Goal: Information Seeking & Learning: Learn about a topic

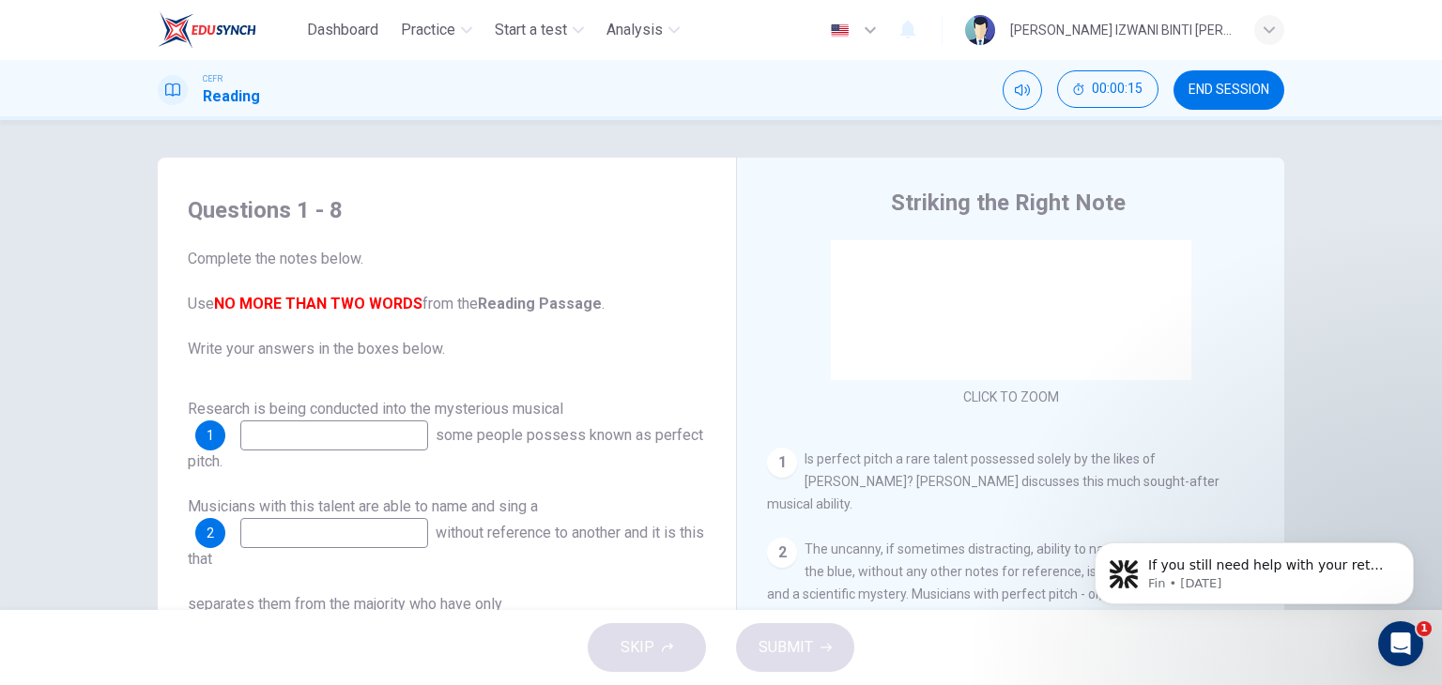
scroll to position [282, 0]
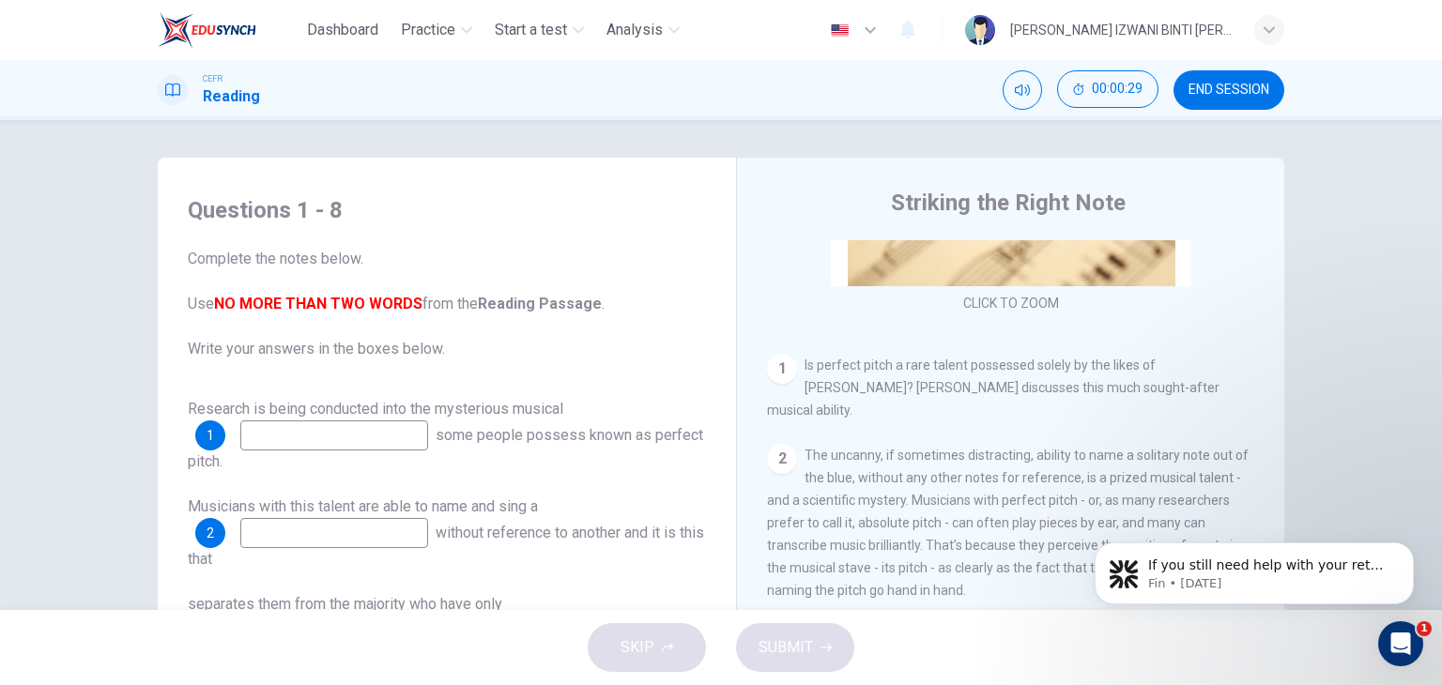
click at [293, 435] on input at bounding box center [334, 436] width 188 height 30
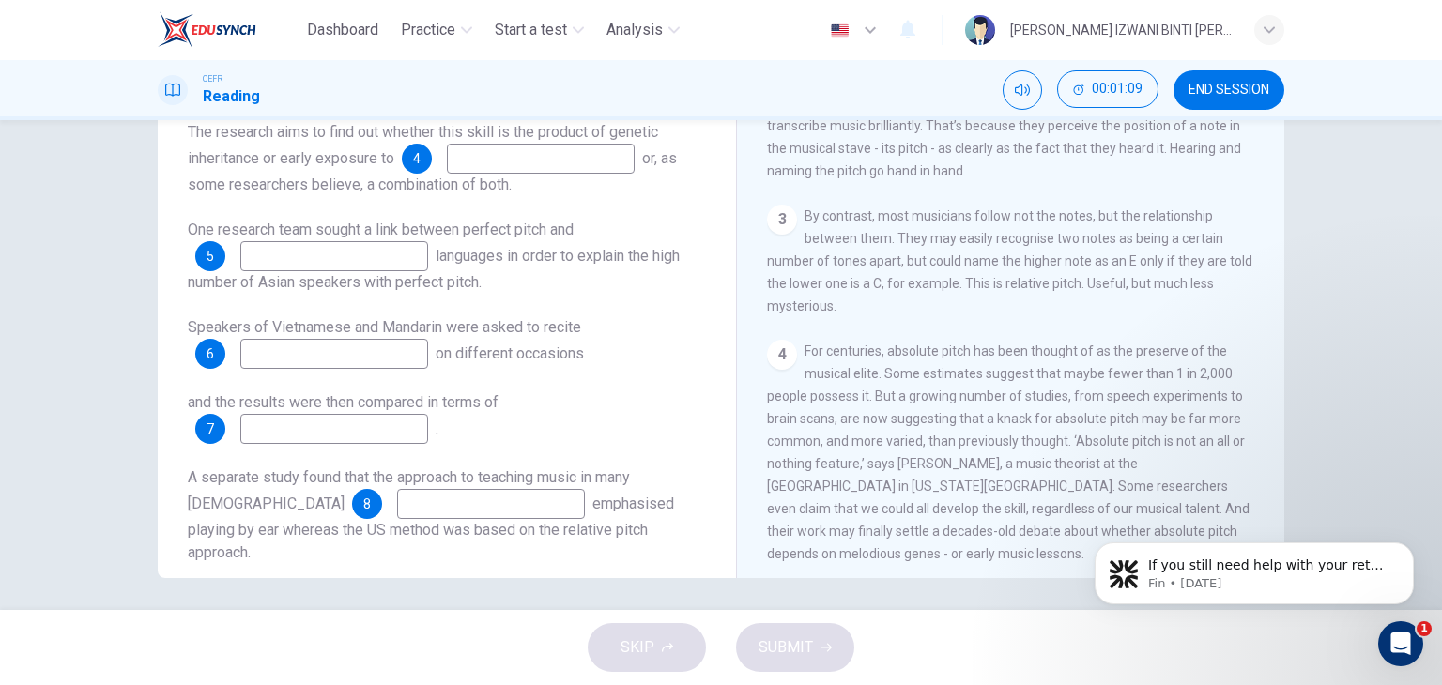
scroll to position [238, 0]
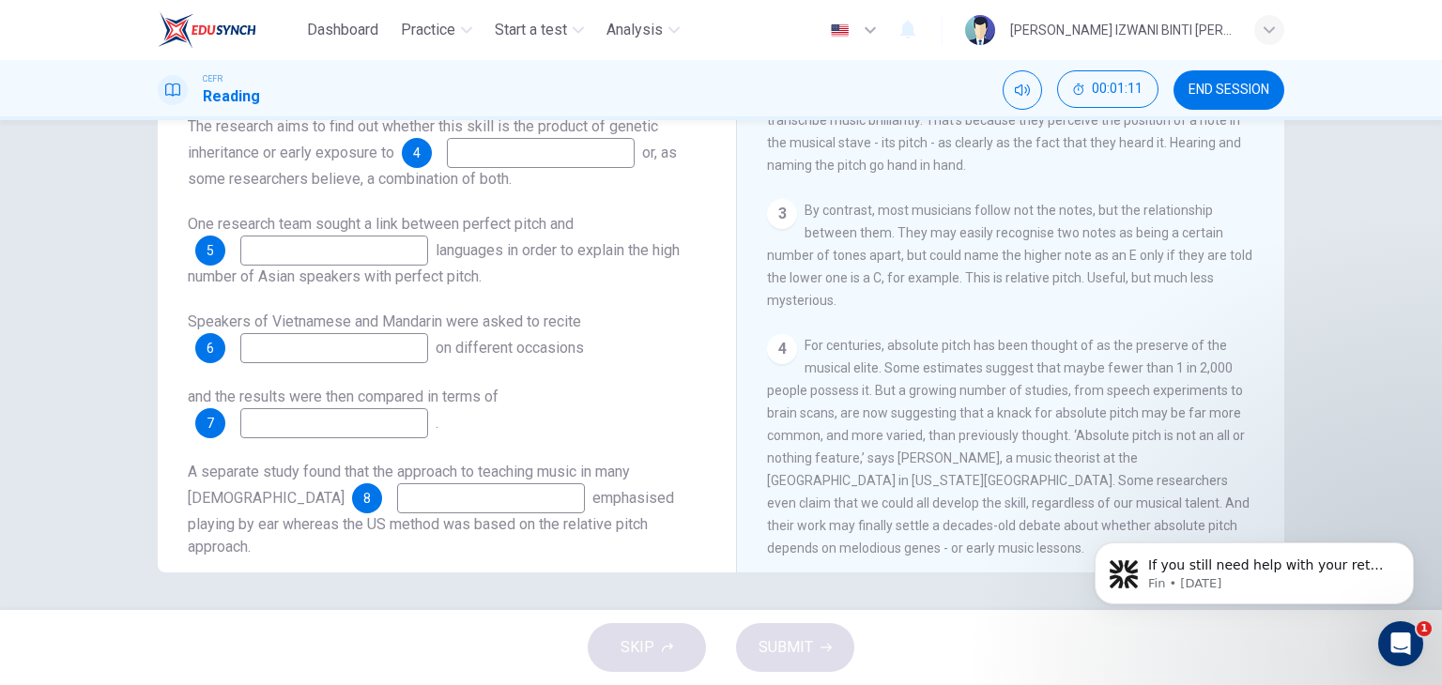
type input "scientific"
click at [1254, 86] on span "END SESSION" at bounding box center [1229, 90] width 81 height 15
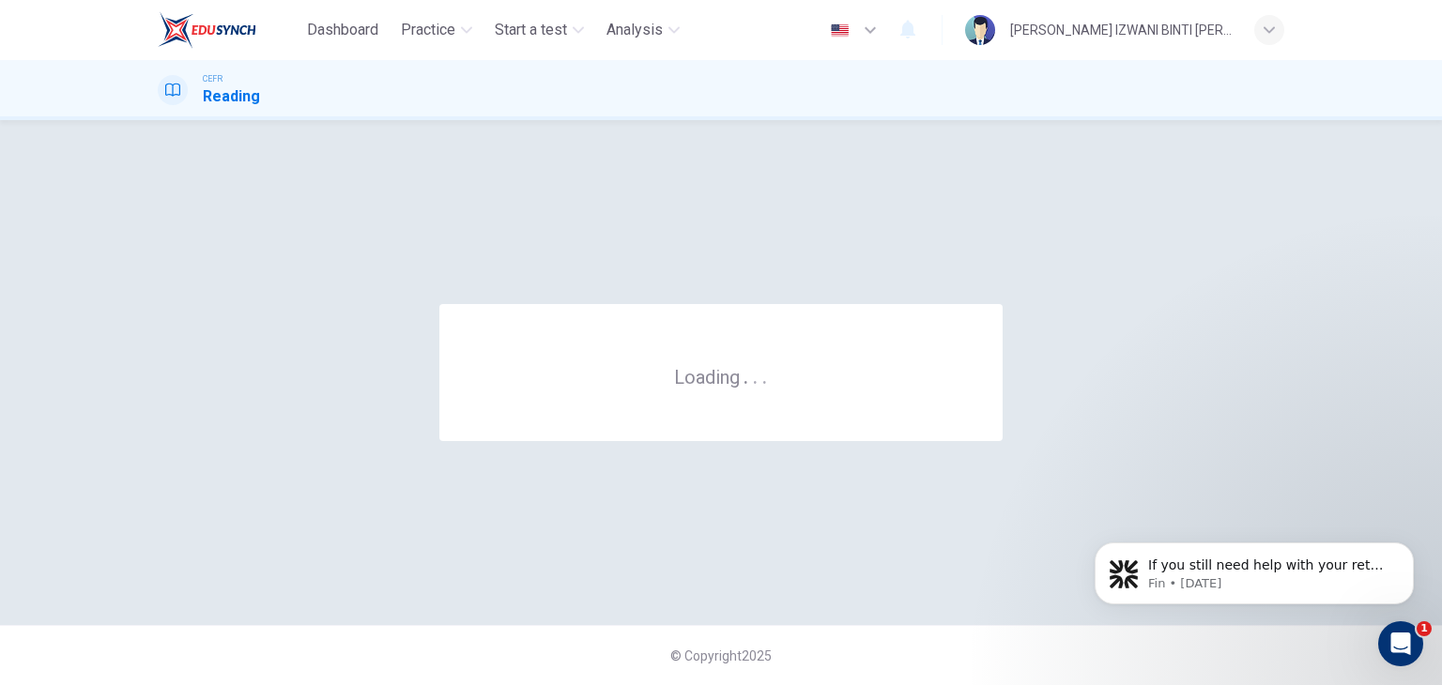
scroll to position [0, 0]
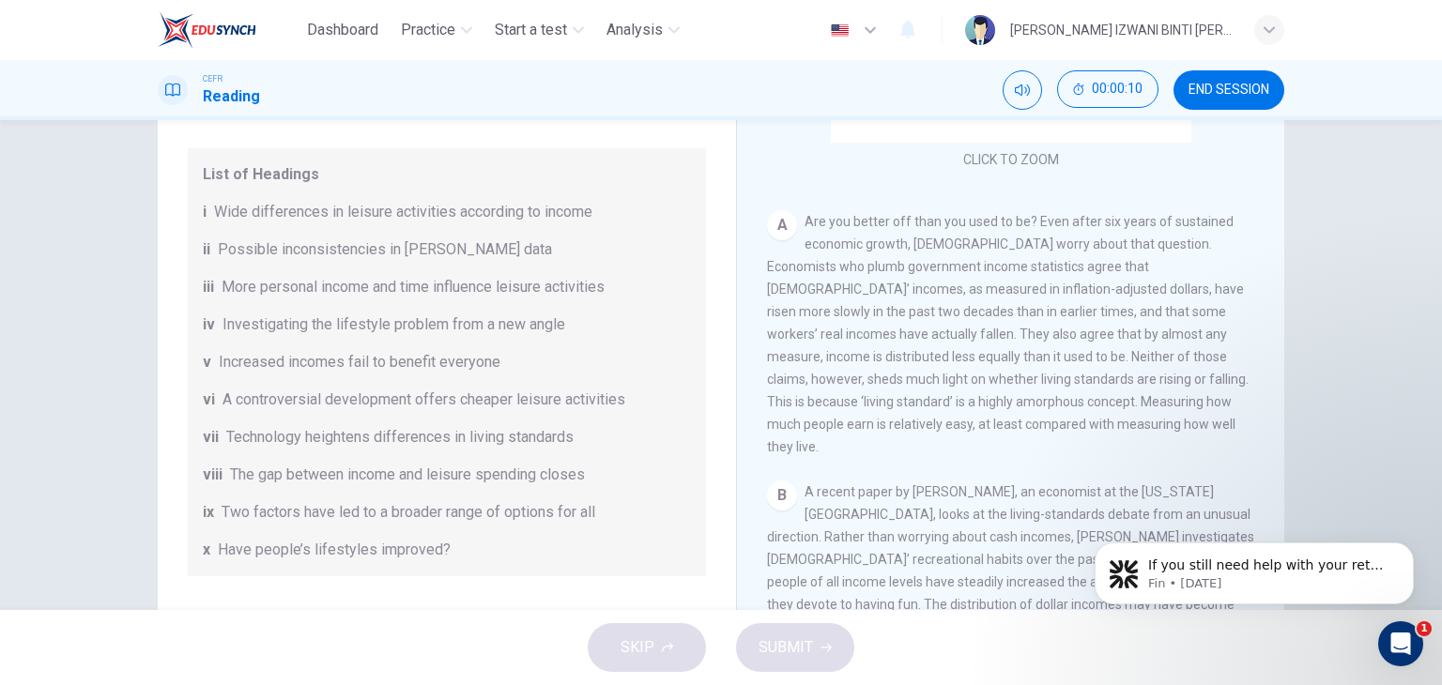
scroll to position [94, 0]
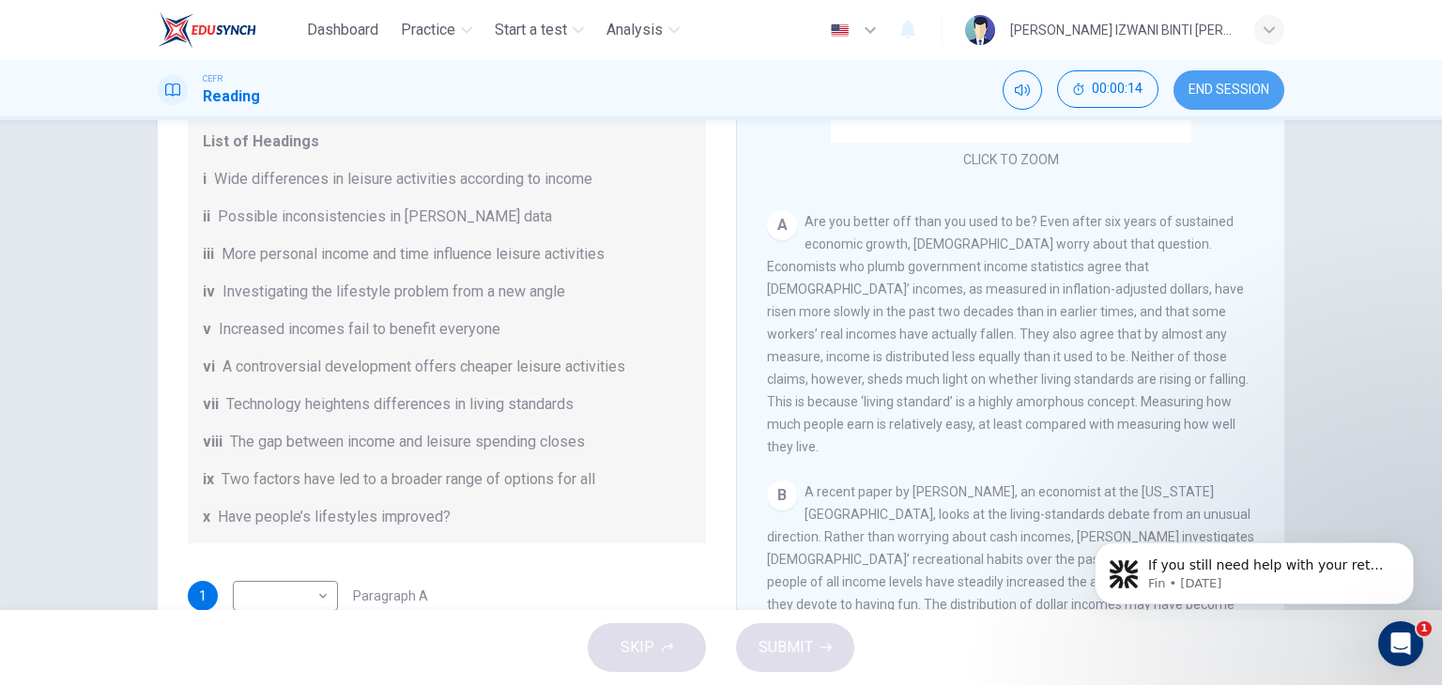
click at [1228, 90] on span "END SESSION" at bounding box center [1229, 90] width 81 height 15
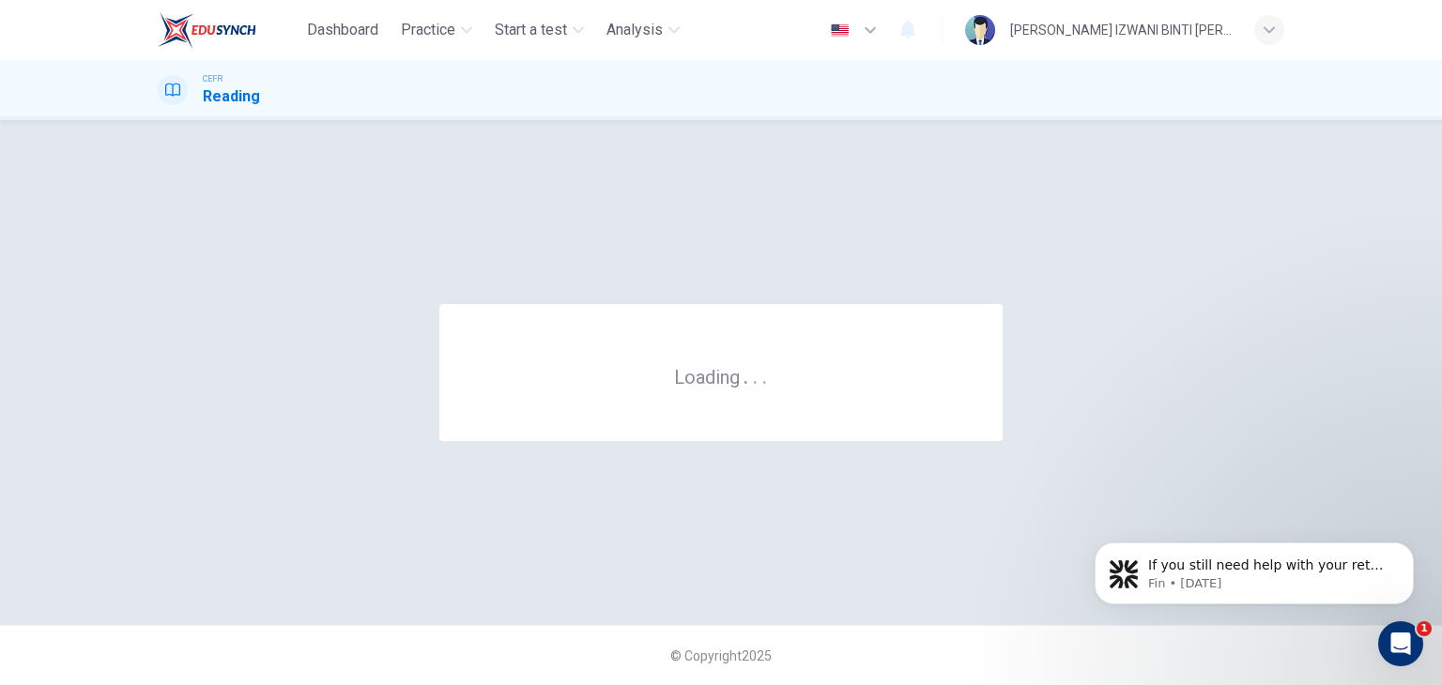
scroll to position [0, 0]
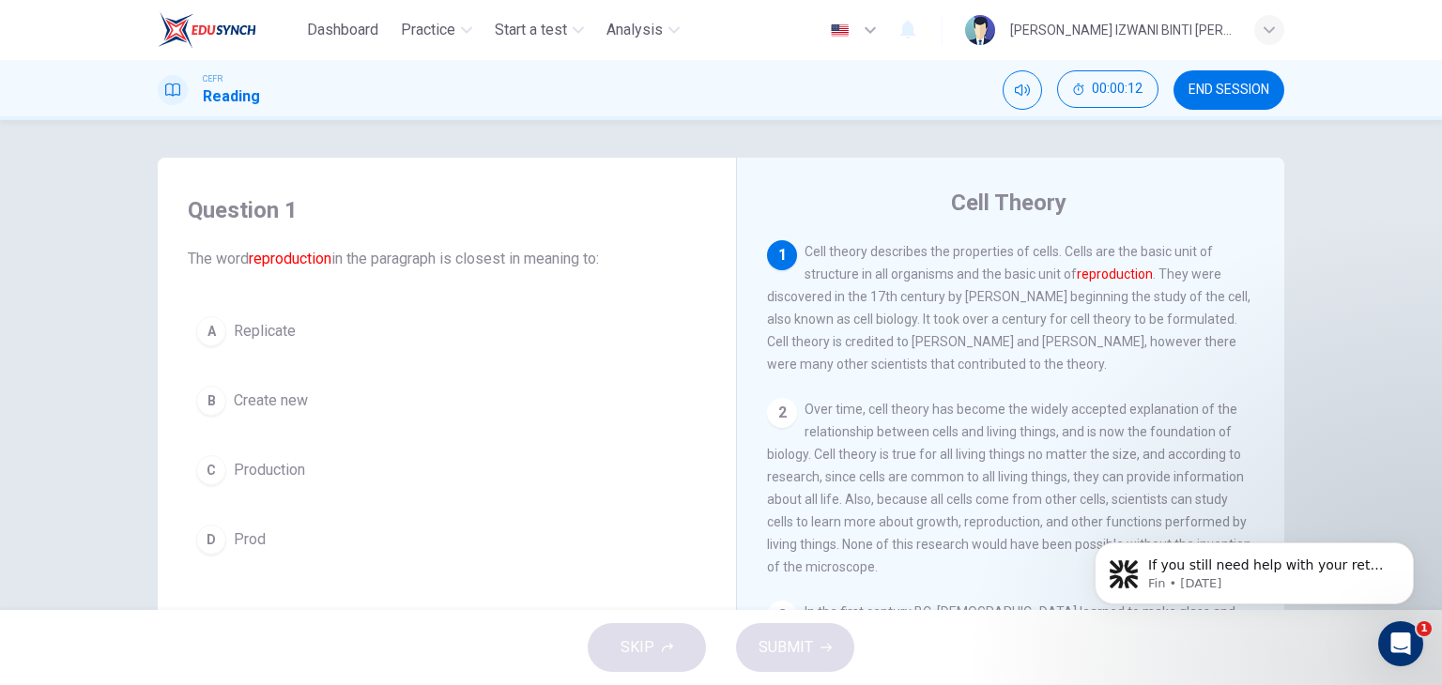
click at [252, 328] on span "Replicate" at bounding box center [265, 331] width 62 height 23
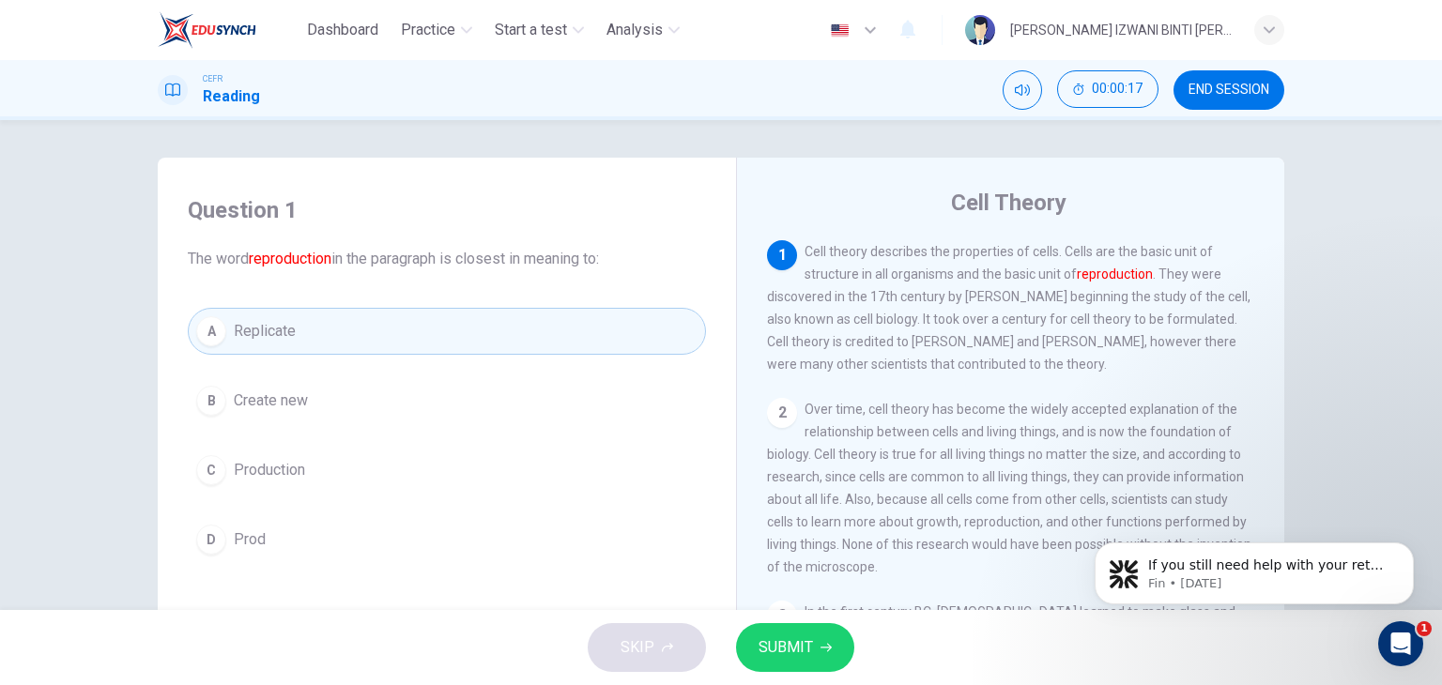
click at [815, 649] on button "SUBMIT" at bounding box center [795, 647] width 118 height 49
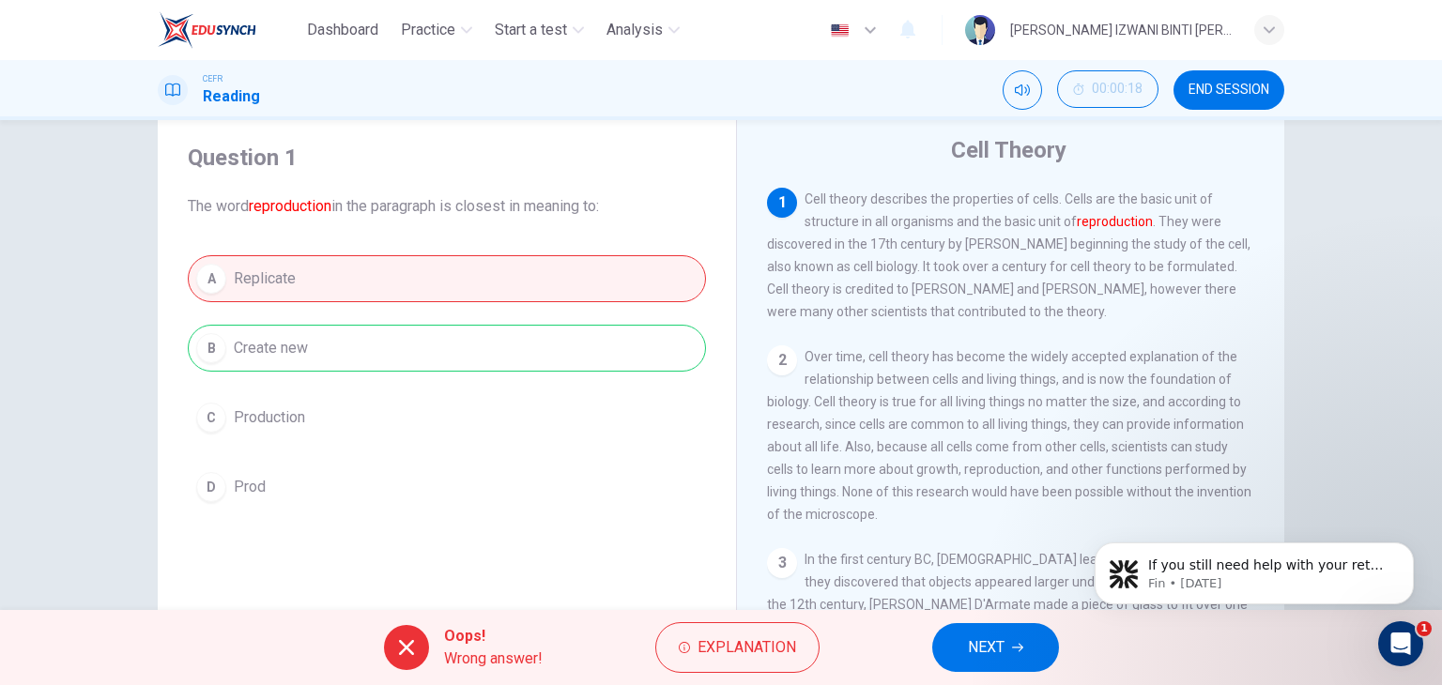
scroll to position [94, 0]
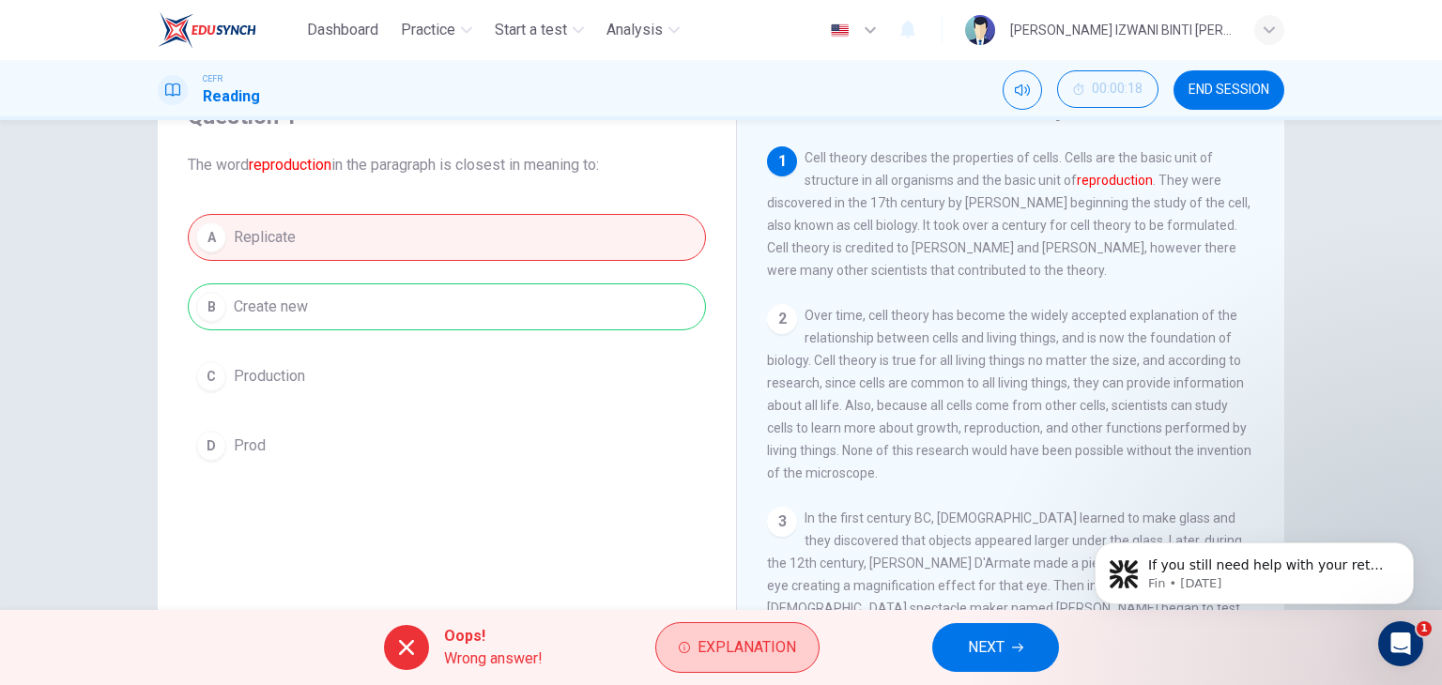
click at [721, 651] on span "Explanation" at bounding box center [747, 648] width 99 height 26
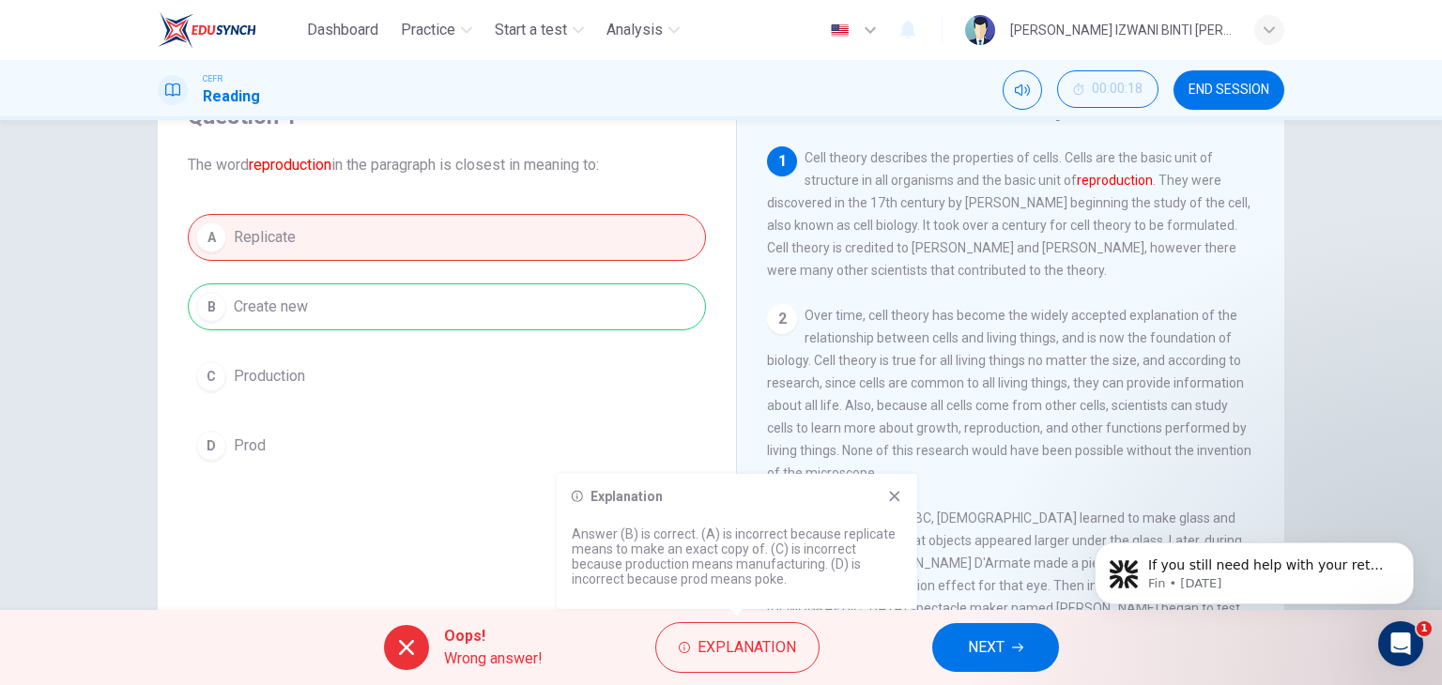
click at [900, 496] on icon at bounding box center [894, 496] width 15 height 15
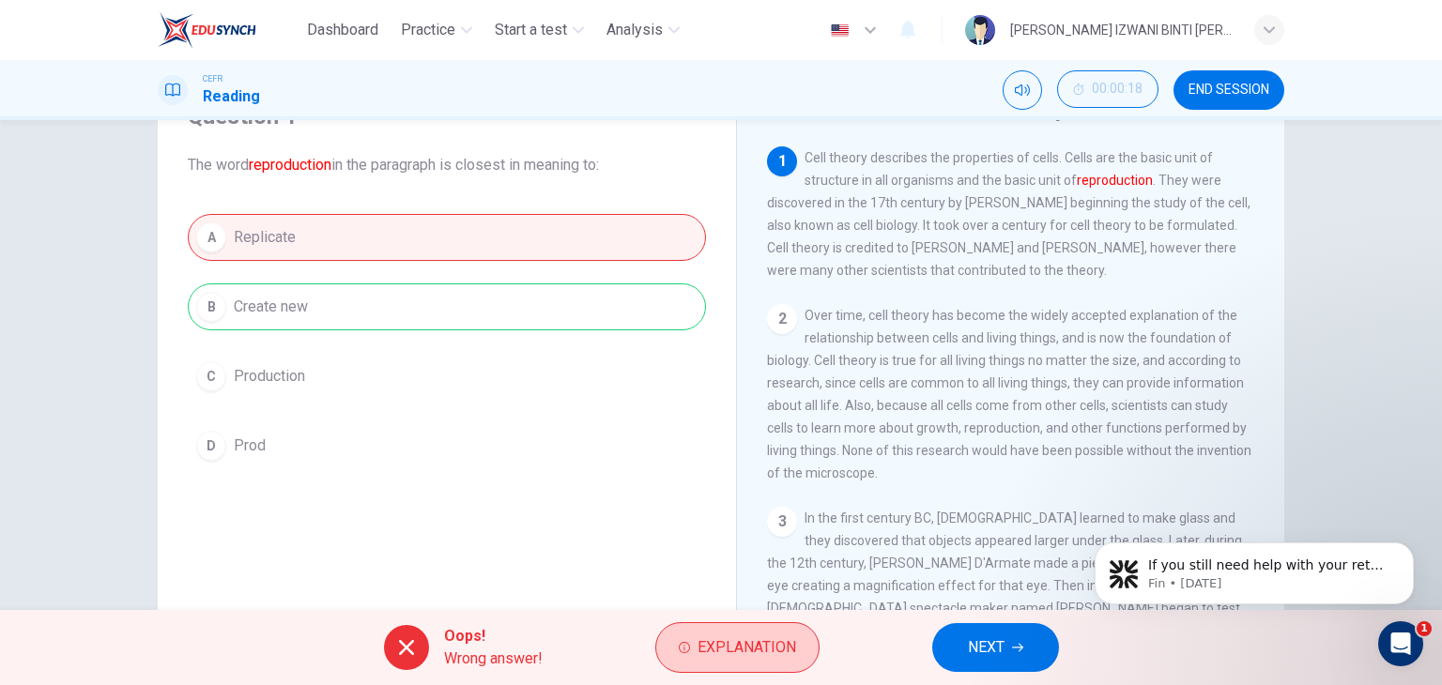
click at [772, 628] on button "Explanation" at bounding box center [737, 647] width 164 height 51
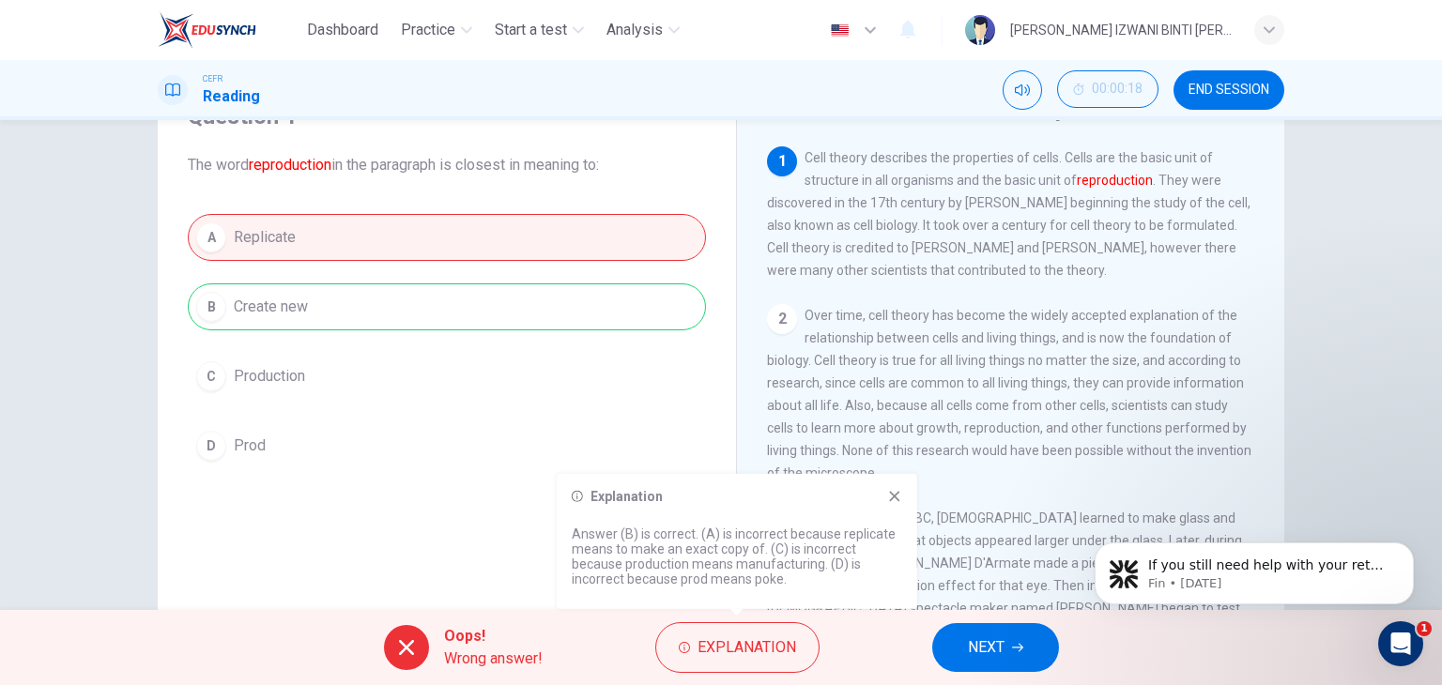
click at [996, 650] on span "NEXT" at bounding box center [986, 648] width 37 height 26
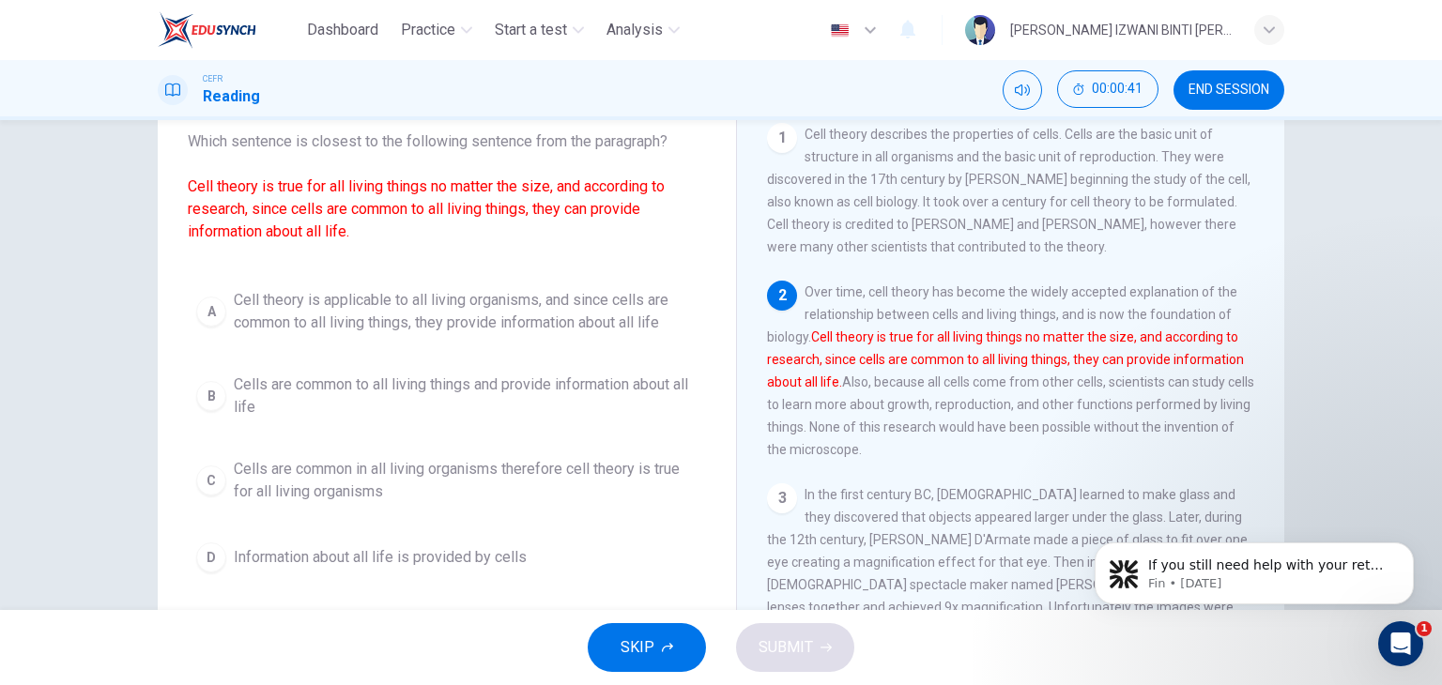
scroll to position [135, 0]
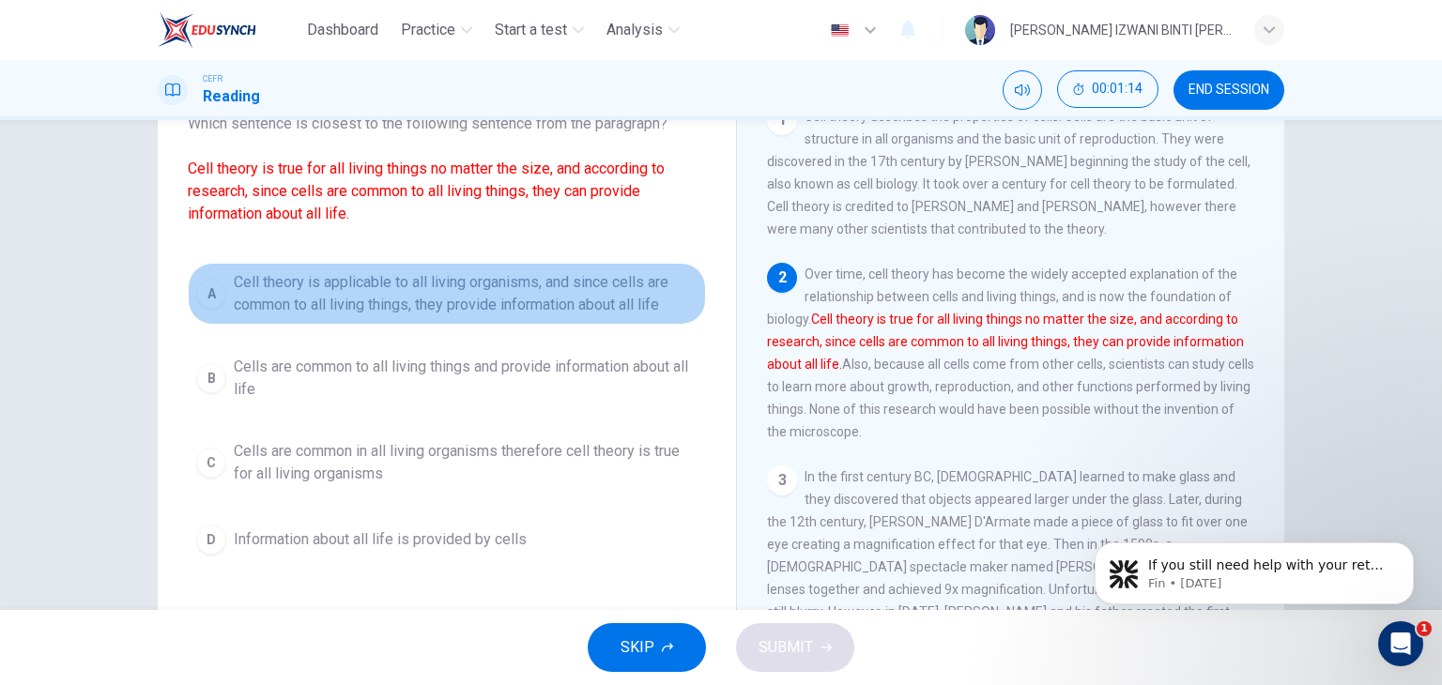
click at [643, 300] on span "Cell theory is applicable to all living organisms, and since cells are common t…" at bounding box center [466, 293] width 464 height 45
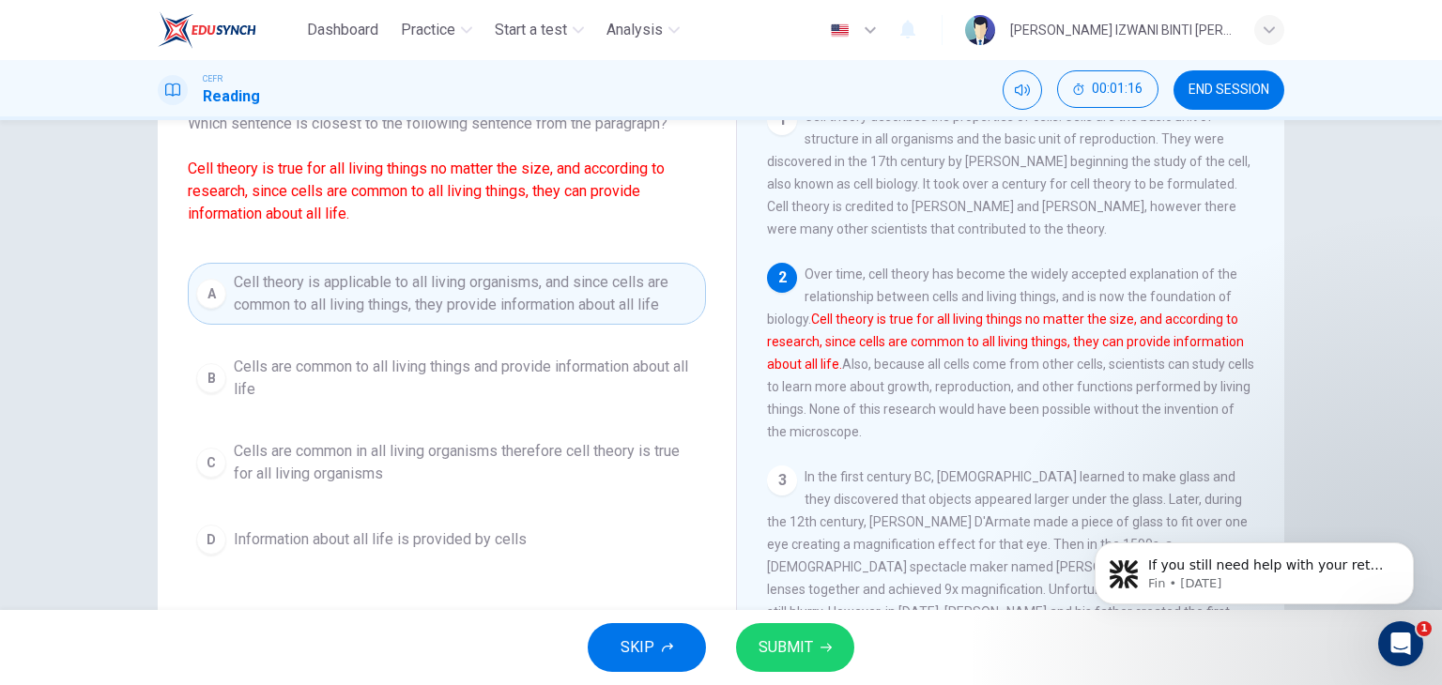
click at [779, 653] on span "SUBMIT" at bounding box center [786, 648] width 54 height 26
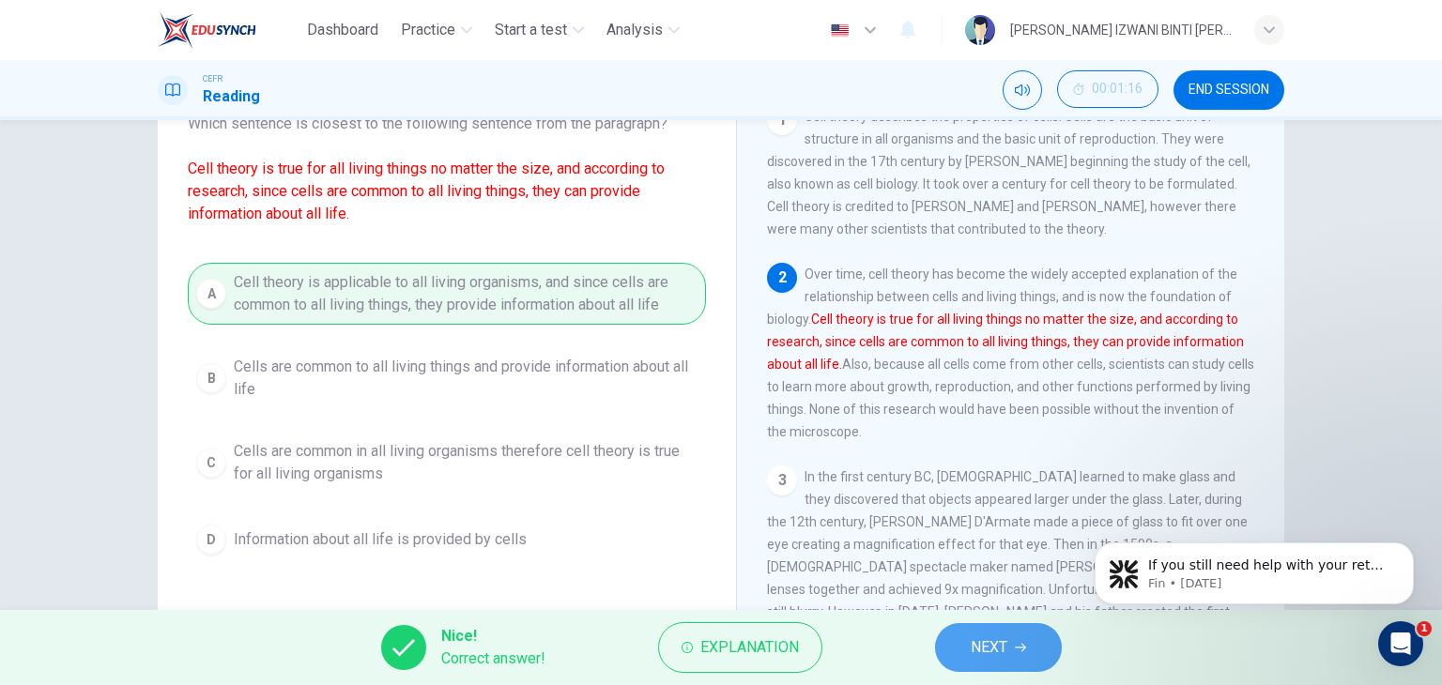
click at [978, 647] on span "NEXT" at bounding box center [989, 648] width 37 height 26
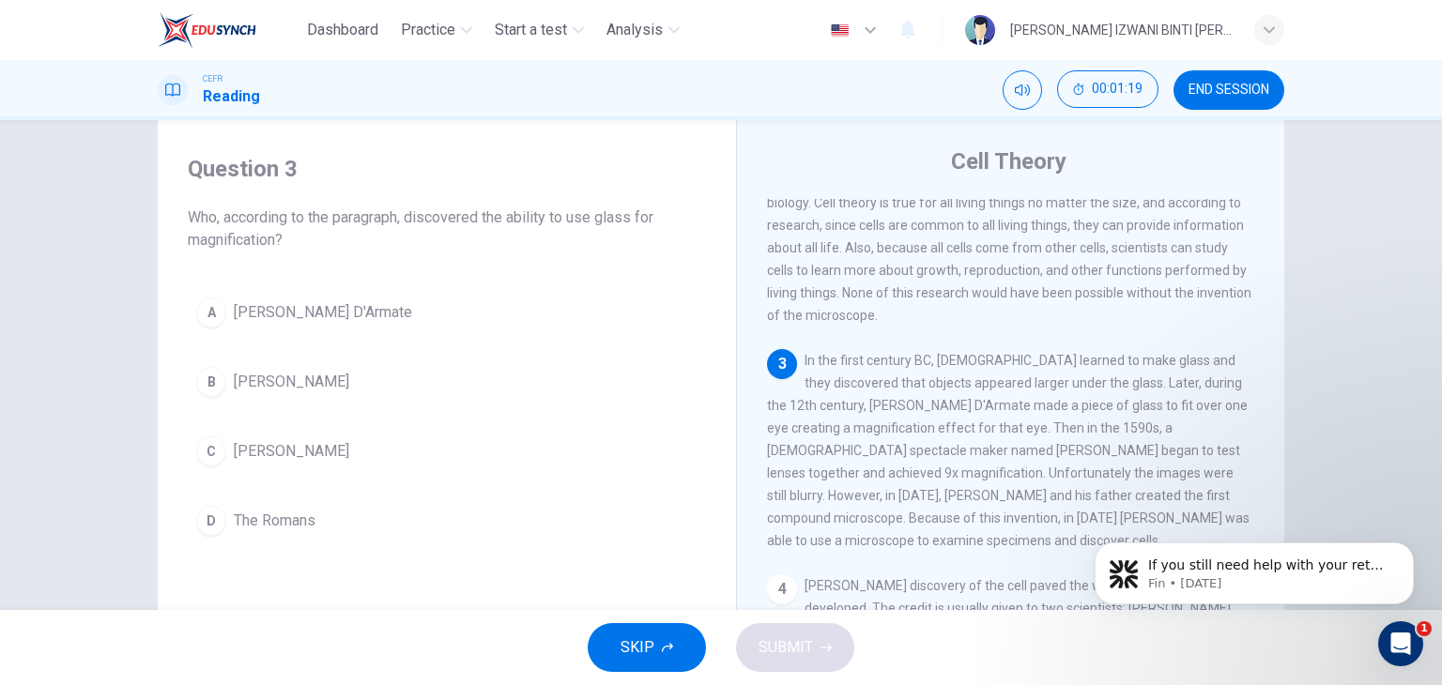
scroll to position [282, 0]
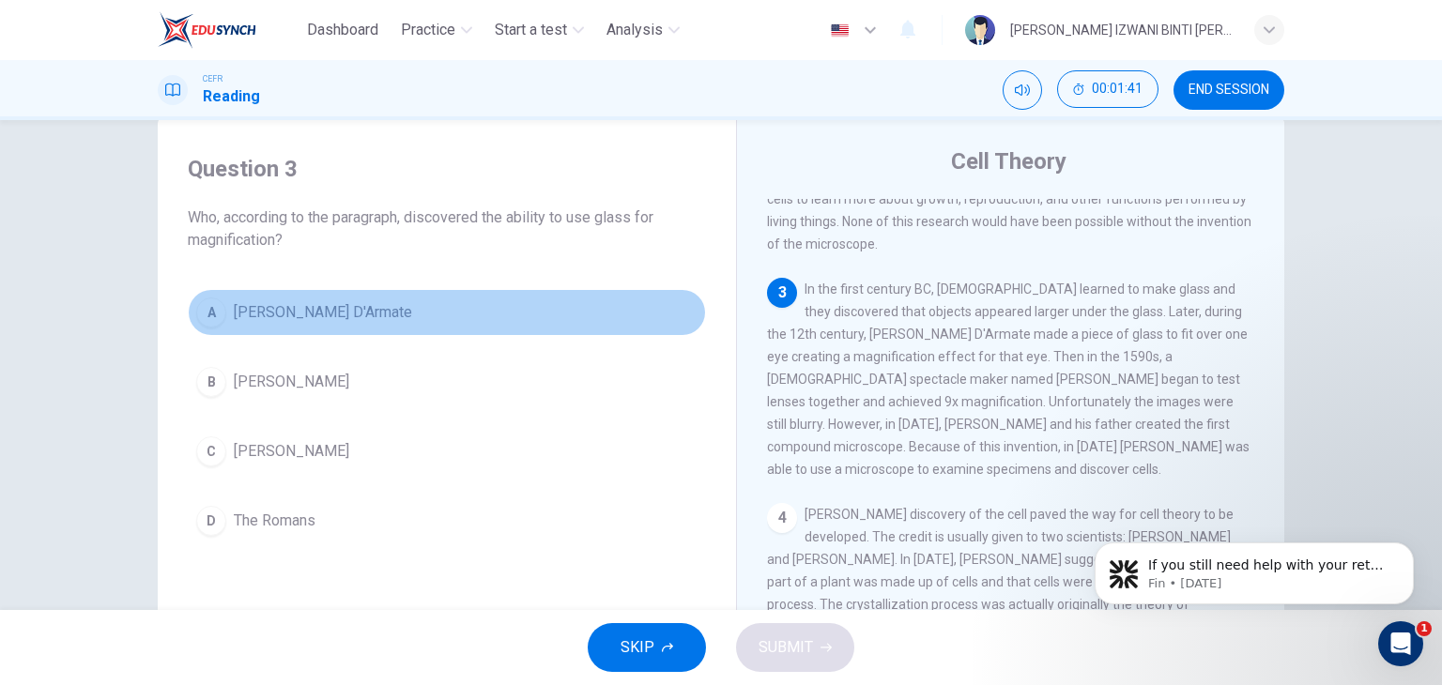
click at [275, 318] on span "Salvino D'Armate" at bounding box center [323, 312] width 178 height 23
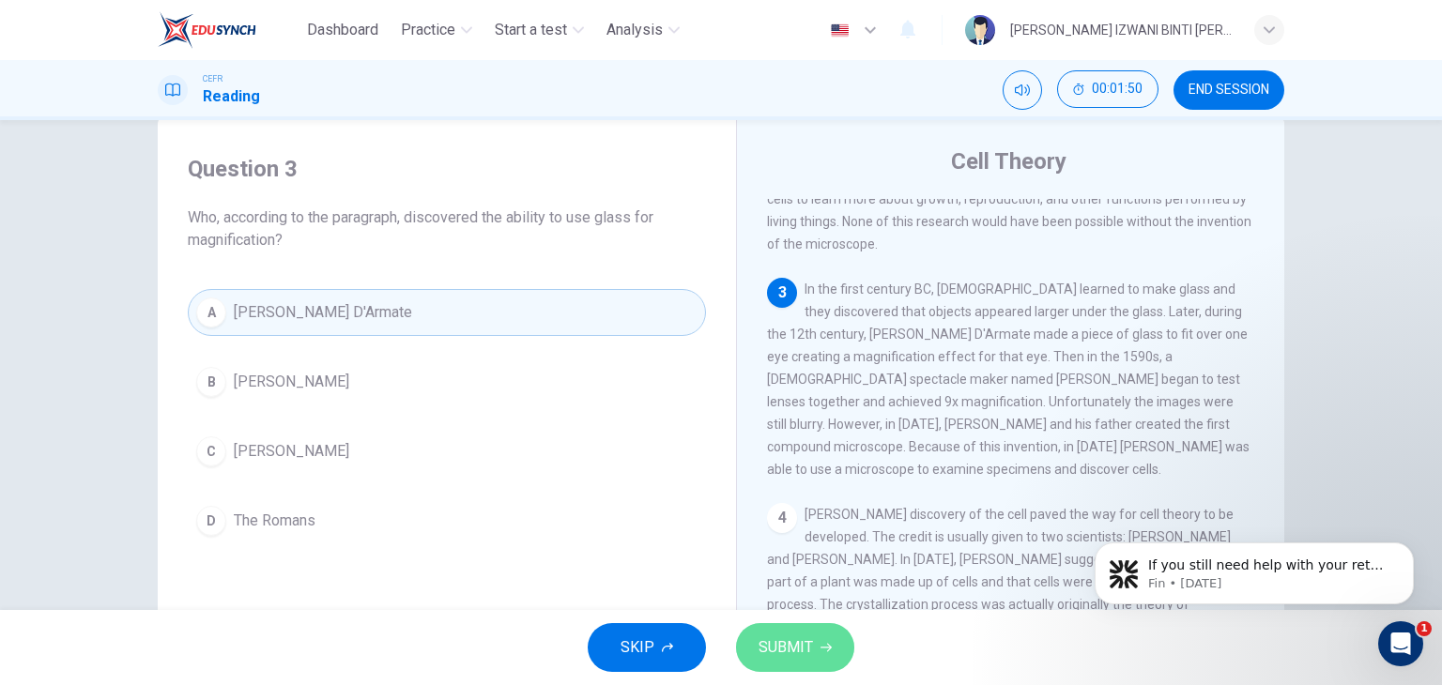
click at [827, 639] on button "SUBMIT" at bounding box center [795, 647] width 118 height 49
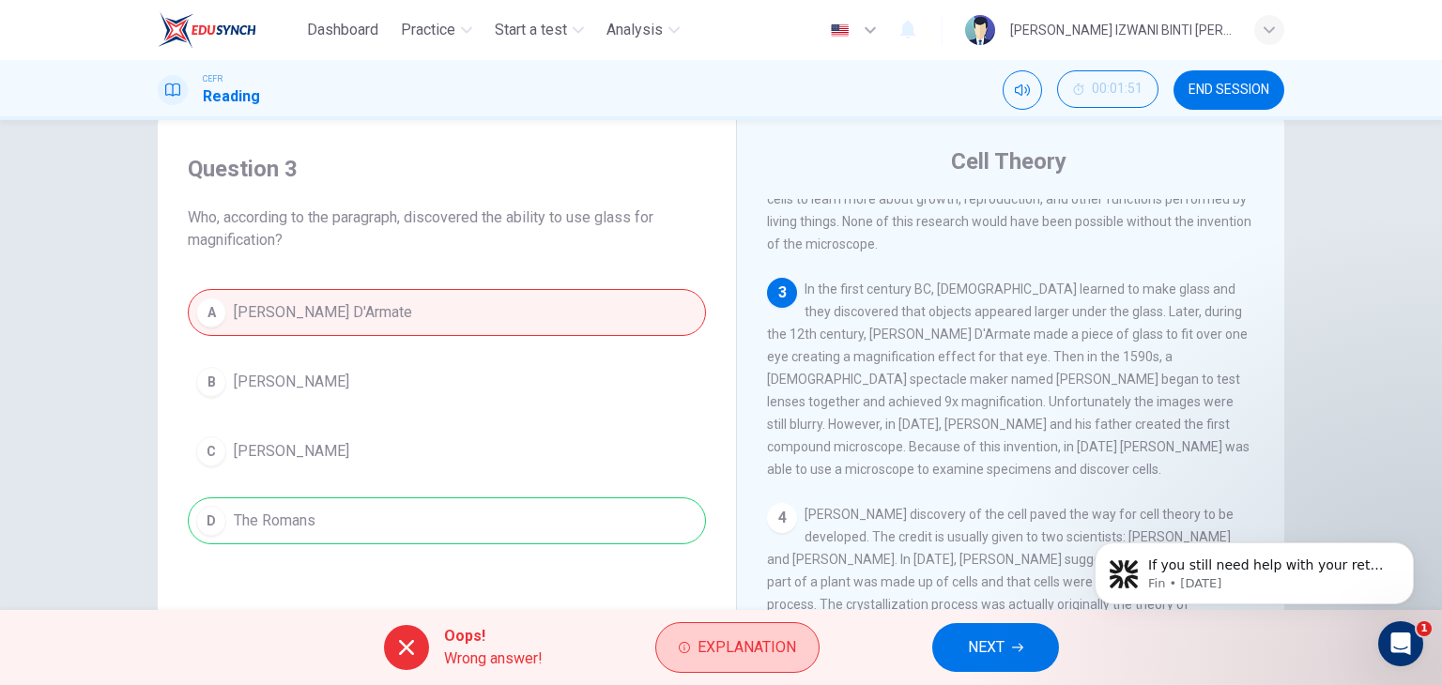
click at [773, 654] on span "Explanation" at bounding box center [747, 648] width 99 height 26
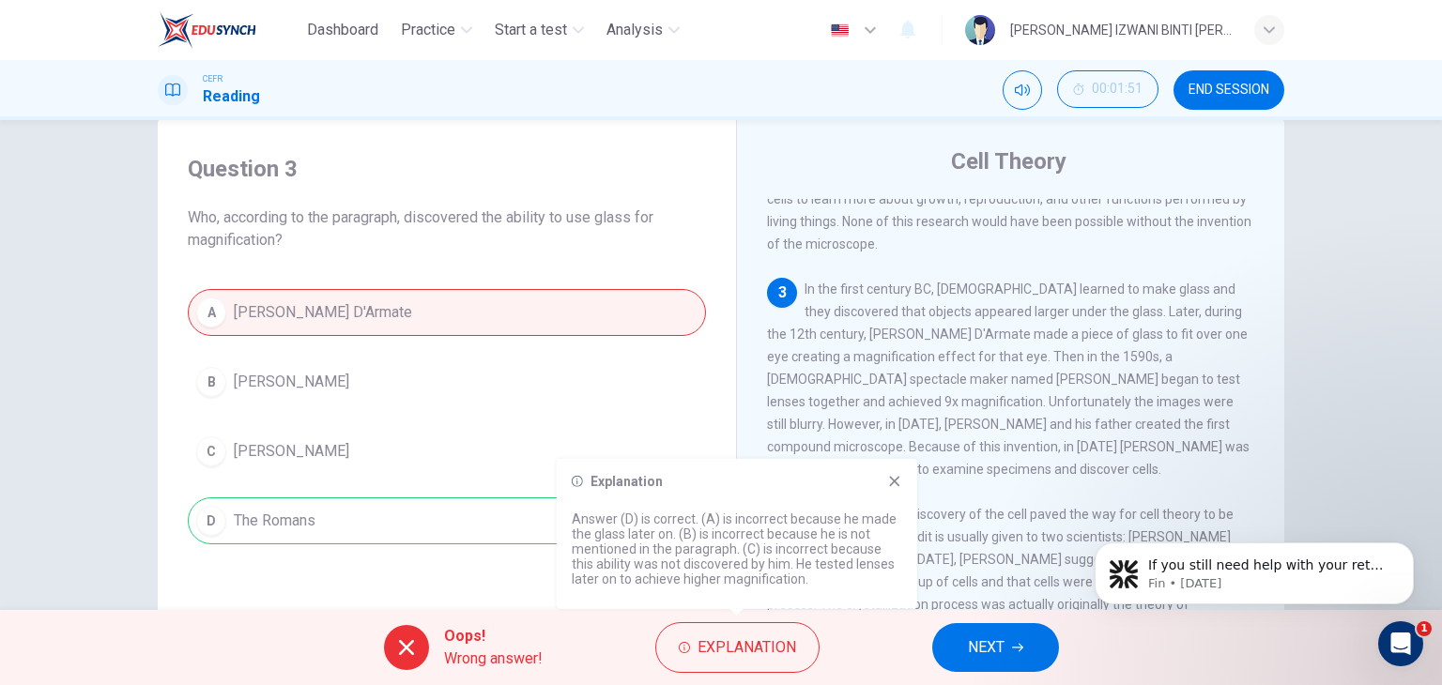
click at [896, 478] on icon at bounding box center [894, 481] width 15 height 15
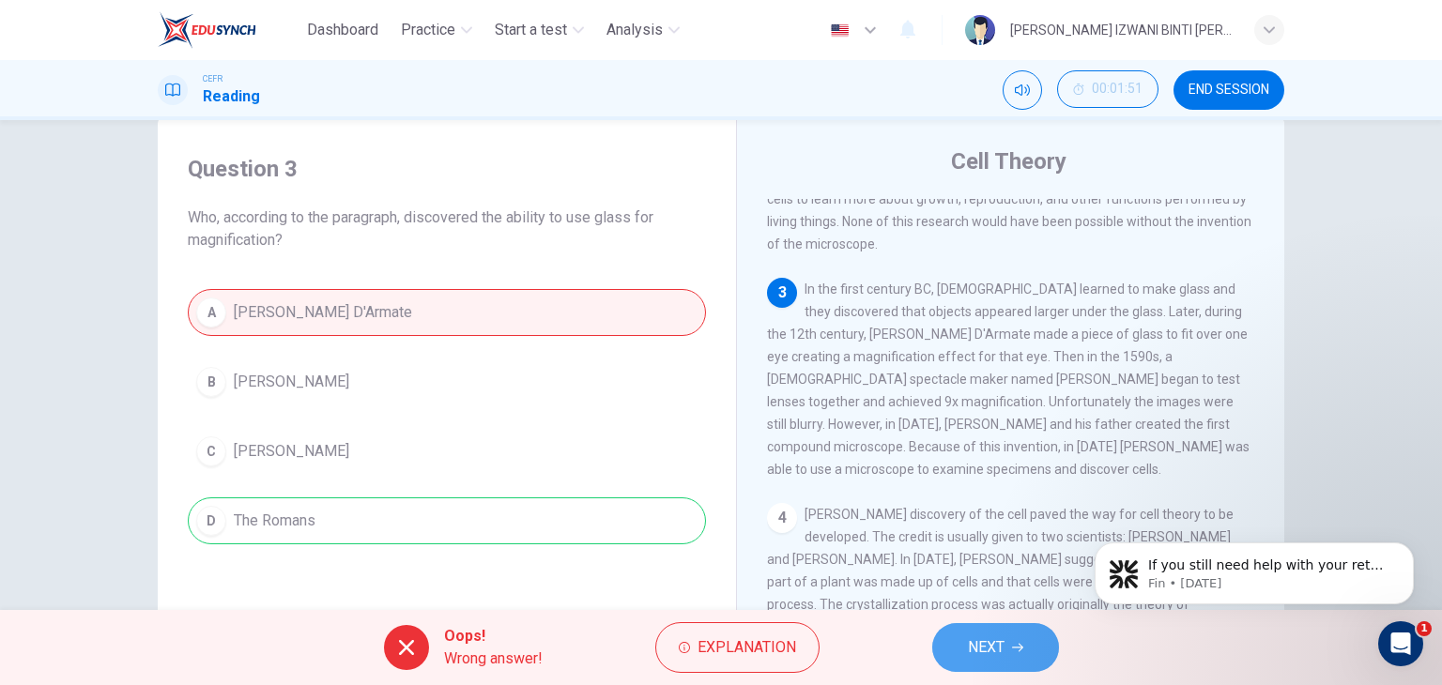
click at [1029, 655] on button "NEXT" at bounding box center [995, 647] width 127 height 49
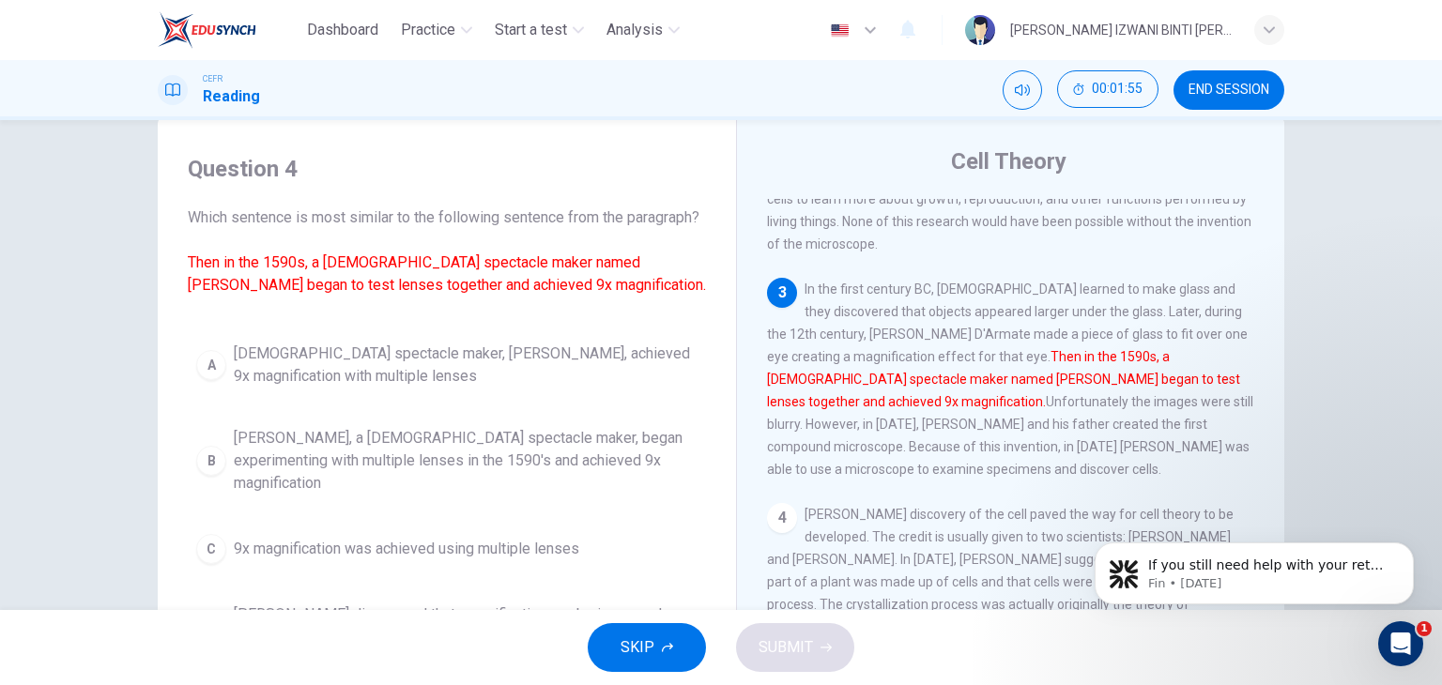
scroll to position [135, 0]
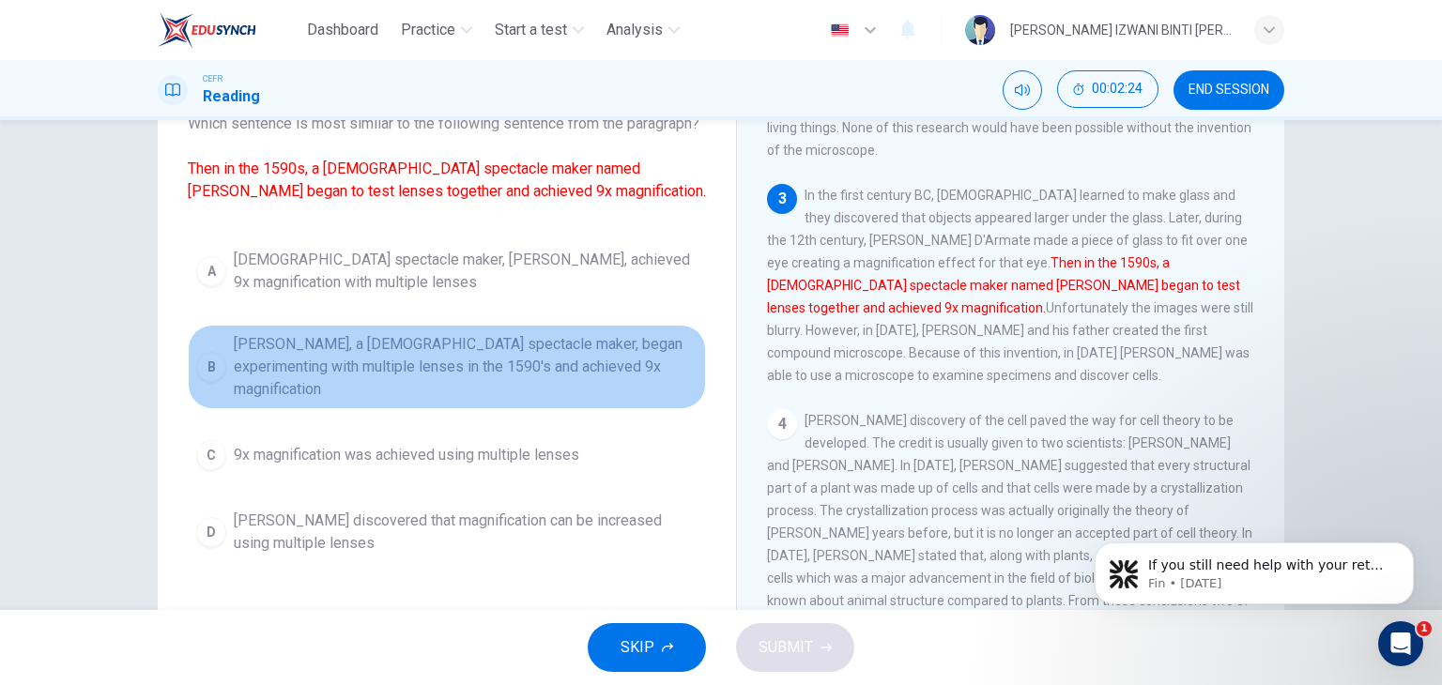
click at [283, 388] on span "Zacharias Jansen, a Dutch spectacle maker, began experimenting with multiple le…" at bounding box center [466, 367] width 464 height 68
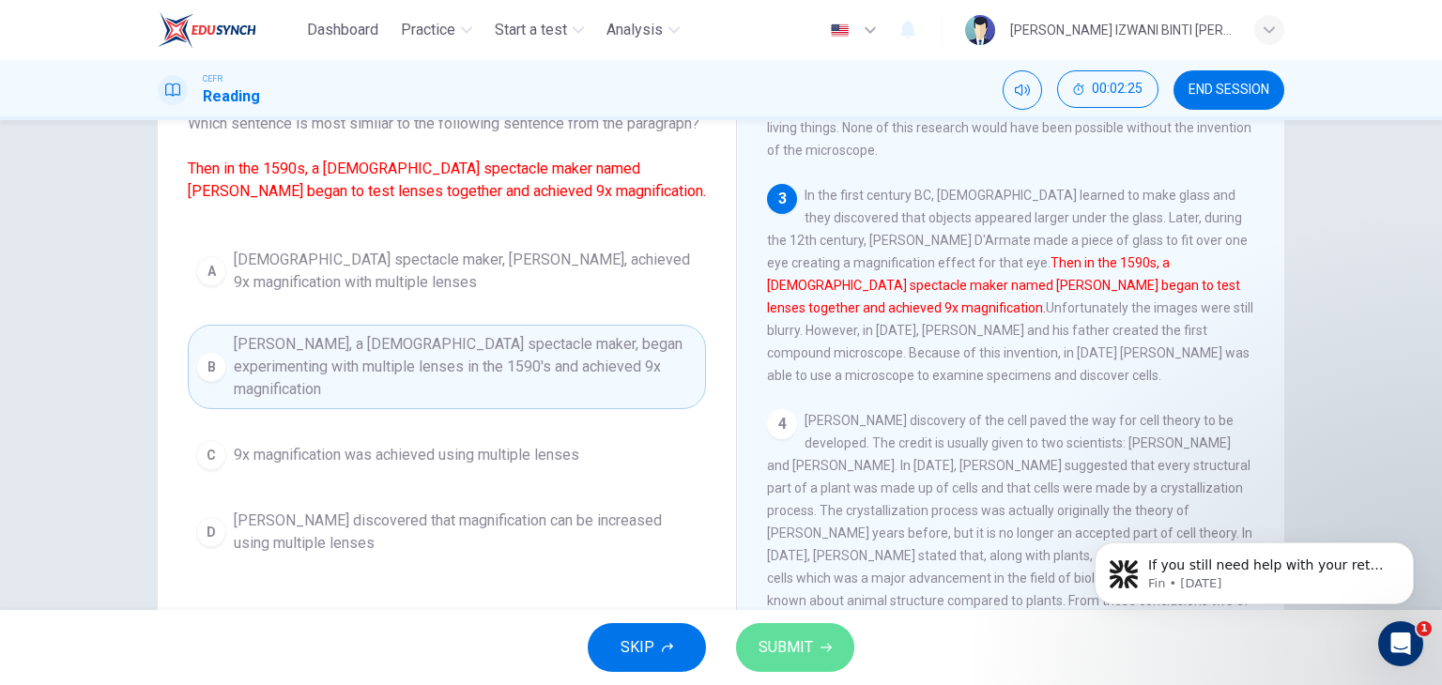
click at [788, 632] on button "SUBMIT" at bounding box center [795, 647] width 118 height 49
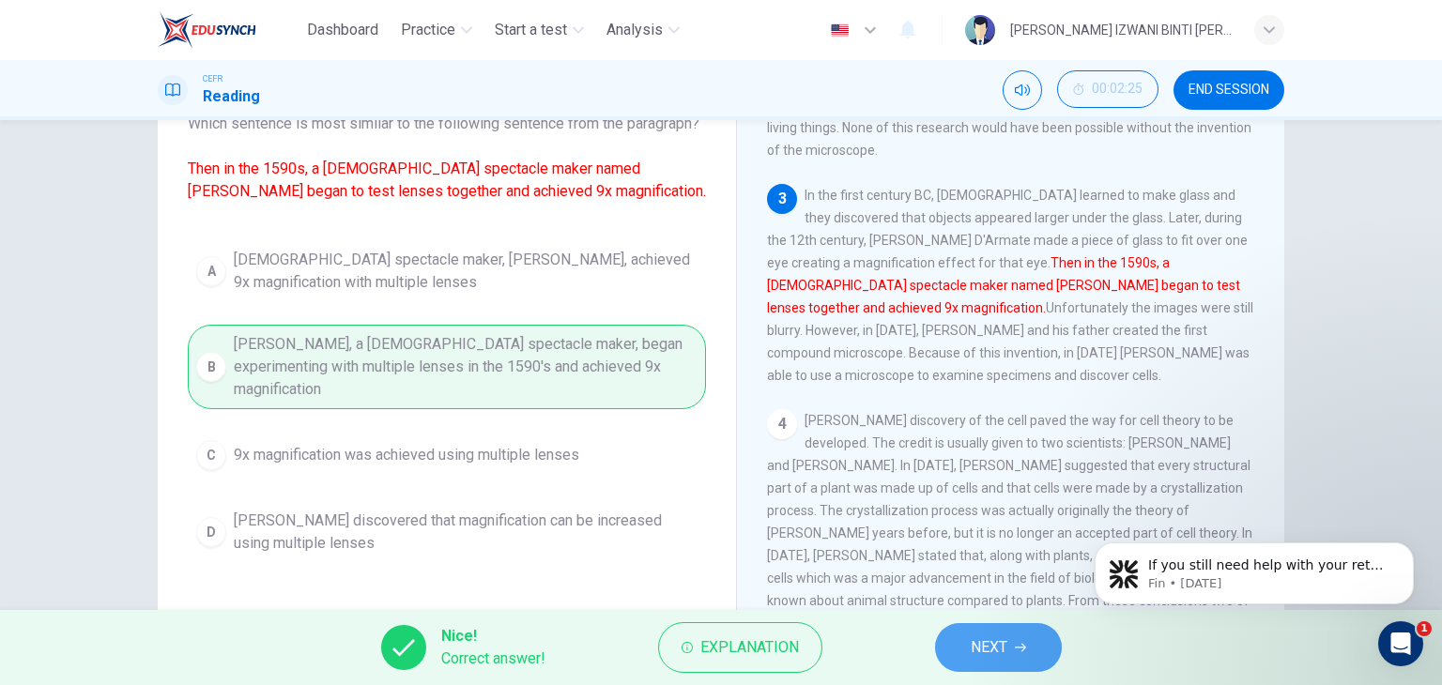
click at [997, 641] on span "NEXT" at bounding box center [989, 648] width 37 height 26
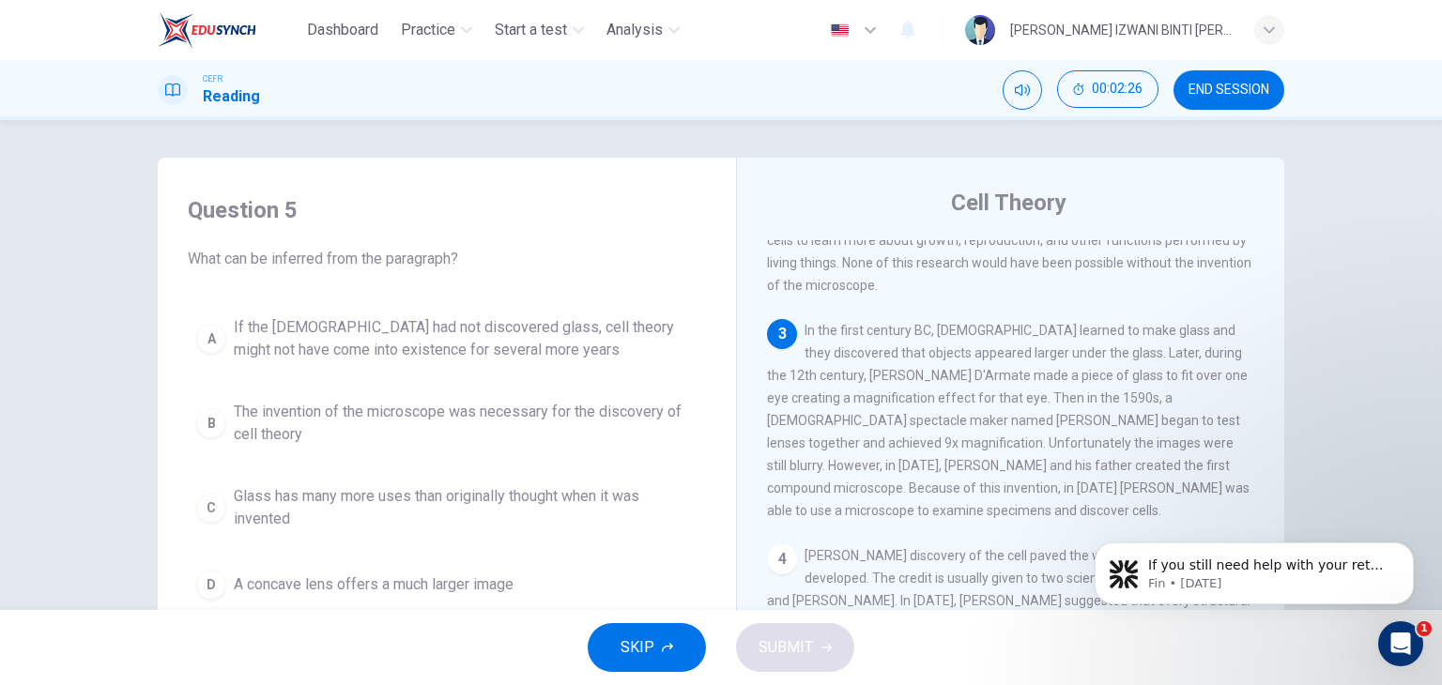
scroll to position [94, 0]
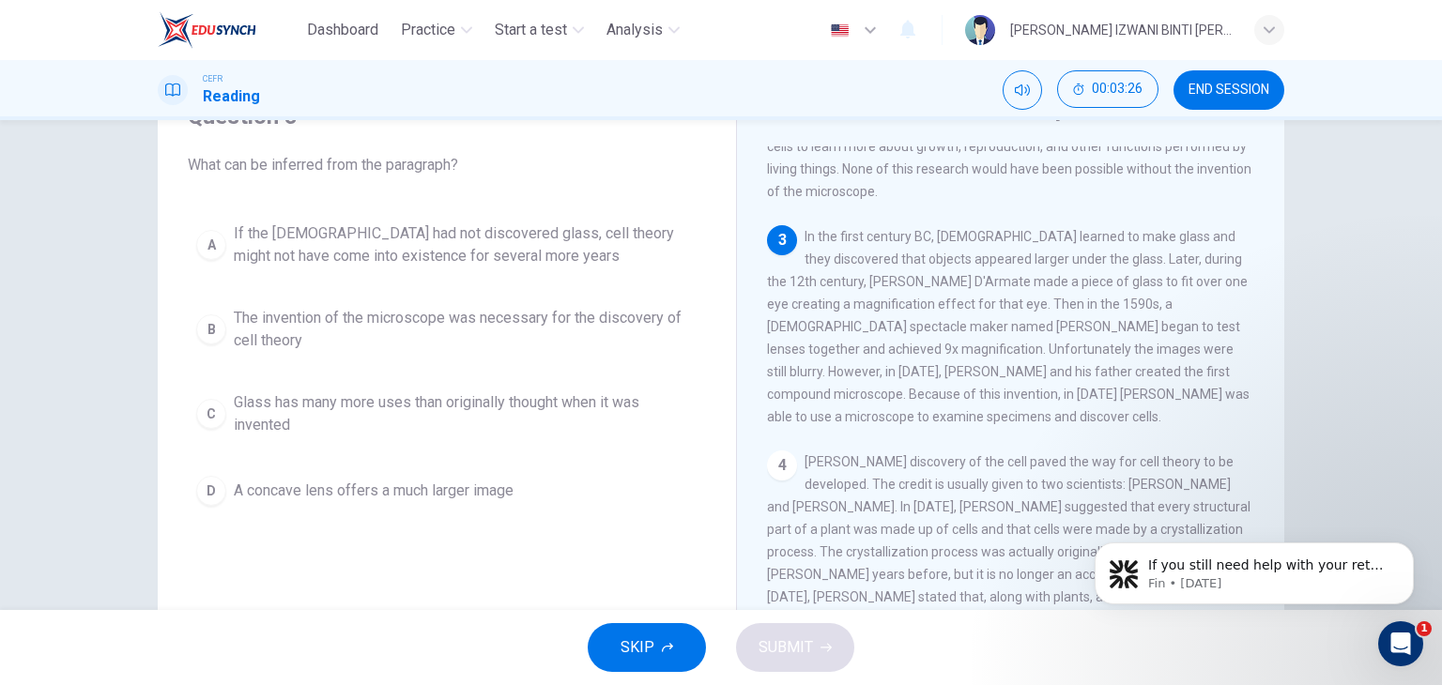
click at [358, 320] on span "The invention of the microscope was necessary for the discovery of cell theory" at bounding box center [466, 329] width 464 height 45
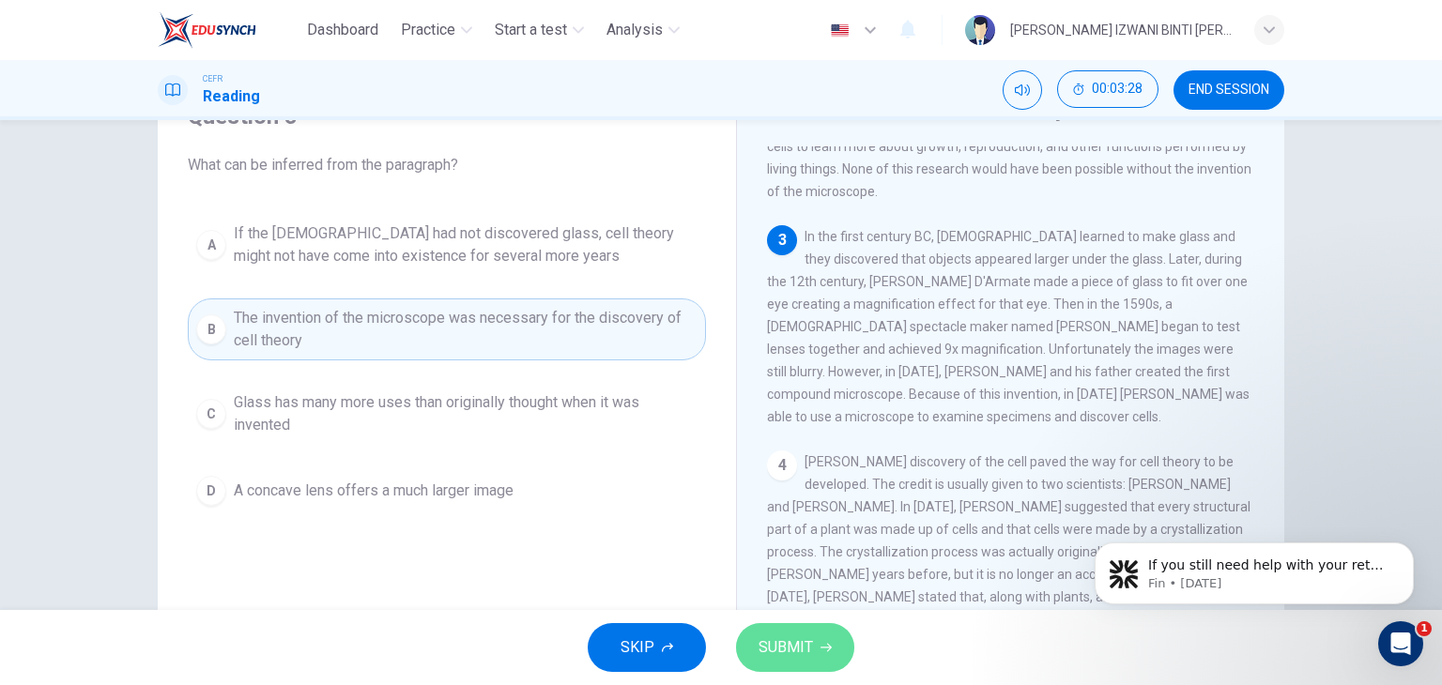
click at [770, 643] on span "SUBMIT" at bounding box center [786, 648] width 54 height 26
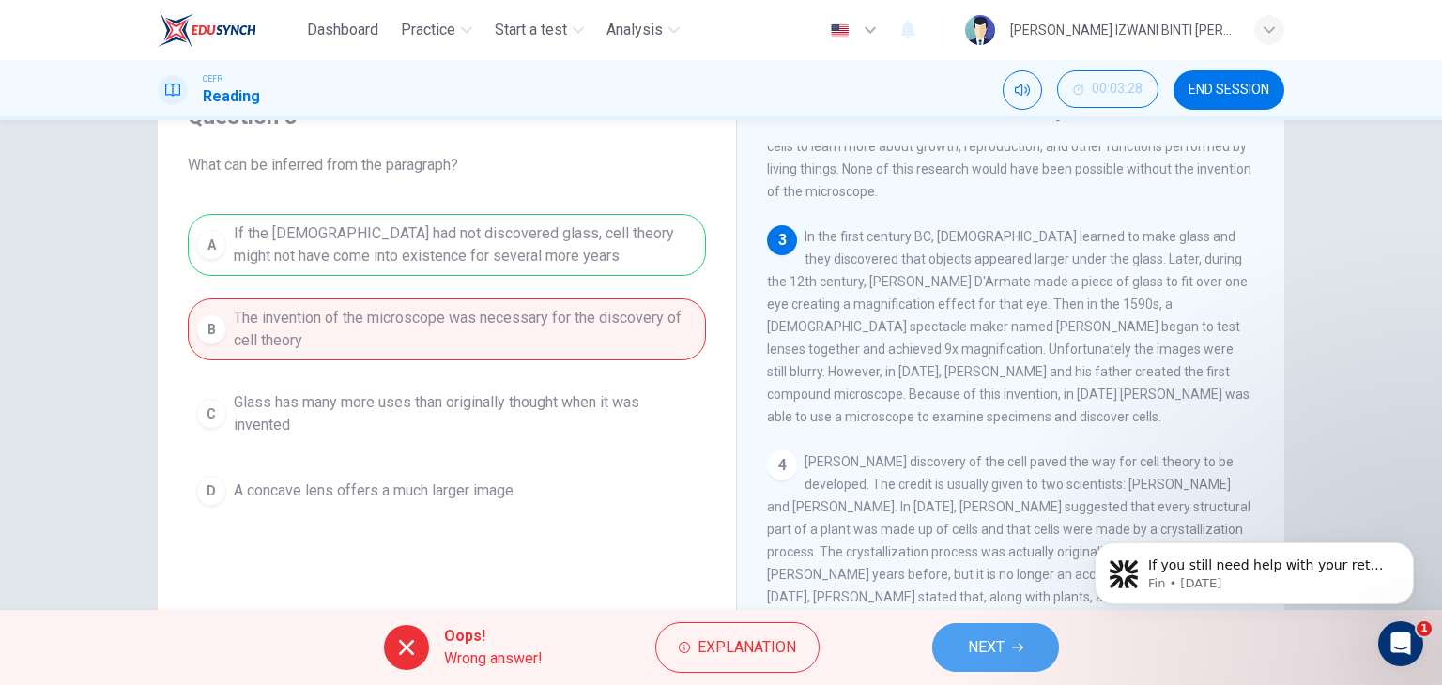
click at [973, 641] on span "NEXT" at bounding box center [986, 648] width 37 height 26
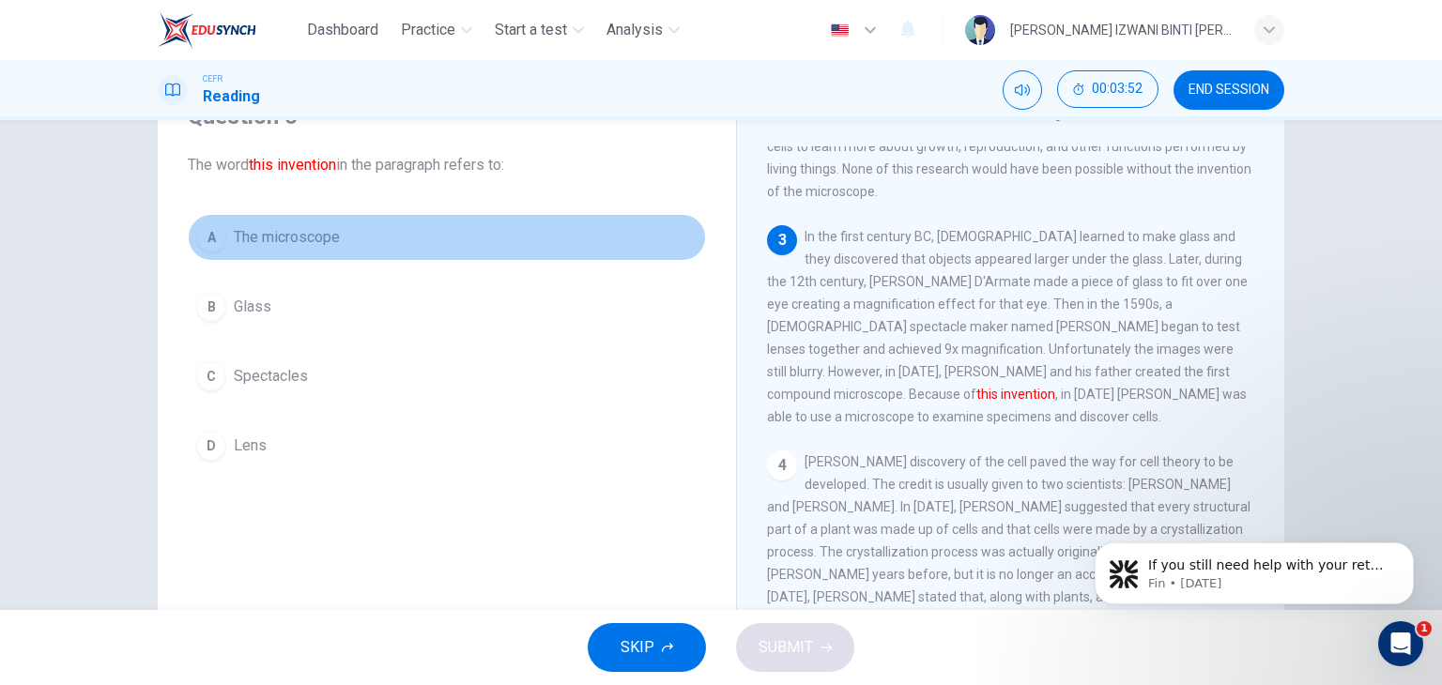
click at [375, 238] on button "A The microscope" at bounding box center [447, 237] width 518 height 47
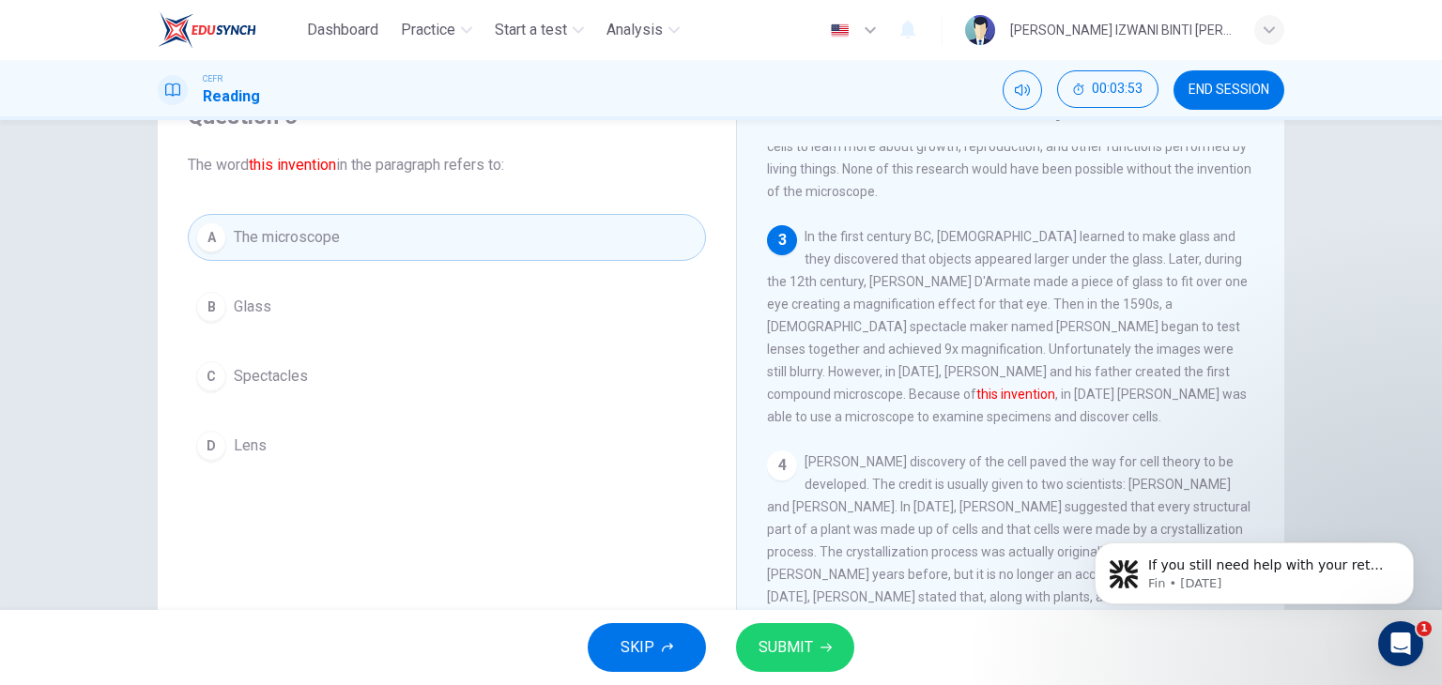
click at [812, 632] on button "SUBMIT" at bounding box center [795, 647] width 118 height 49
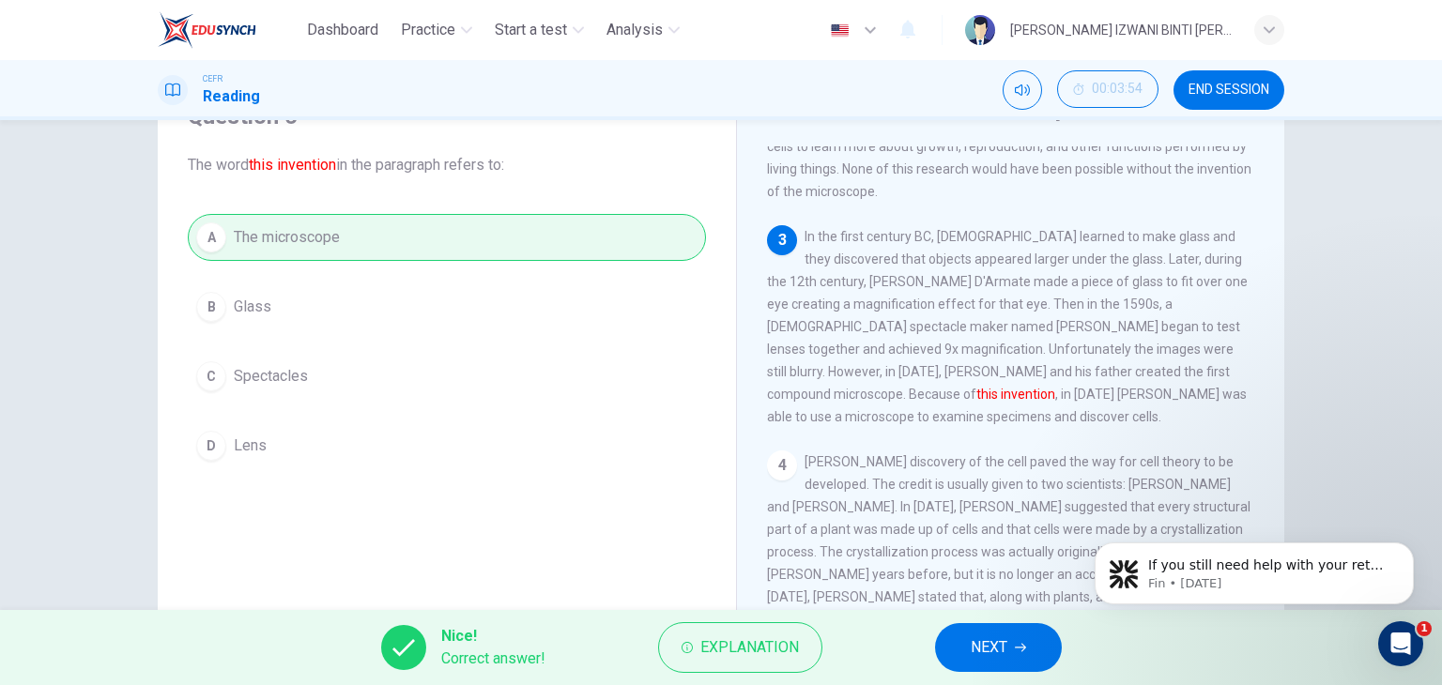
click at [966, 662] on button "NEXT" at bounding box center [998, 647] width 127 height 49
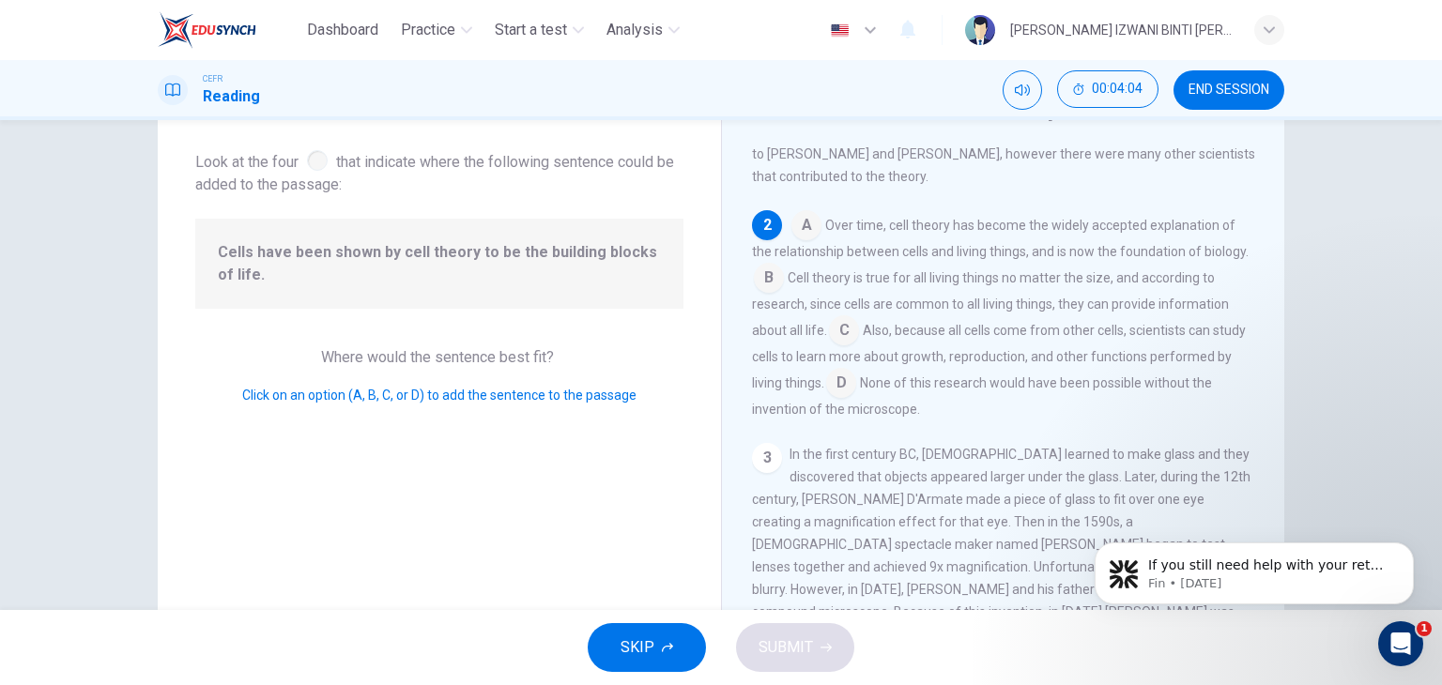
drag, startPoint x: 336, startPoint y: 258, endPoint x: 402, endPoint y: 272, distance: 67.2
click at [402, 272] on span "Cells have been shown by cell theory to be the building blocks of life." at bounding box center [439, 263] width 443 height 45
click at [838, 332] on input at bounding box center [844, 332] width 30 height 30
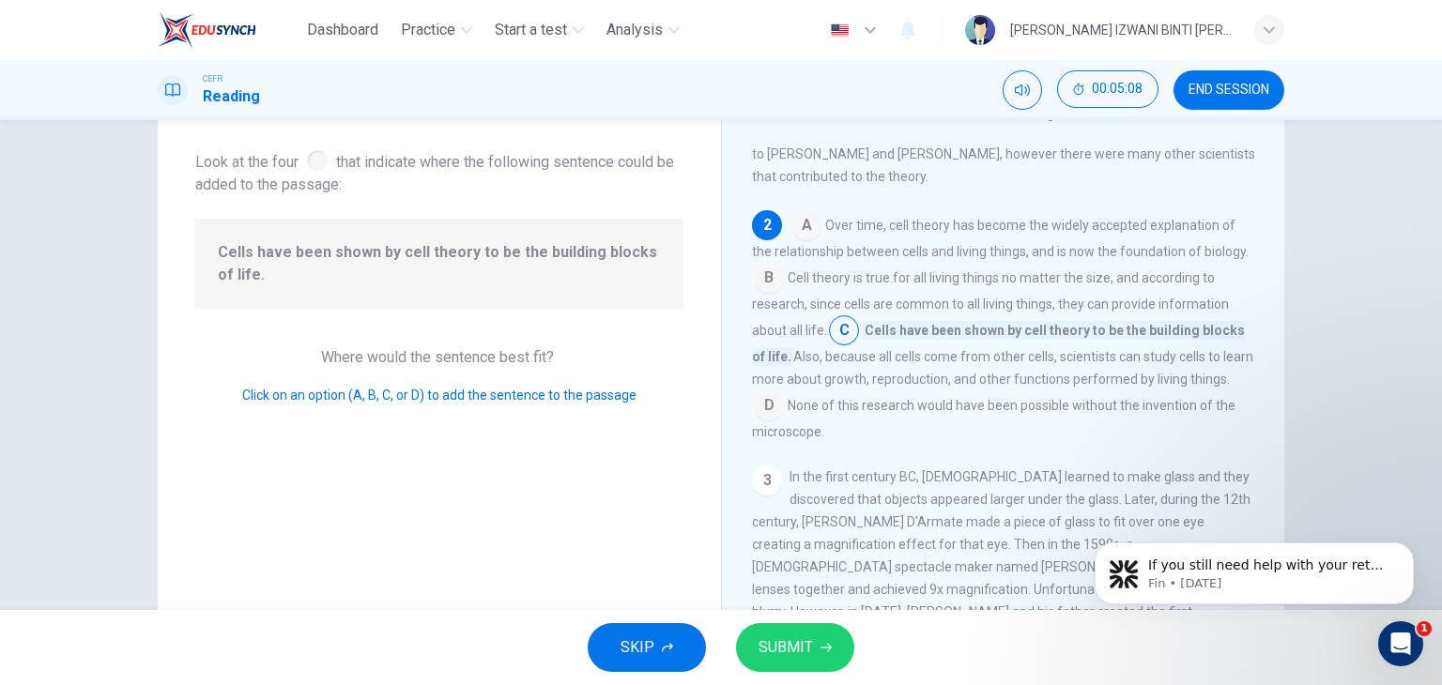
click at [784, 410] on input at bounding box center [769, 407] width 30 height 30
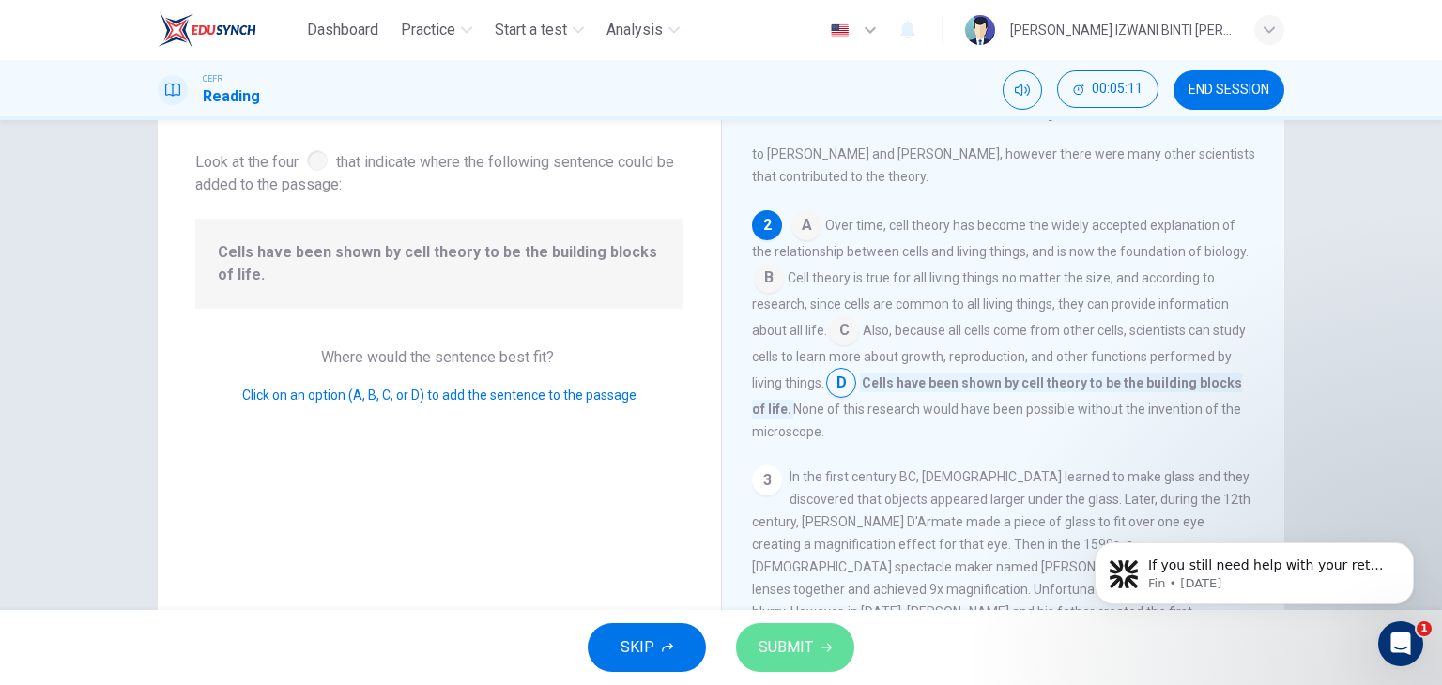
click at [830, 642] on icon "button" at bounding box center [826, 647] width 11 height 11
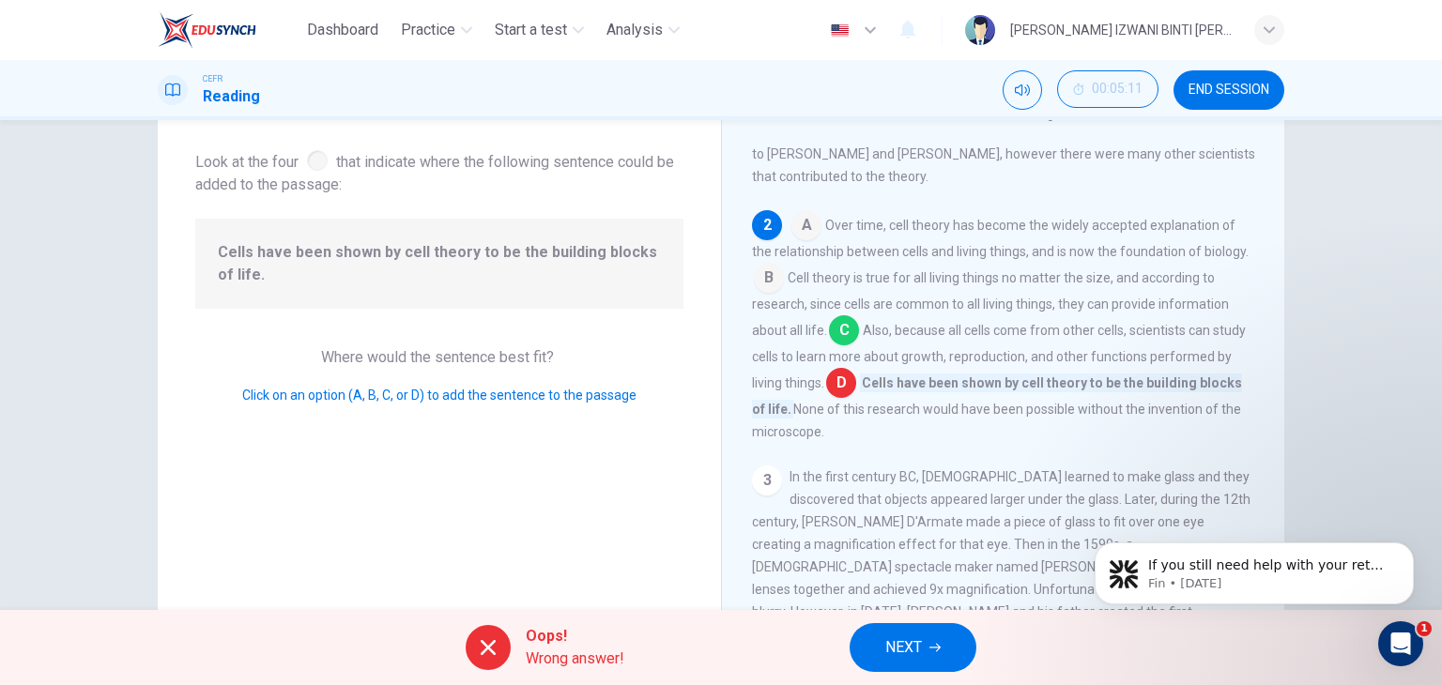
click at [923, 654] on button "NEXT" at bounding box center [913, 647] width 127 height 49
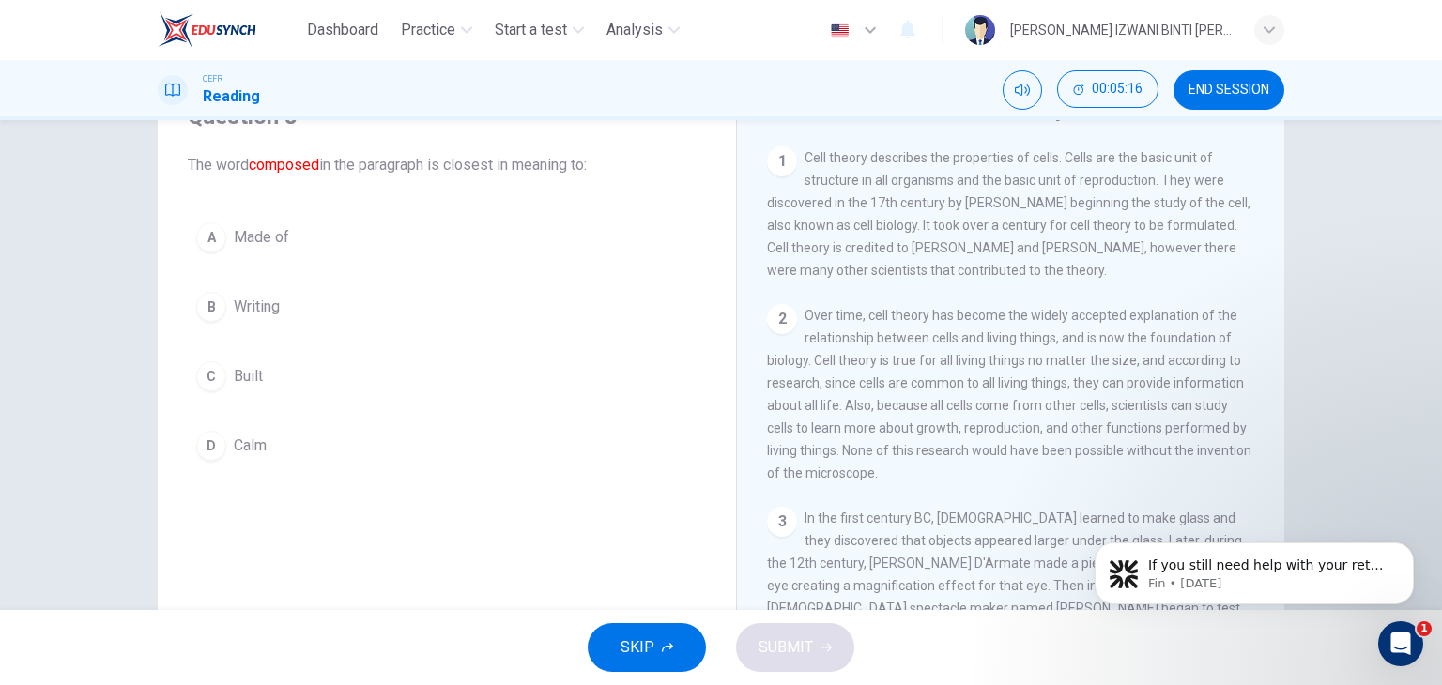
click at [338, 234] on button "A Made of" at bounding box center [447, 237] width 518 height 47
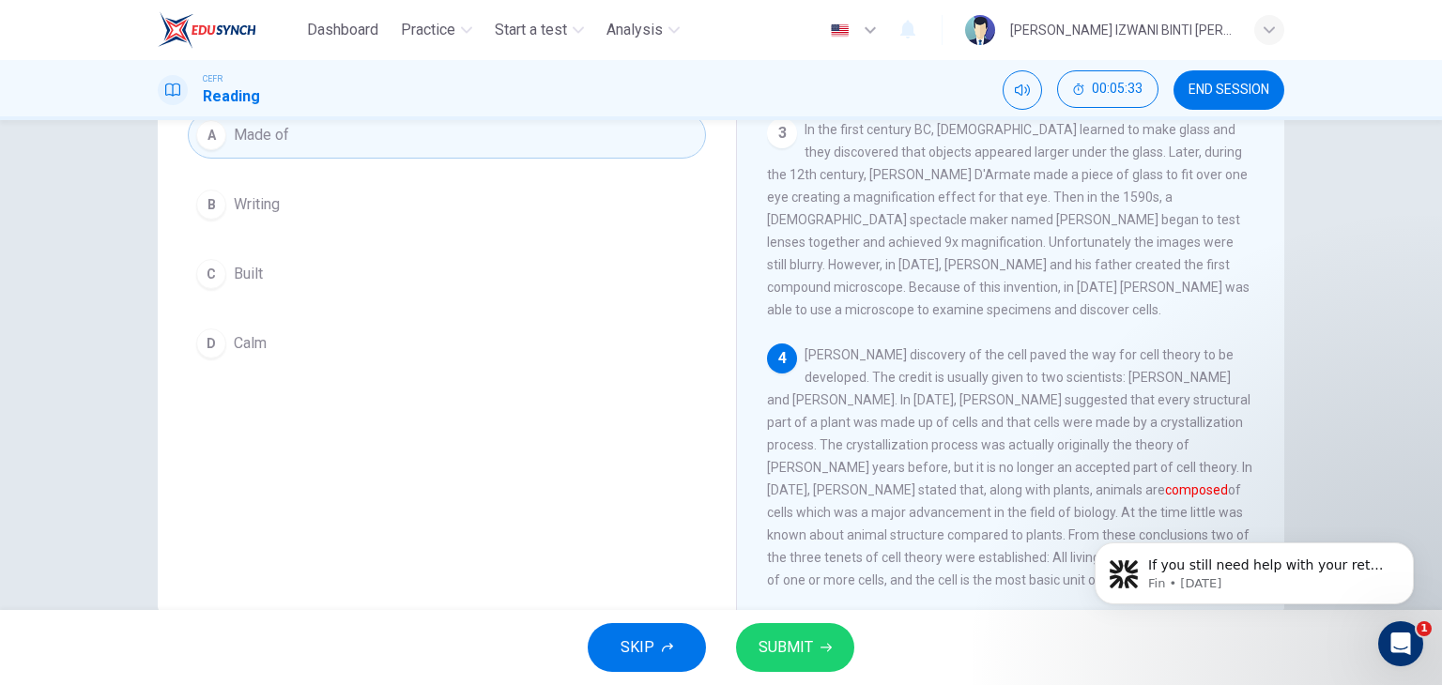
scroll to position [238, 0]
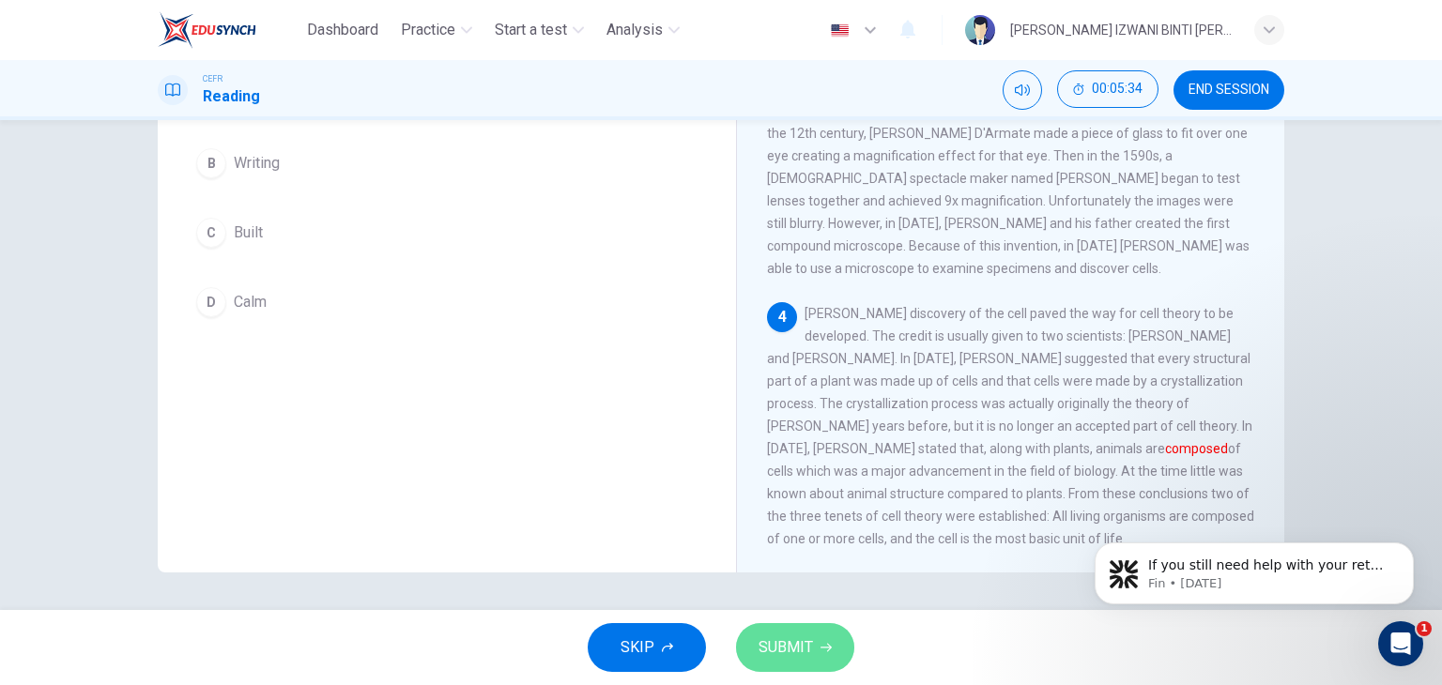
click at [838, 651] on button "SUBMIT" at bounding box center [795, 647] width 118 height 49
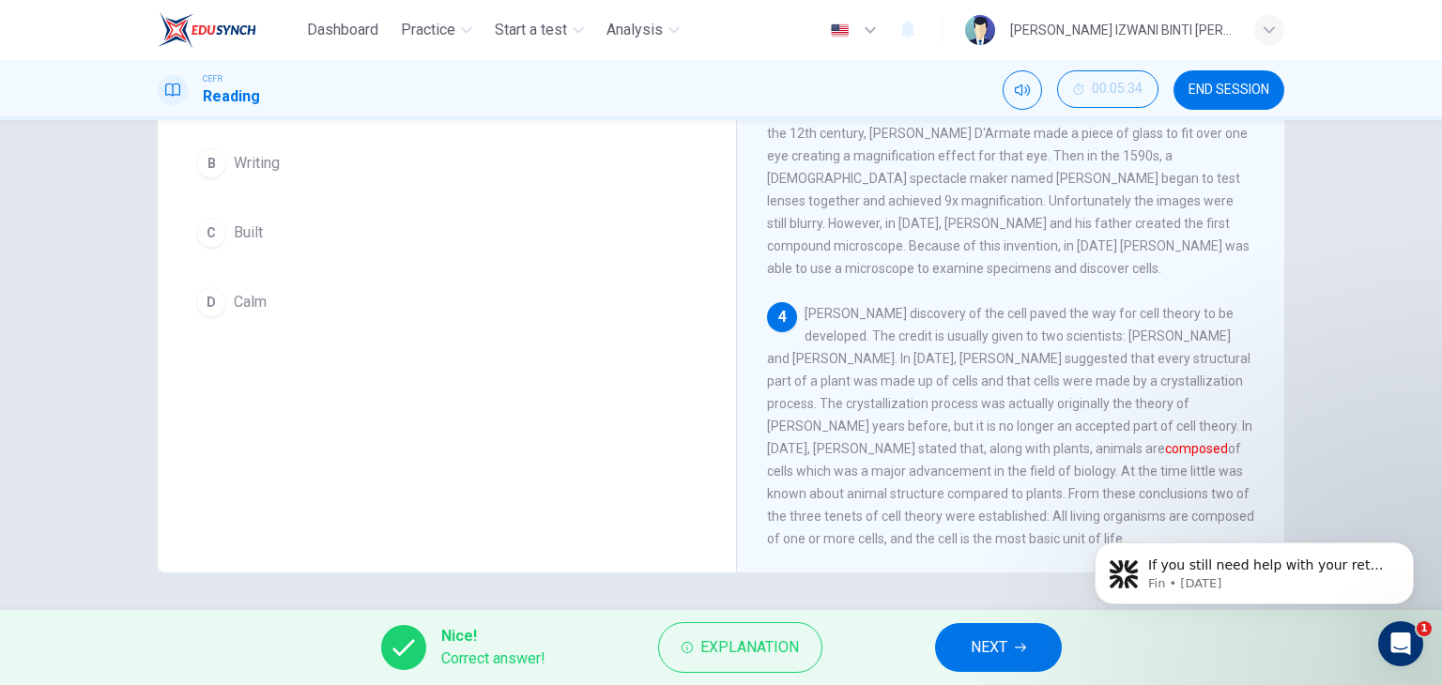
click at [1043, 661] on button "NEXT" at bounding box center [998, 647] width 127 height 49
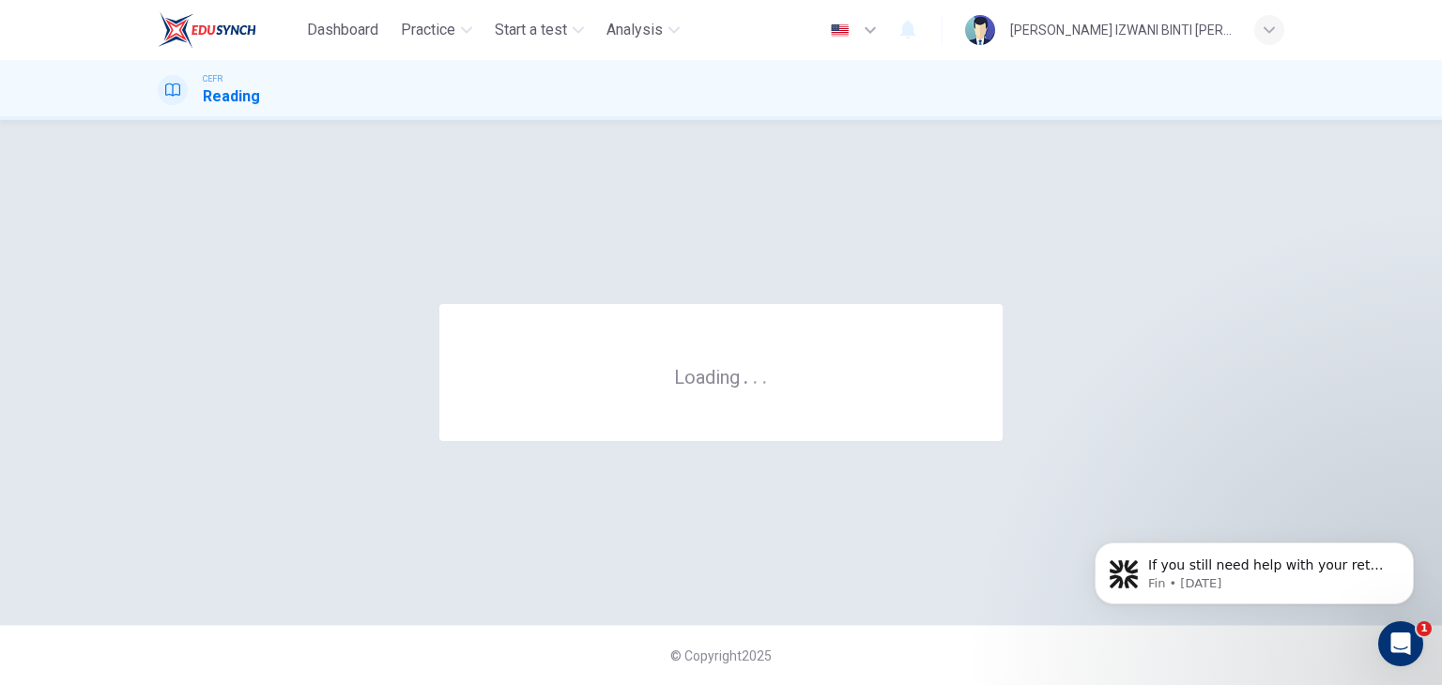
scroll to position [0, 0]
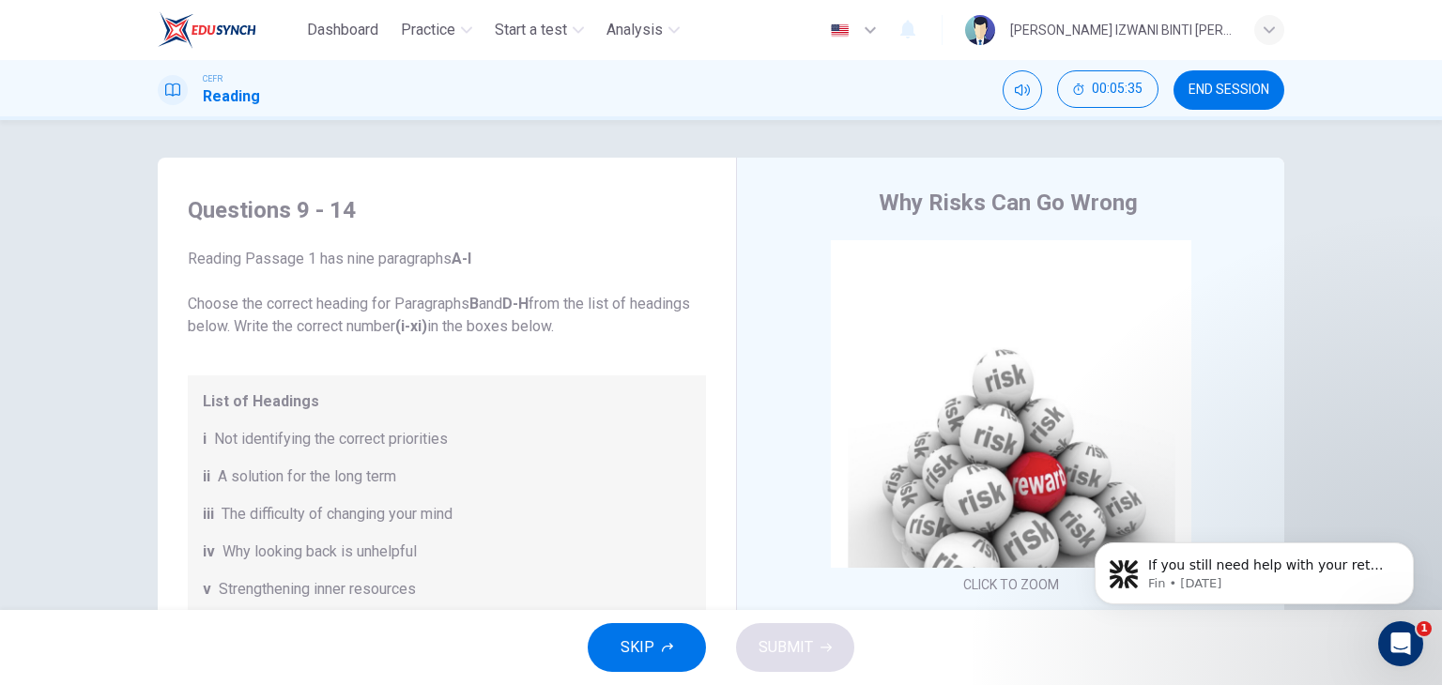
click at [1207, 95] on span "END SESSION" at bounding box center [1229, 90] width 81 height 15
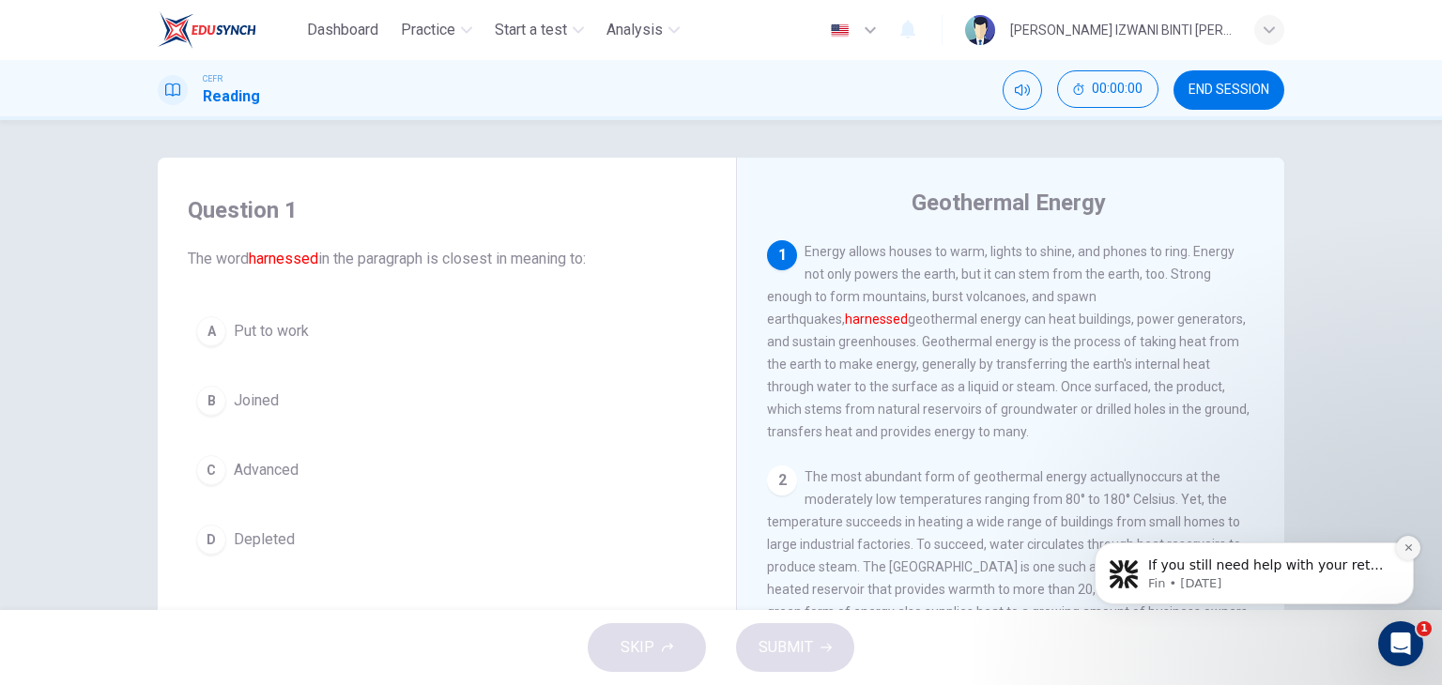
click at [1404, 547] on icon "Dismiss notification" at bounding box center [1409, 548] width 10 height 10
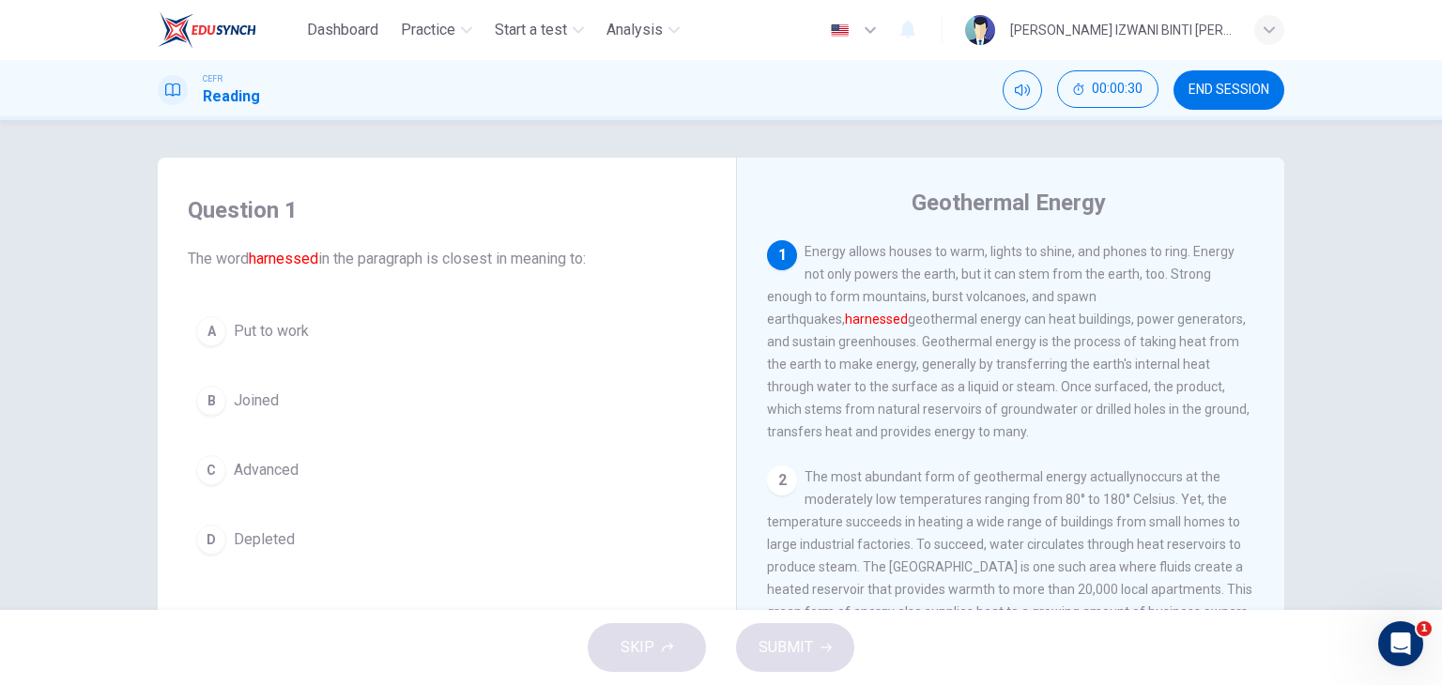
click at [277, 479] on span "Advanced" at bounding box center [266, 470] width 65 height 23
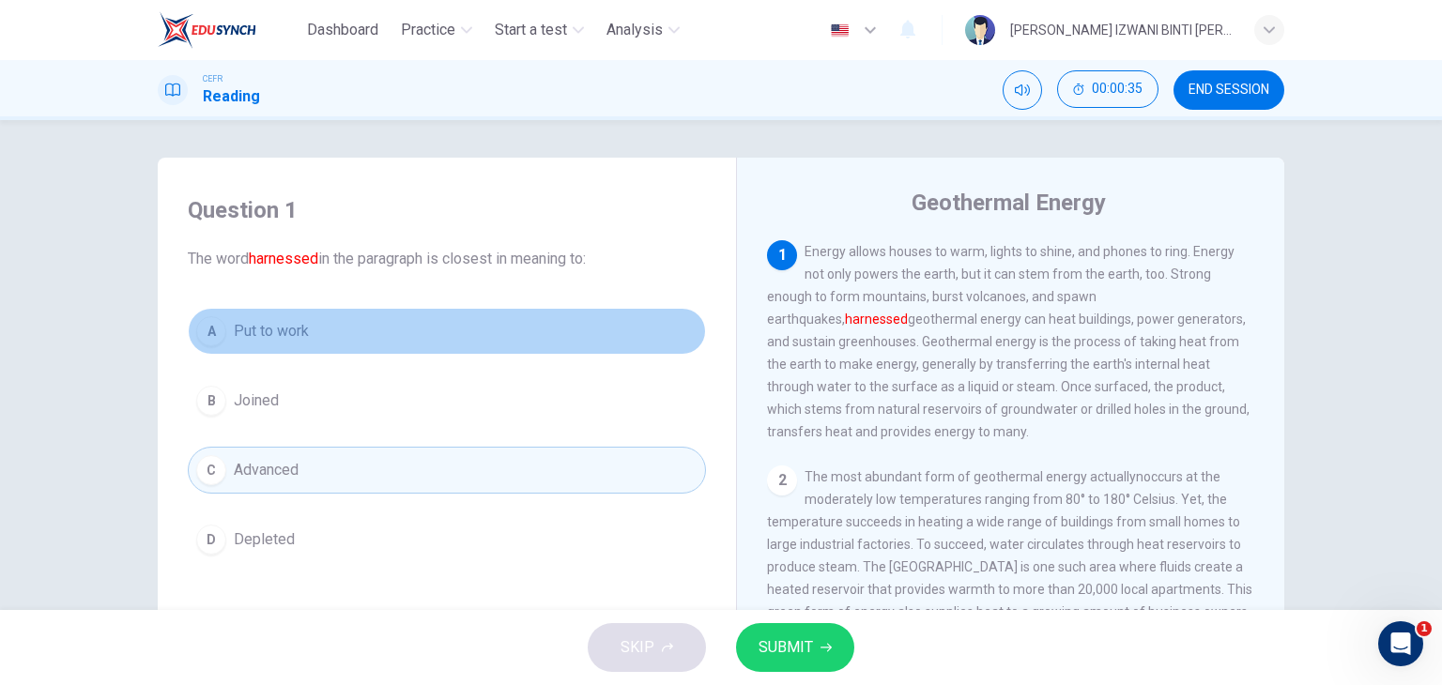
click at [285, 322] on span "Put to work" at bounding box center [271, 331] width 75 height 23
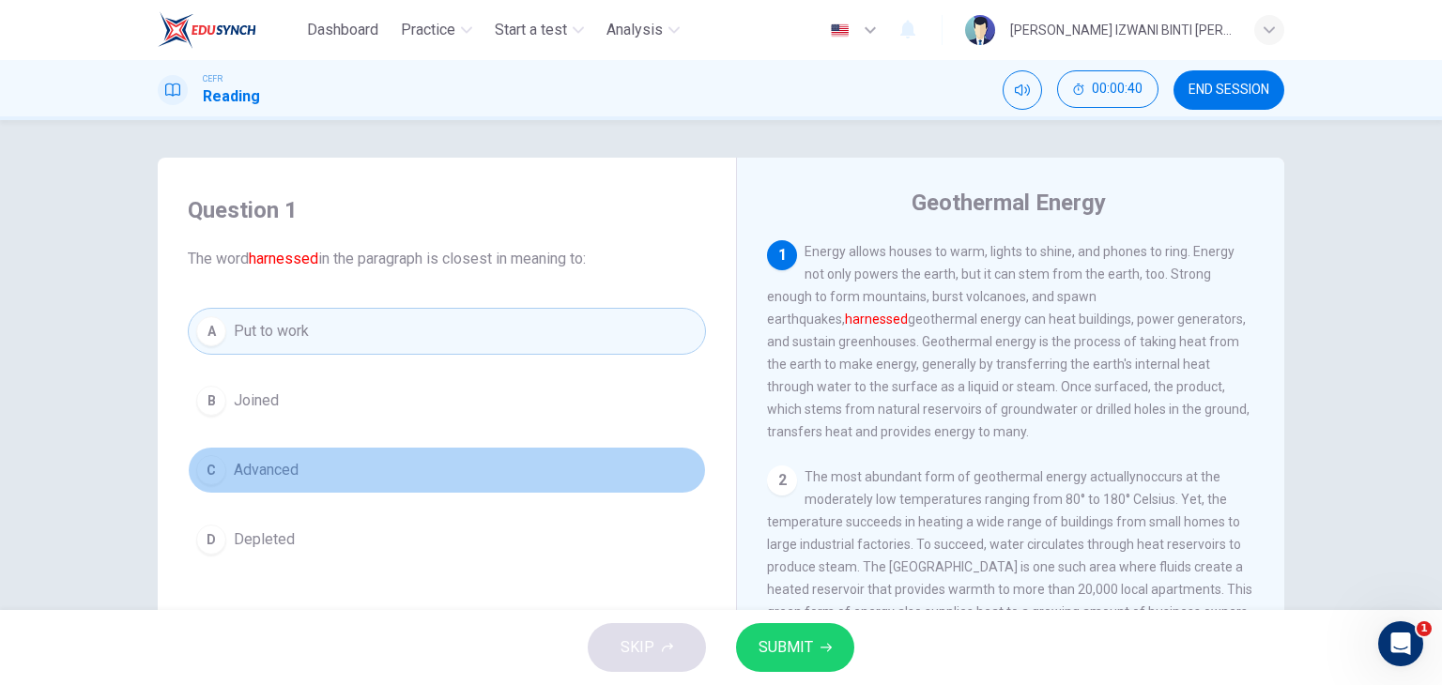
click at [360, 470] on button "C Advanced" at bounding box center [447, 470] width 518 height 47
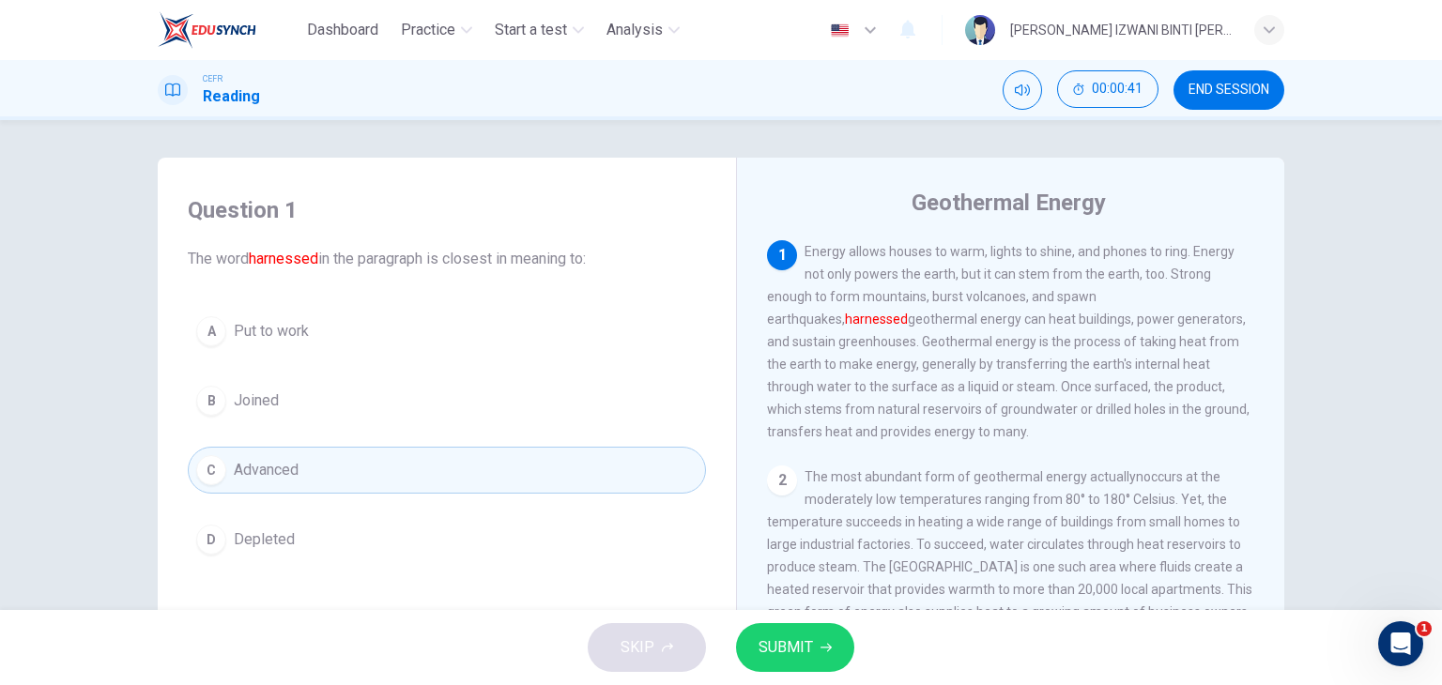
click at [343, 527] on button "D Depleted" at bounding box center [447, 539] width 518 height 47
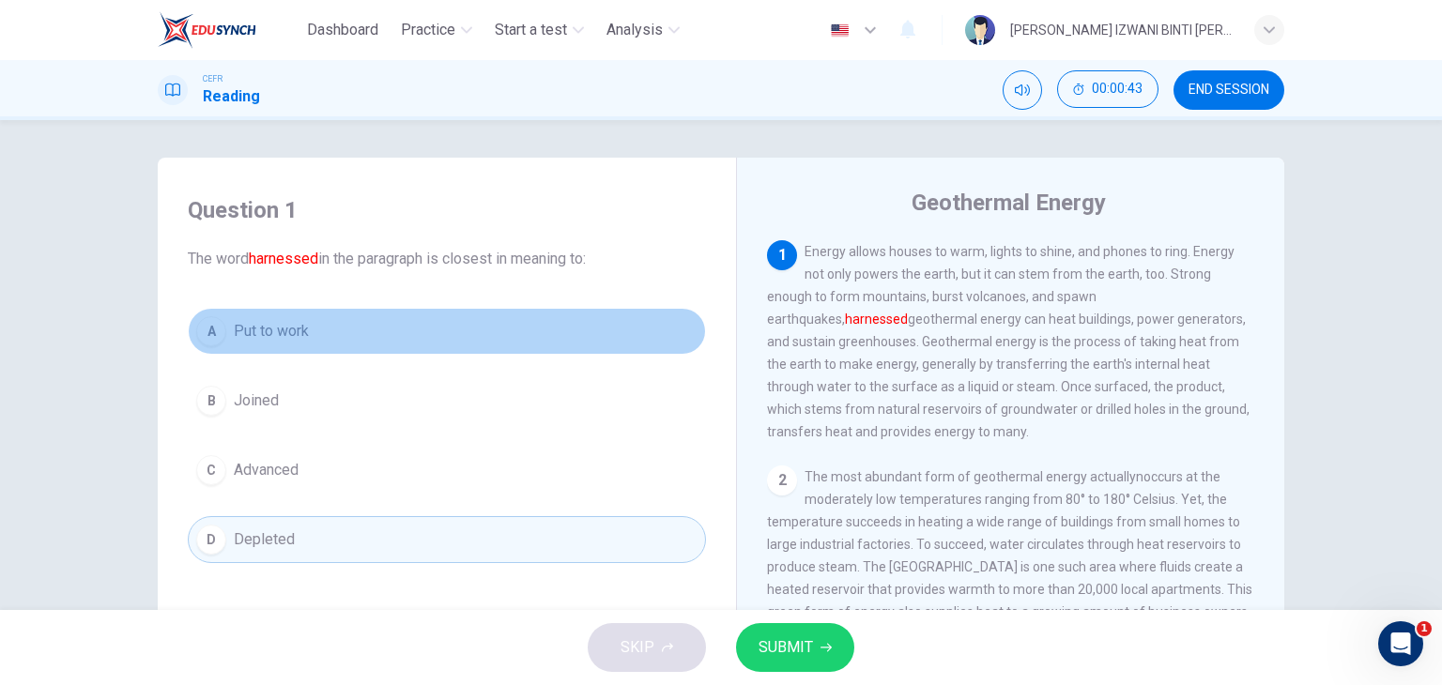
click at [342, 321] on button "A Put to work" at bounding box center [447, 331] width 518 height 47
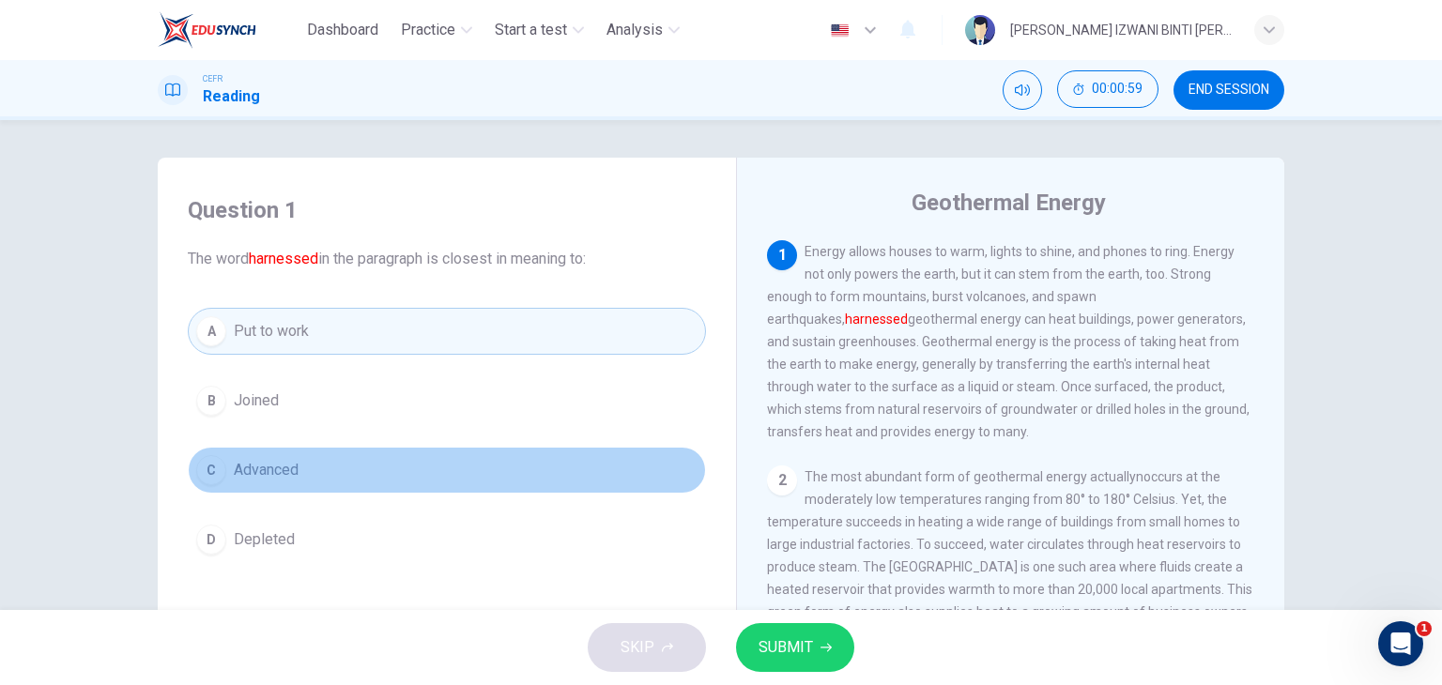
click at [405, 468] on button "C Advanced" at bounding box center [447, 470] width 518 height 47
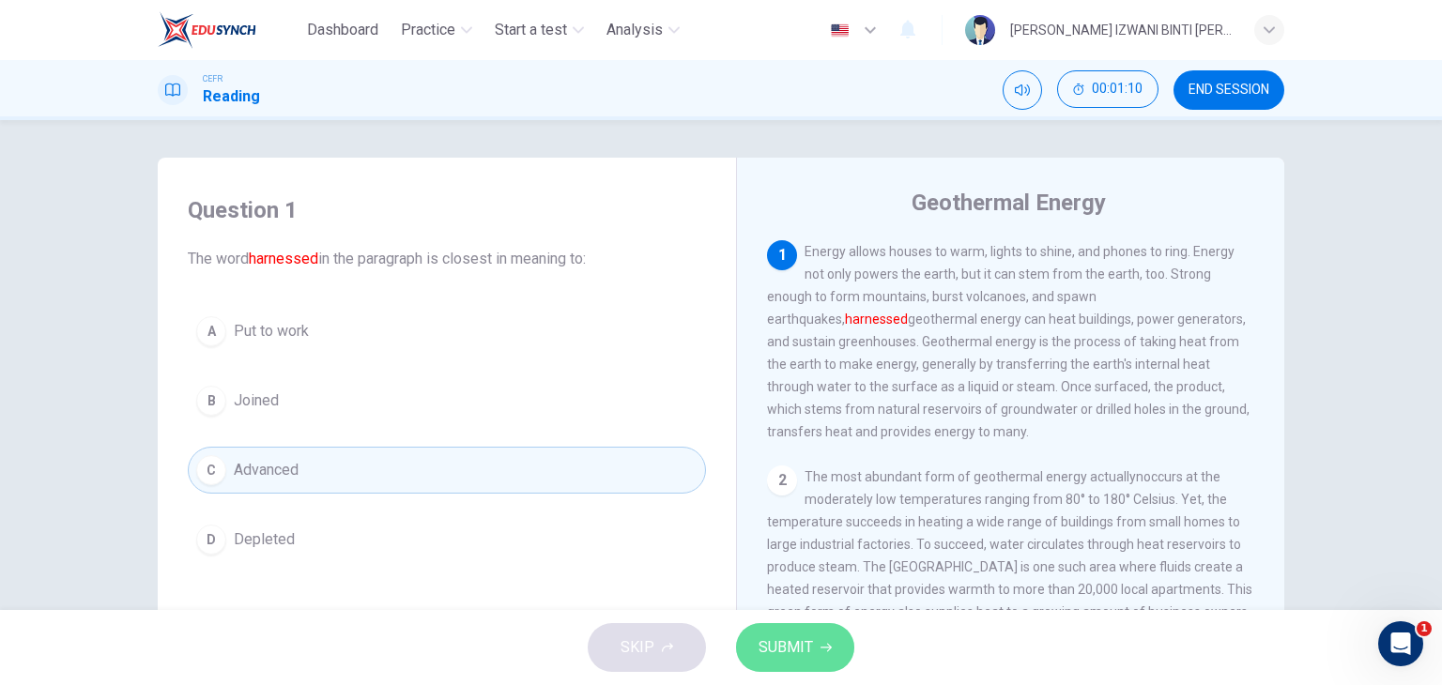
click at [807, 644] on span "SUBMIT" at bounding box center [786, 648] width 54 height 26
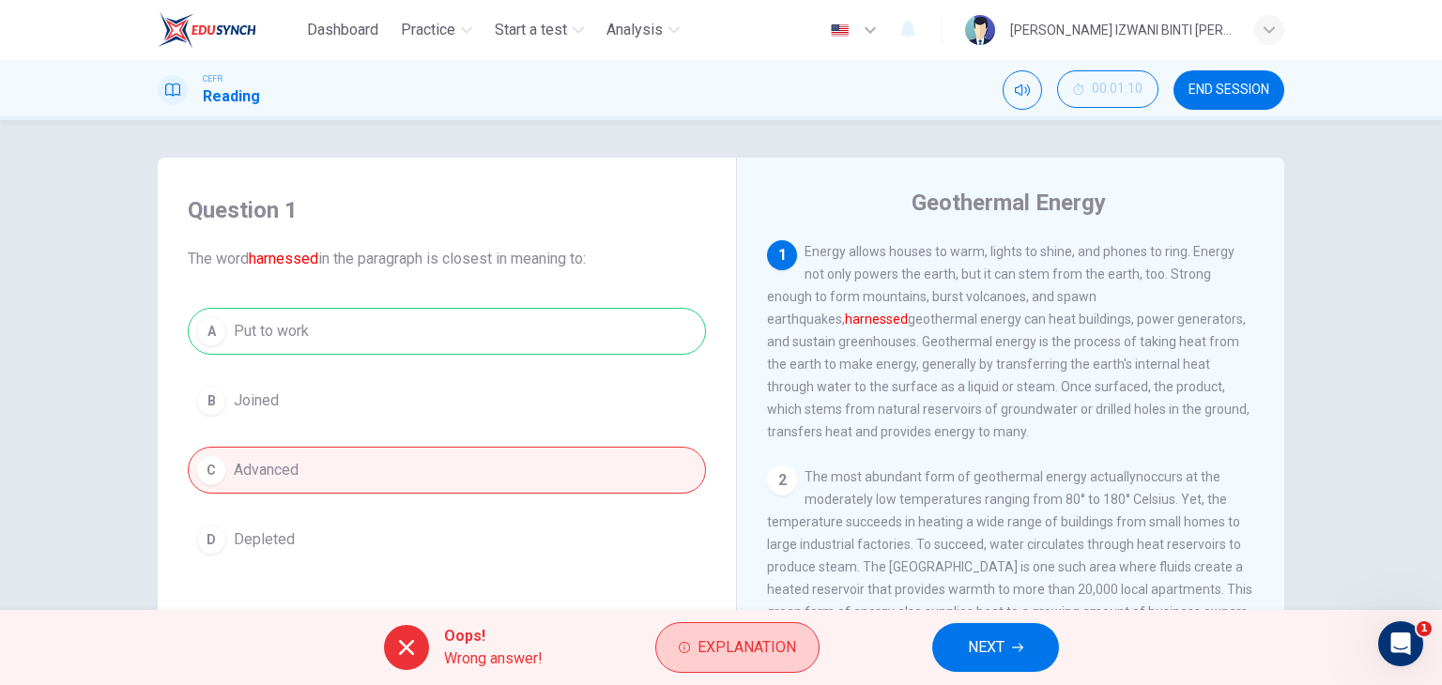
click at [804, 659] on button "Explanation" at bounding box center [737, 647] width 164 height 51
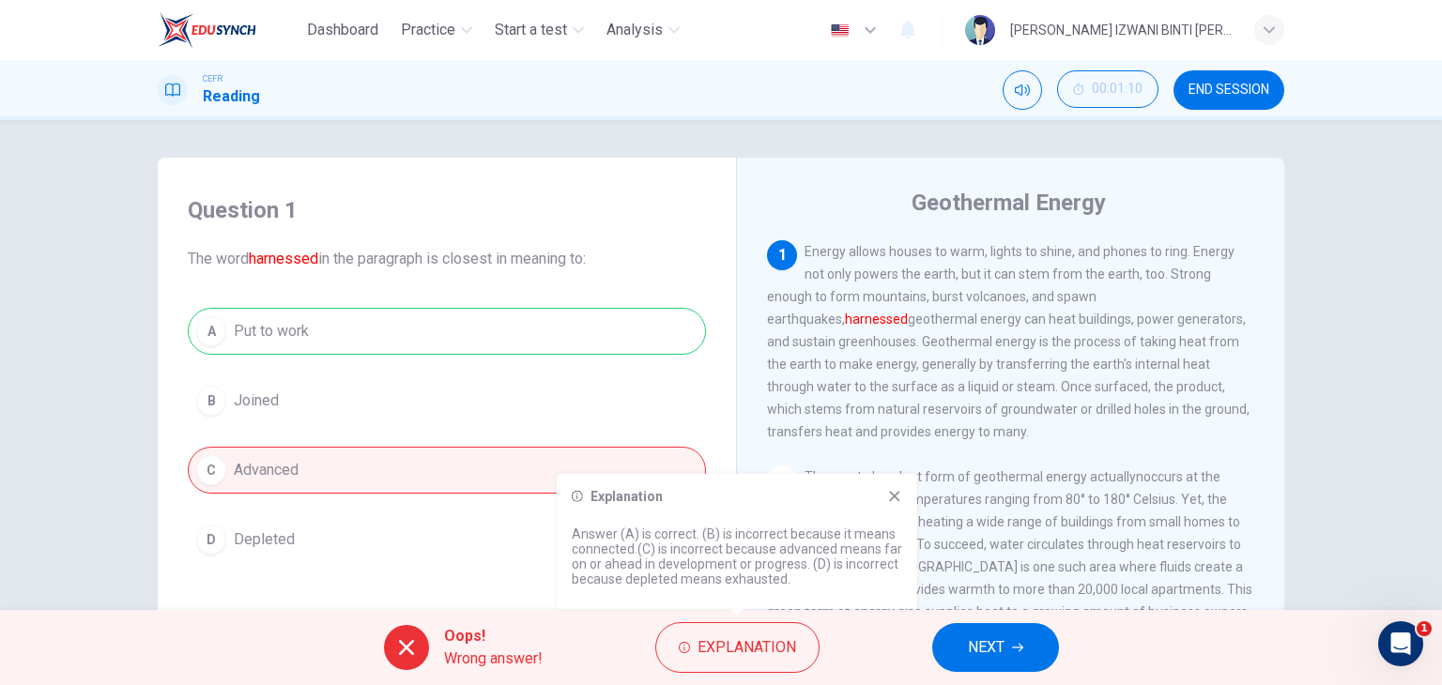
click at [349, 344] on div "A Put to work B Joined C Advanced D Depleted" at bounding box center [447, 435] width 518 height 255
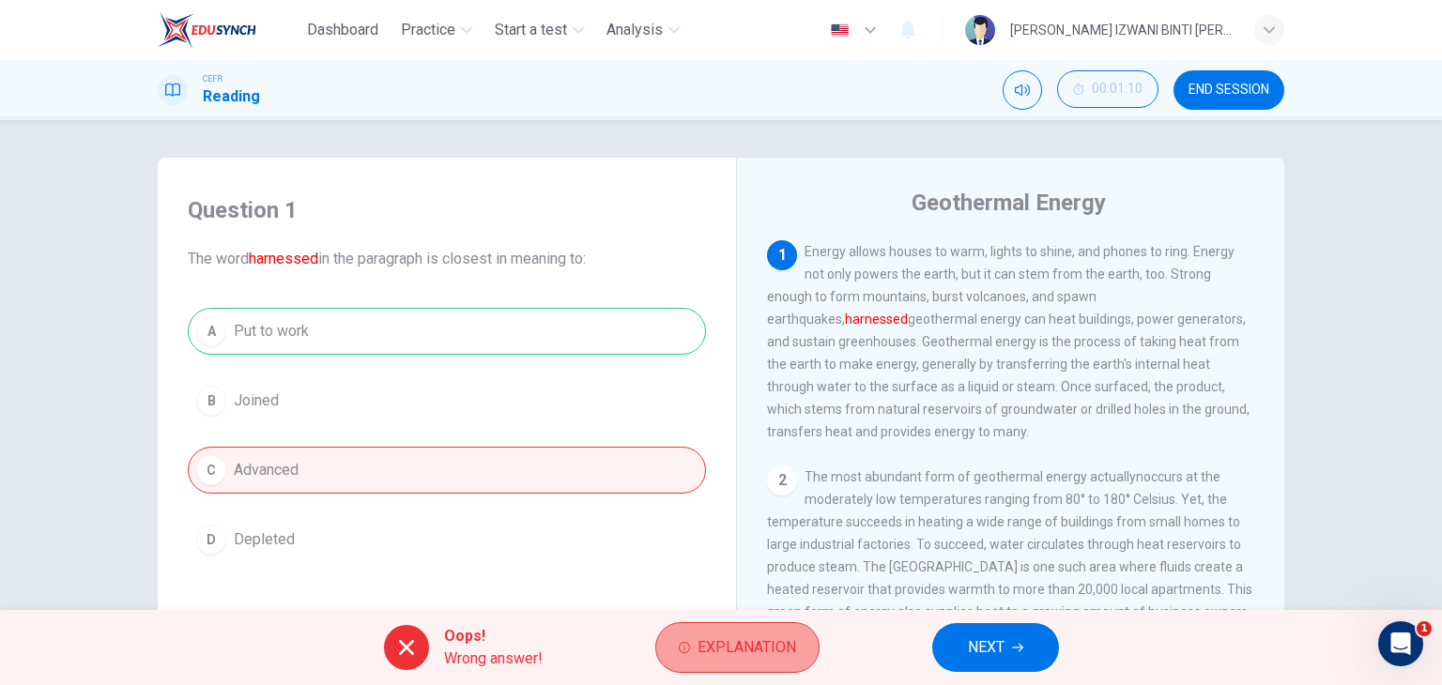
click at [741, 636] on span "Explanation" at bounding box center [747, 648] width 99 height 26
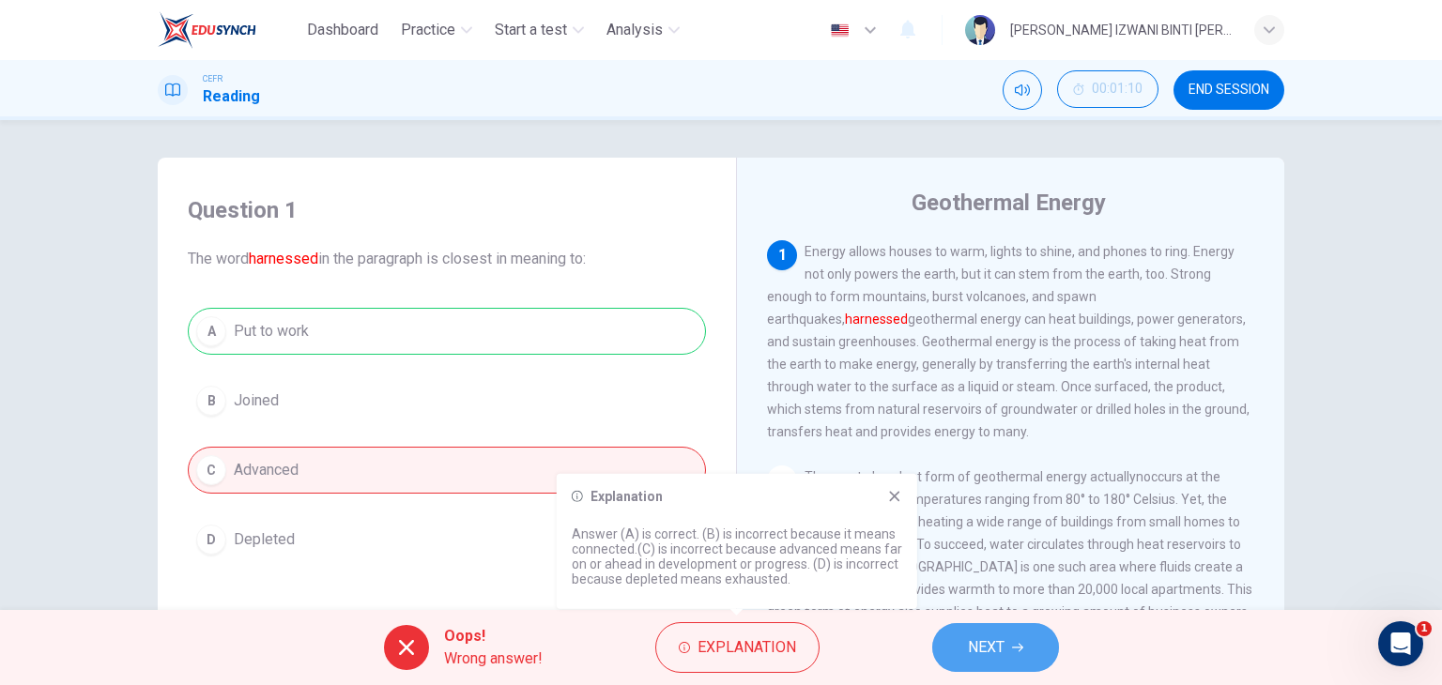
click at [950, 655] on button "NEXT" at bounding box center [995, 647] width 127 height 49
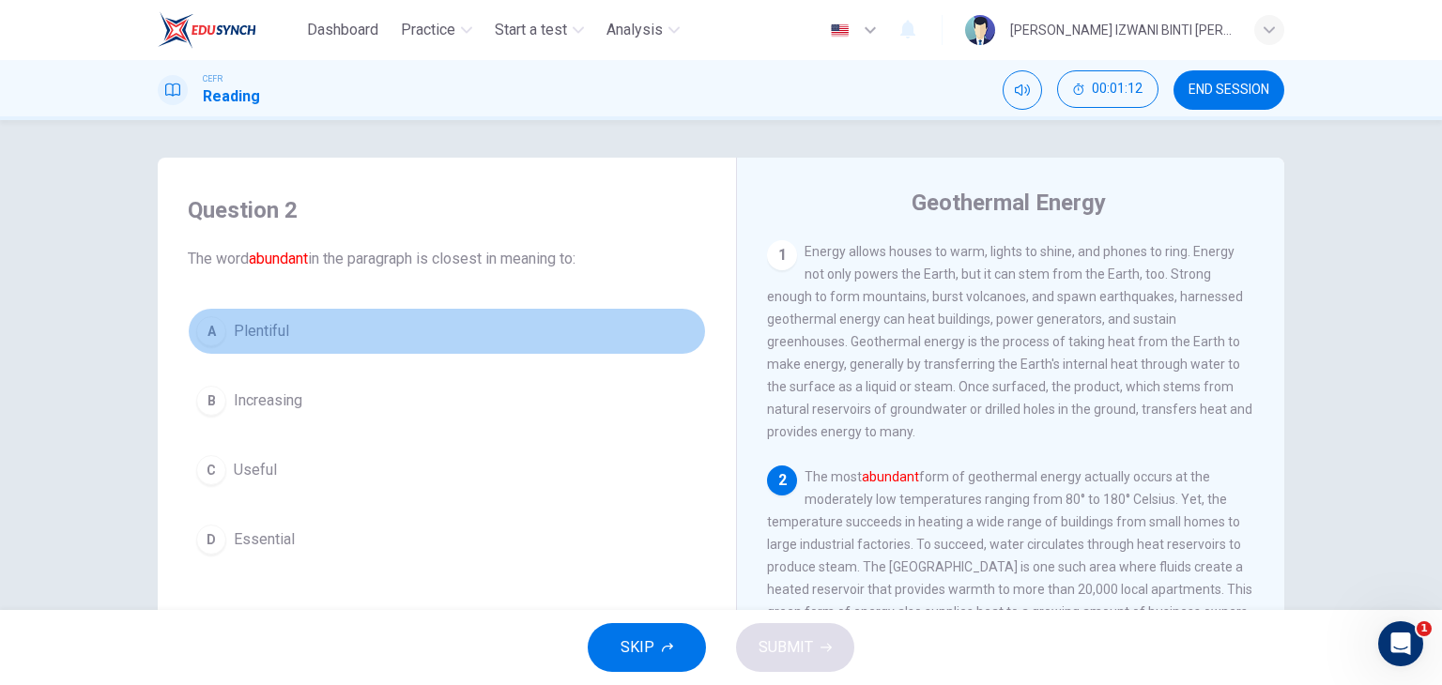
click at [363, 316] on button "A Plentiful" at bounding box center [447, 331] width 518 height 47
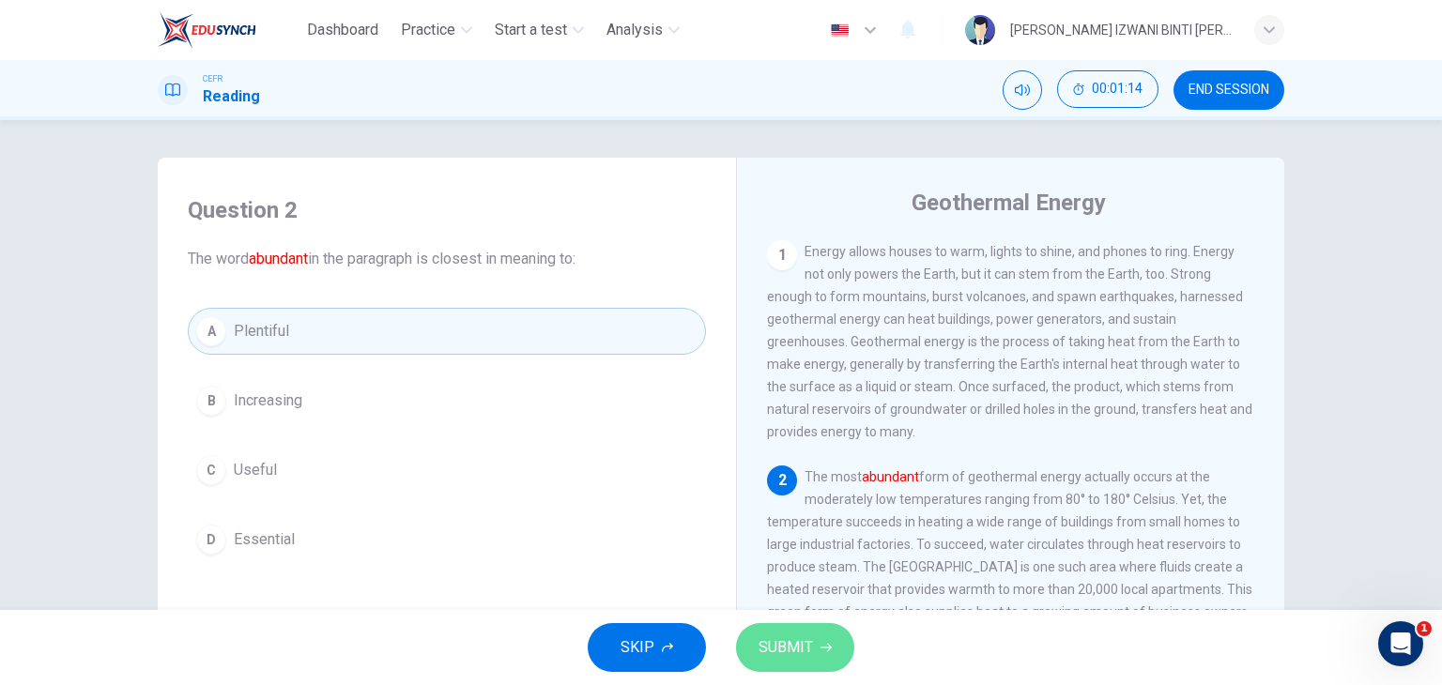
click at [808, 643] on span "SUBMIT" at bounding box center [786, 648] width 54 height 26
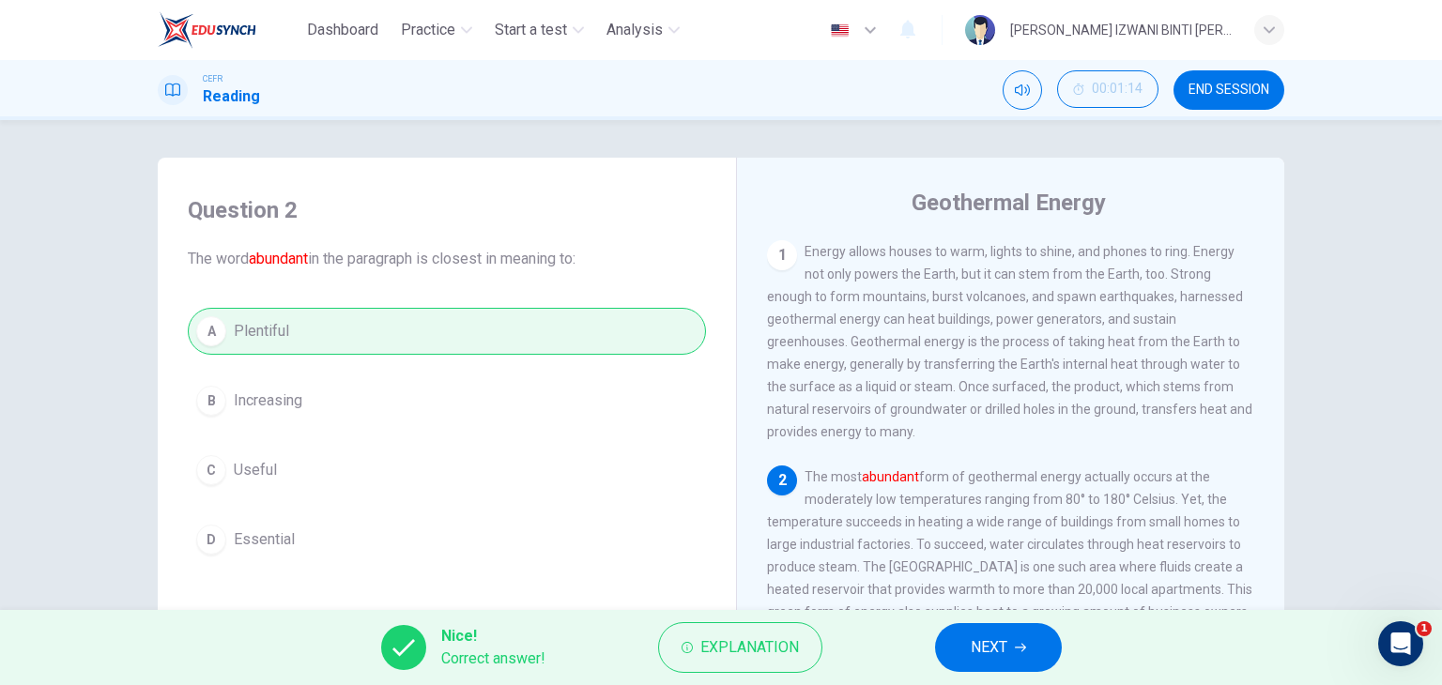
scroll to position [94, 0]
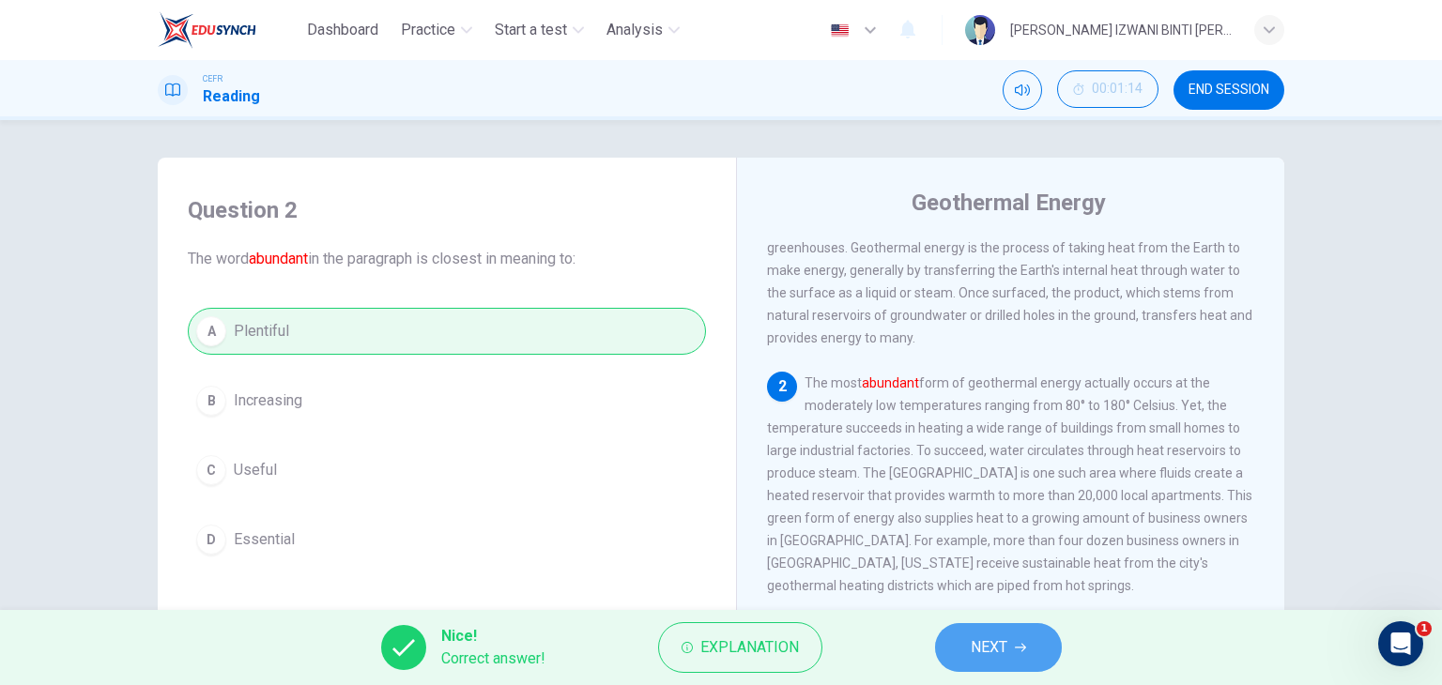
click at [1001, 664] on button "NEXT" at bounding box center [998, 647] width 127 height 49
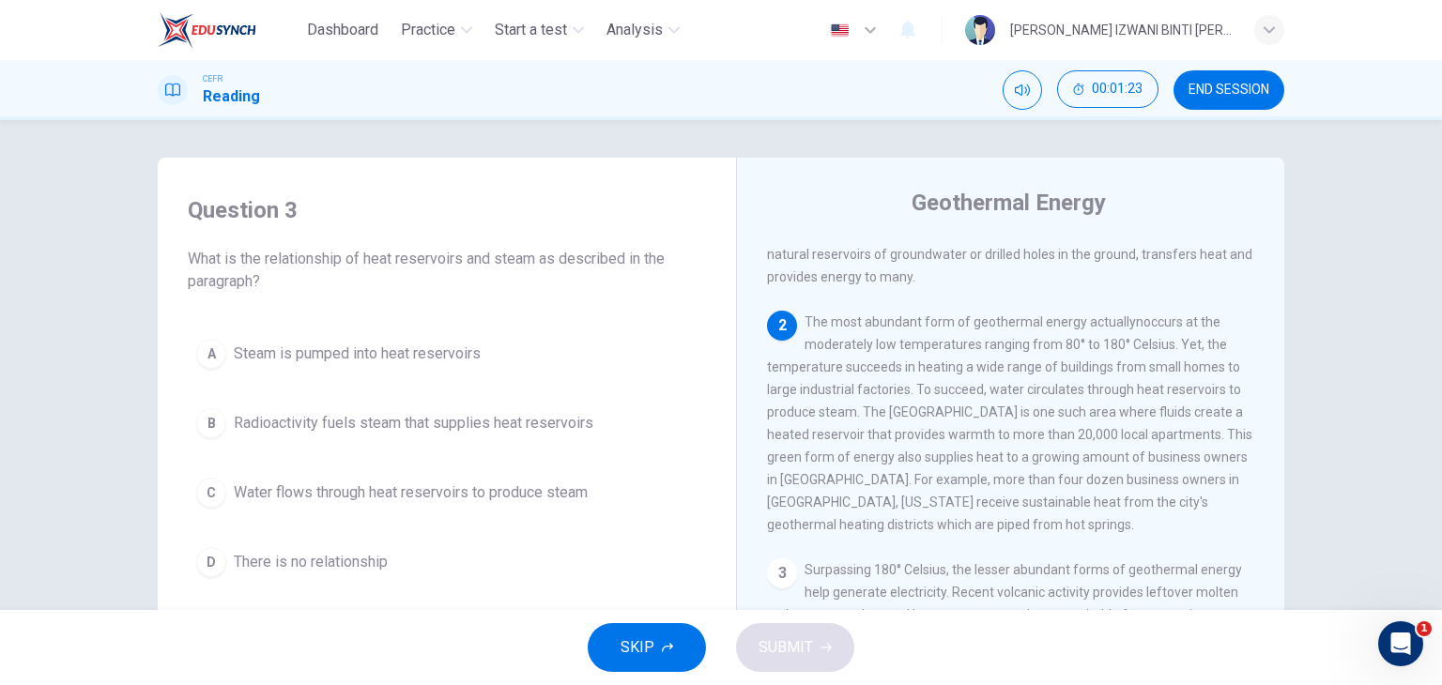
scroll to position [188, 0]
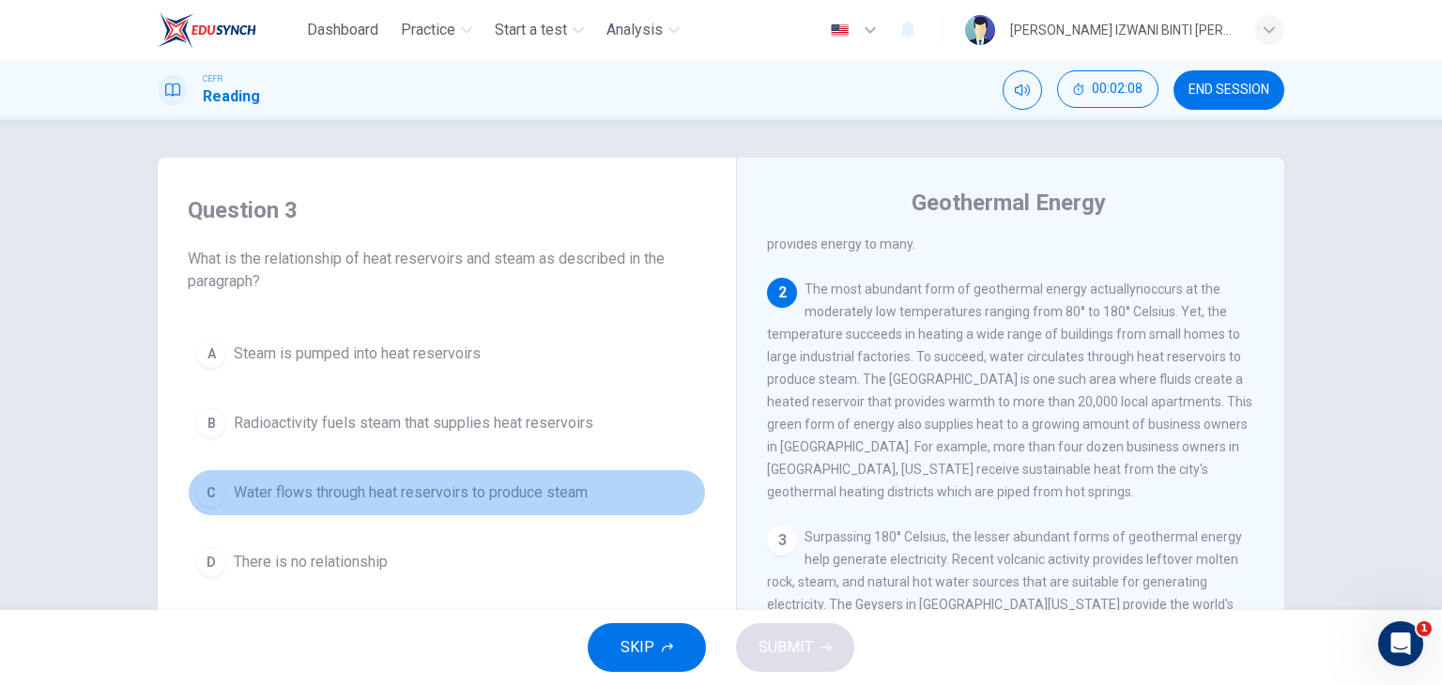
click at [307, 508] on button "C Water flows through heat reservoirs to produce steam" at bounding box center [447, 492] width 518 height 47
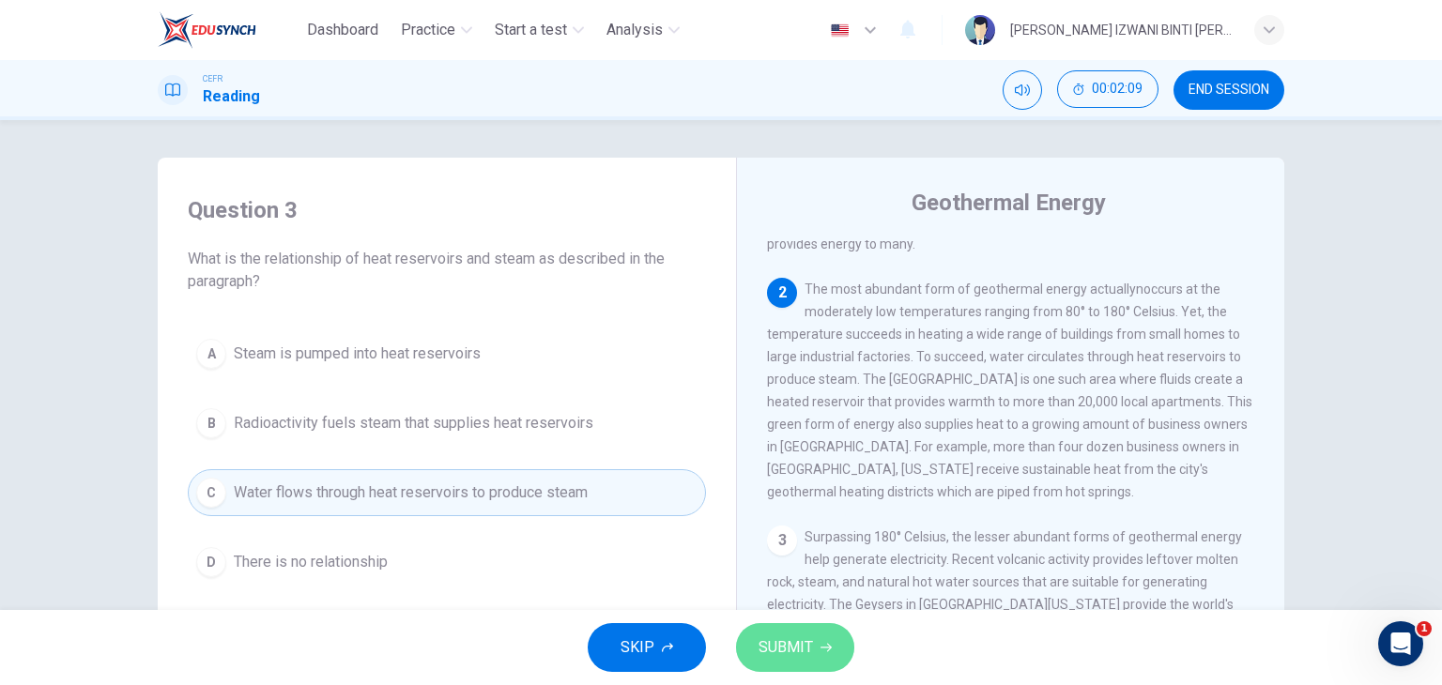
click at [761, 647] on span "SUBMIT" at bounding box center [786, 648] width 54 height 26
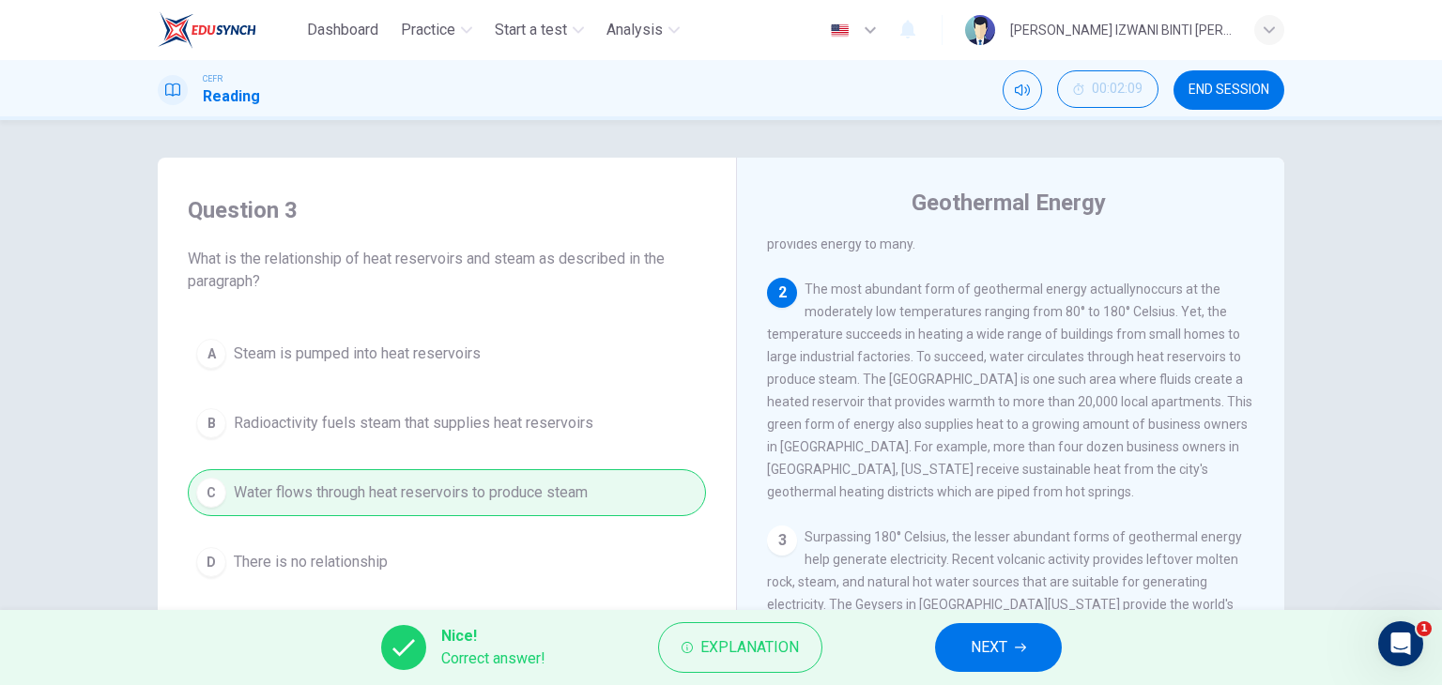
click at [980, 662] on button "NEXT" at bounding box center [998, 647] width 127 height 49
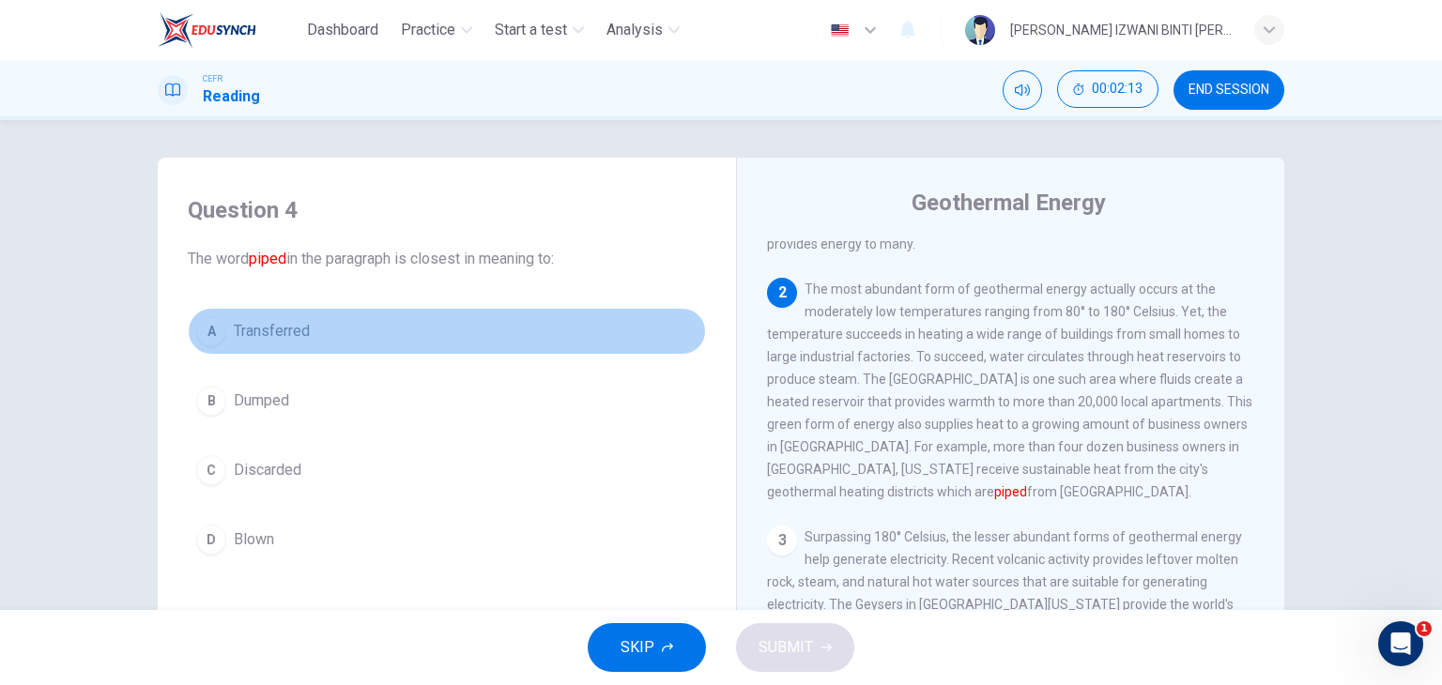
click at [277, 331] on span "Transferred" at bounding box center [272, 331] width 76 height 23
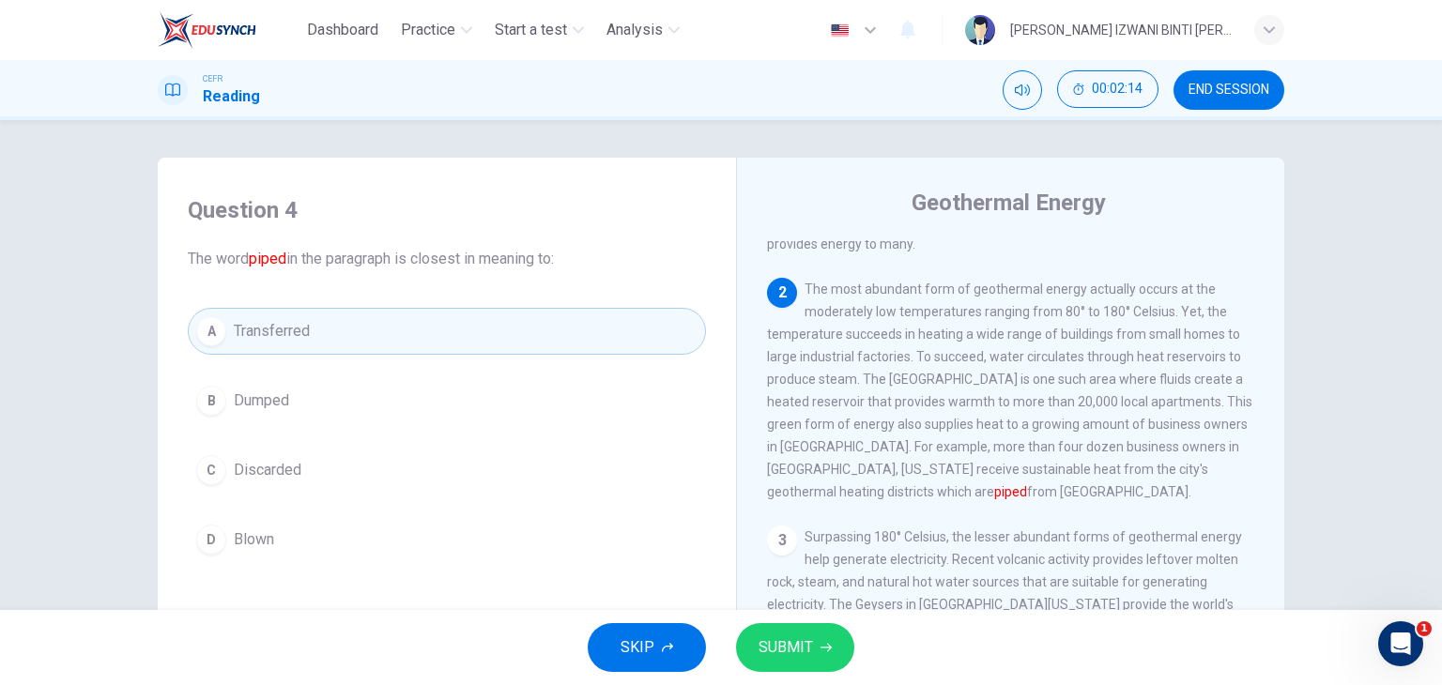
click at [797, 647] on span "SUBMIT" at bounding box center [786, 648] width 54 height 26
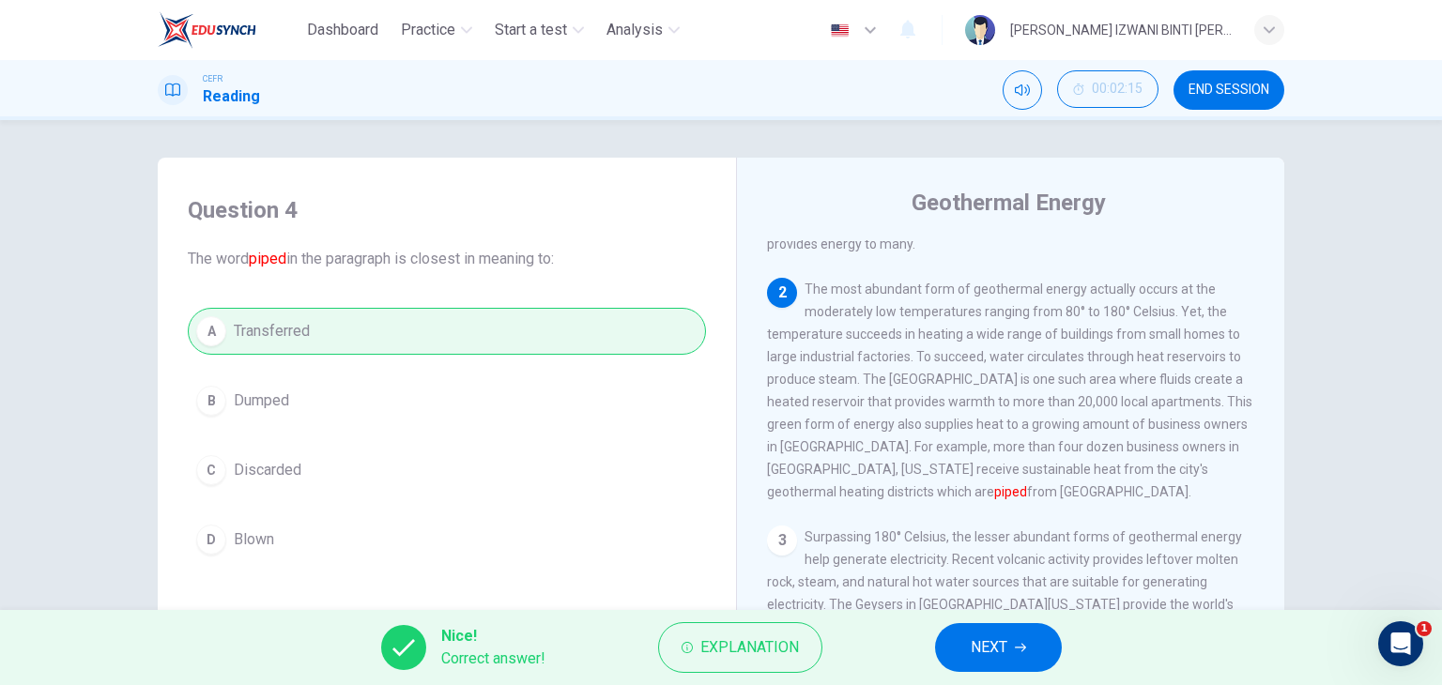
click at [973, 650] on span "NEXT" at bounding box center [989, 648] width 37 height 26
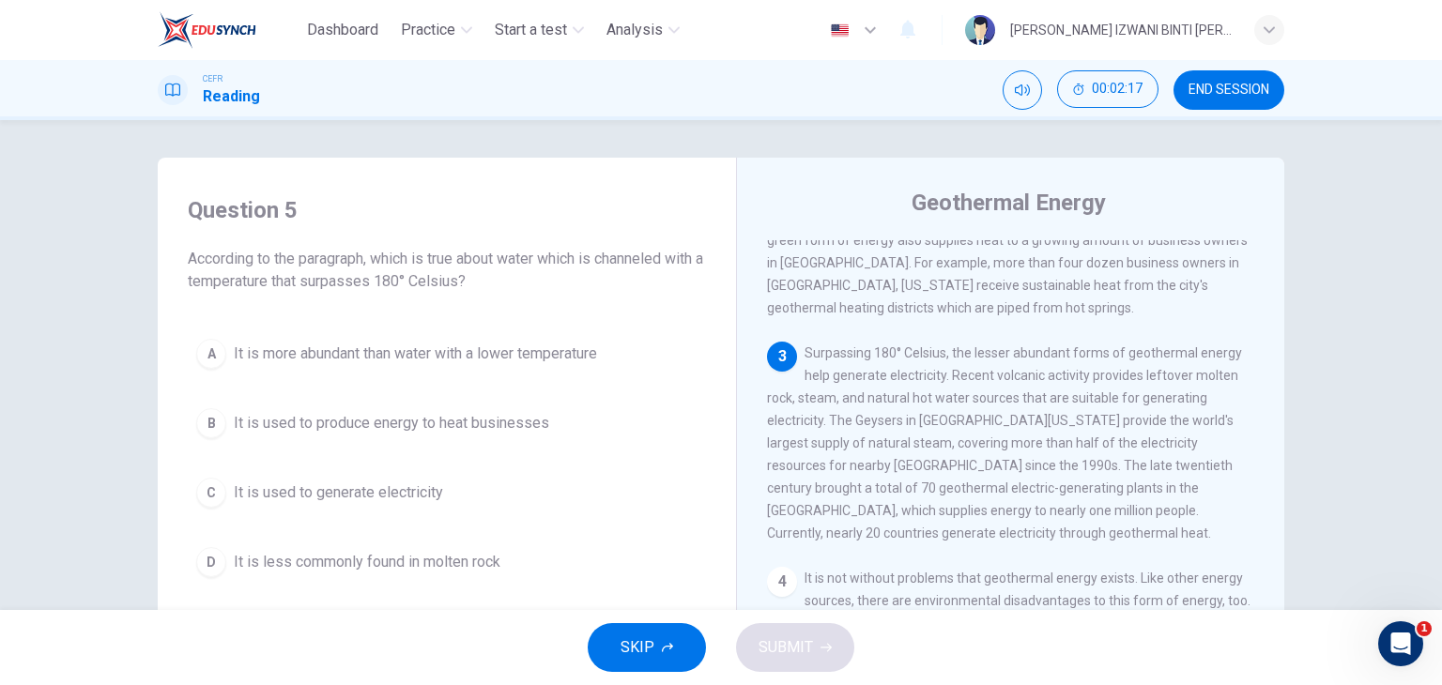
scroll to position [376, 0]
drag, startPoint x: 404, startPoint y: 264, endPoint x: 500, endPoint y: 266, distance: 96.7
click at [496, 268] on span "According to the paragraph, which is true about water which is channeled with a…" at bounding box center [447, 270] width 518 height 45
click at [500, 266] on span "According to the paragraph, which is true about water which is channeled with a…" at bounding box center [447, 270] width 518 height 45
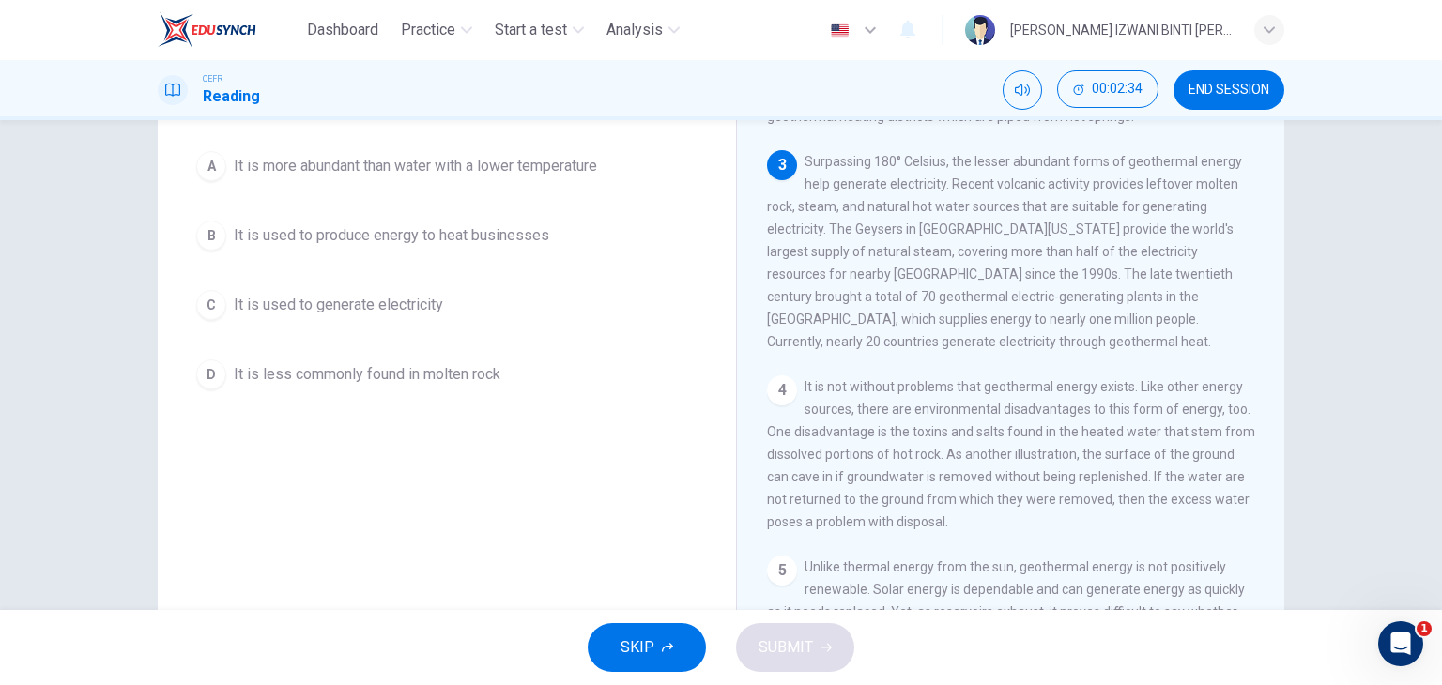
scroll to position [94, 0]
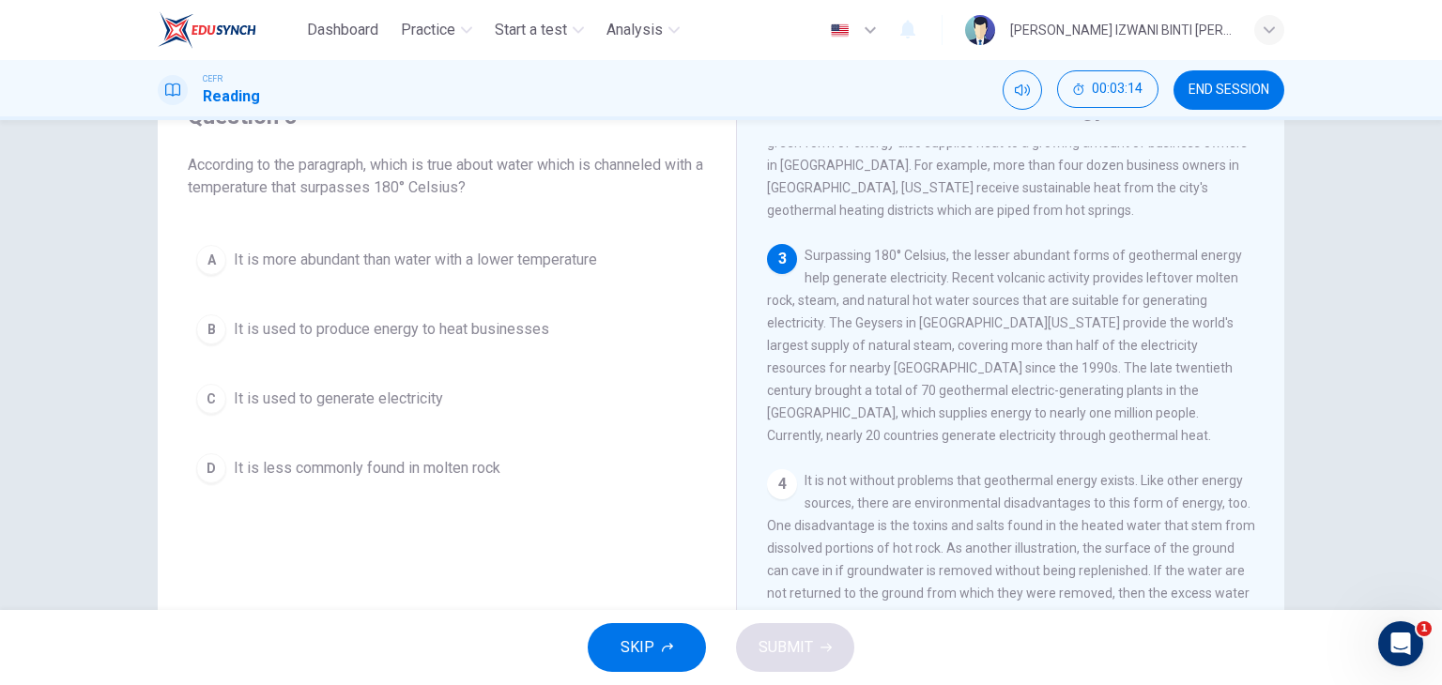
click at [404, 403] on span "It is used to generate electricity" at bounding box center [338, 399] width 209 height 23
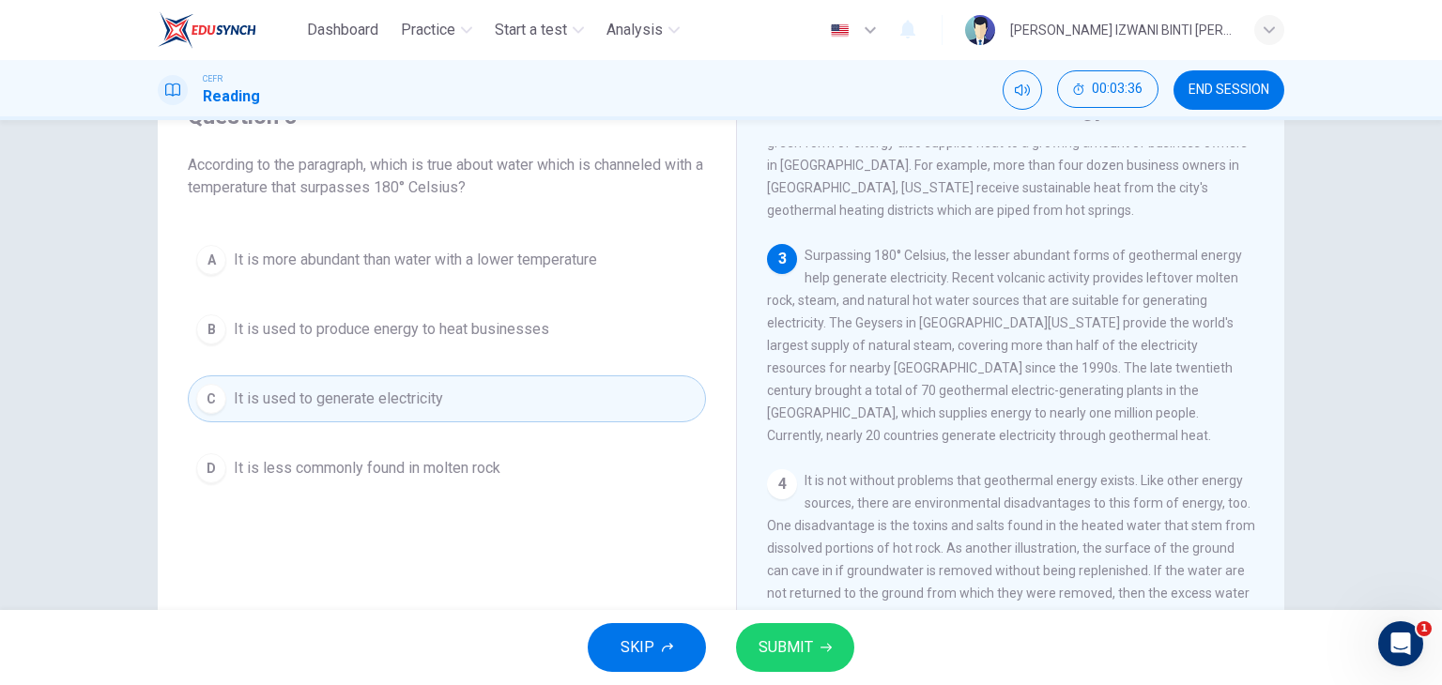
click at [800, 645] on span "SUBMIT" at bounding box center [786, 648] width 54 height 26
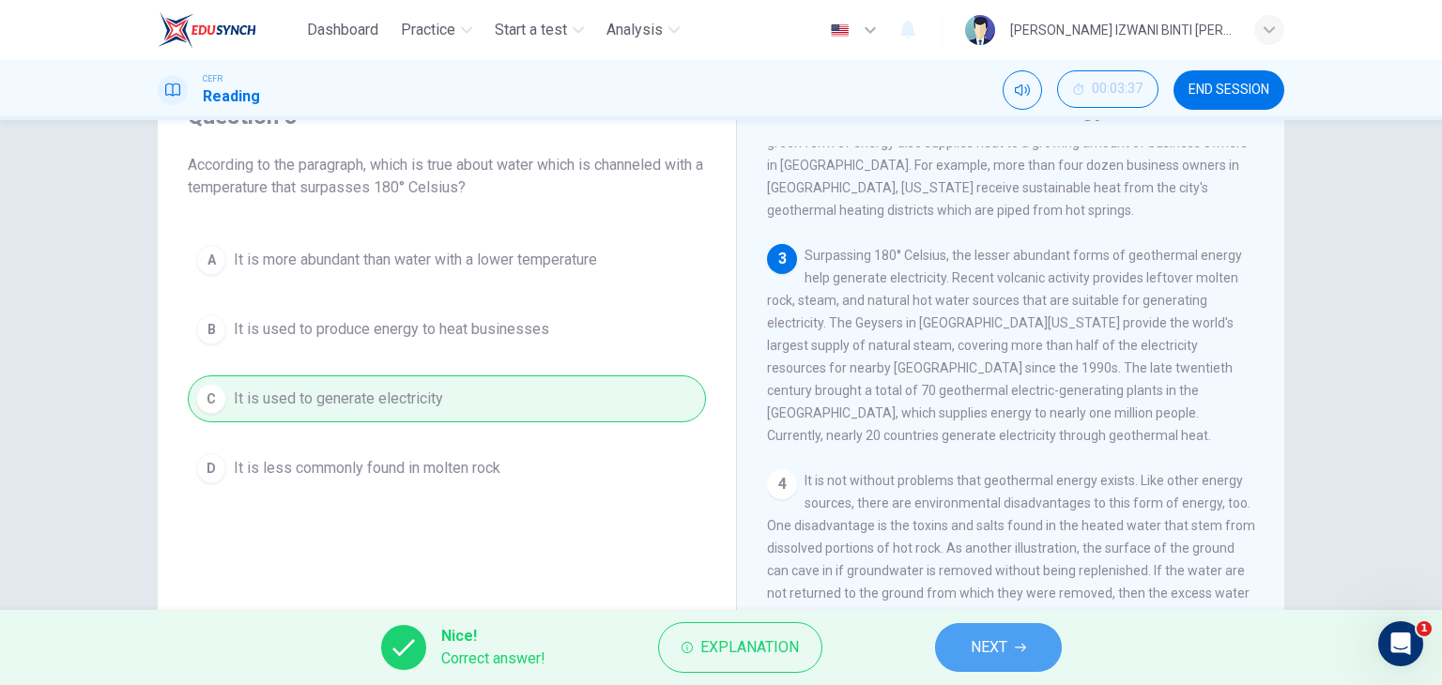
drag, startPoint x: 988, startPoint y: 652, endPoint x: 989, endPoint y: 631, distance: 20.7
click at [989, 663] on button "NEXT" at bounding box center [998, 647] width 127 height 49
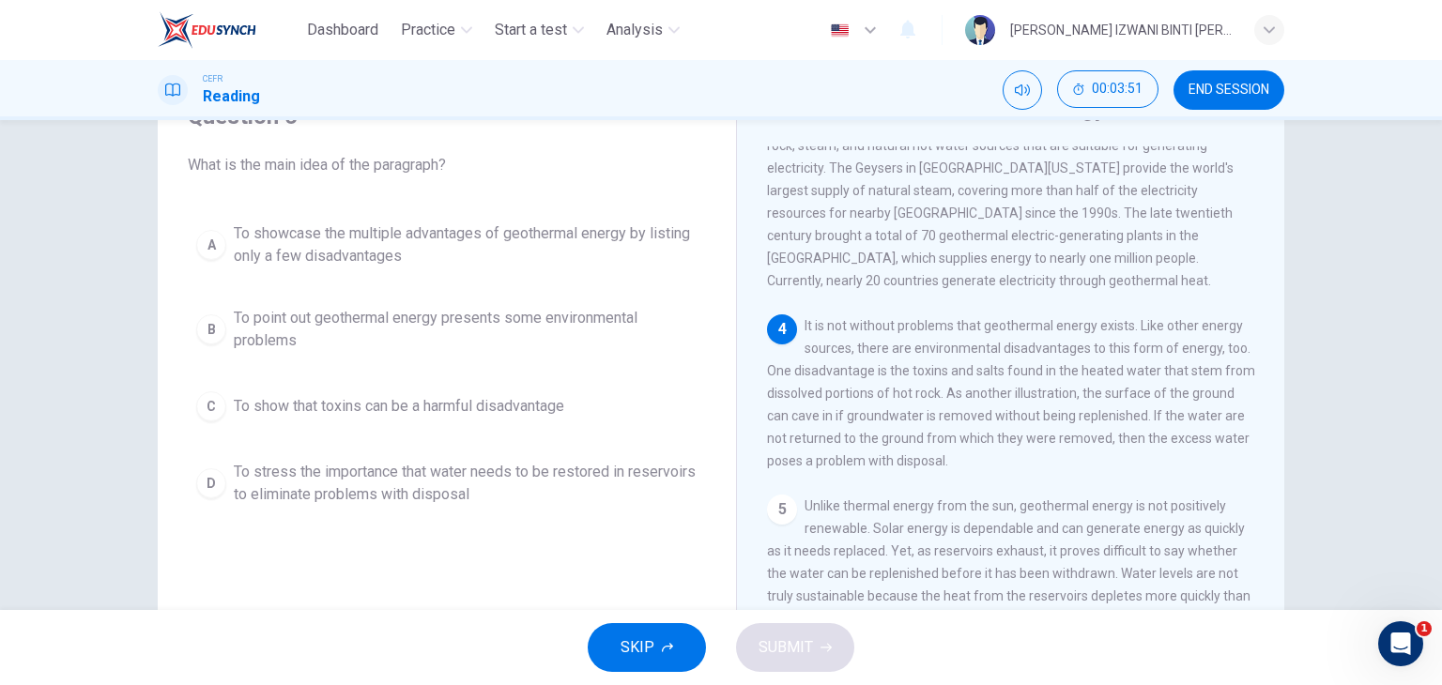
scroll to position [563, 0]
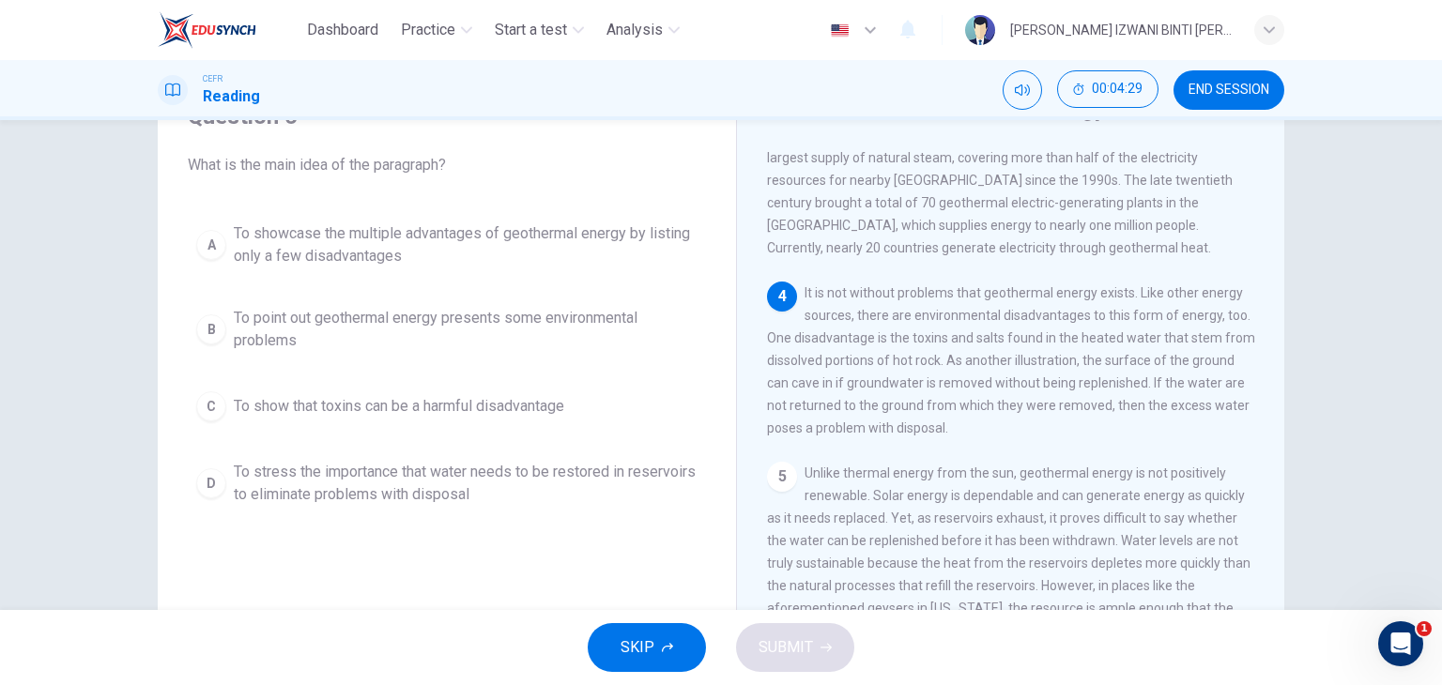
click at [234, 324] on span "To point out geothermal energy presents some environmental problems" at bounding box center [466, 329] width 464 height 45
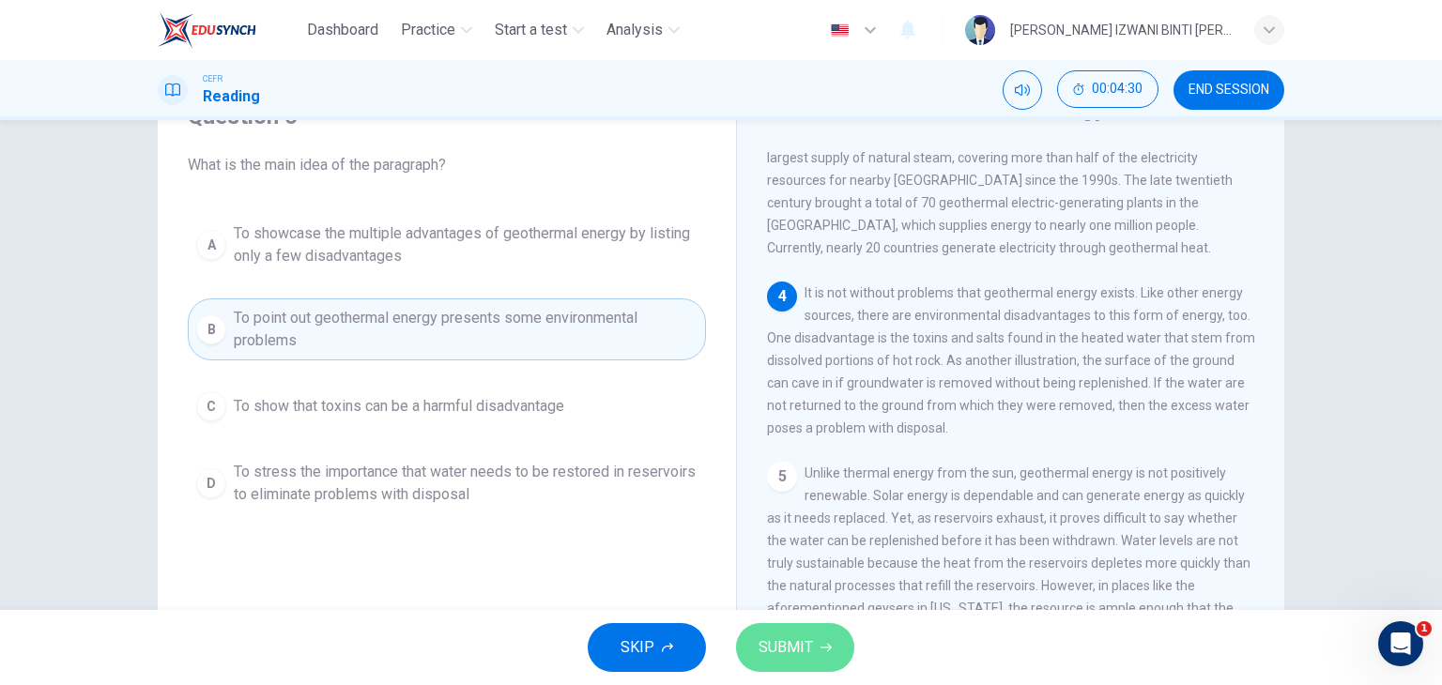
click at [808, 637] on span "SUBMIT" at bounding box center [786, 648] width 54 height 26
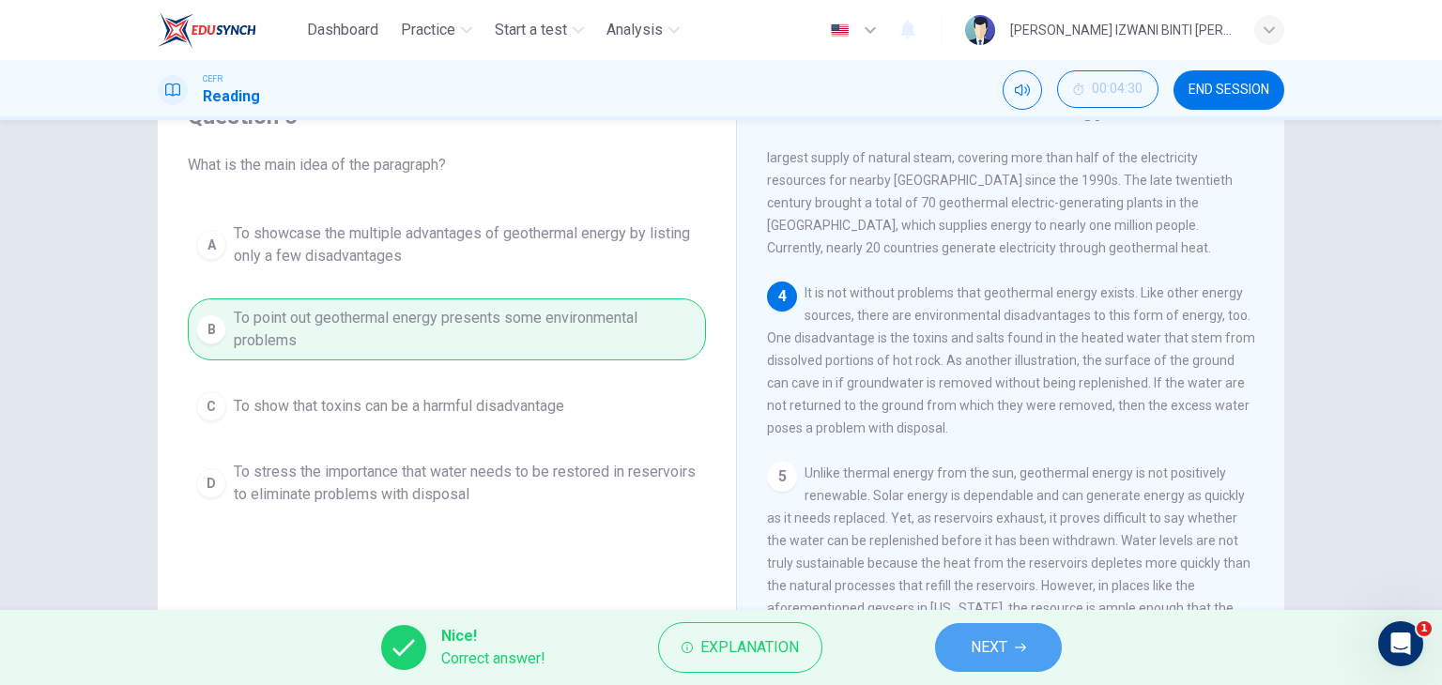
click at [1011, 644] on button "NEXT" at bounding box center [998, 647] width 127 height 49
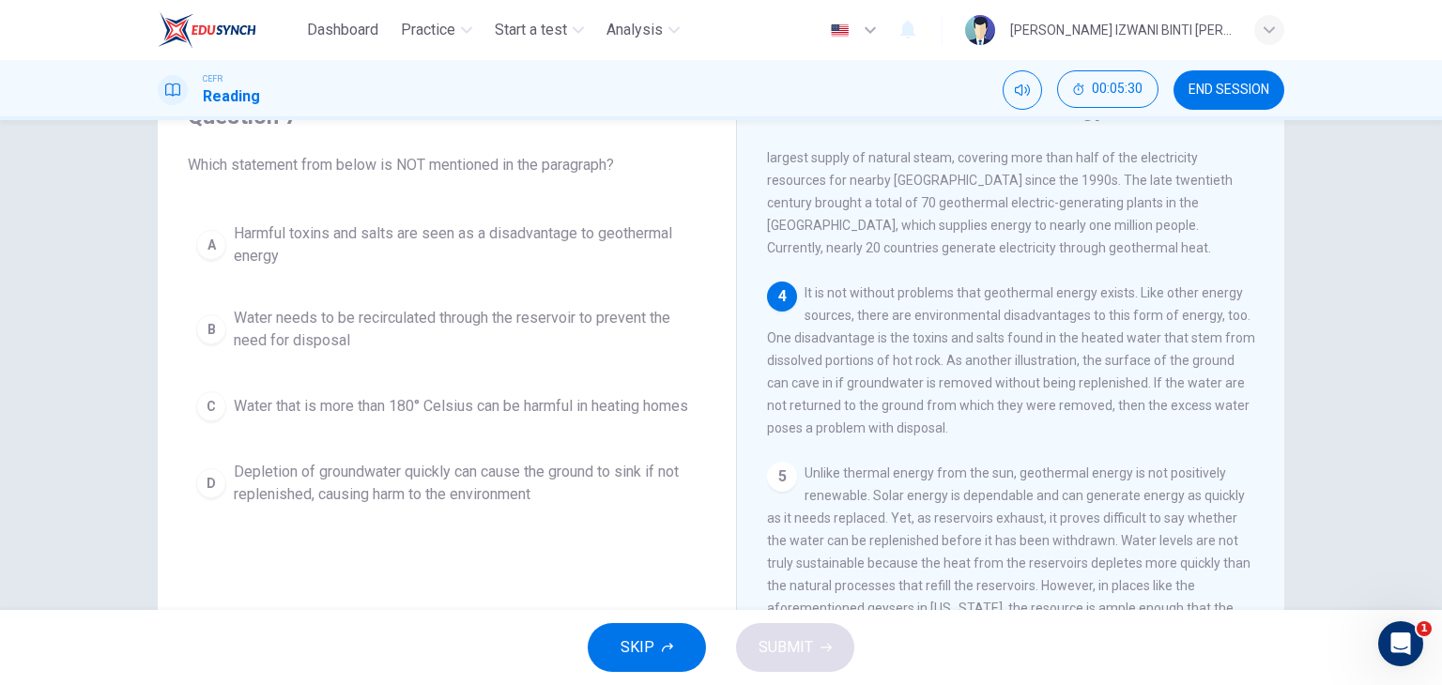
click at [331, 312] on span "Water needs to be recirculated through the reservoir to prevent the need for di…" at bounding box center [466, 329] width 464 height 45
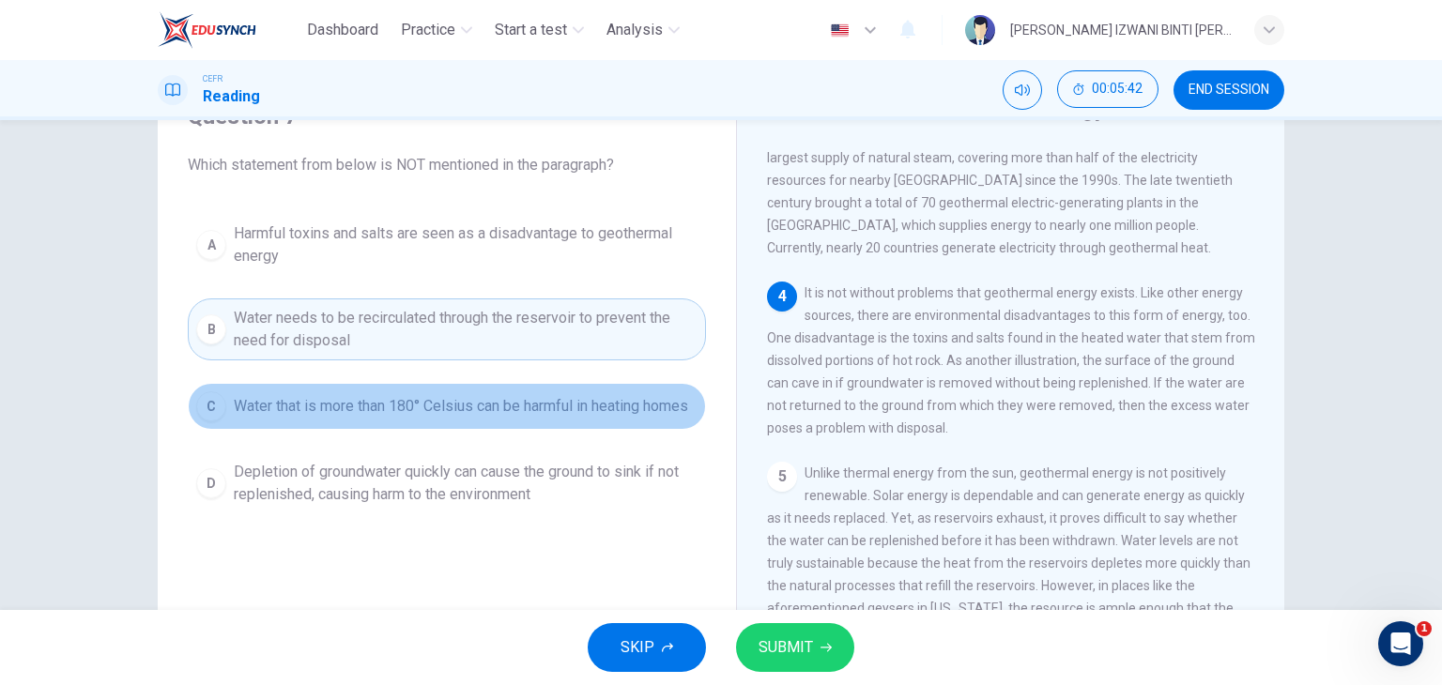
click at [398, 418] on span "Water that is more than 180° Celsius can be harmful in heating homes" at bounding box center [461, 406] width 454 height 23
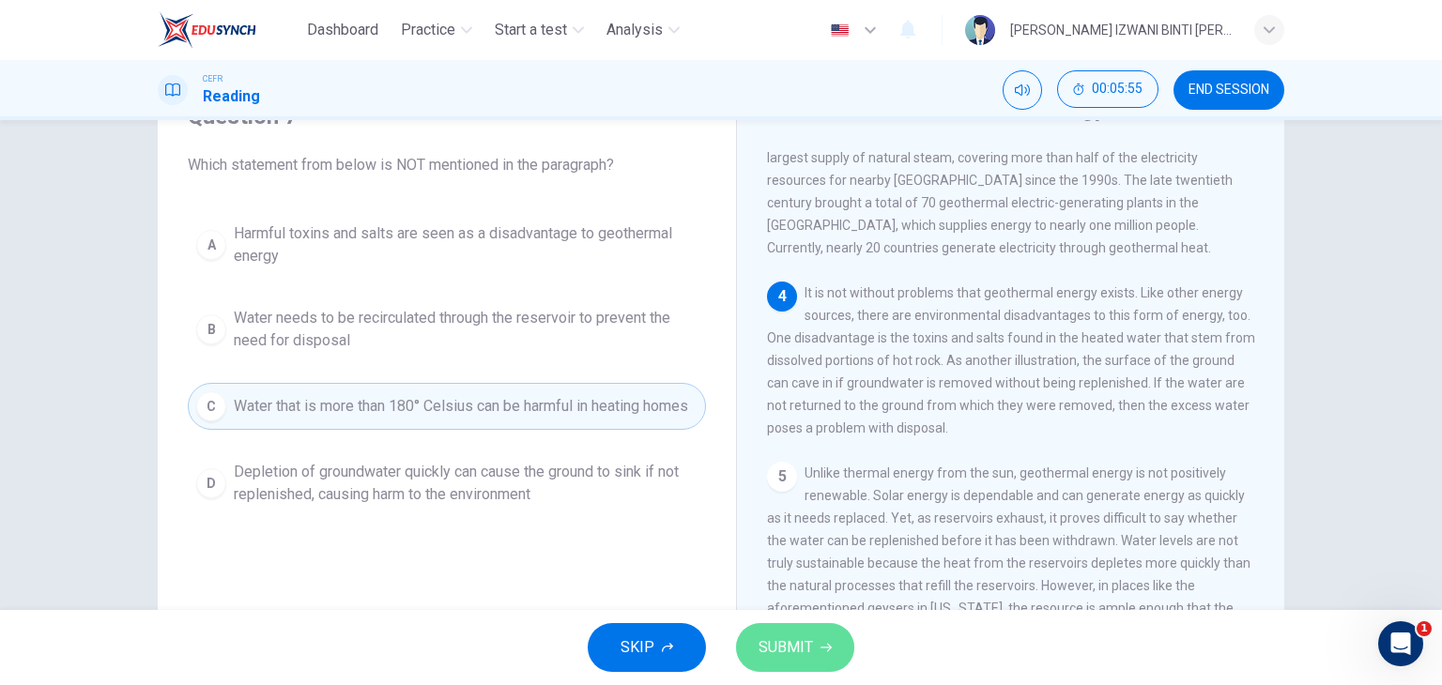
click at [804, 631] on button "SUBMIT" at bounding box center [795, 647] width 118 height 49
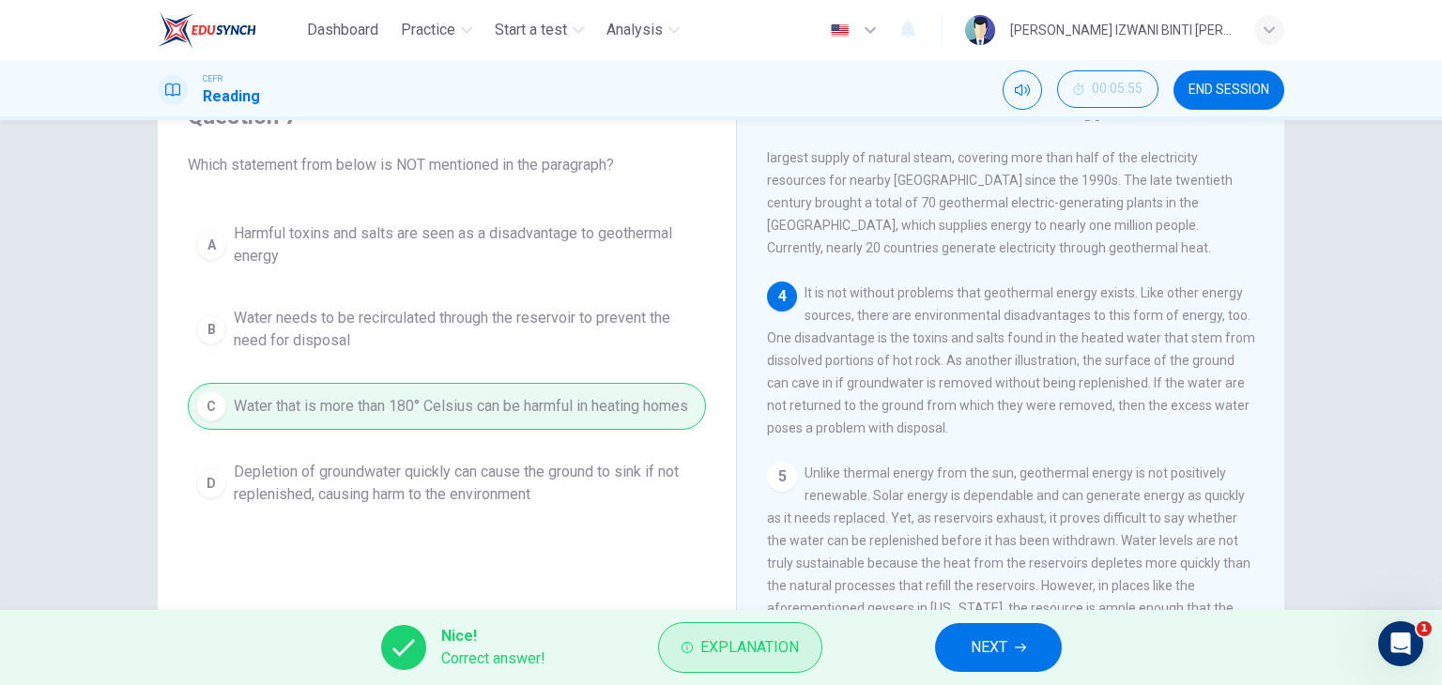
click at [700, 638] on span "Explanation" at bounding box center [749, 648] width 99 height 26
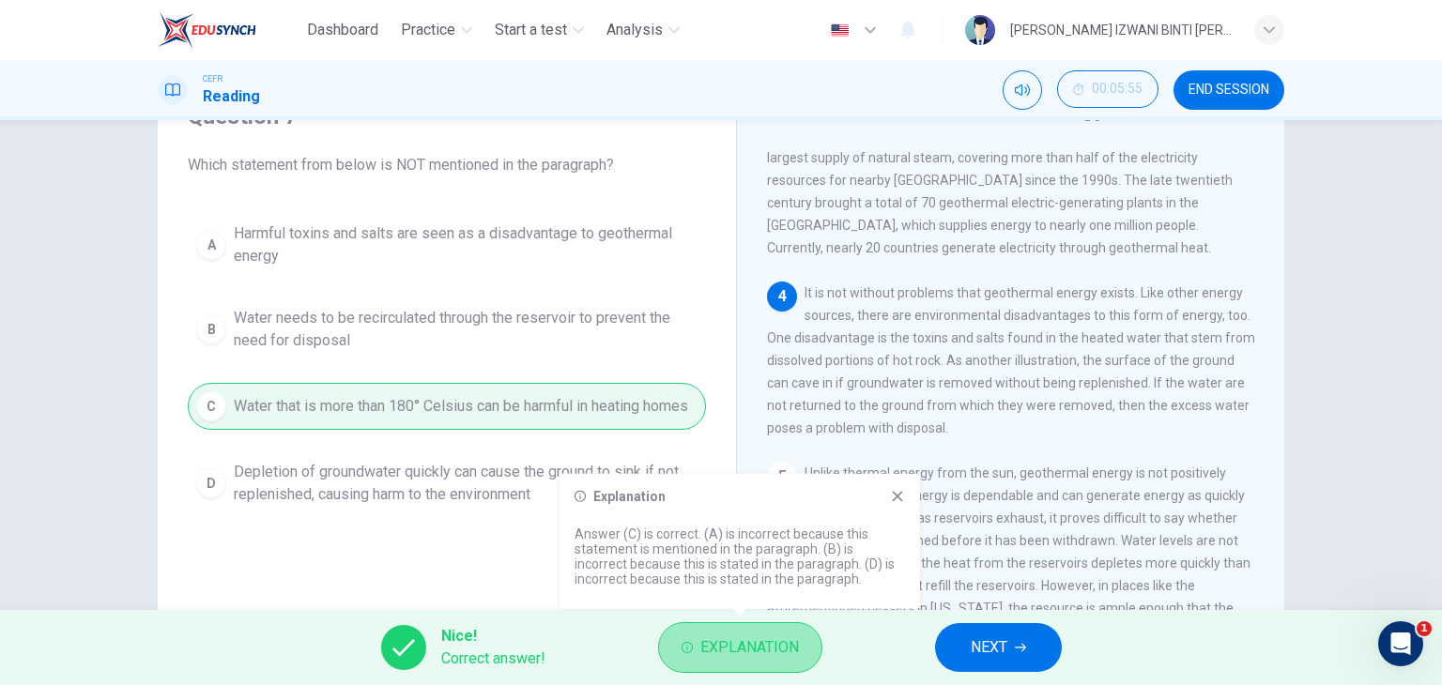
click at [700, 635] on span "Explanation" at bounding box center [749, 648] width 99 height 26
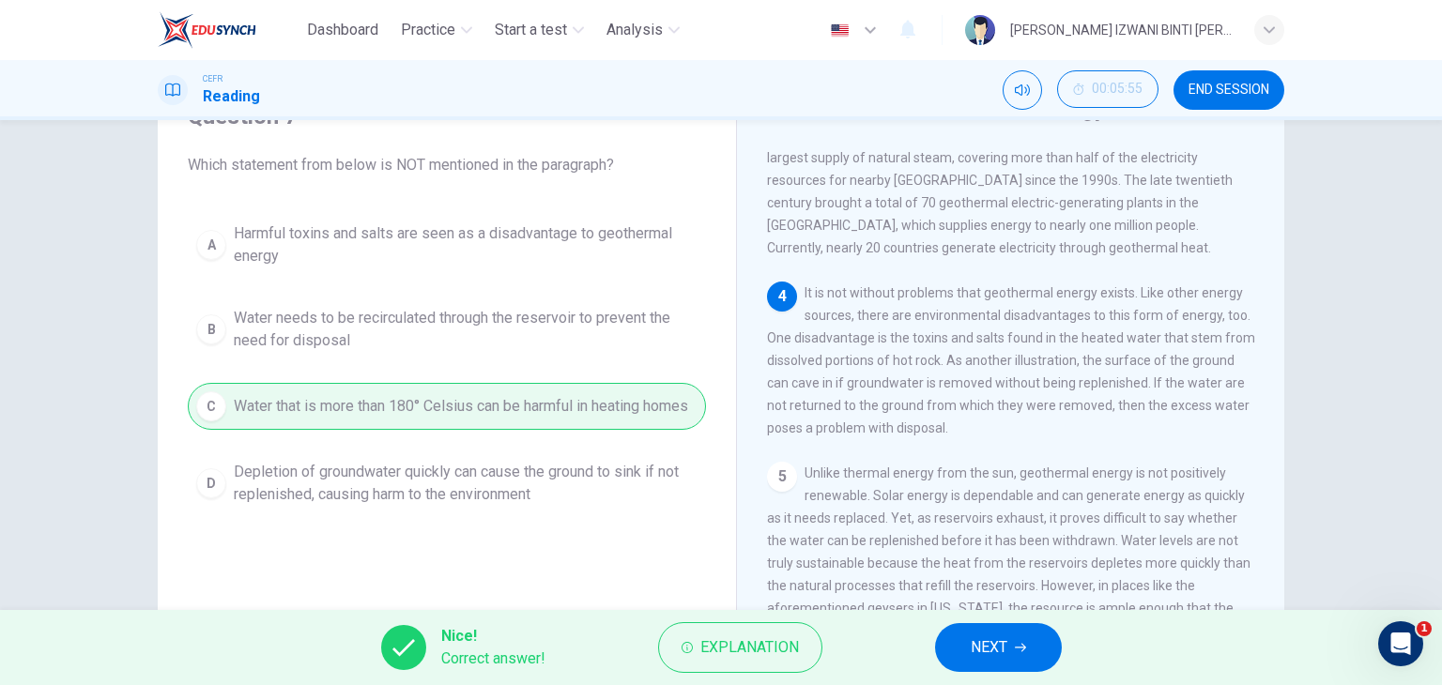
click at [1008, 626] on button "NEXT" at bounding box center [998, 647] width 127 height 49
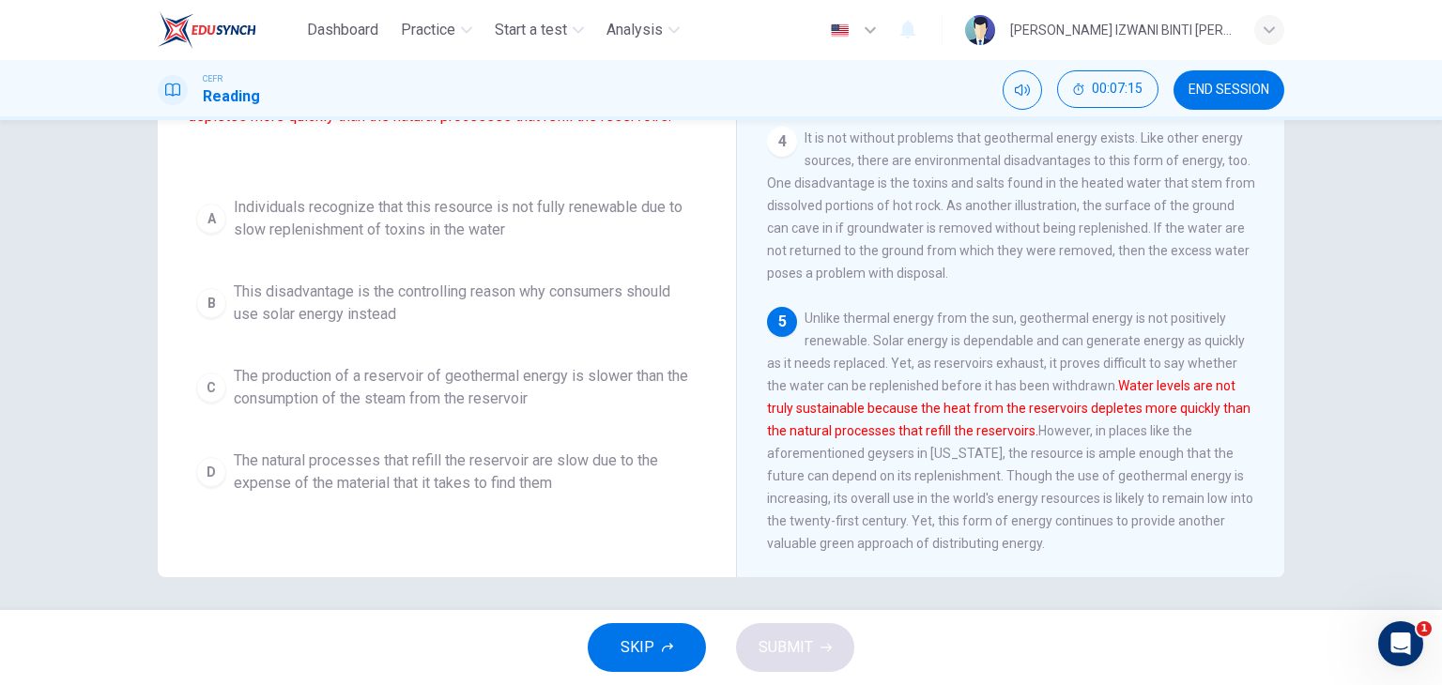
scroll to position [238, 0]
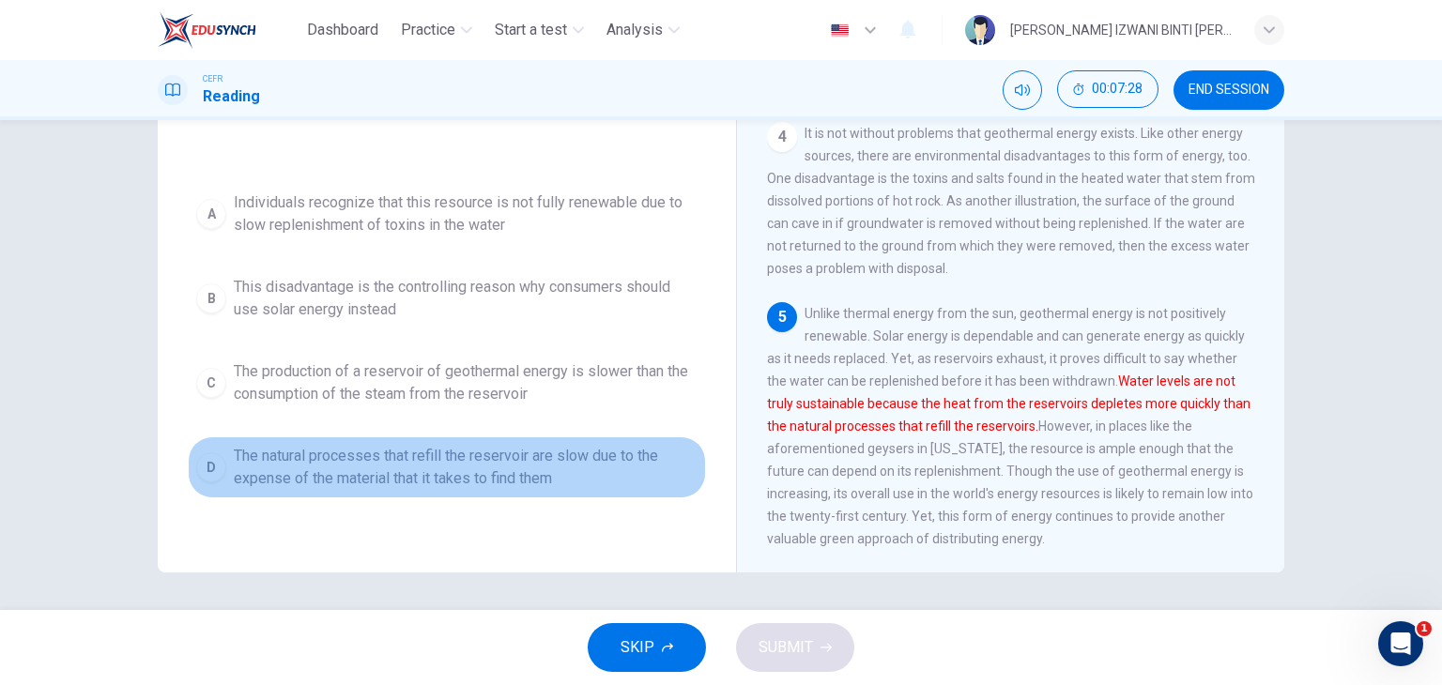
click at [555, 463] on span "The natural processes that refill the reservoir are slow due to the expense of …" at bounding box center [466, 467] width 464 height 45
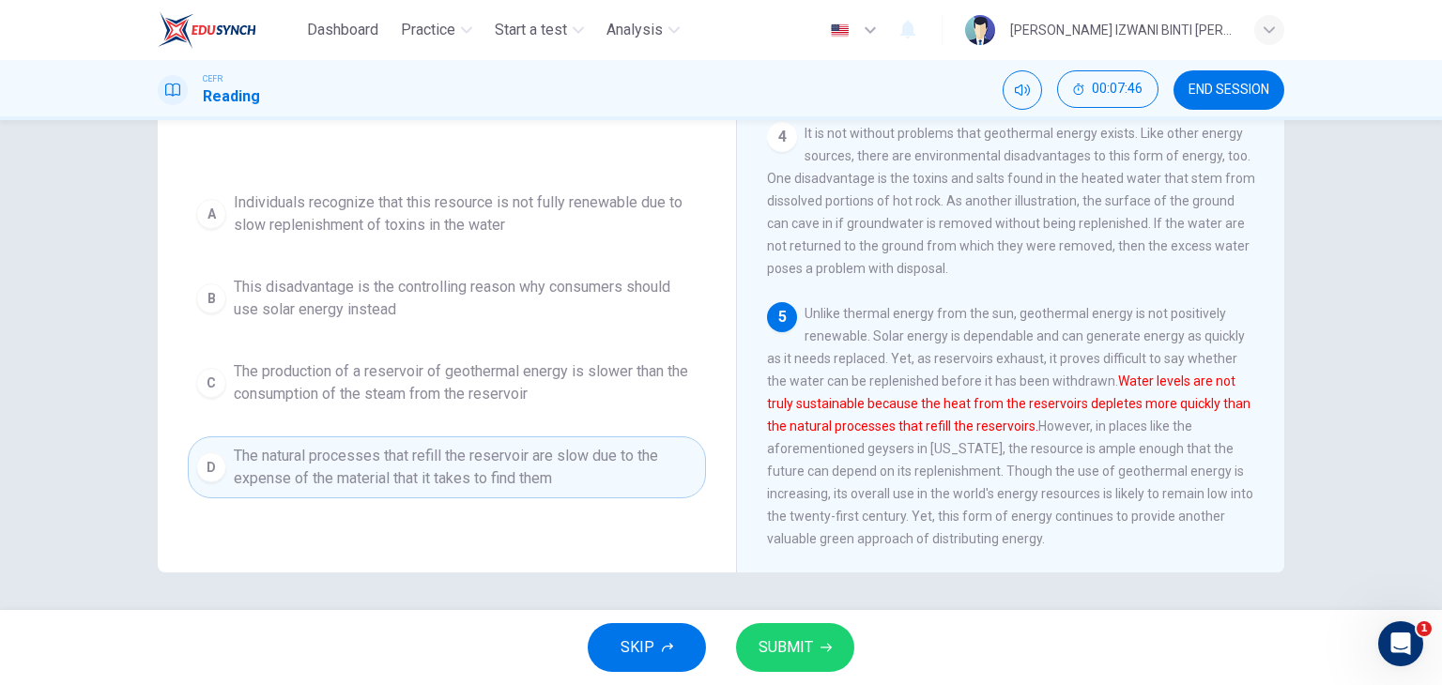
click at [789, 643] on span "SUBMIT" at bounding box center [786, 648] width 54 height 26
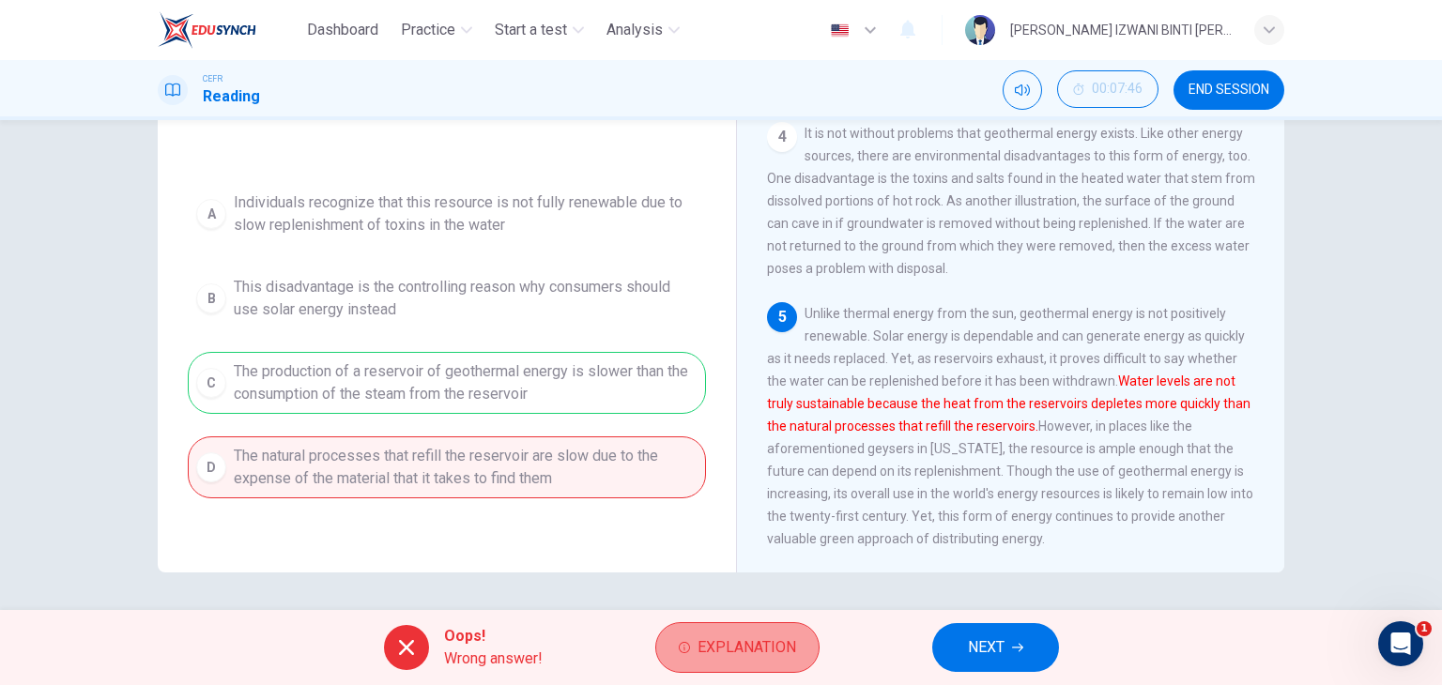
click at [789, 642] on span "Explanation" at bounding box center [747, 648] width 99 height 26
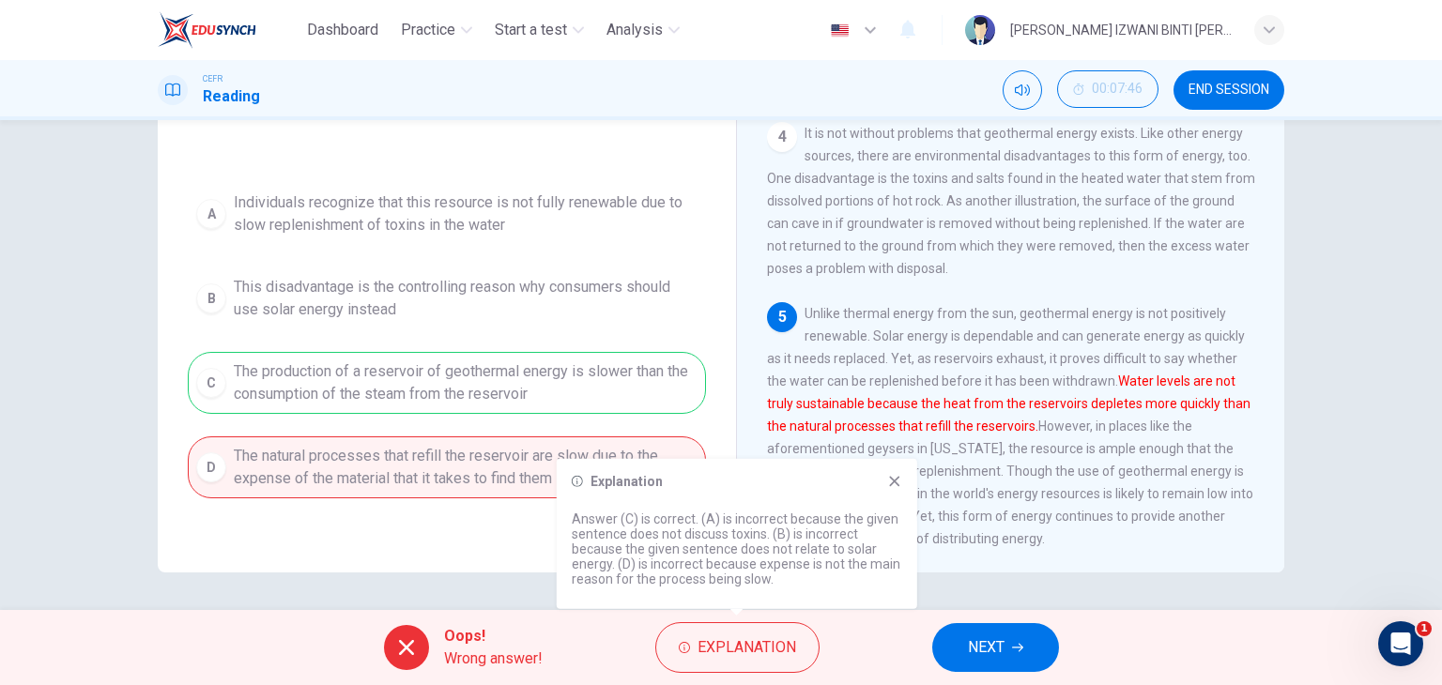
click at [890, 480] on icon at bounding box center [894, 481] width 15 height 15
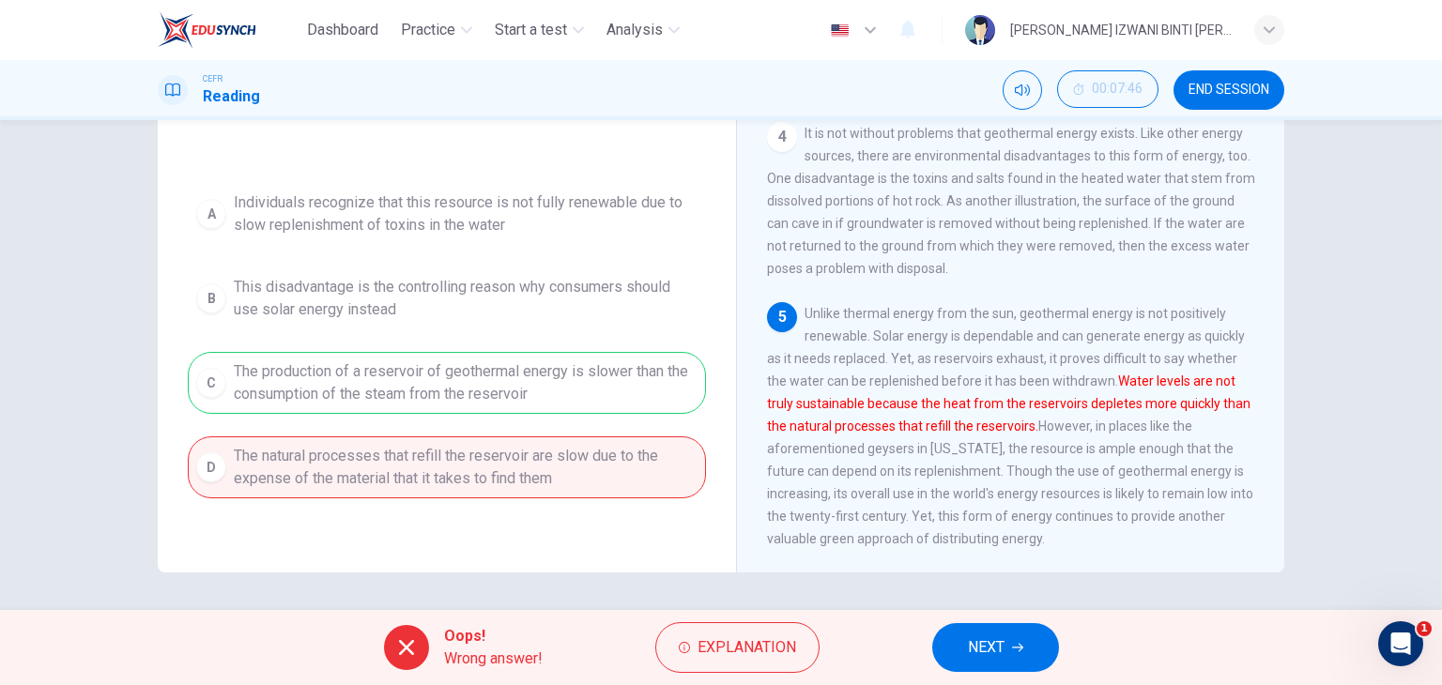
click at [958, 648] on button "NEXT" at bounding box center [995, 647] width 127 height 49
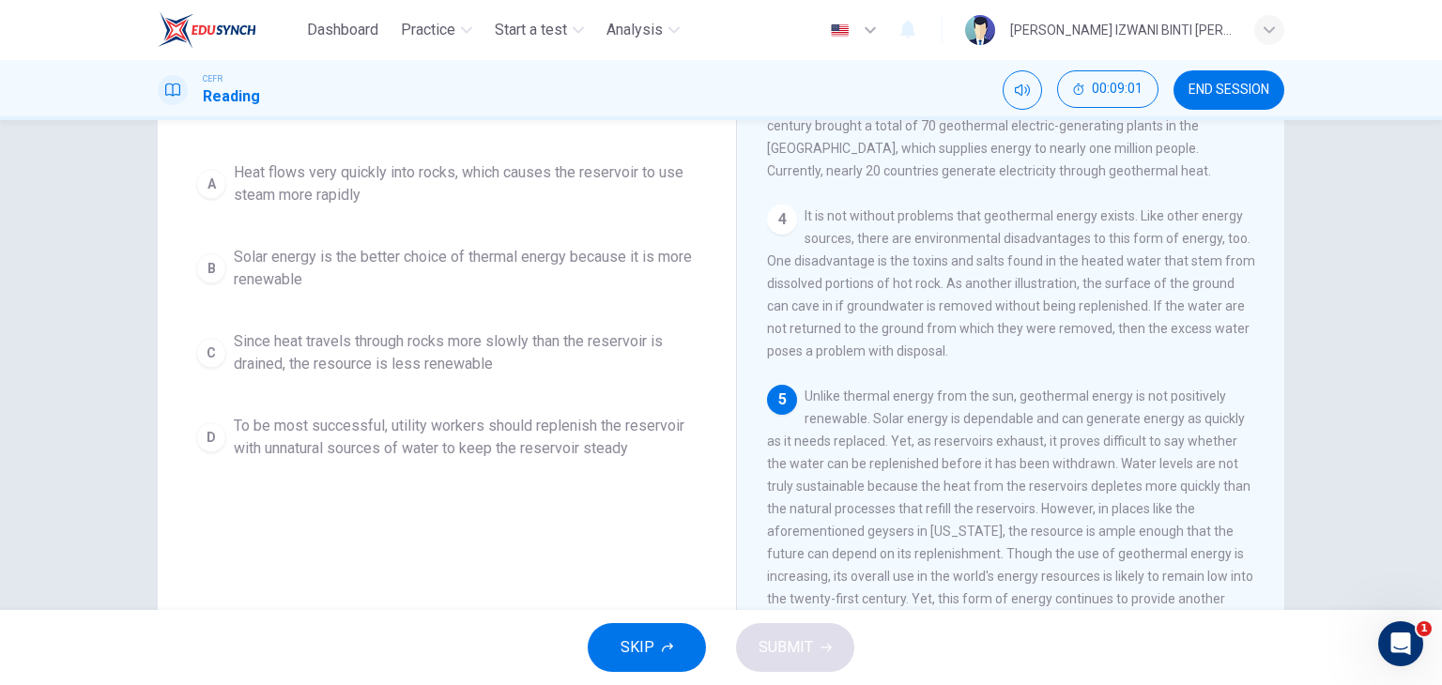
scroll to position [188, 0]
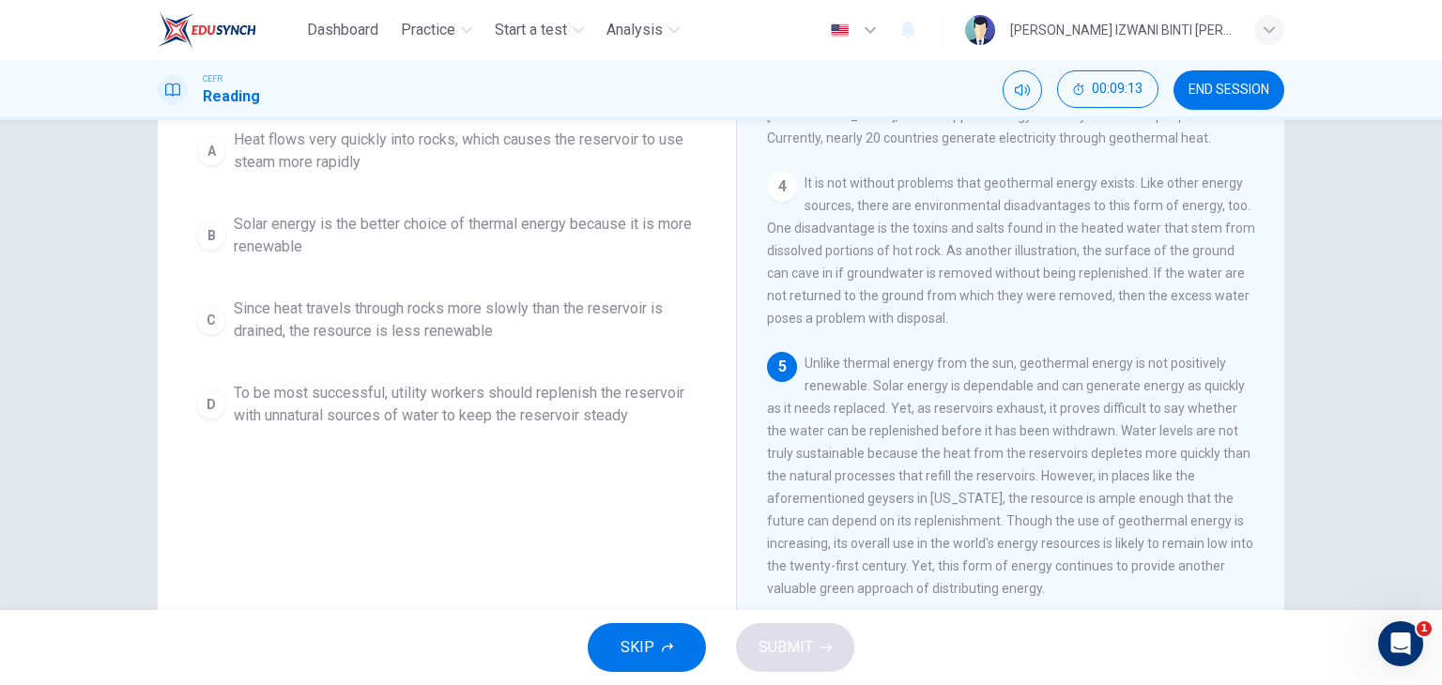
drag, startPoint x: 907, startPoint y: 386, endPoint x: 1168, endPoint y: 375, distance: 261.3
click at [1163, 377] on span "Unlike thermal energy from the sun, geothermal energy is not positively renewab…" at bounding box center [1010, 476] width 486 height 240
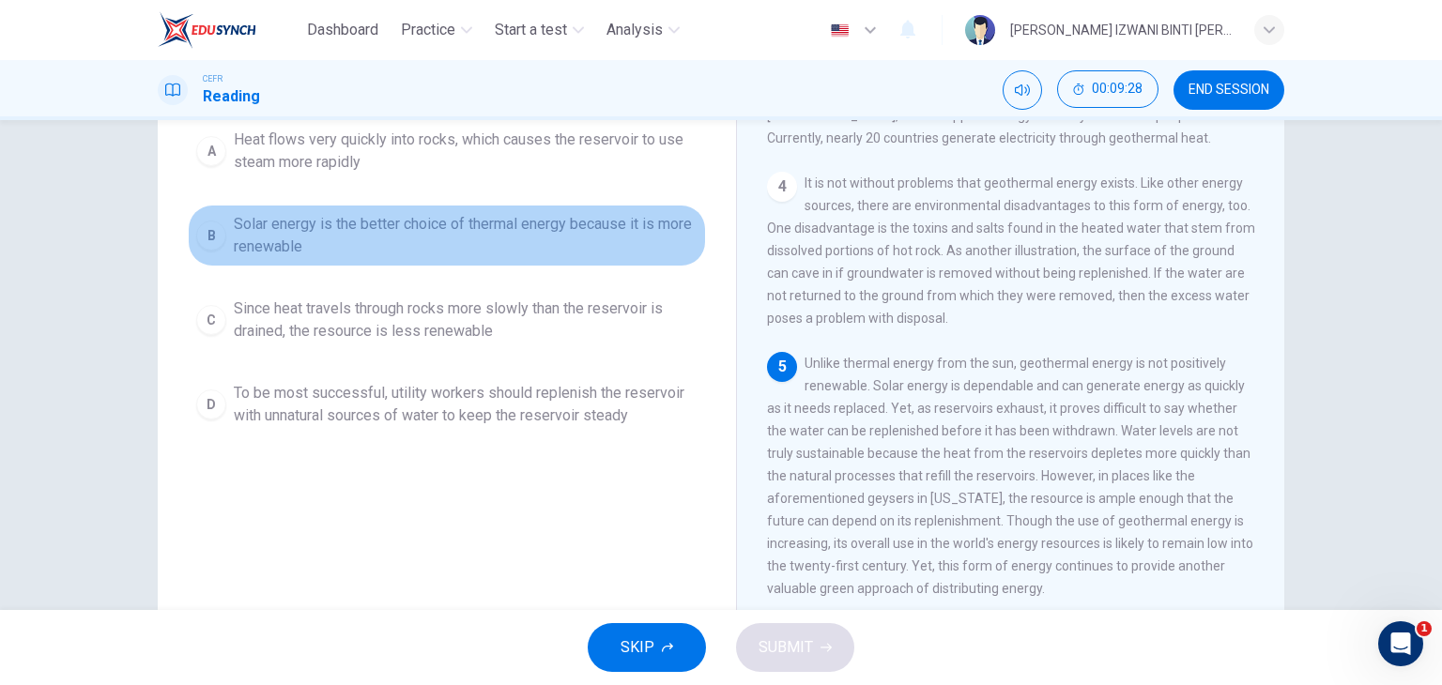
click at [426, 262] on button "B Solar energy is the better choice of thermal energy because it is more renewa…" at bounding box center [447, 236] width 518 height 62
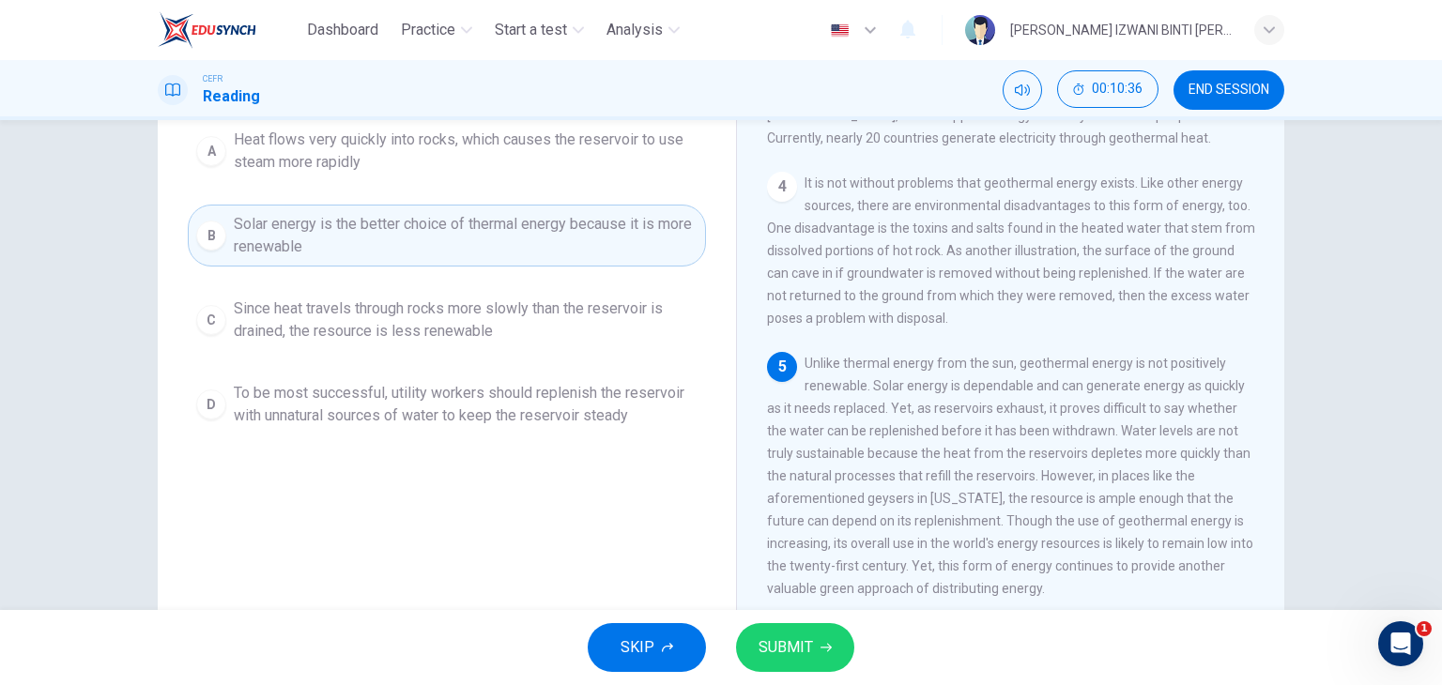
drag, startPoint x: 930, startPoint y: 522, endPoint x: 979, endPoint y: 521, distance: 49.8
click at [977, 521] on span "Unlike thermal energy from the sun, geothermal energy is not positively renewab…" at bounding box center [1010, 476] width 486 height 240
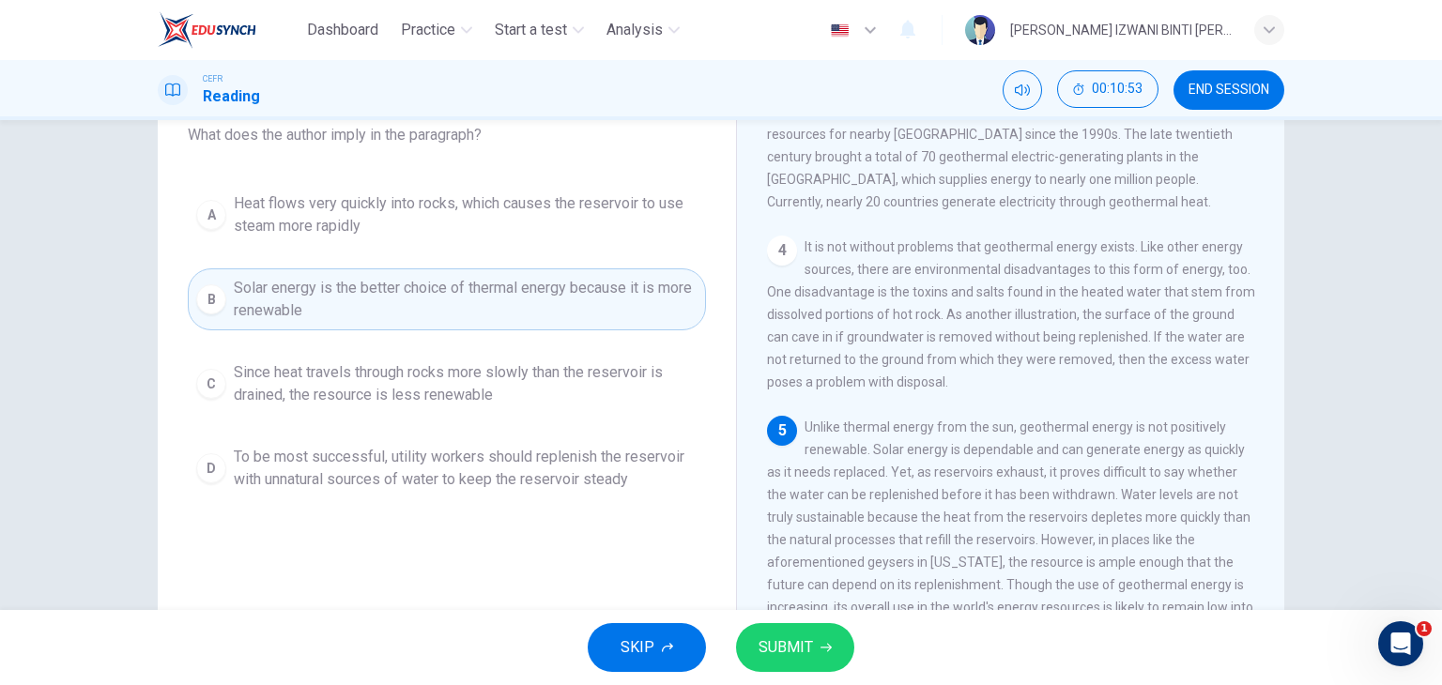
scroll to position [94, 0]
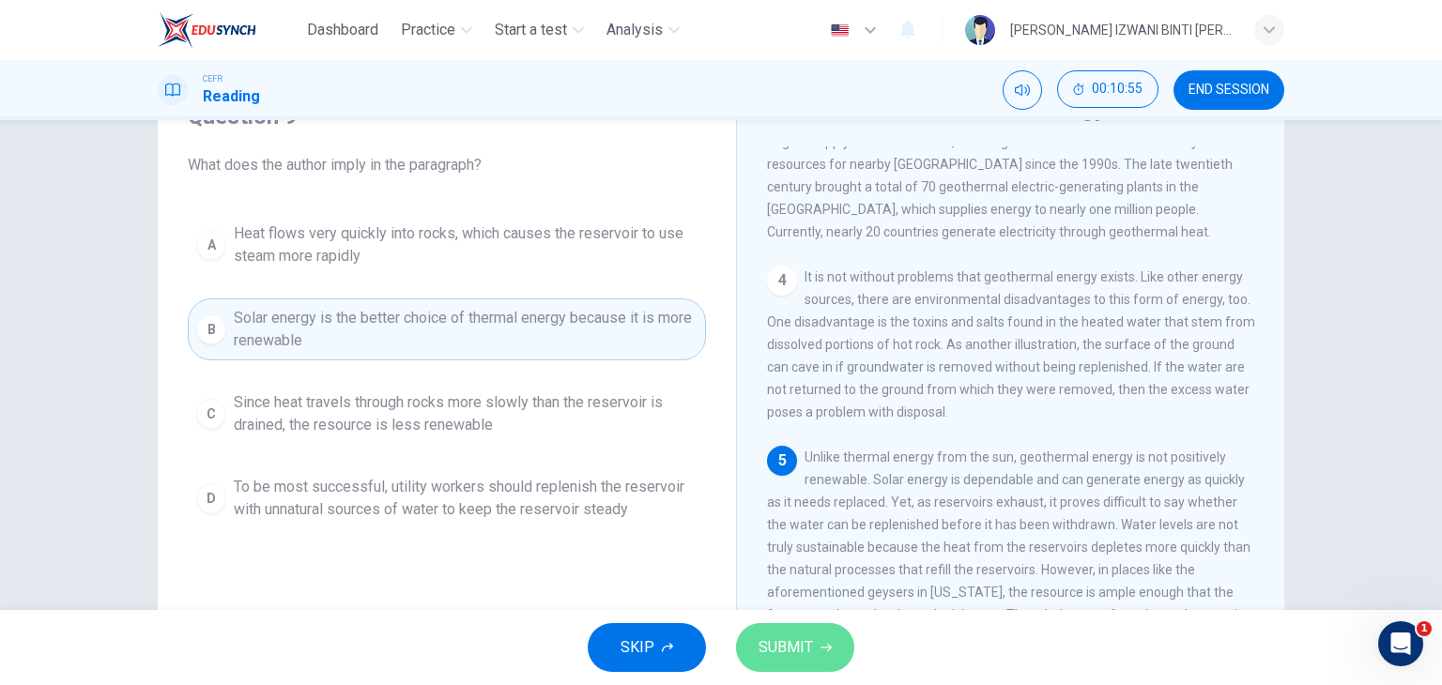
click at [818, 639] on button "SUBMIT" at bounding box center [795, 647] width 118 height 49
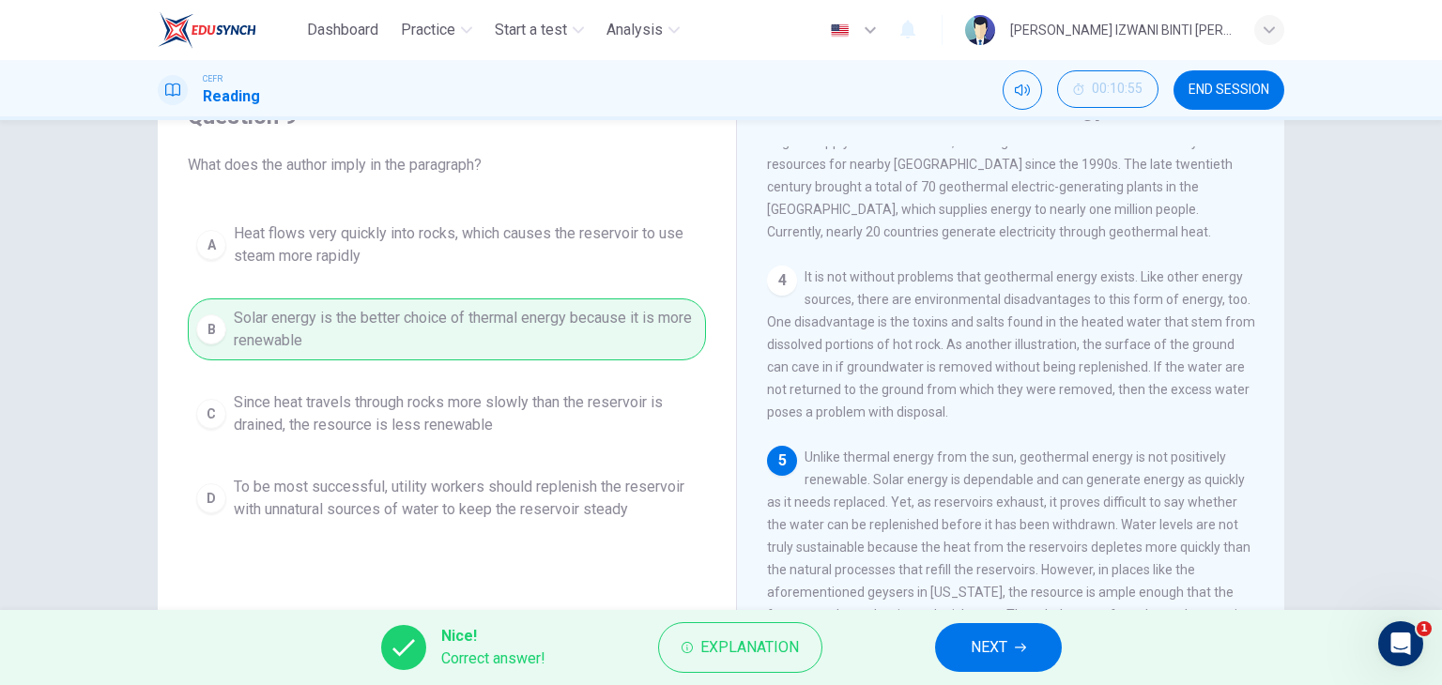
click at [991, 642] on span "NEXT" at bounding box center [989, 648] width 37 height 26
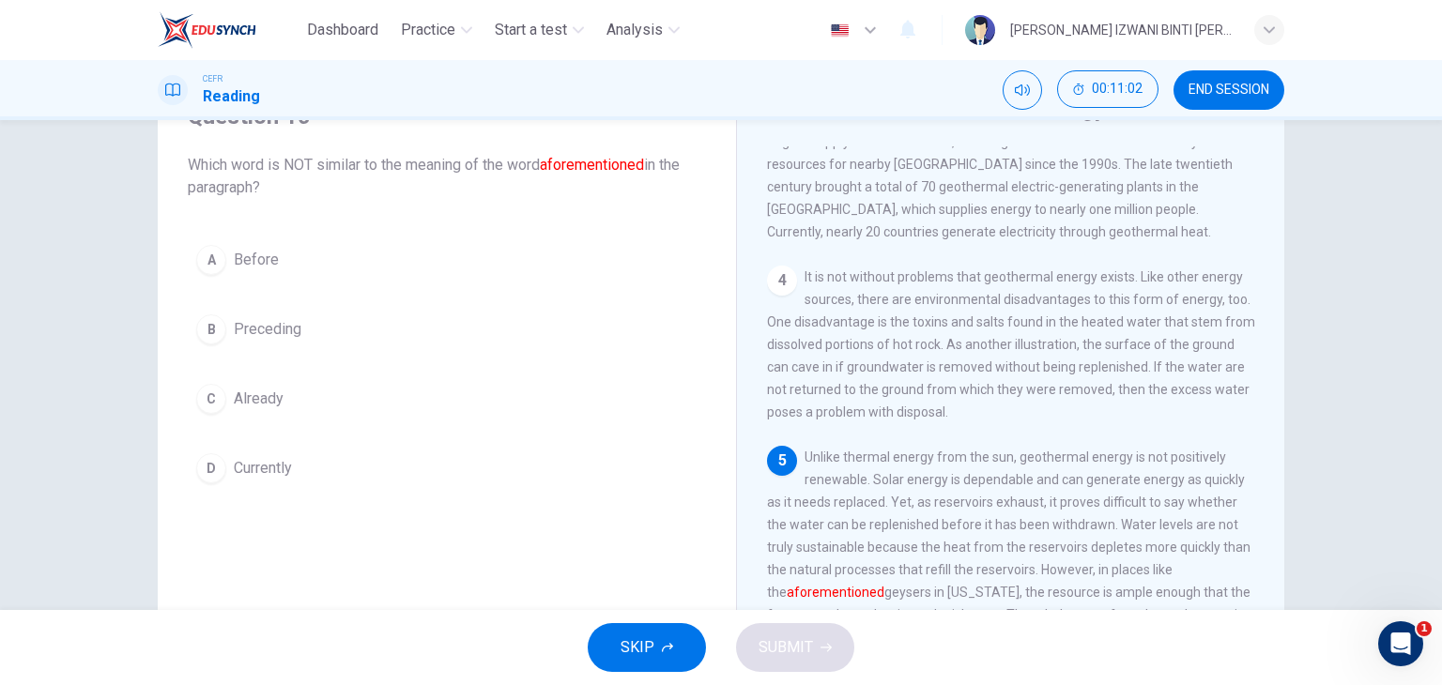
scroll to position [188, 0]
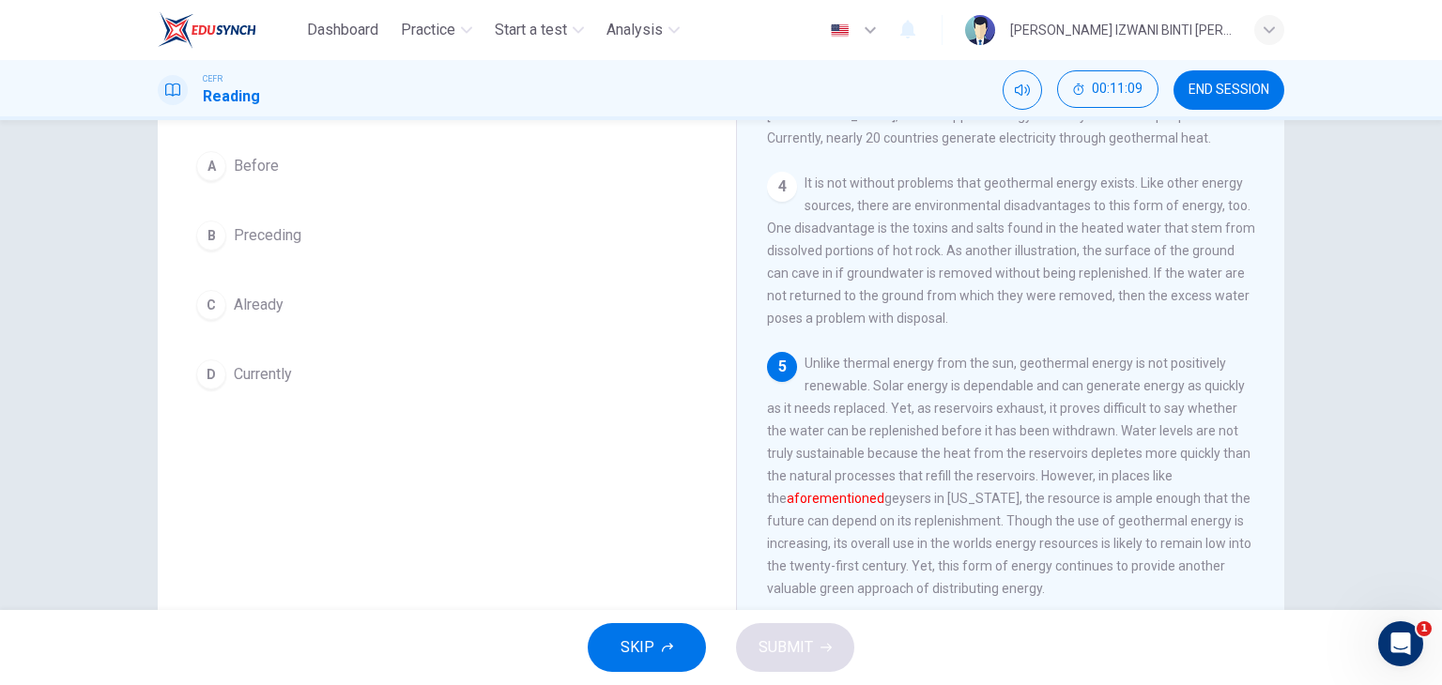
click at [250, 298] on span "Already" at bounding box center [259, 305] width 50 height 23
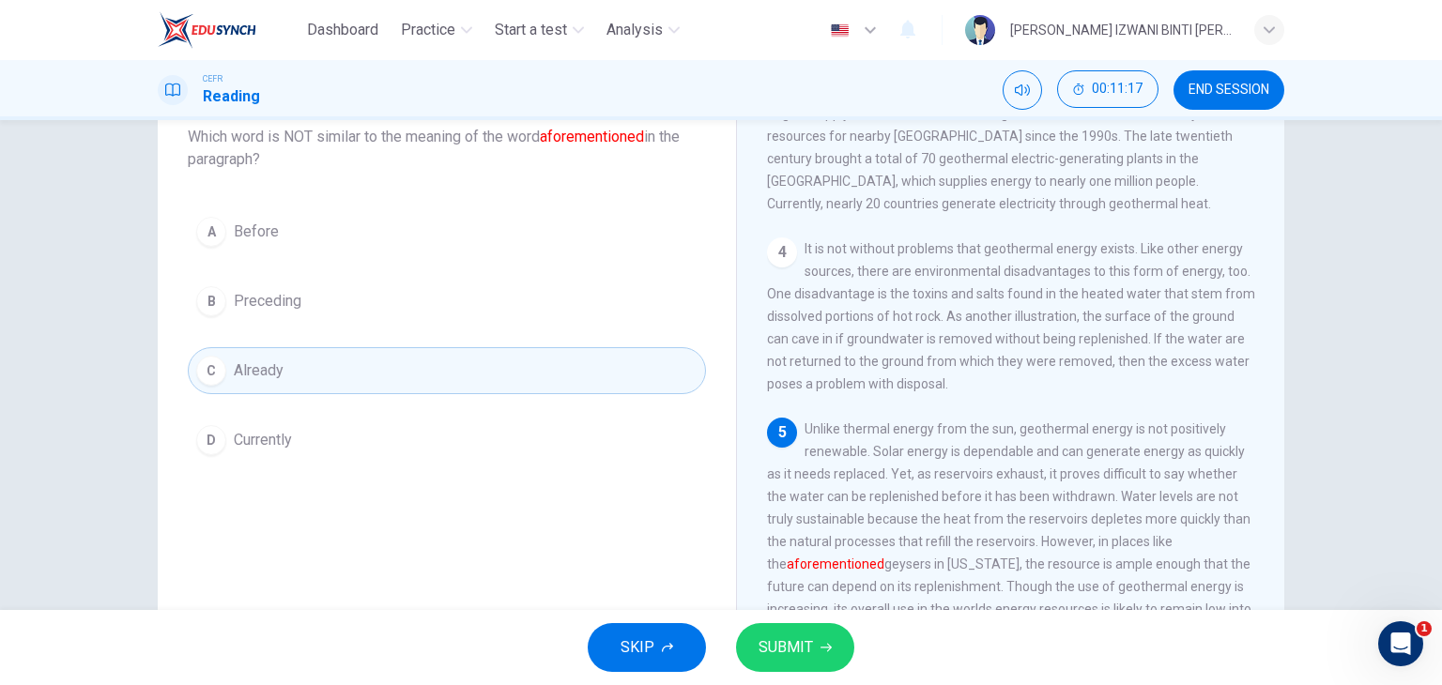
scroll to position [94, 0]
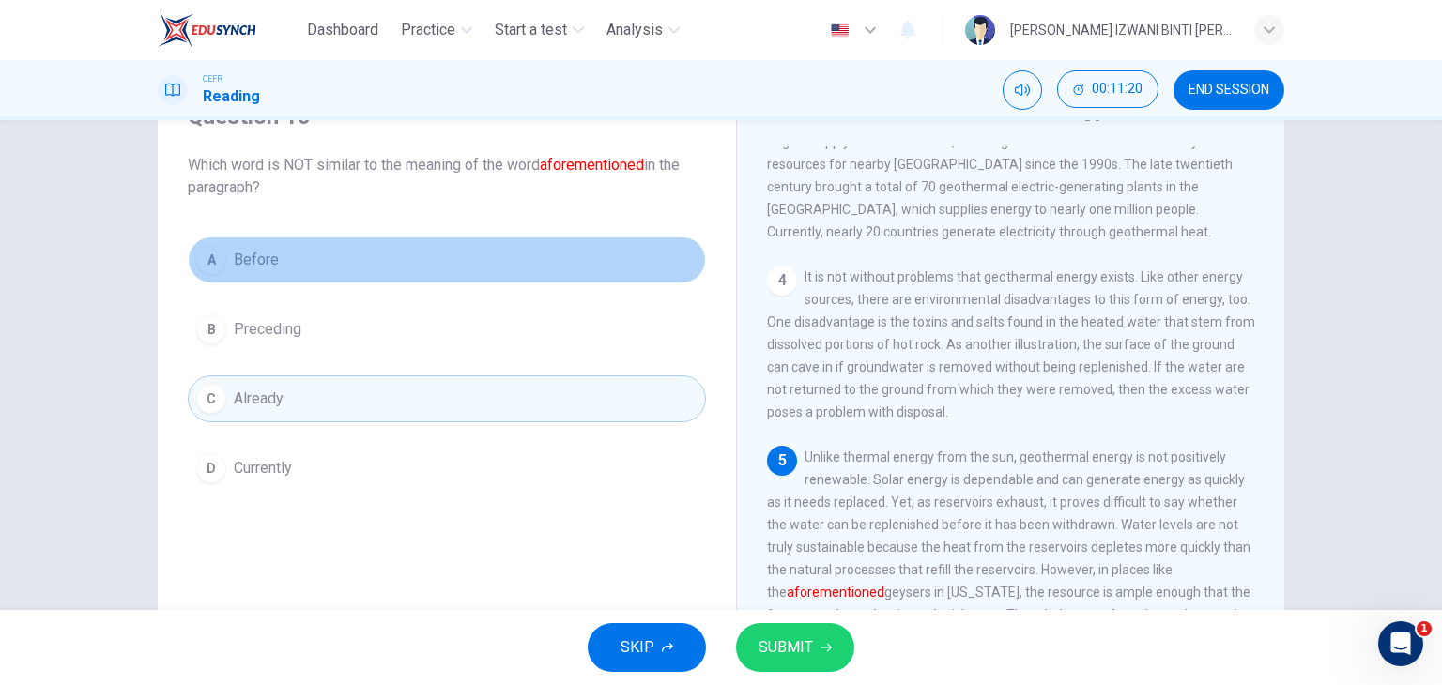
click at [411, 253] on button "A Before" at bounding box center [447, 260] width 518 height 47
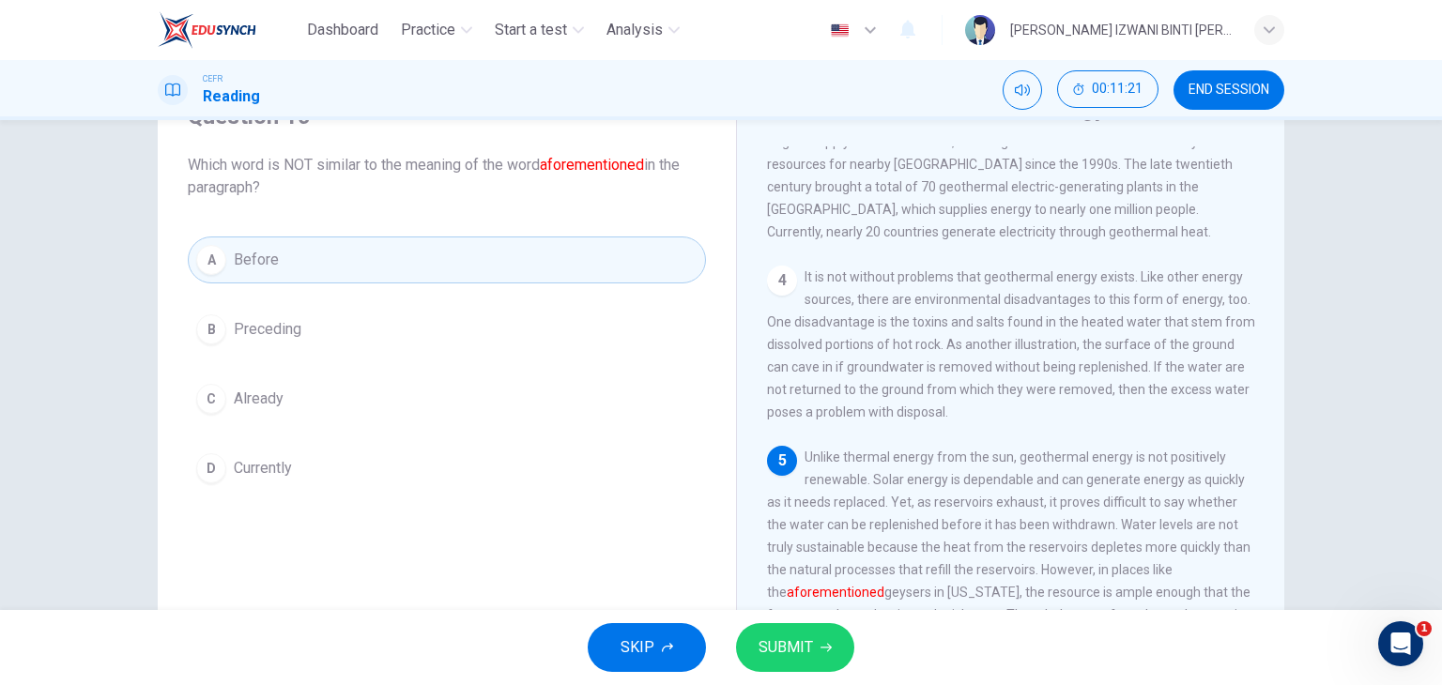
click at [393, 410] on button "C Already" at bounding box center [447, 399] width 518 height 47
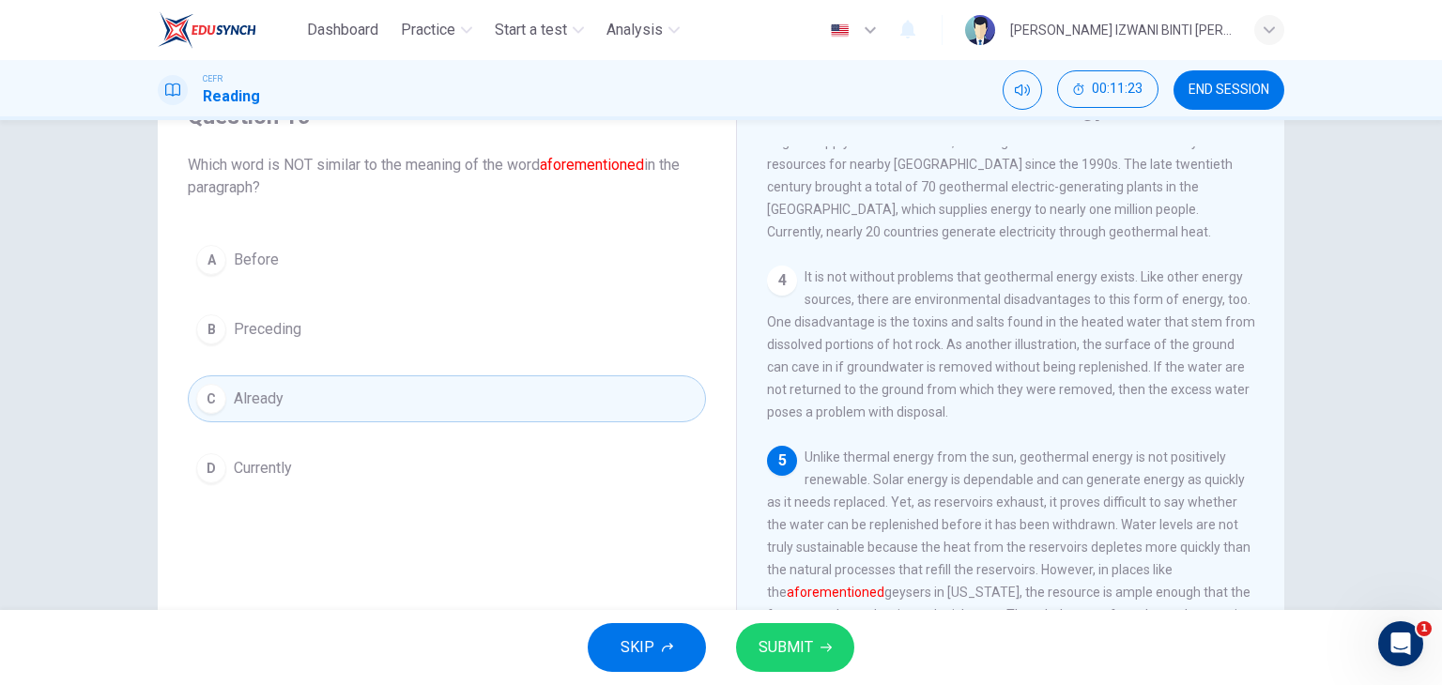
click at [811, 647] on button "SUBMIT" at bounding box center [795, 647] width 118 height 49
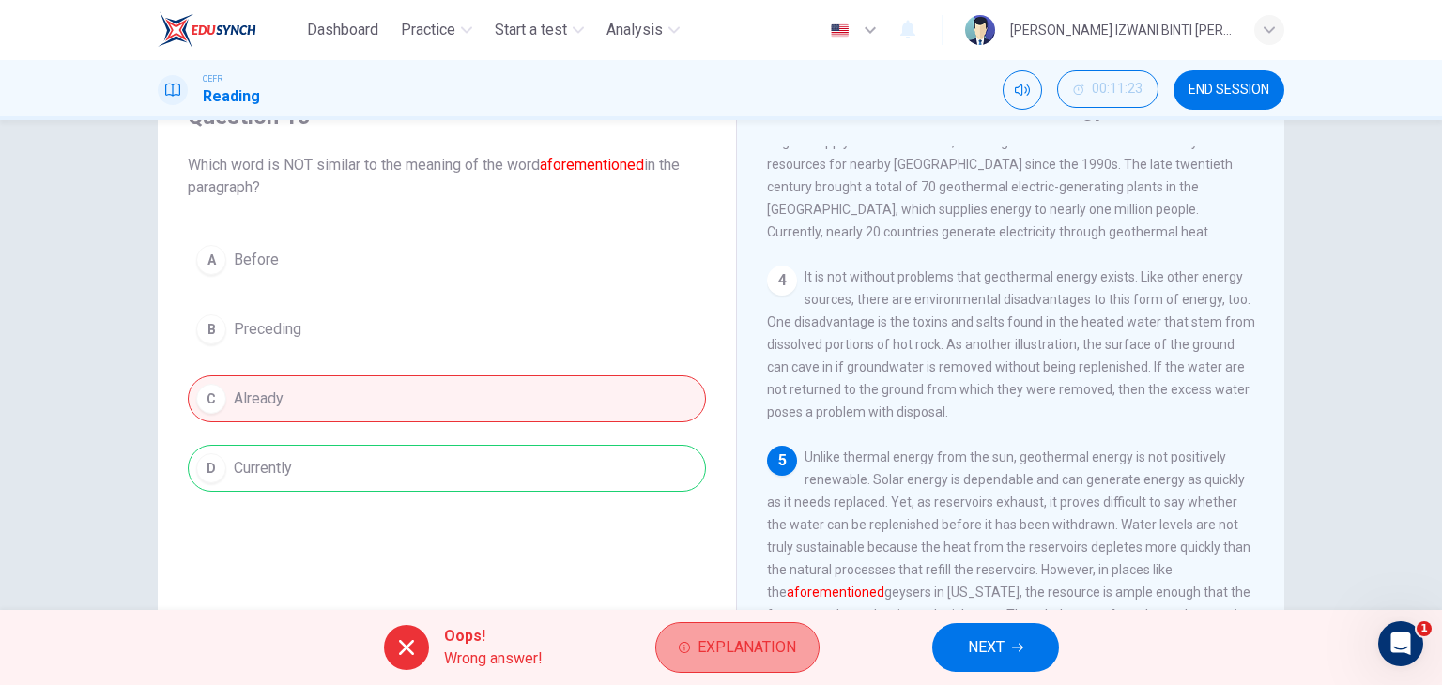
click at [797, 653] on button "Explanation" at bounding box center [737, 647] width 164 height 51
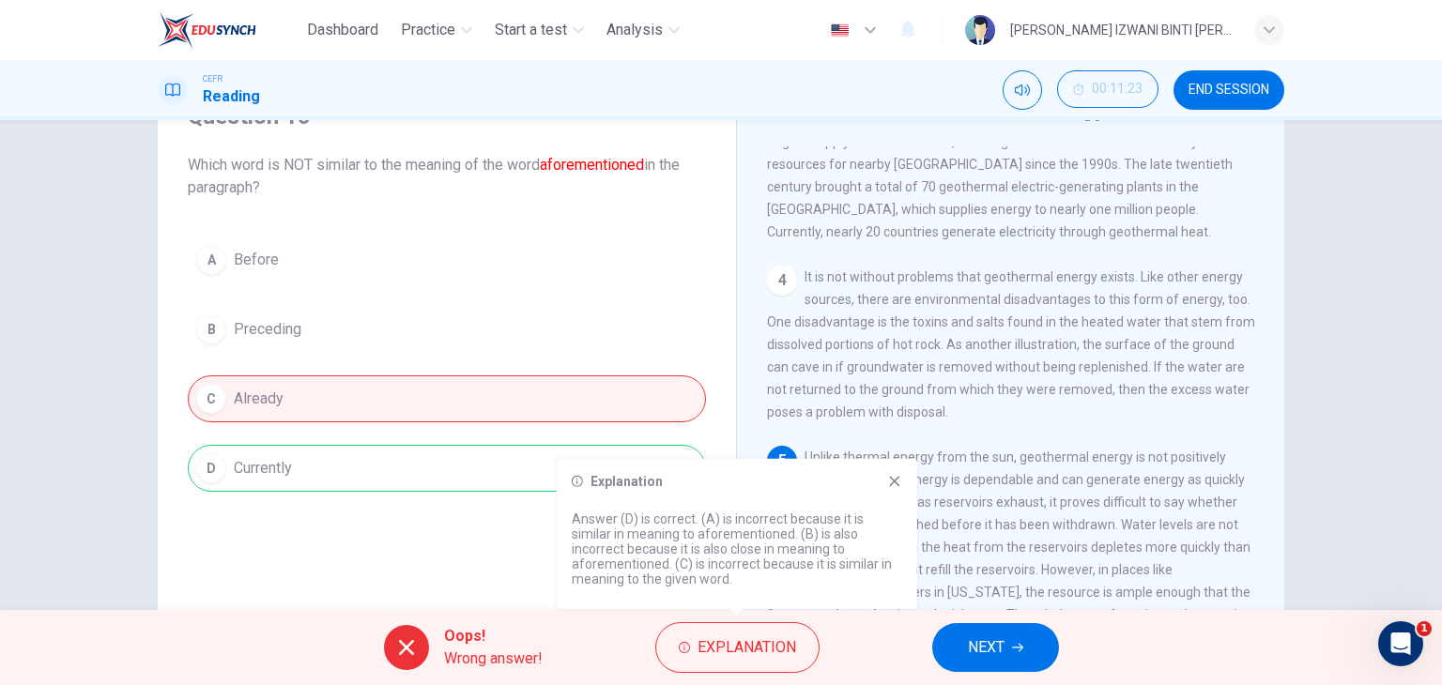
drag, startPoint x: 678, startPoint y: 530, endPoint x: 770, endPoint y: 542, distance: 92.8
click at [766, 543] on p "Answer (D) is correct. (A) is incorrect because it is similar in meaning to afo…" at bounding box center [737, 549] width 330 height 75
click at [770, 542] on p "Answer (D) is correct. (A) is incorrect because it is similar in meaning to afo…" at bounding box center [737, 549] width 330 height 75
drag, startPoint x: 708, startPoint y: 584, endPoint x: 712, endPoint y: 599, distance: 15.5
click at [712, 599] on div "Explanation Answer (D) is correct. (A) is incorrect because it is similar in me…" at bounding box center [737, 534] width 361 height 150
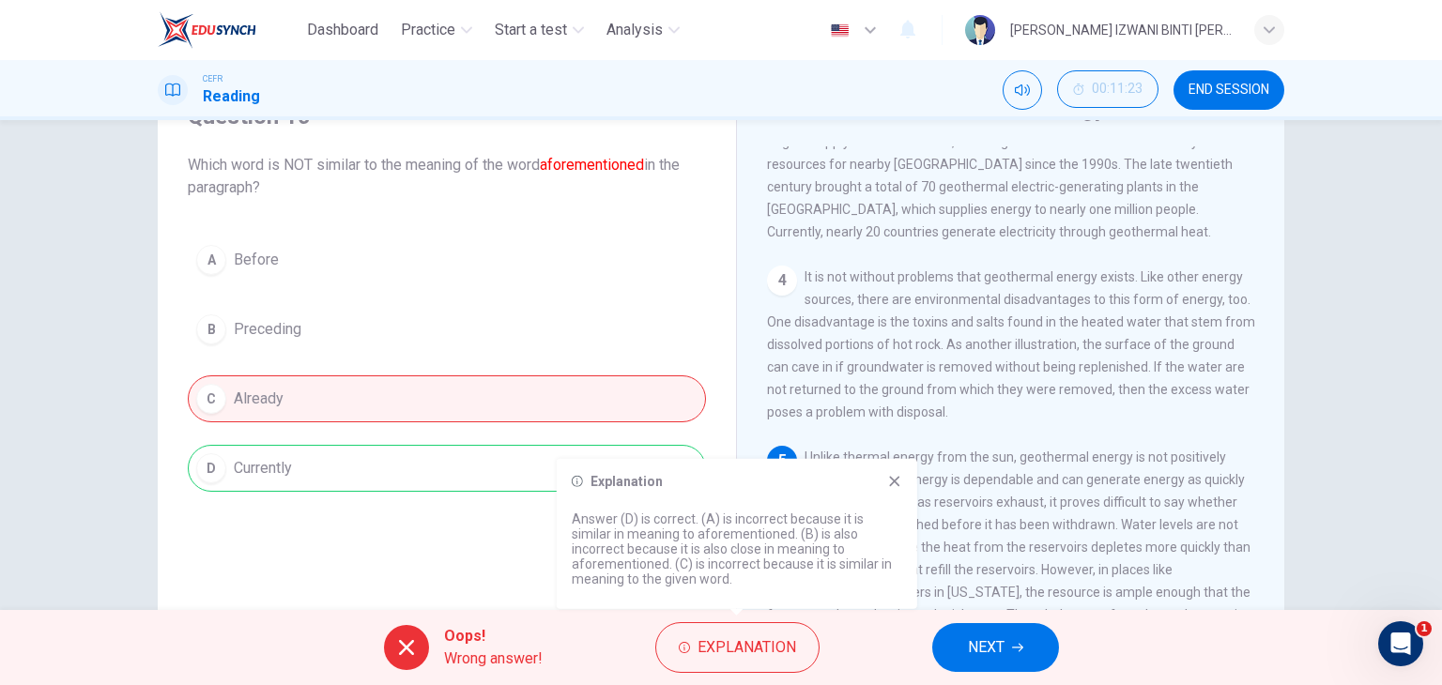
click at [896, 482] on icon at bounding box center [894, 481] width 10 height 10
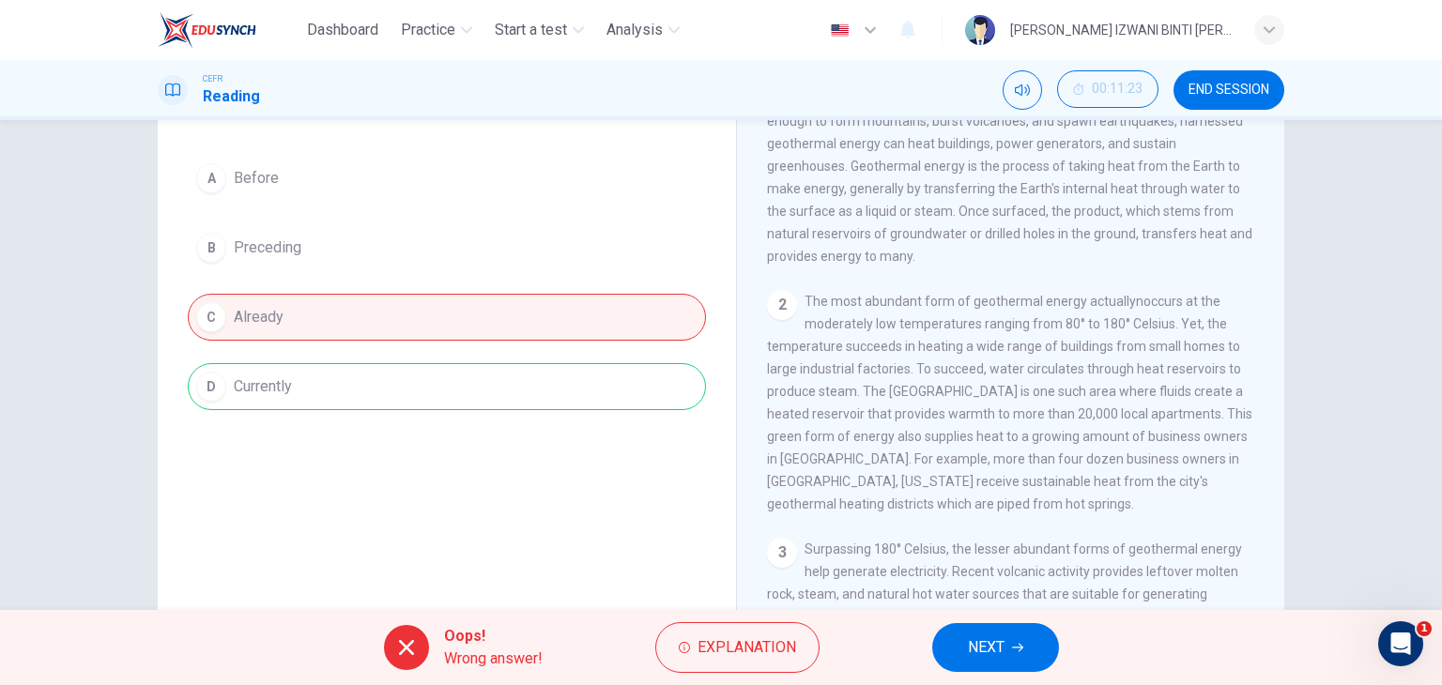
scroll to position [188, 0]
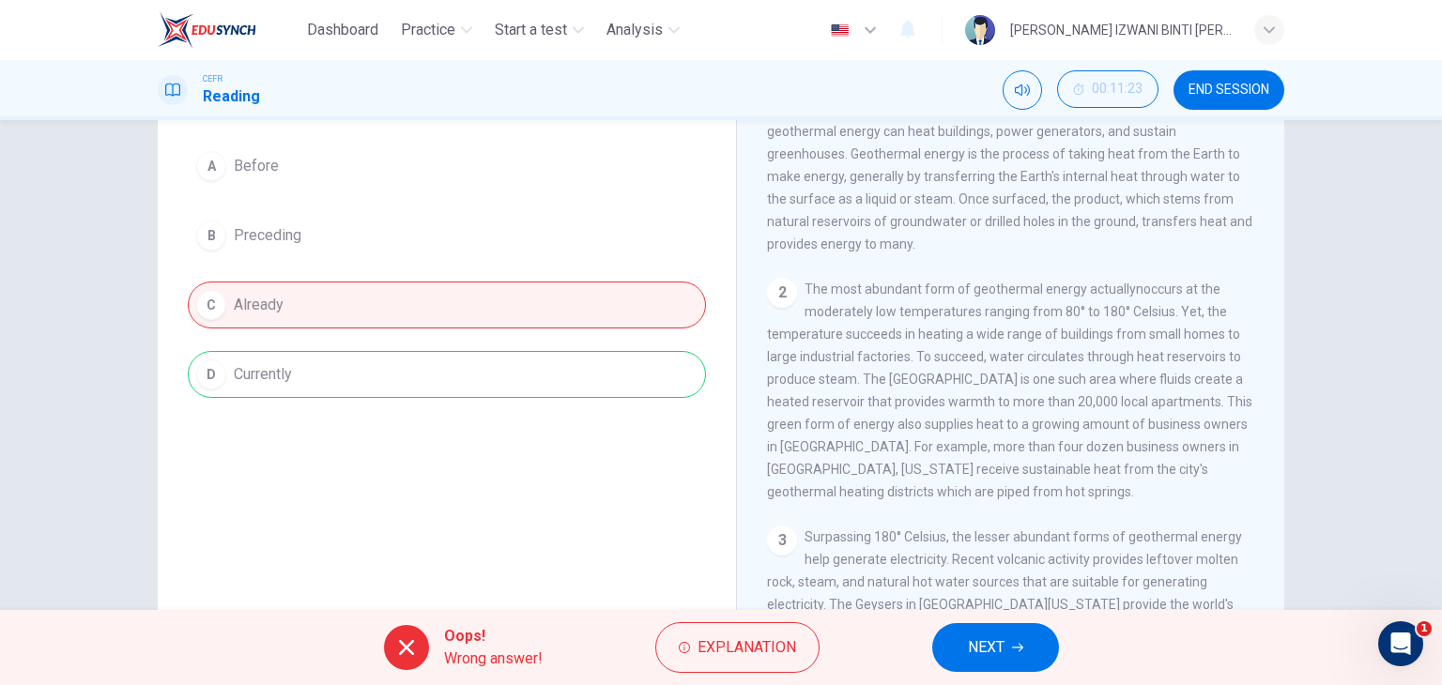
click at [965, 641] on button "NEXT" at bounding box center [995, 647] width 127 height 49
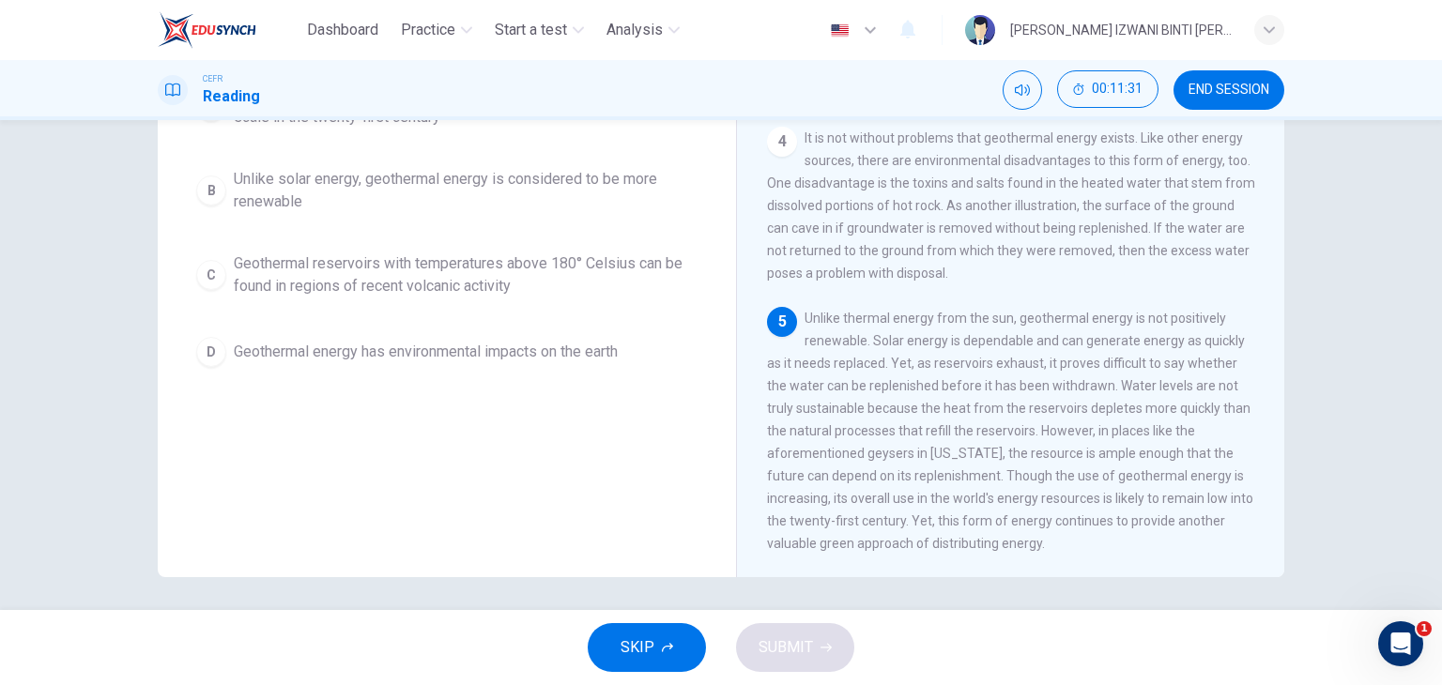
scroll to position [238, 0]
click at [1254, 87] on span "END SESSION" at bounding box center [1229, 90] width 81 height 15
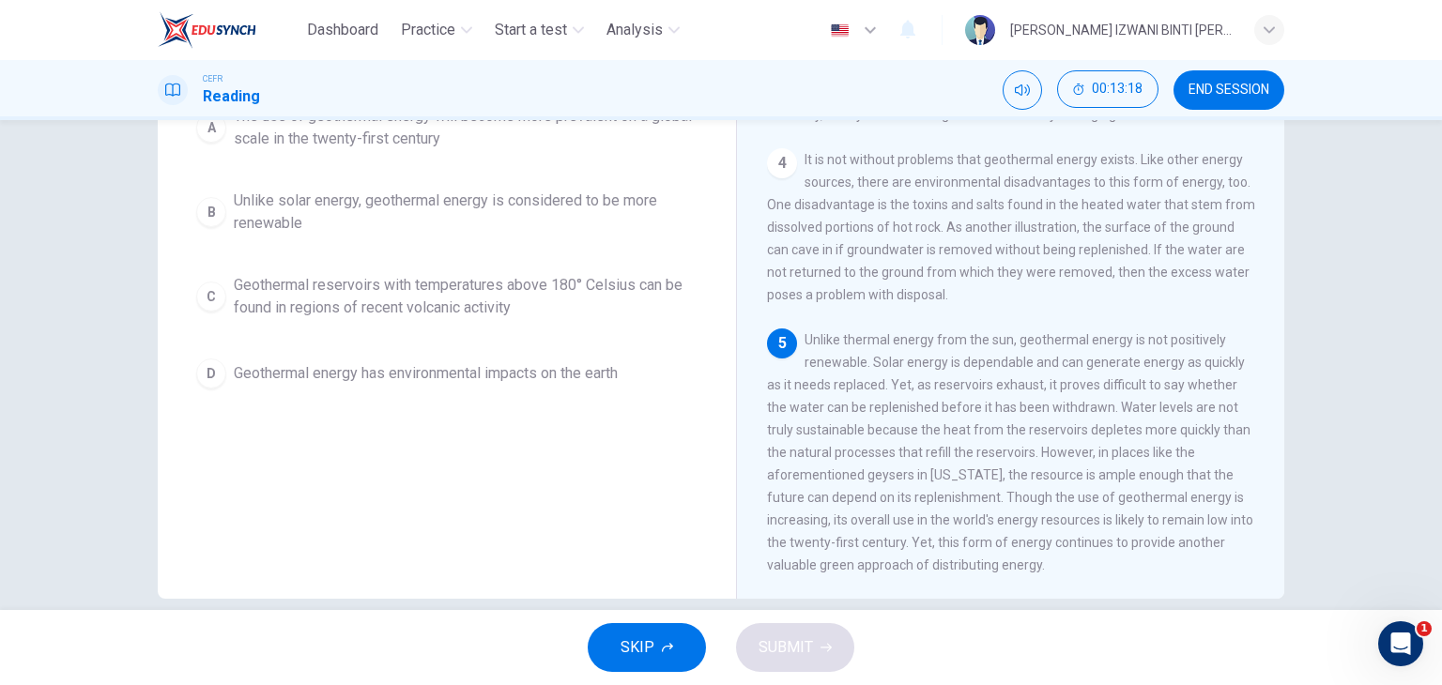
scroll to position [212, 0]
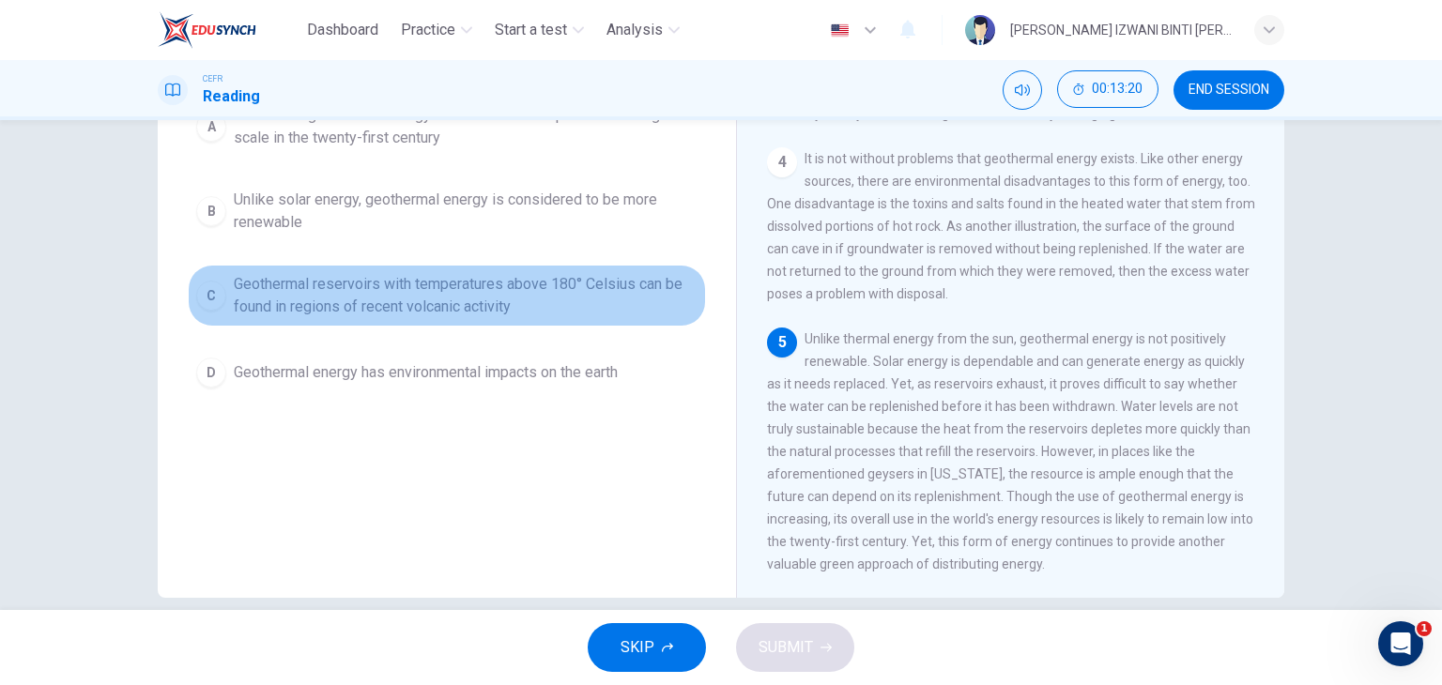
click at [562, 320] on button "C Geothermal reservoirs with temperatures above 180° Celsius can be found in re…" at bounding box center [447, 296] width 518 height 62
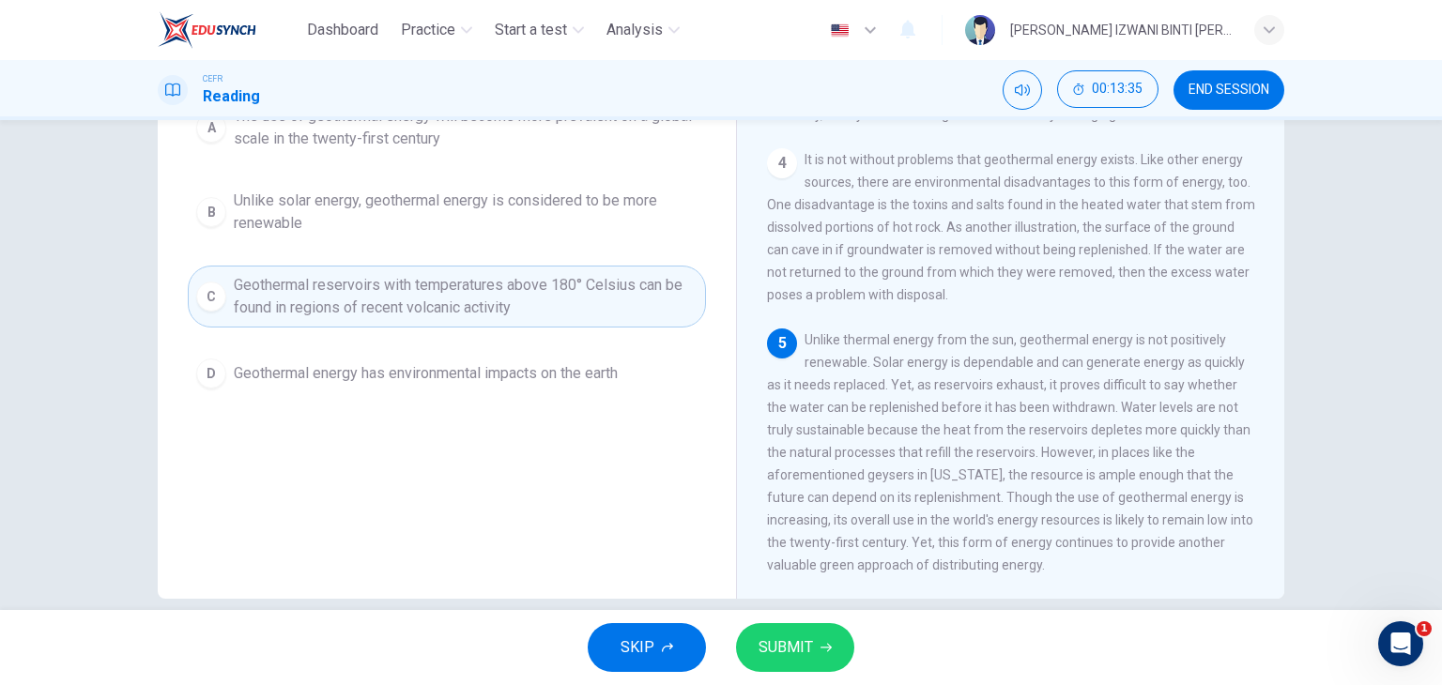
scroll to position [238, 0]
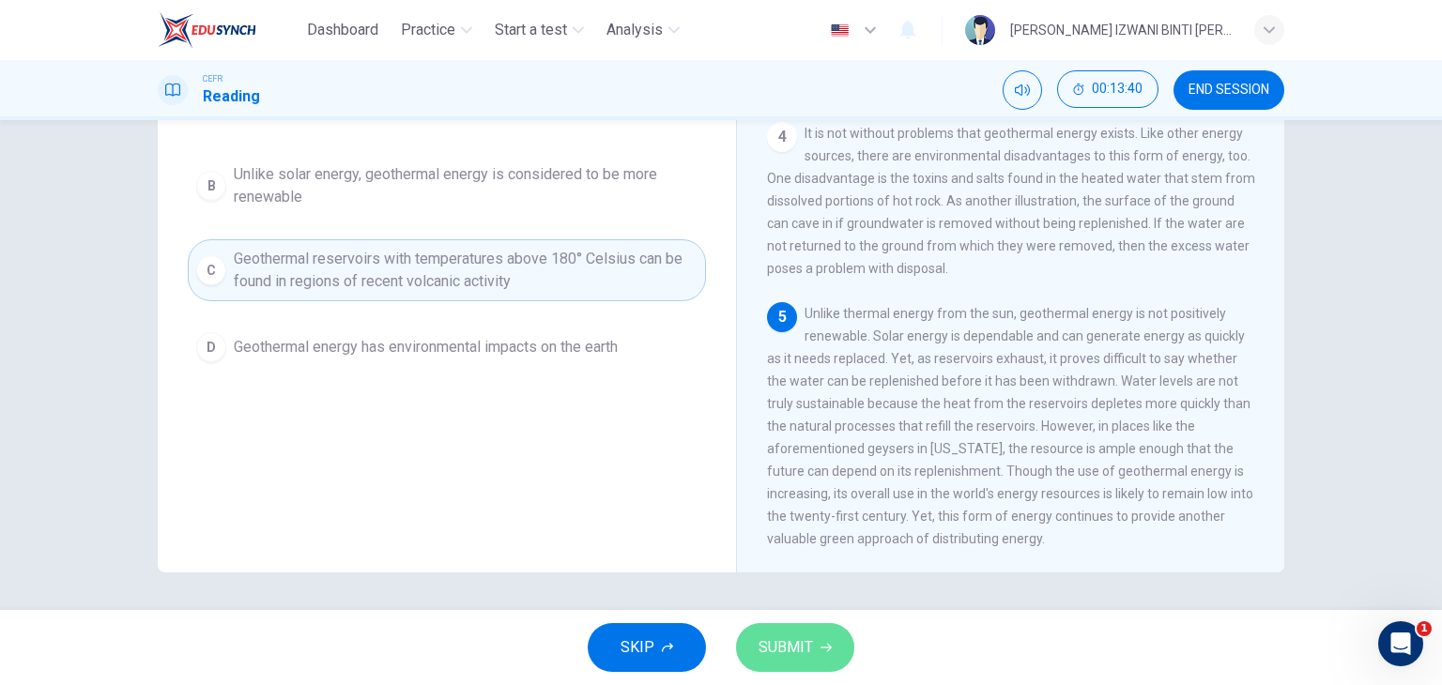
click at [823, 664] on button "SUBMIT" at bounding box center [795, 647] width 118 height 49
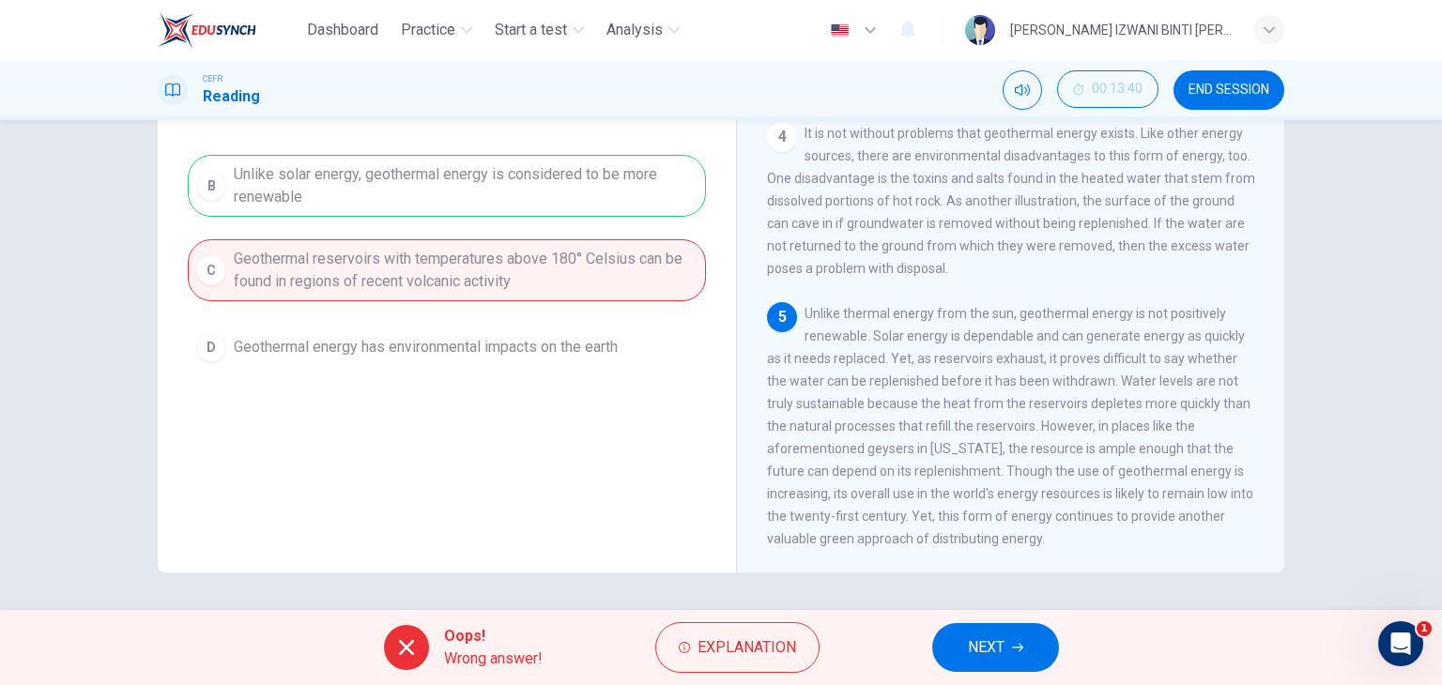
scroll to position [579, 0]
click at [991, 640] on span "NEXT" at bounding box center [986, 648] width 37 height 26
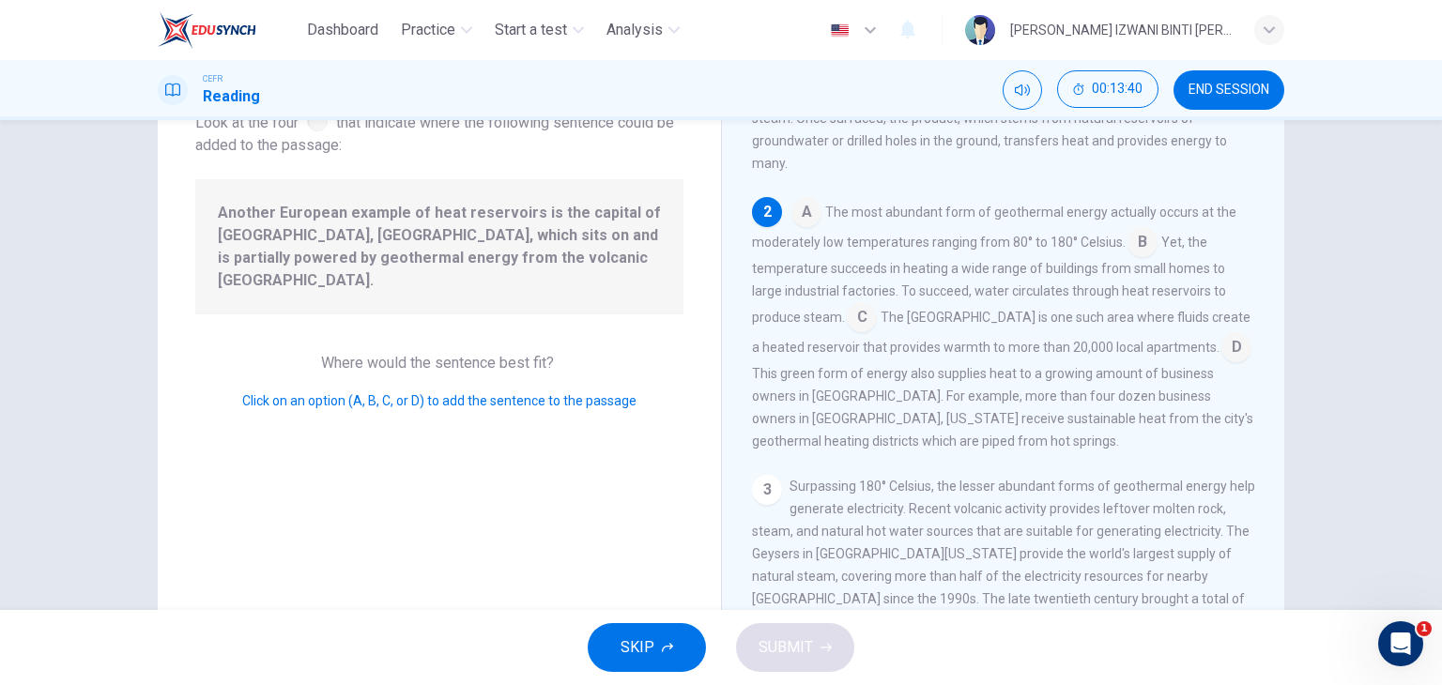
scroll to position [95, 0]
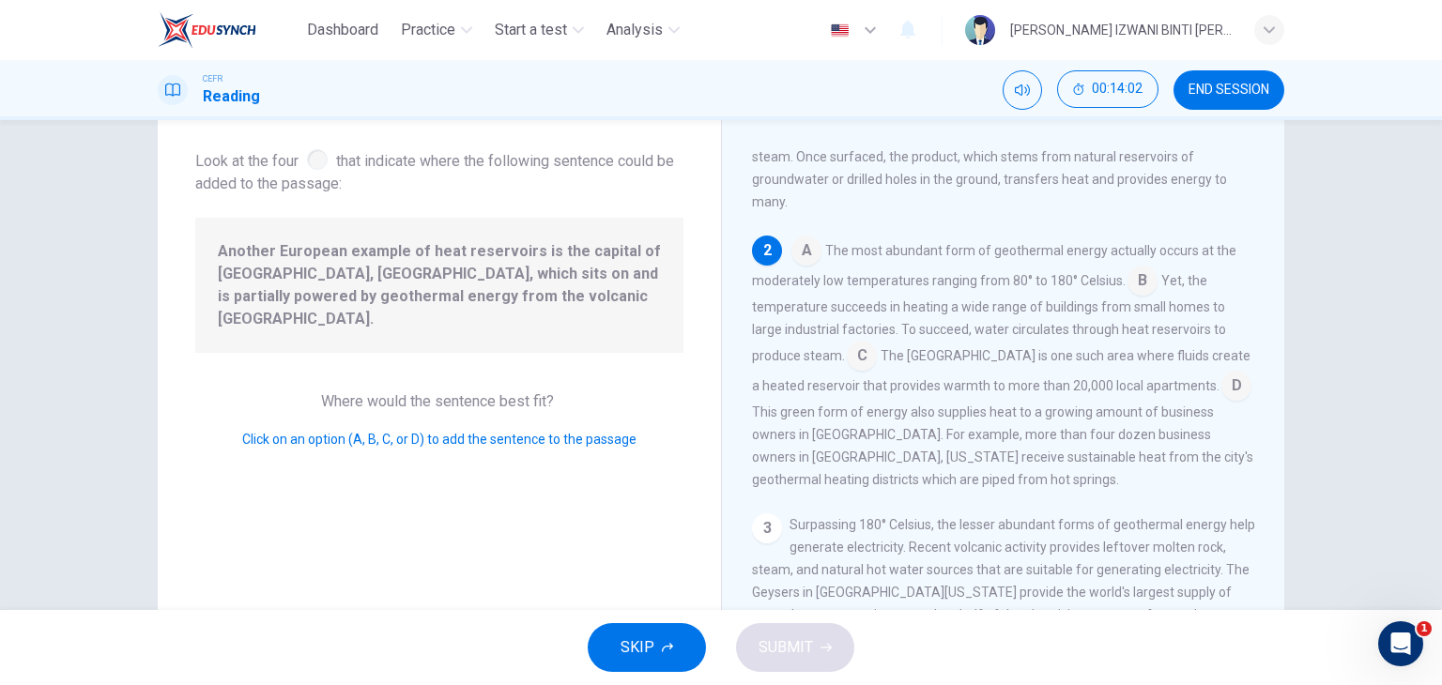
click at [1222, 395] on input at bounding box center [1237, 388] width 30 height 30
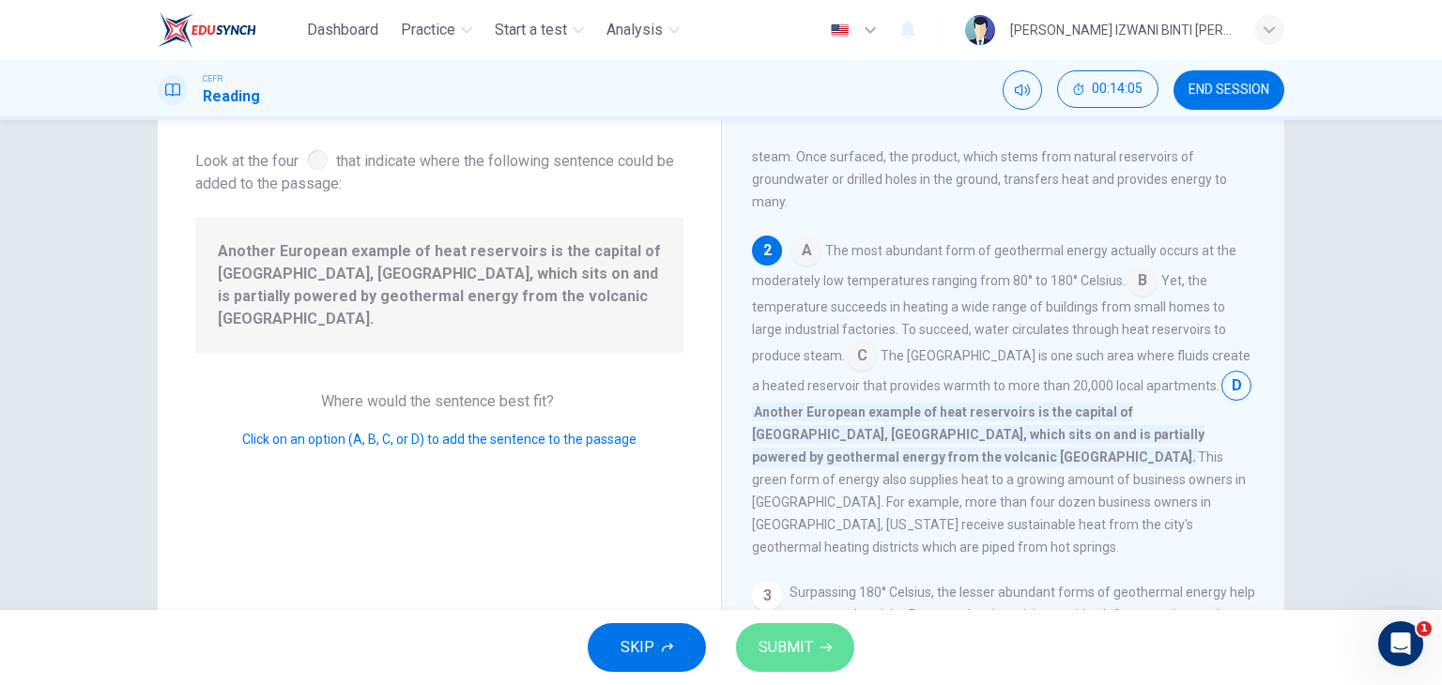
click at [821, 643] on icon "button" at bounding box center [826, 647] width 11 height 11
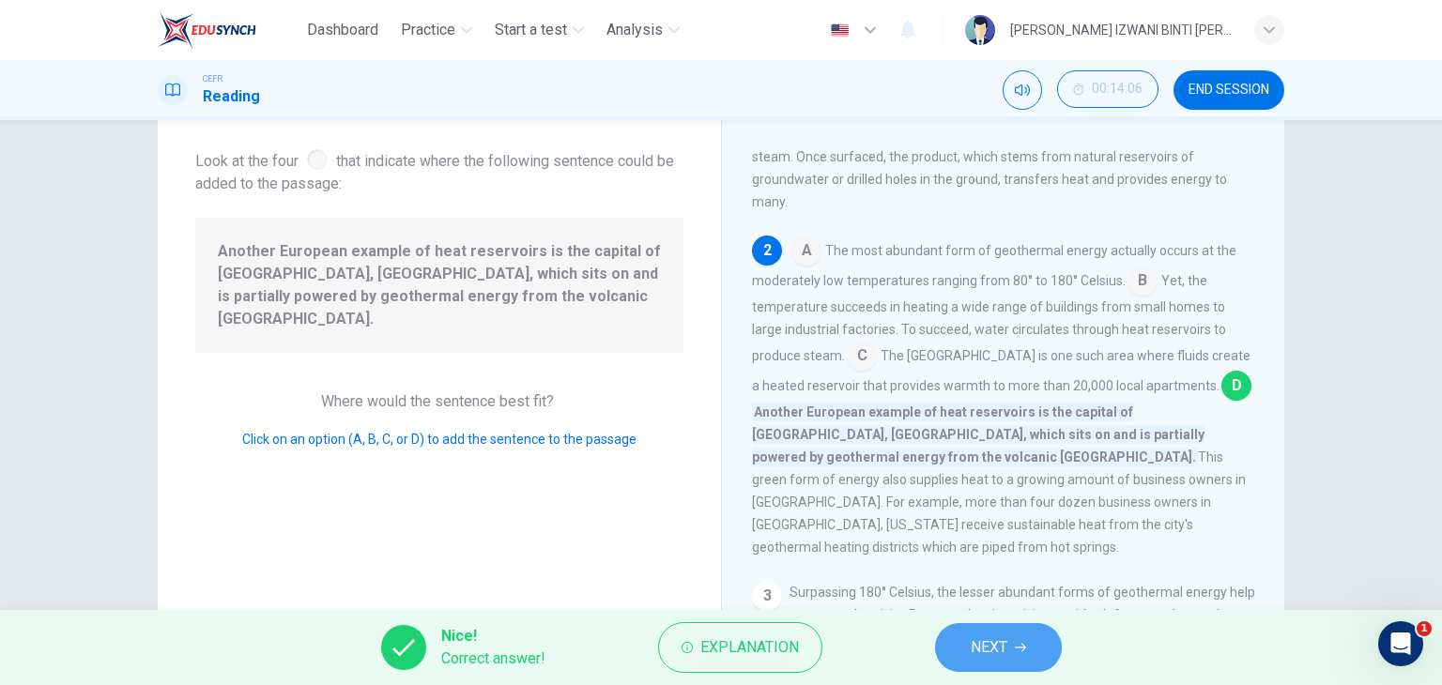
click at [985, 655] on span "NEXT" at bounding box center [989, 648] width 37 height 26
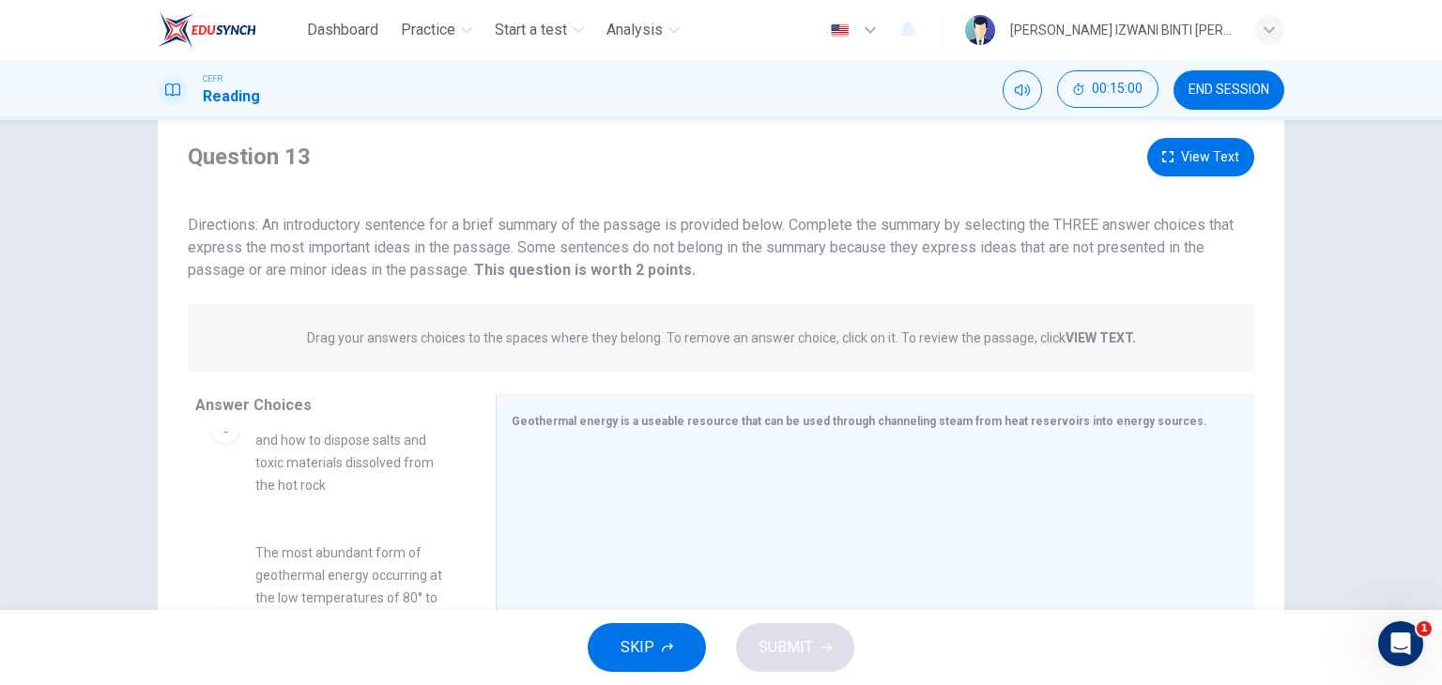
scroll to position [49, 0]
drag, startPoint x: 1180, startPoint y: 177, endPoint x: 1184, endPoint y: 161, distance: 15.5
click at [1184, 161] on div "Question 13 View Text Directions: An introductory sentence for a brief summary …" at bounding box center [721, 211] width 1127 height 144
click at [1184, 161] on button "View Text" at bounding box center [1200, 158] width 107 height 38
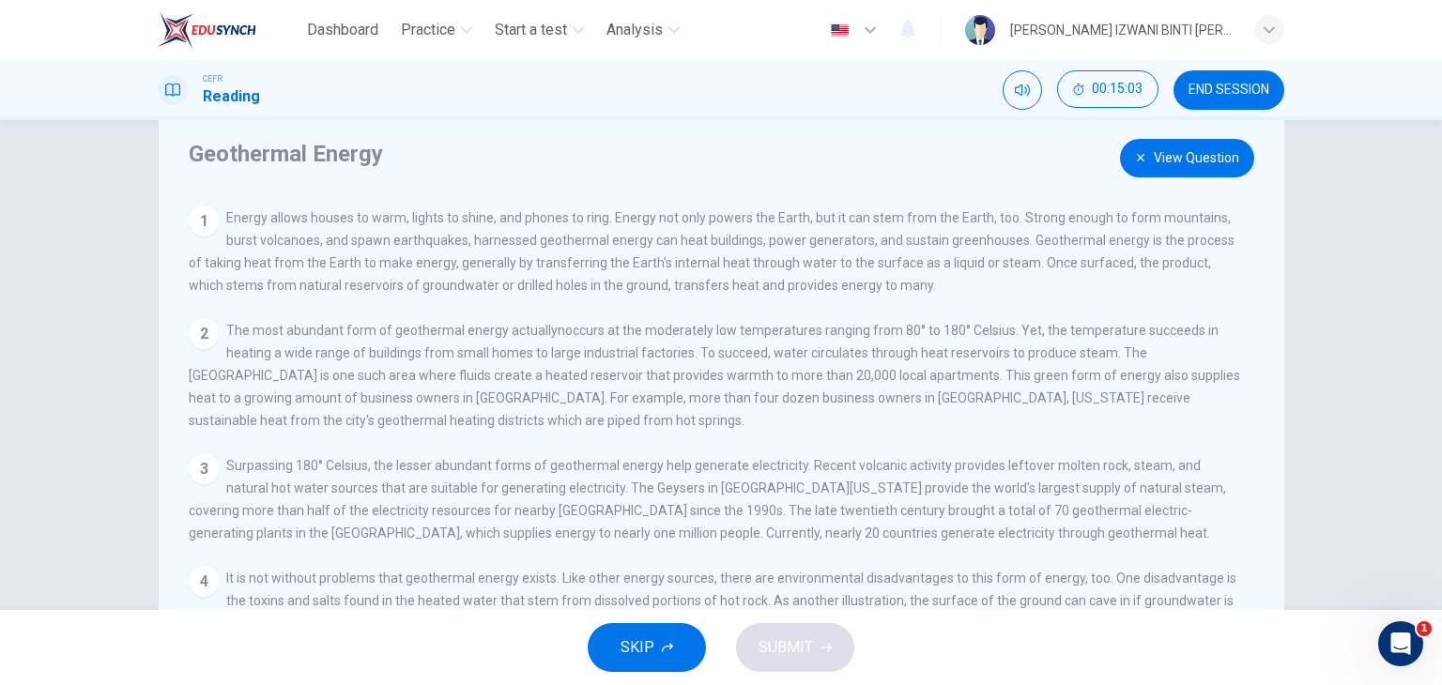
scroll to position [39, 0]
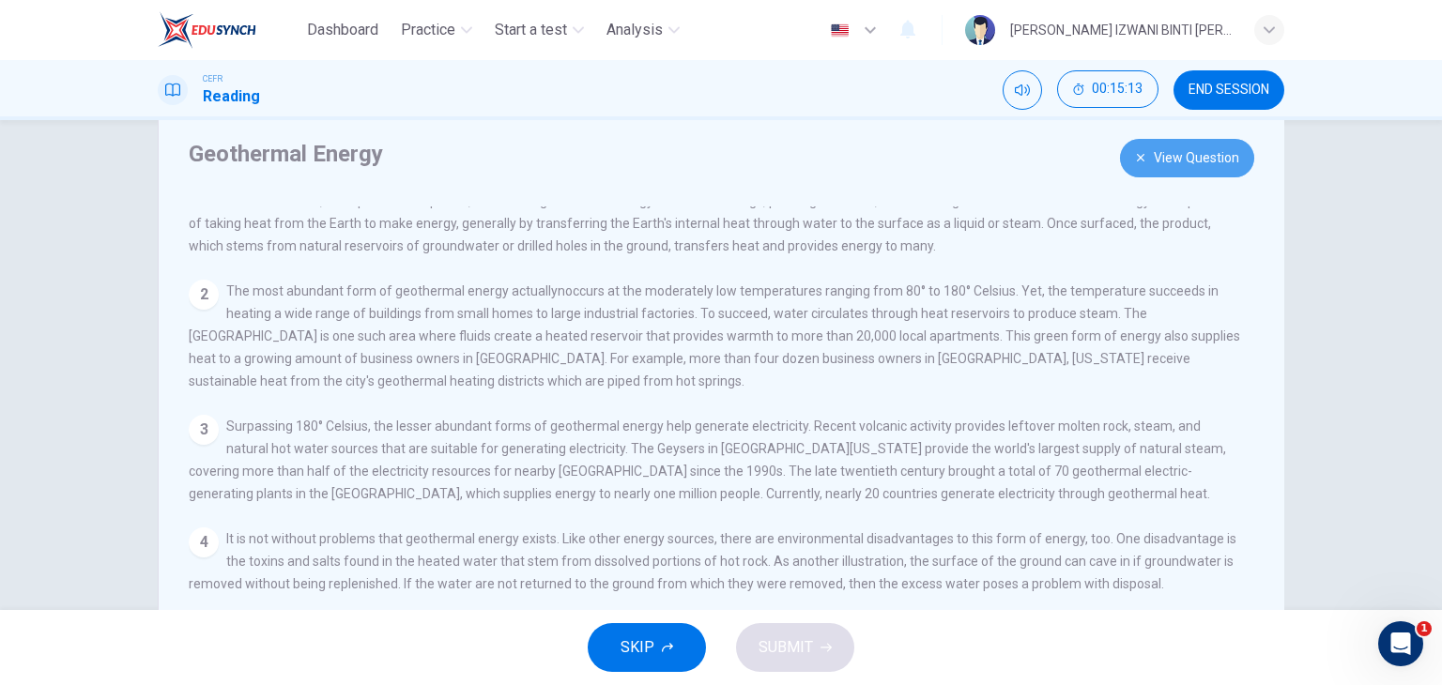
click at [1219, 140] on button "View Question" at bounding box center [1187, 158] width 134 height 38
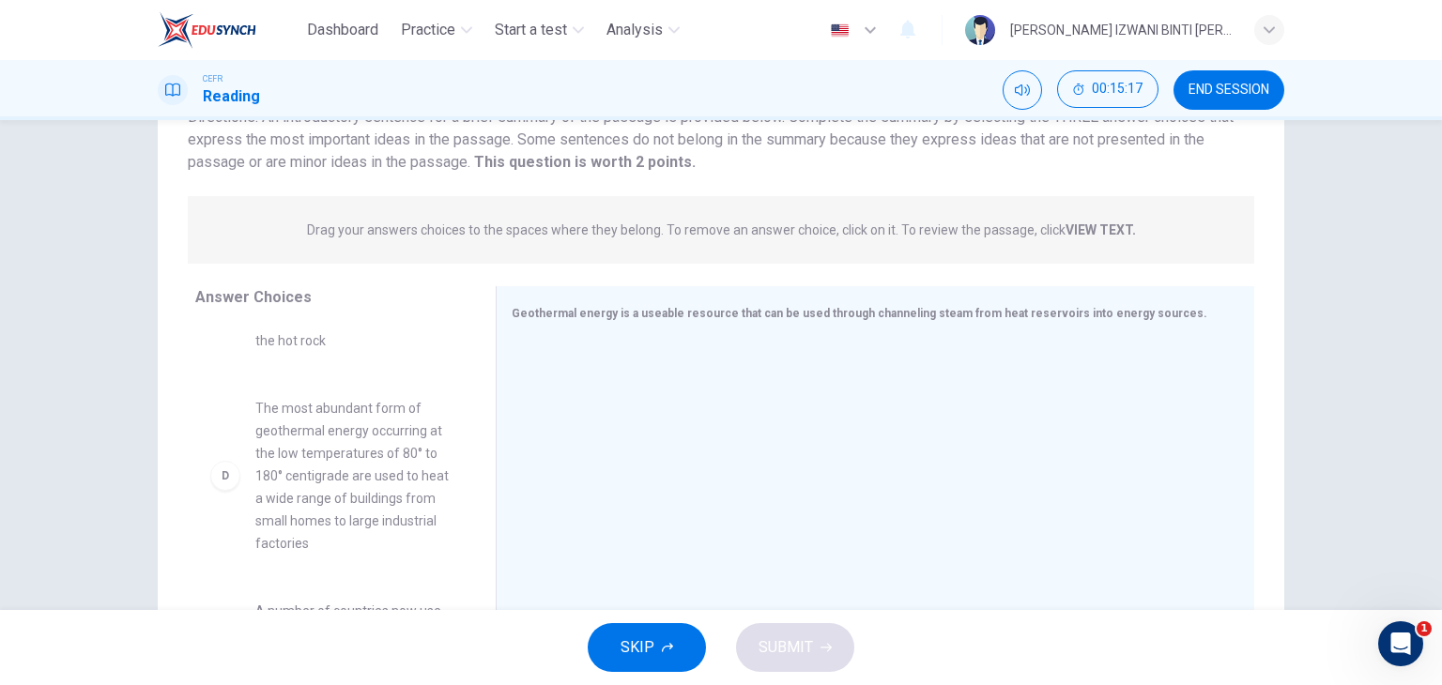
scroll to position [393, 0]
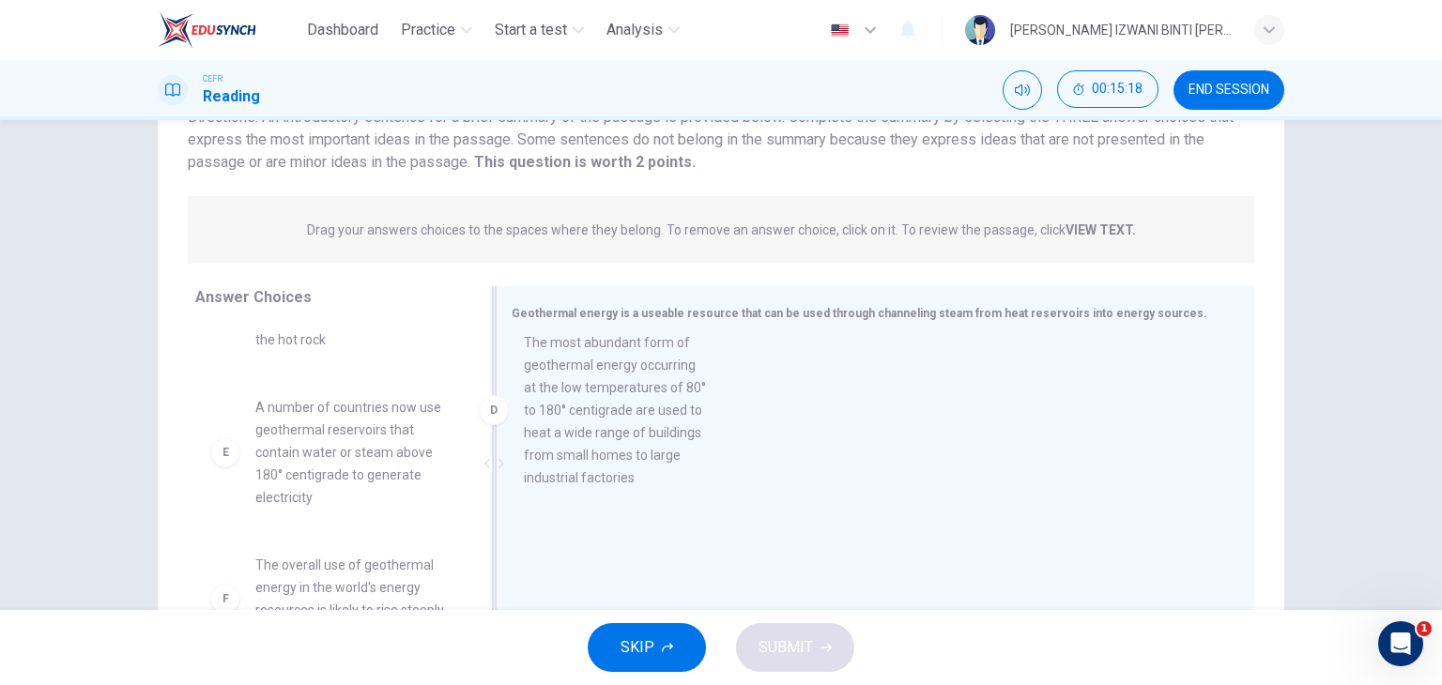
drag, startPoint x: 325, startPoint y: 504, endPoint x: 606, endPoint y: 437, distance: 288.8
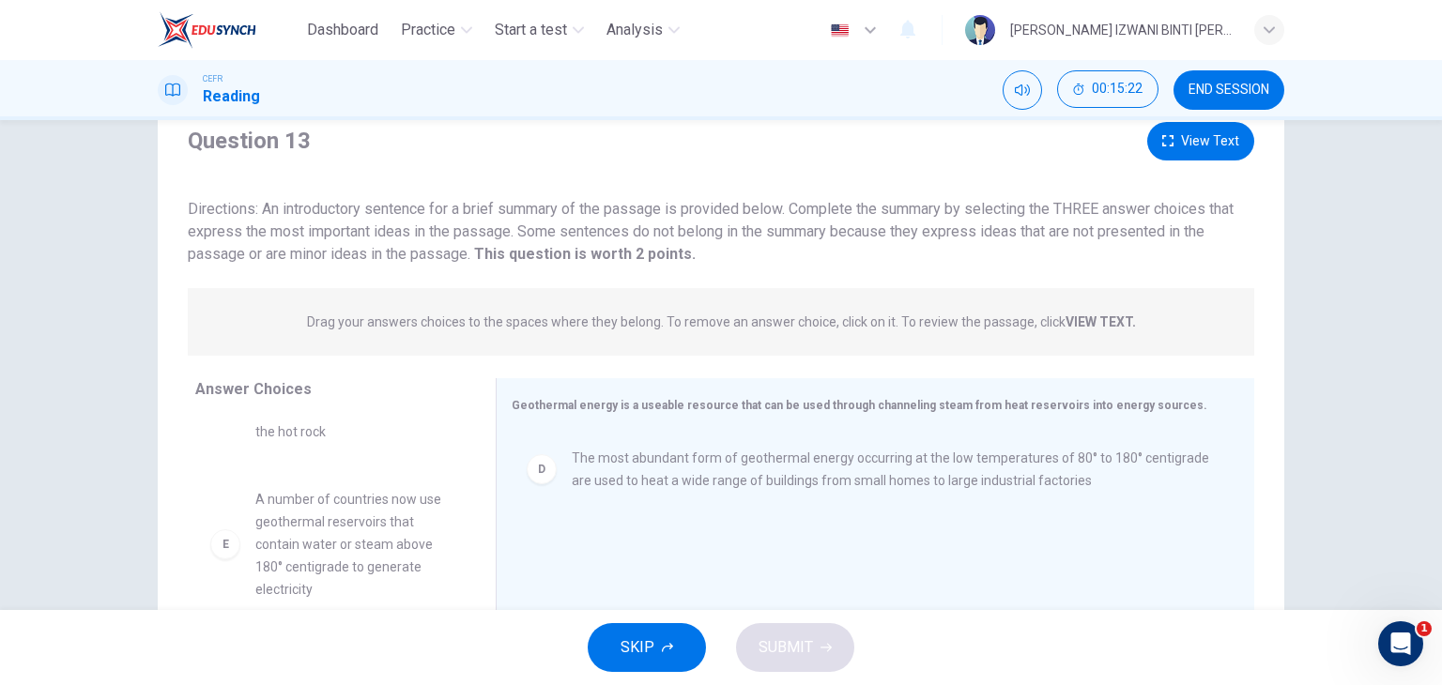
scroll to position [64, 0]
click at [1206, 149] on button "View Text" at bounding box center [1200, 143] width 107 height 38
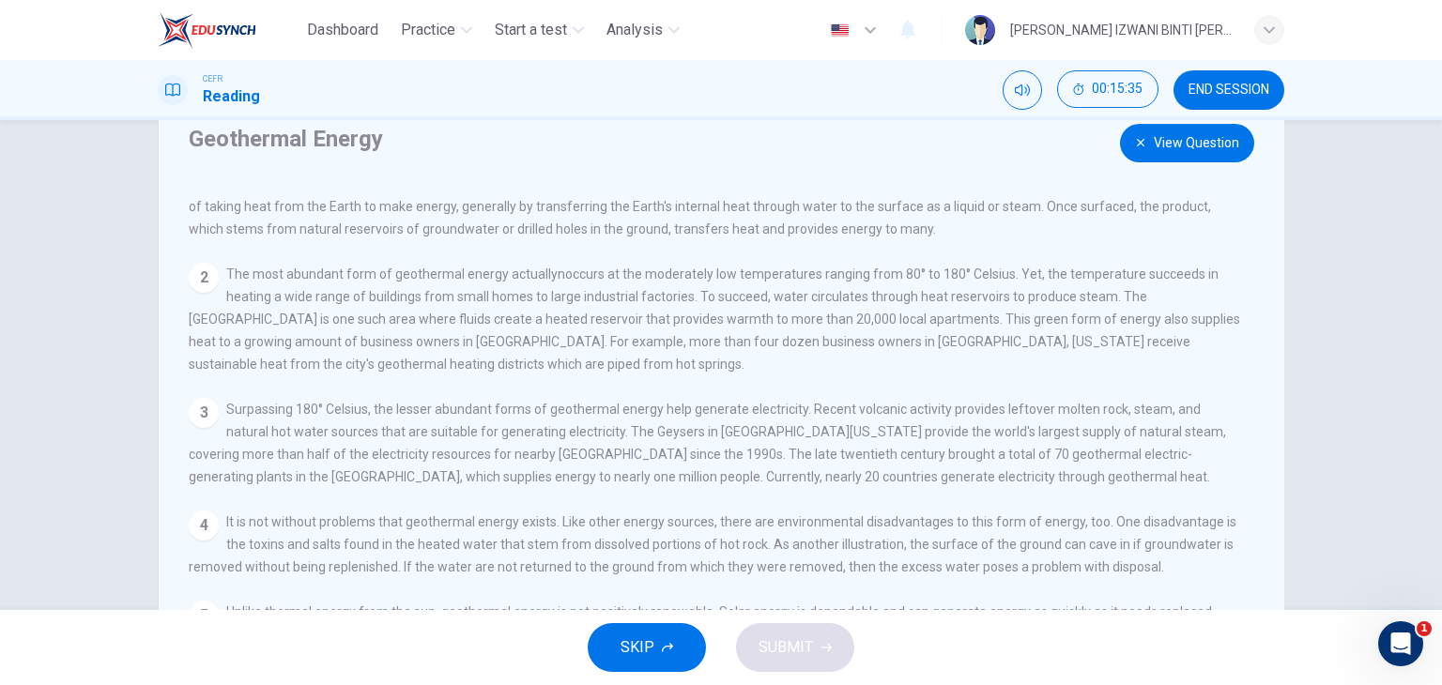
scroll to position [43, 0]
click at [1191, 143] on button "View Question" at bounding box center [1187, 143] width 134 height 38
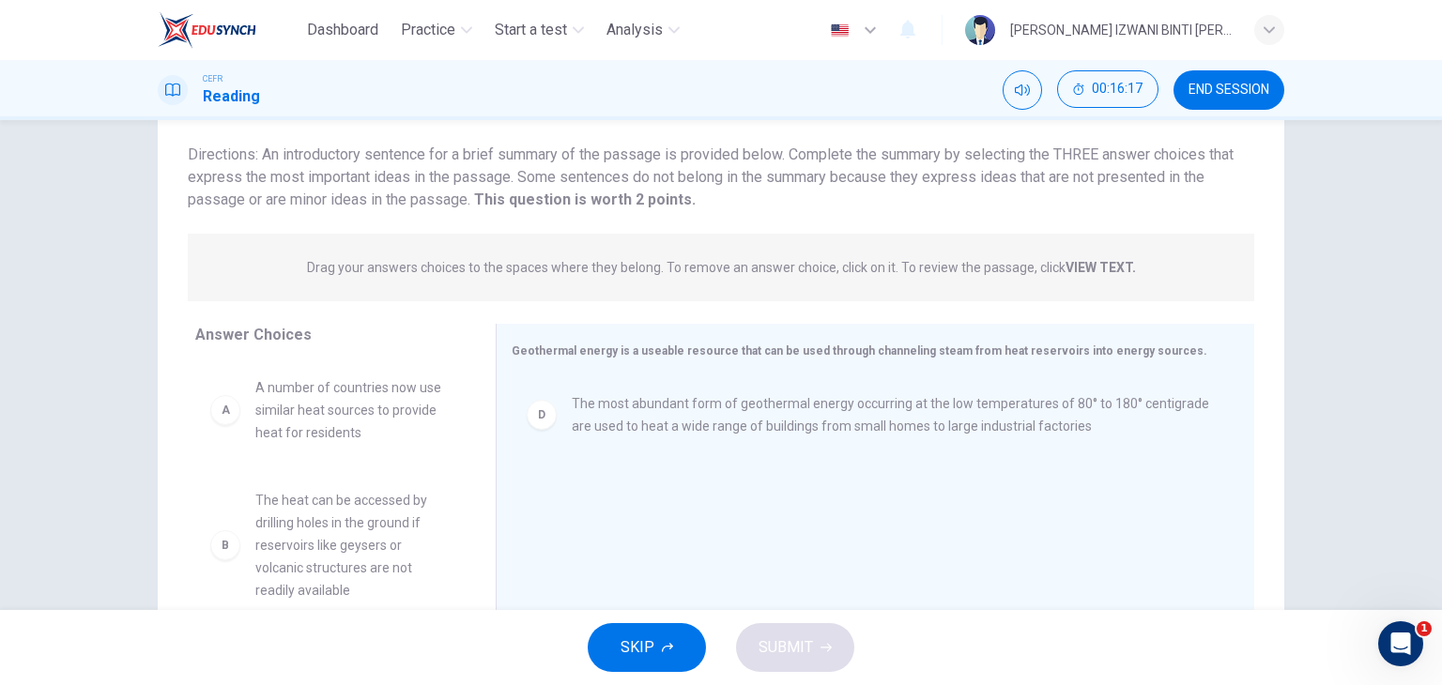
scroll to position [45, 0]
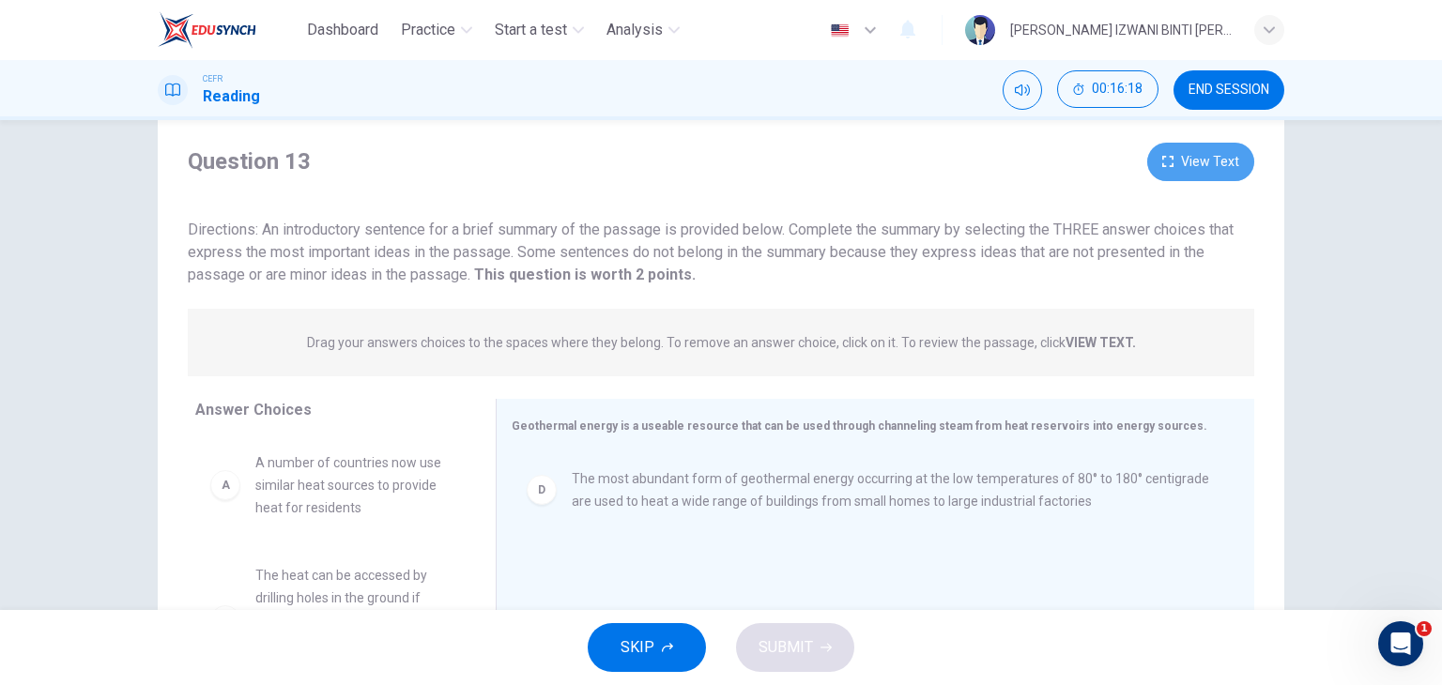
click at [1214, 159] on button "View Text" at bounding box center [1200, 162] width 107 height 38
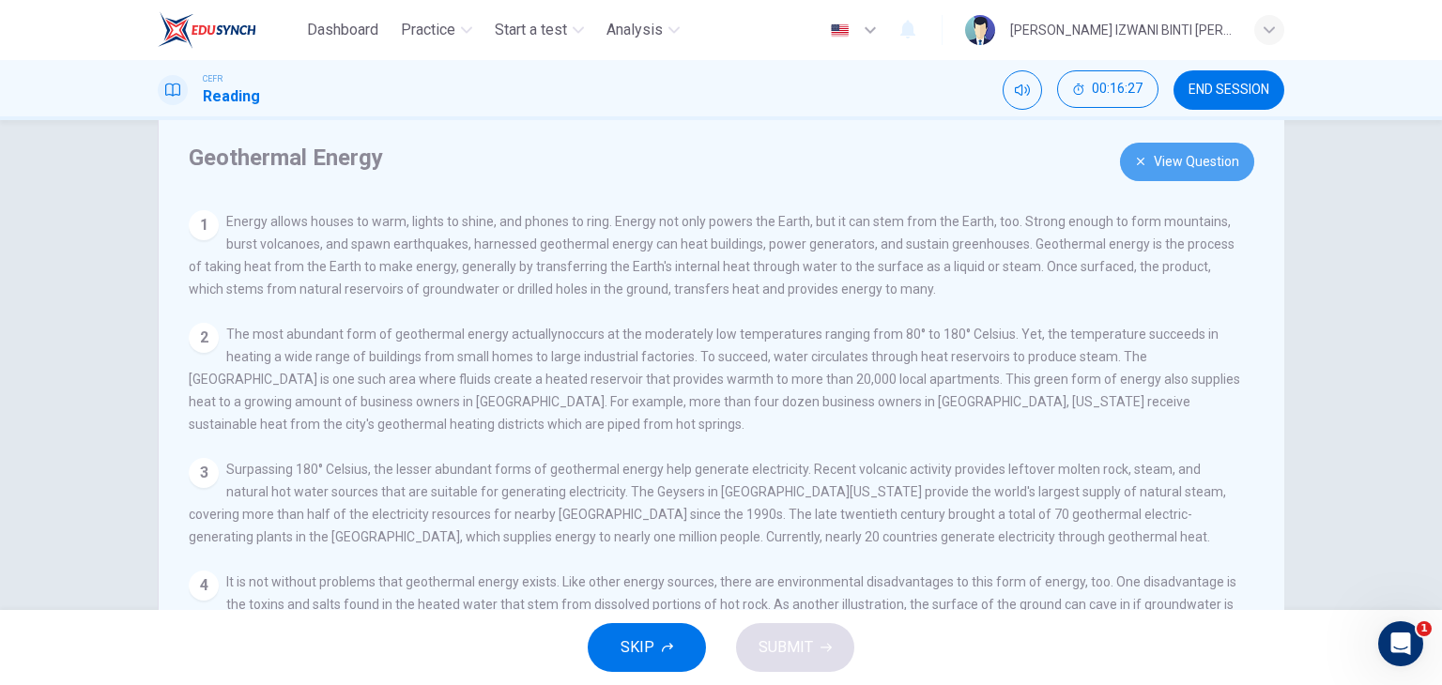
click at [1212, 155] on button "View Question" at bounding box center [1187, 162] width 134 height 38
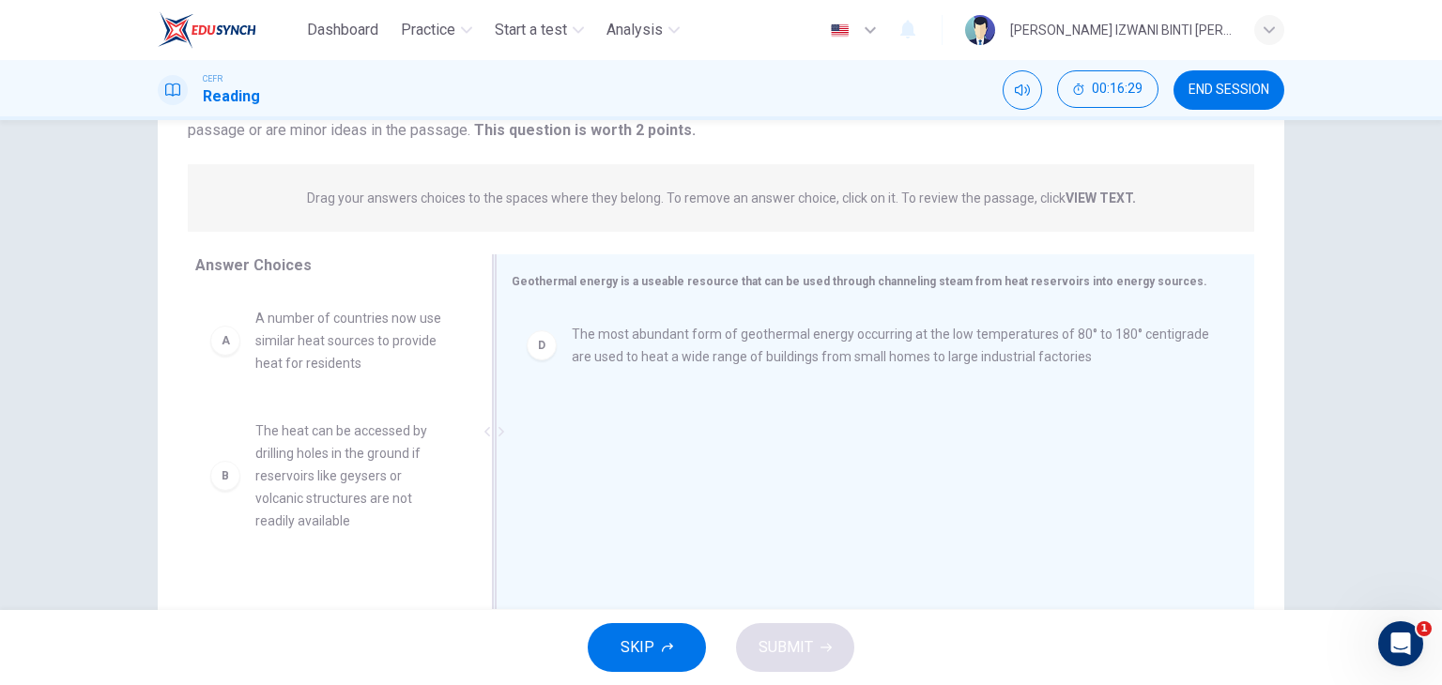
scroll to position [210, 0]
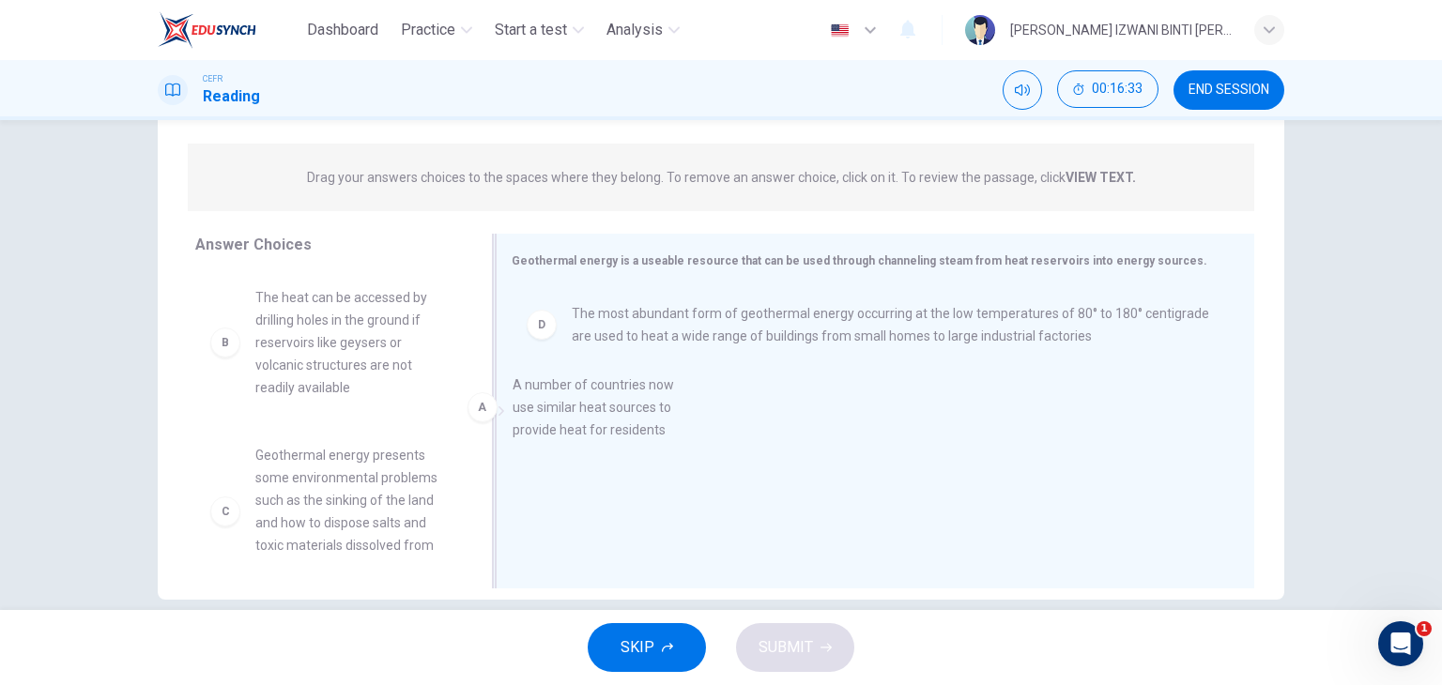
drag, startPoint x: 419, startPoint y: 322, endPoint x: 725, endPoint y: 409, distance: 318.3
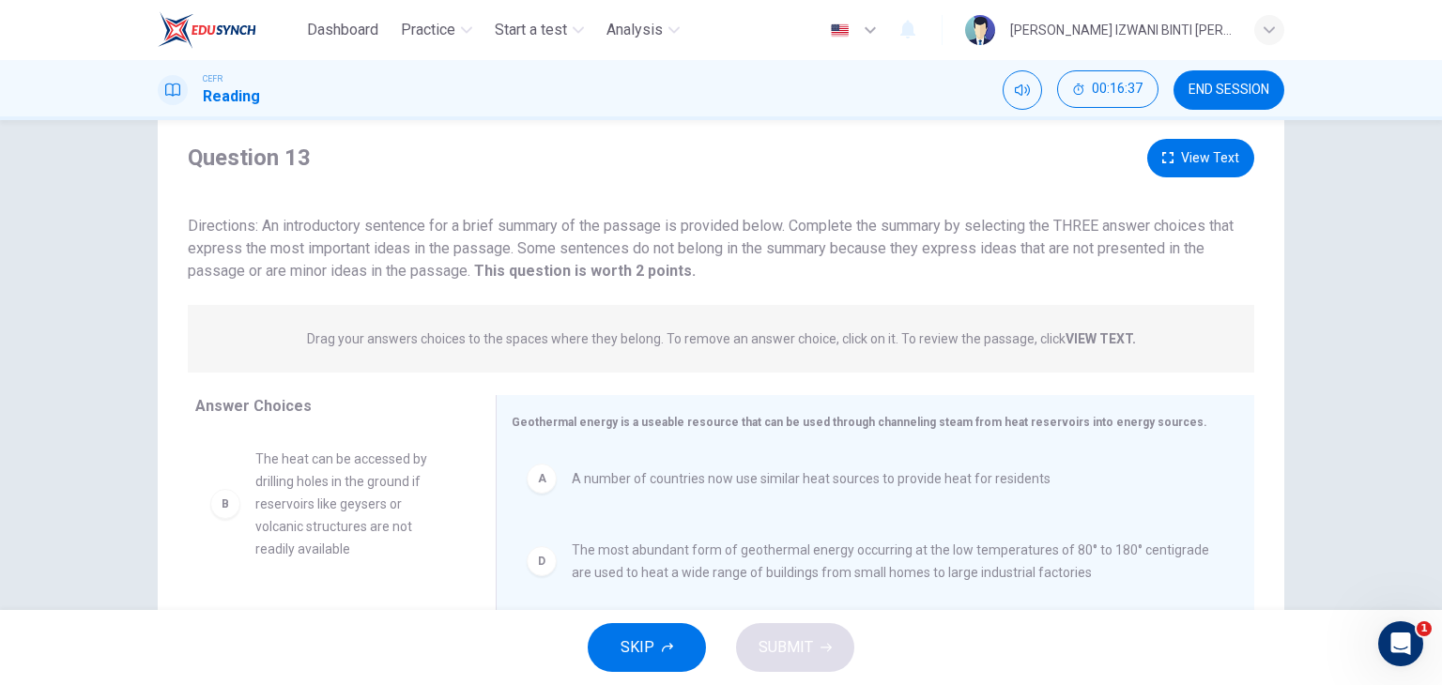
scroll to position [47, 0]
click at [1214, 170] on button "View Text" at bounding box center [1200, 160] width 107 height 38
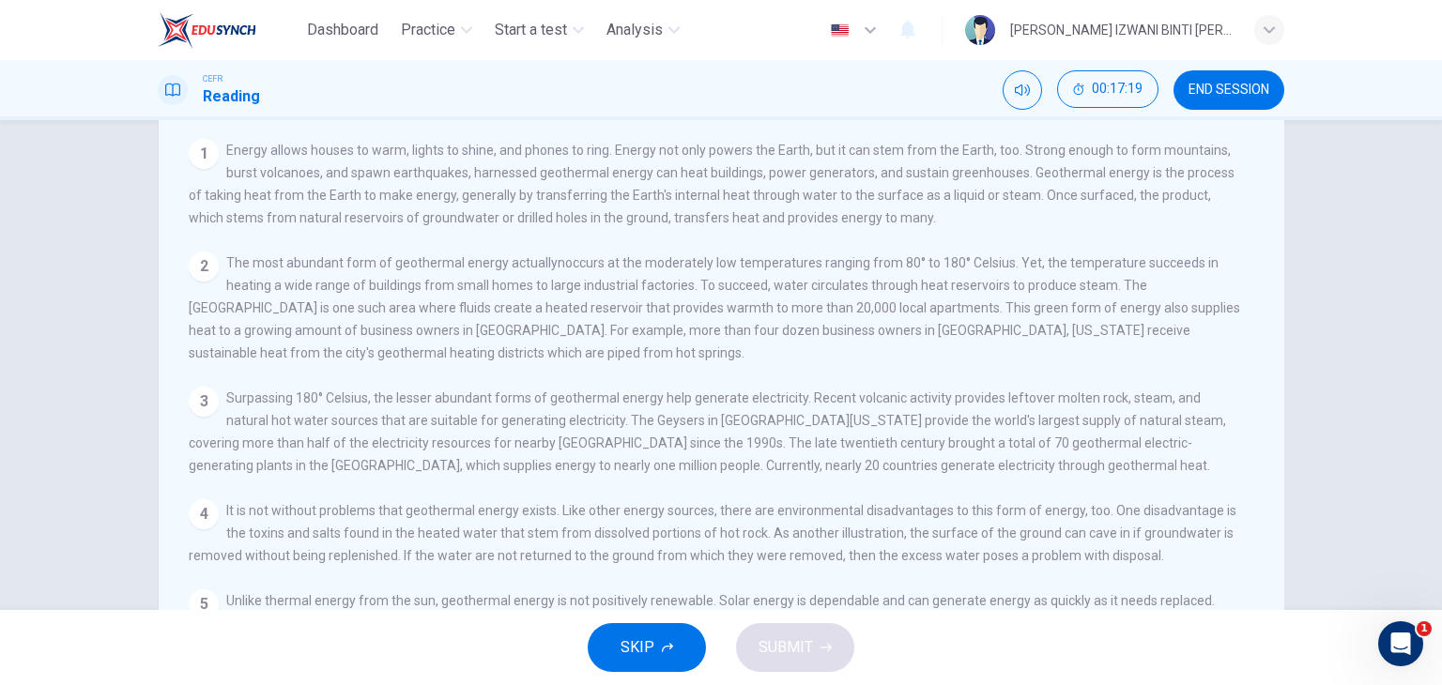
scroll to position [0, 0]
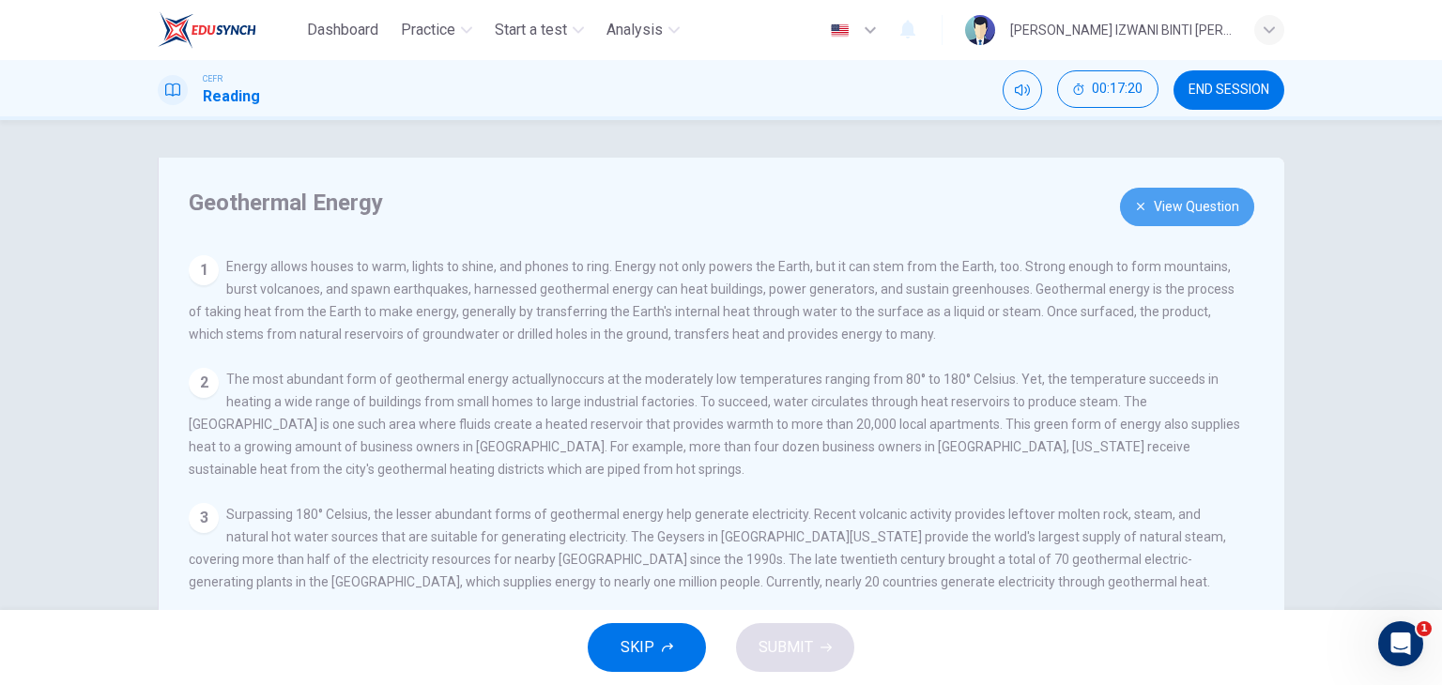
click at [1205, 198] on button "View Question" at bounding box center [1187, 207] width 134 height 38
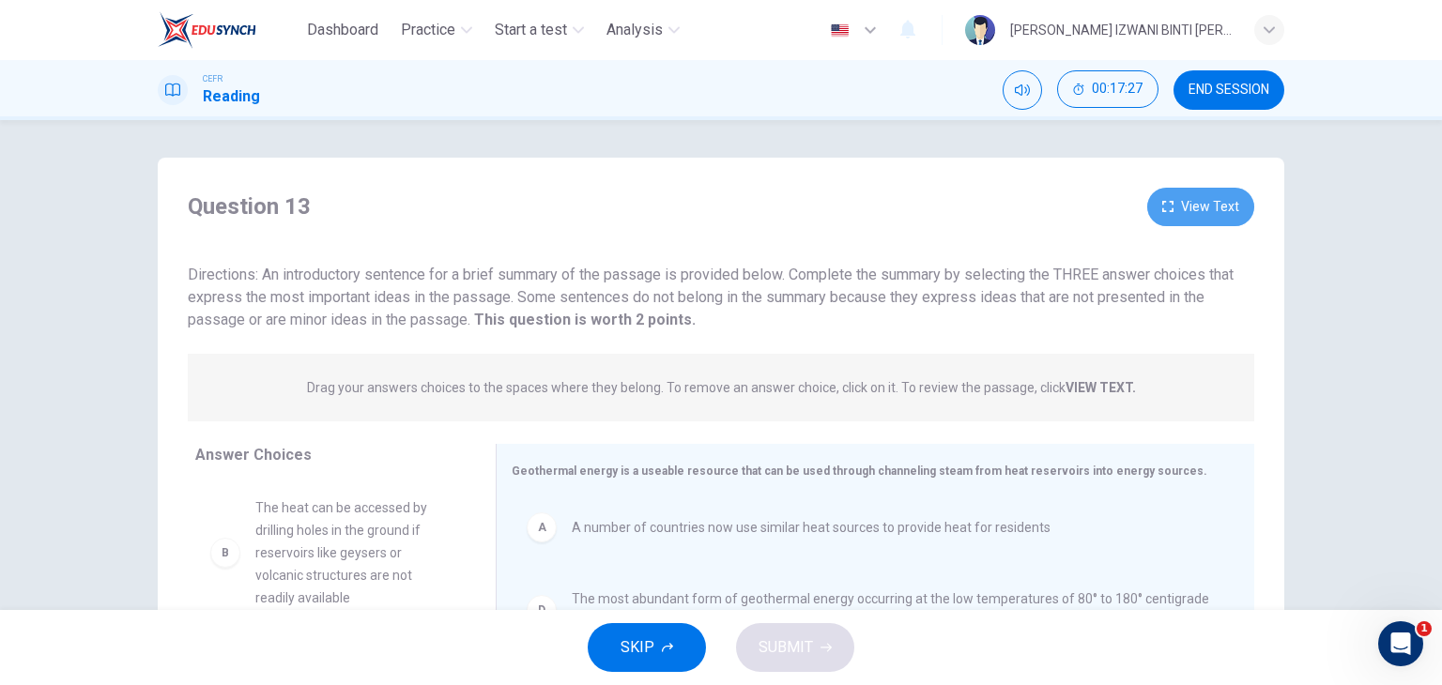
click at [1207, 207] on button "View Text" at bounding box center [1200, 207] width 107 height 38
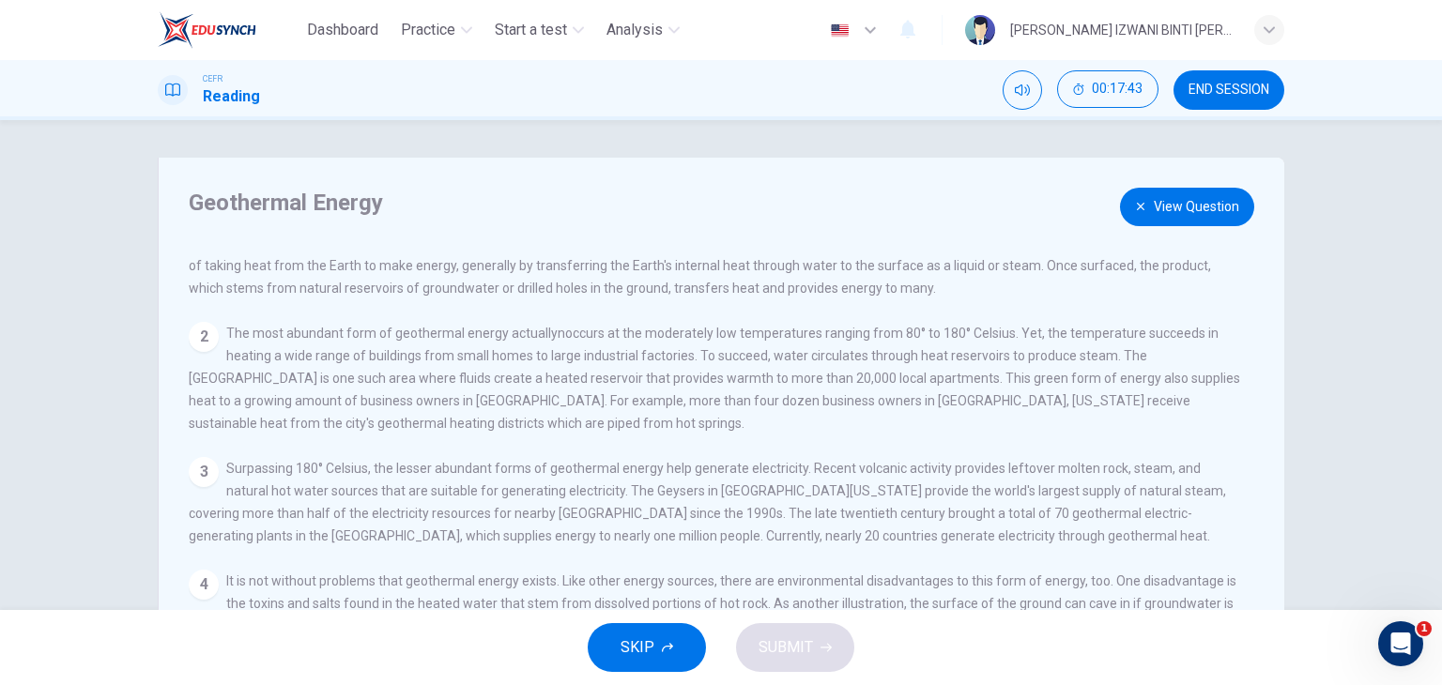
click at [1197, 214] on button "View Question" at bounding box center [1187, 207] width 134 height 38
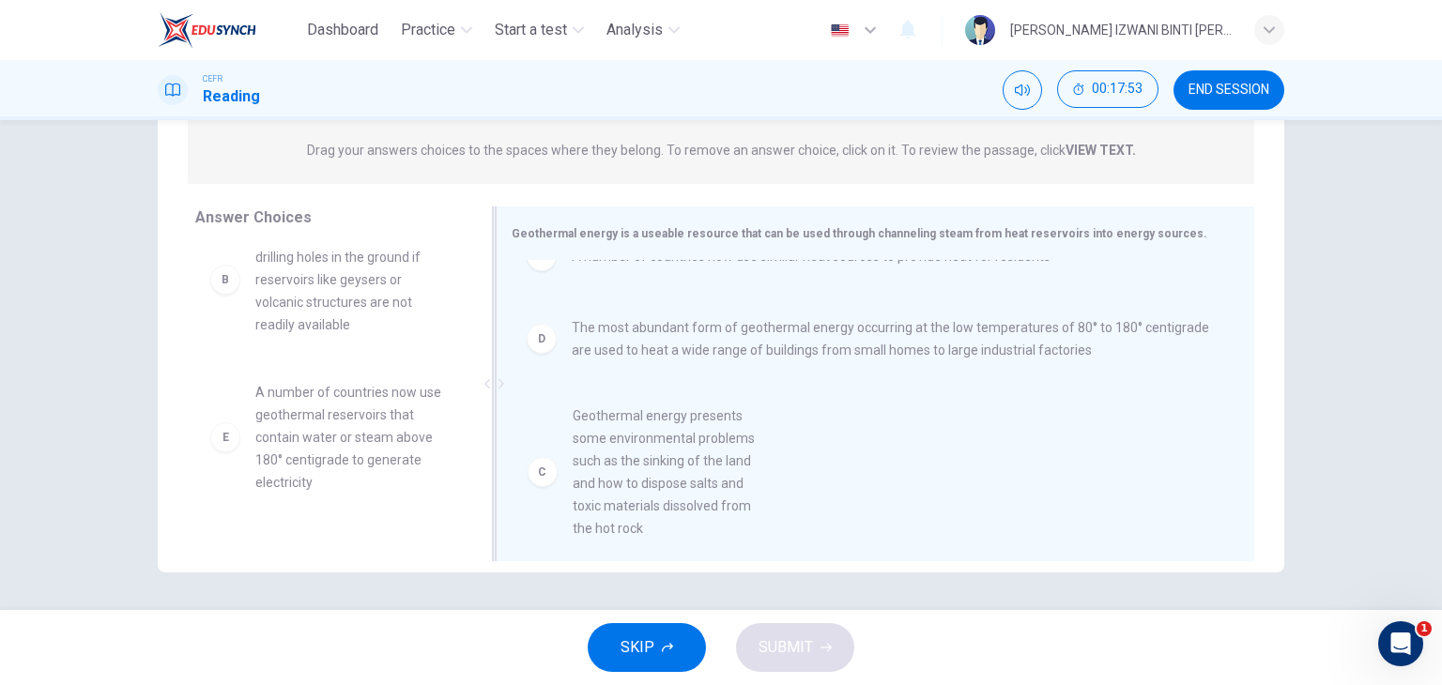
scroll to position [58, 0]
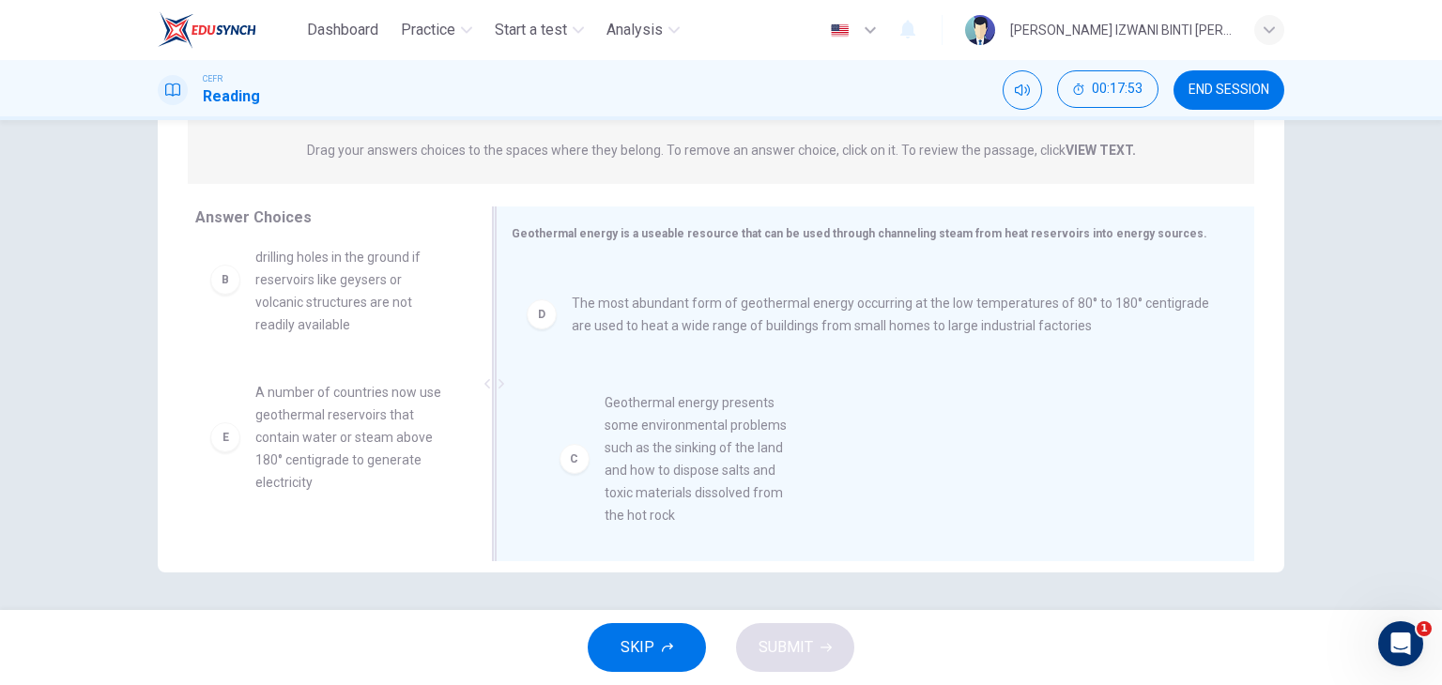
drag, startPoint x: 346, startPoint y: 491, endPoint x: 707, endPoint y: 463, distance: 362.6
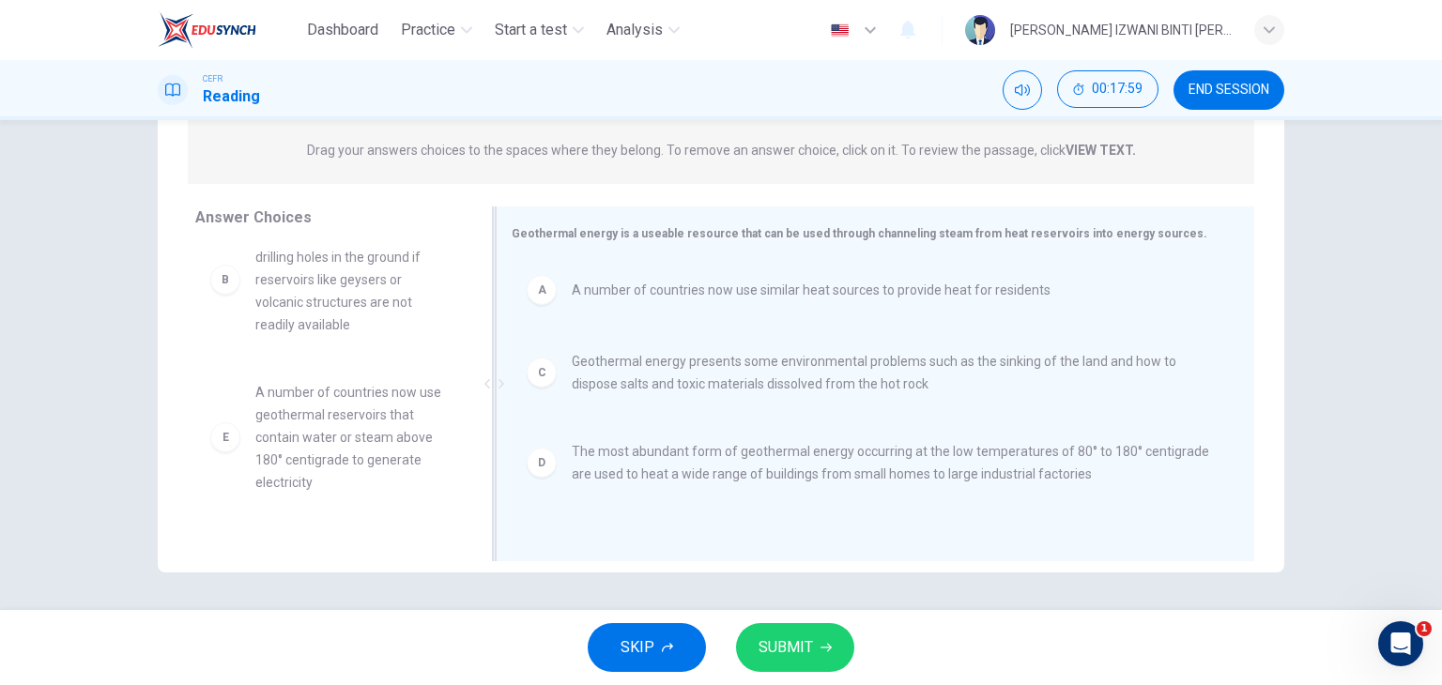
click at [627, 461] on span "The most abundant form of geothermal energy occurring at the low temperatures o…" at bounding box center [891, 462] width 638 height 45
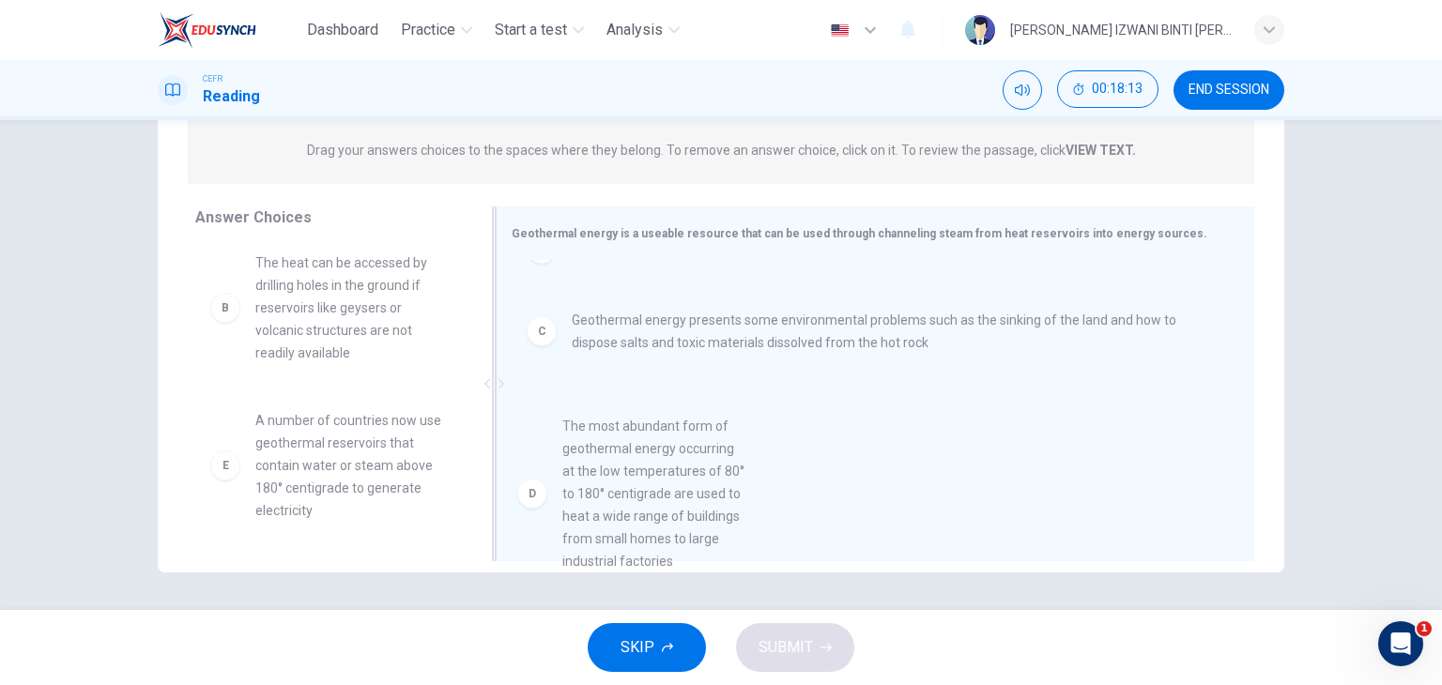
scroll to position [70, 0]
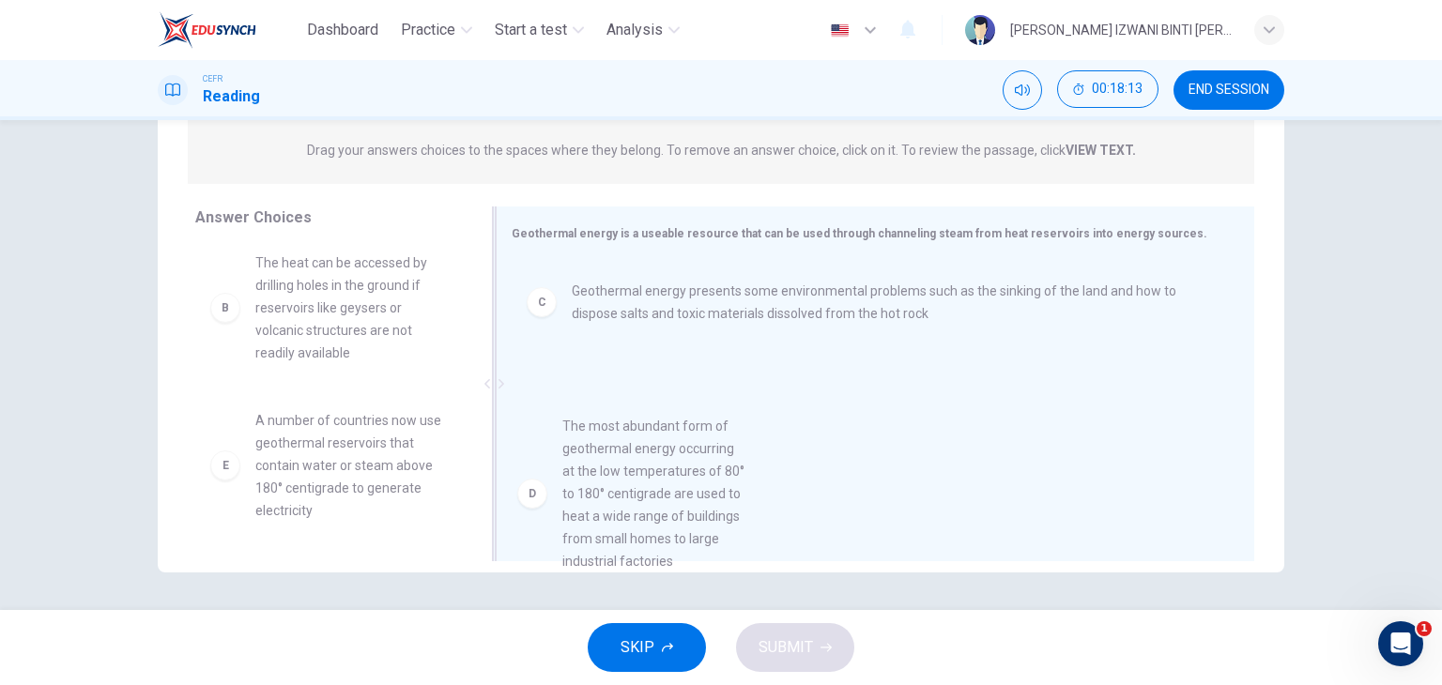
drag, startPoint x: 365, startPoint y: 472, endPoint x: 683, endPoint y: 467, distance: 317.4
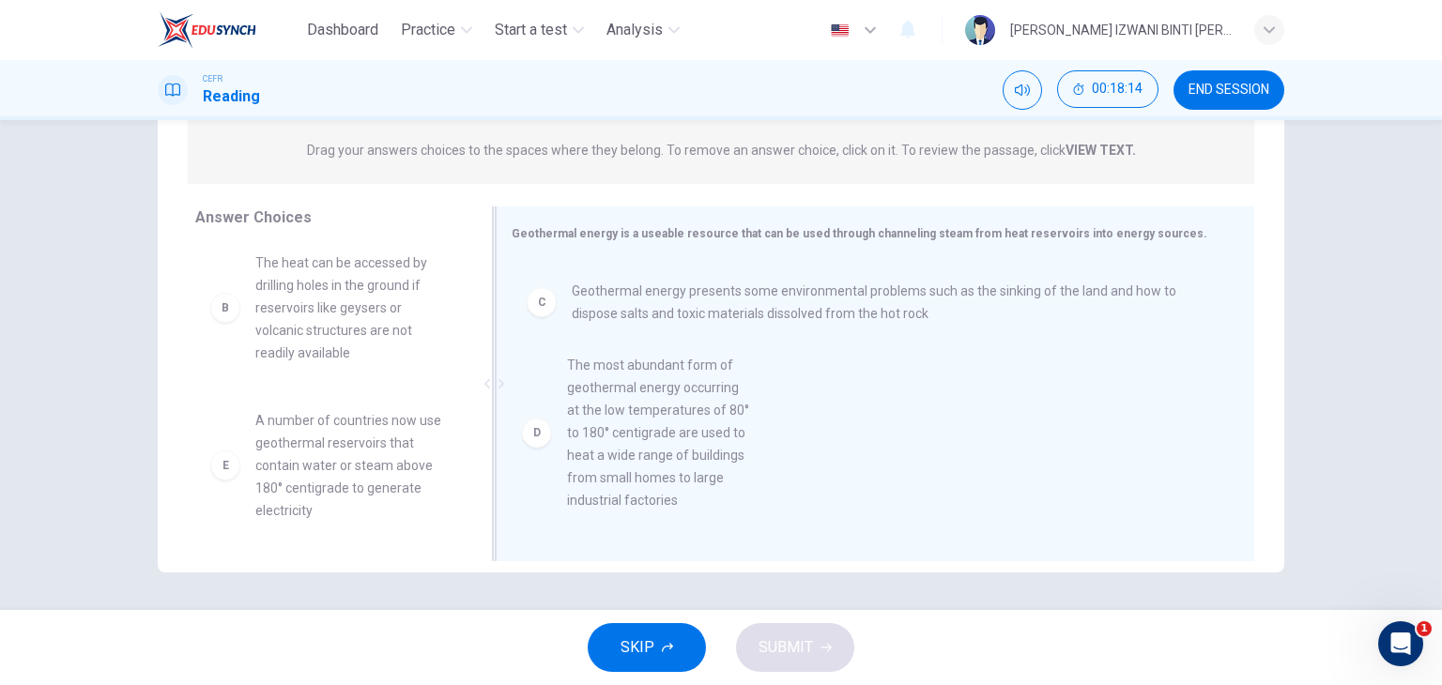
scroll to position [0, 0]
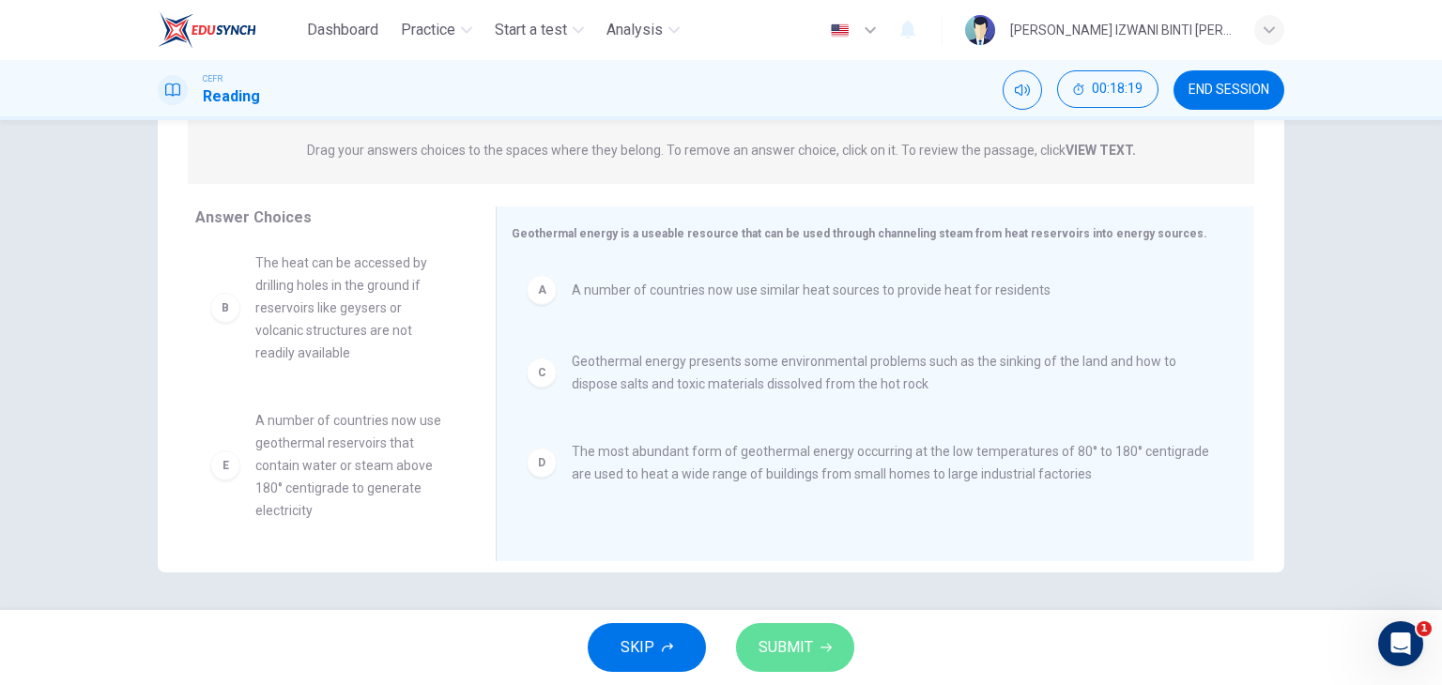
click at [801, 658] on span "SUBMIT" at bounding box center [786, 648] width 54 height 26
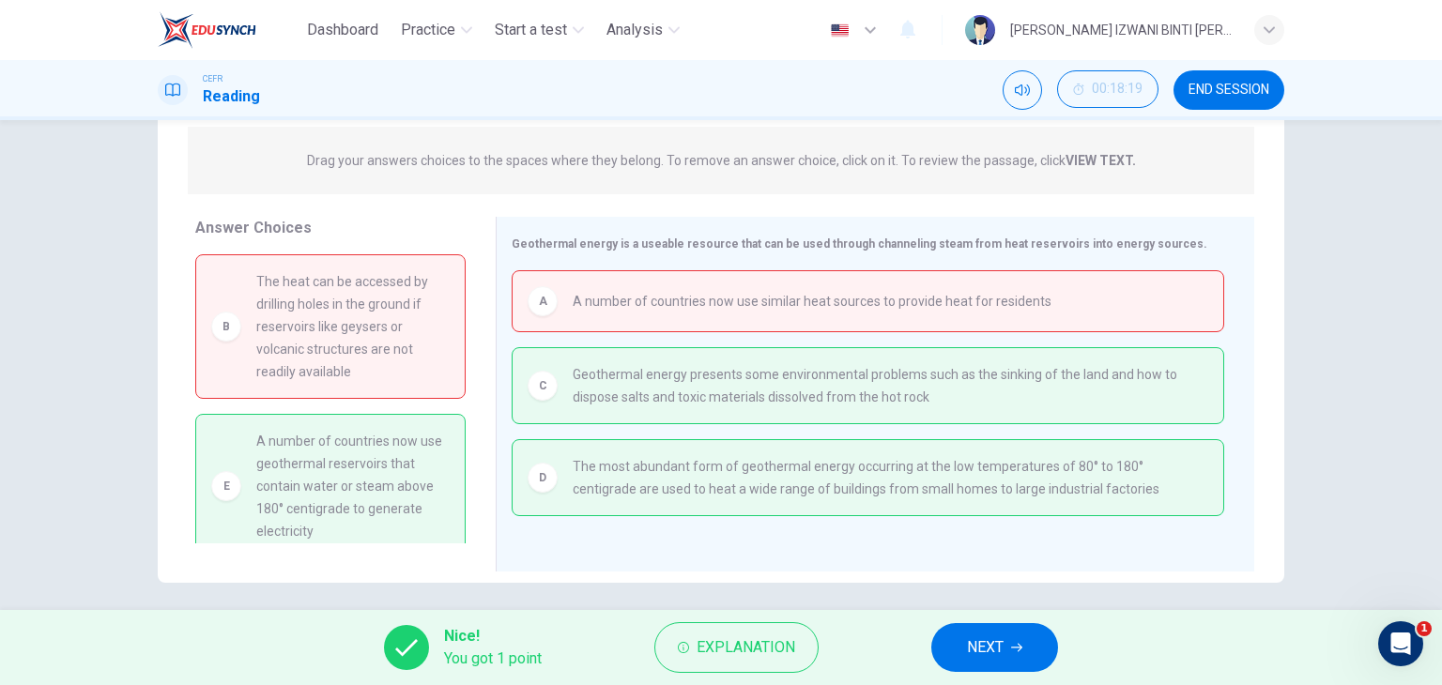
click at [1034, 629] on button "NEXT" at bounding box center [994, 647] width 127 height 49
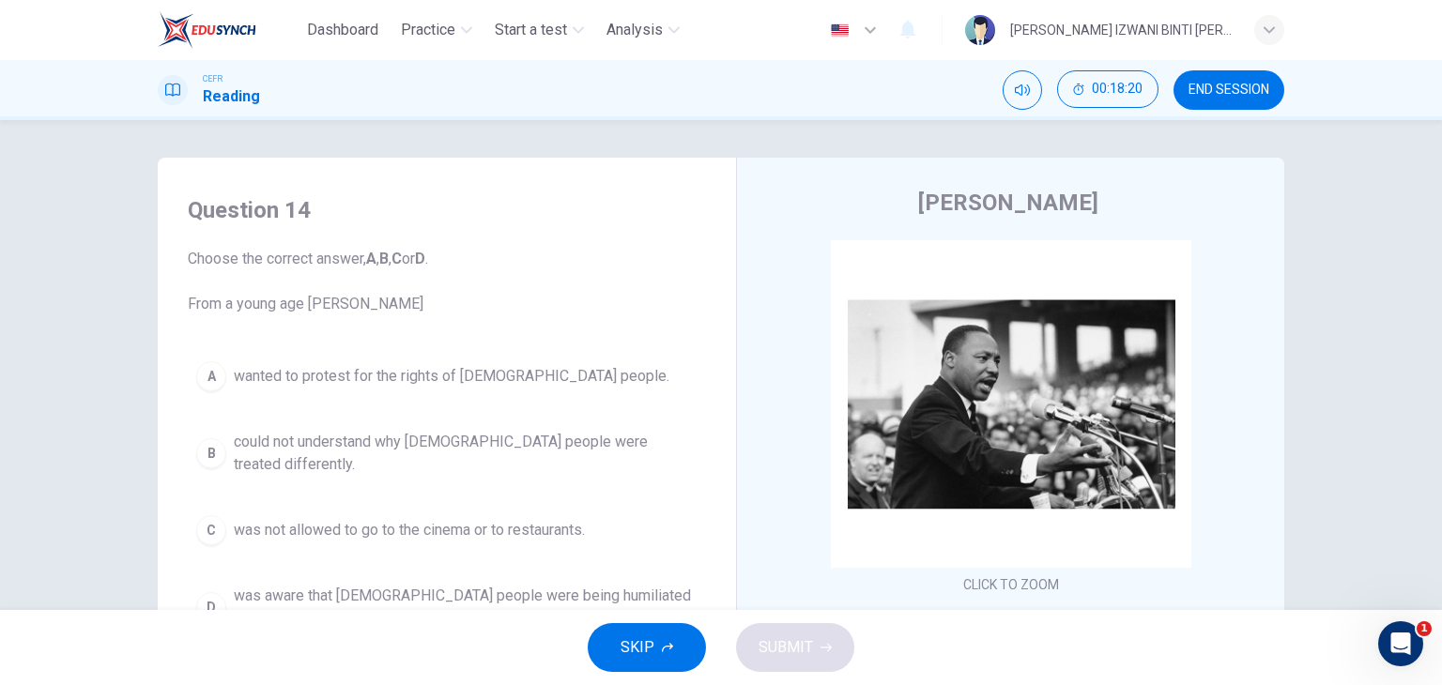
click at [1238, 96] on span "END SESSION" at bounding box center [1229, 90] width 81 height 15
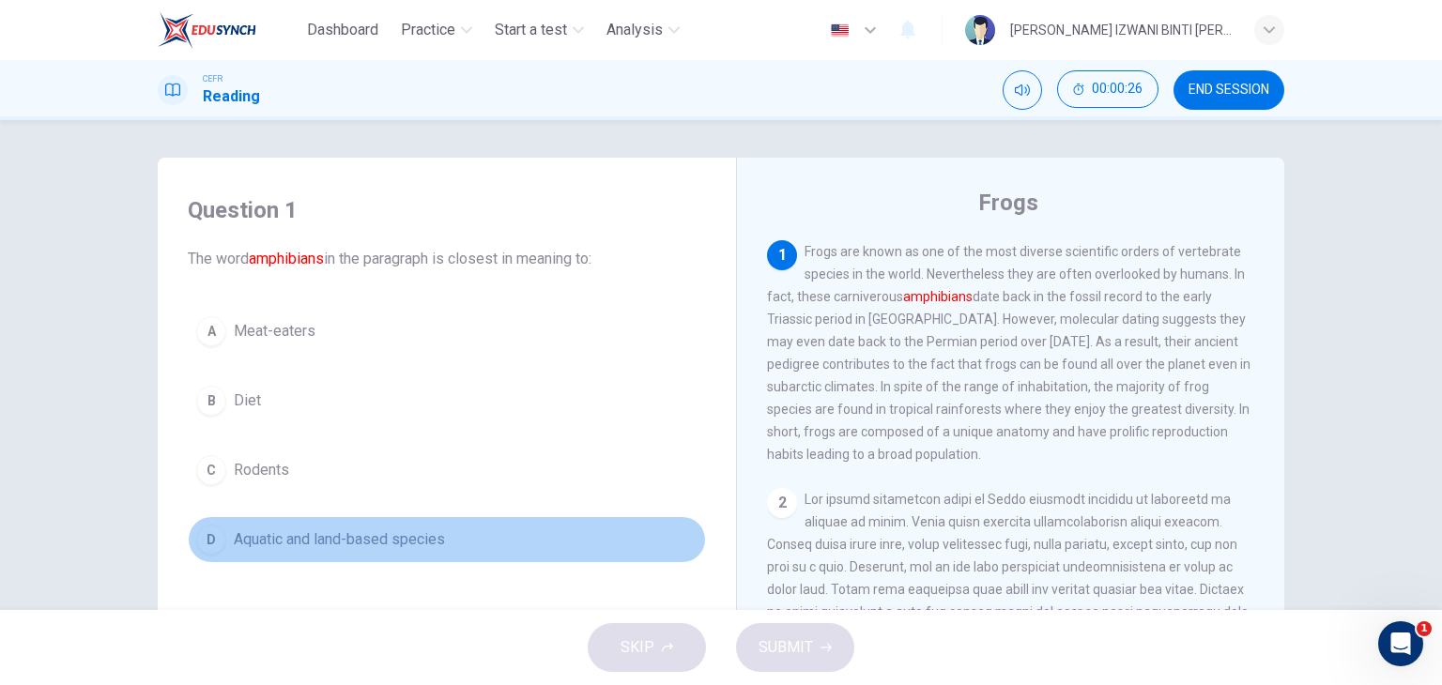
click at [336, 547] on span "Aquatic and land-based species" at bounding box center [339, 540] width 211 height 23
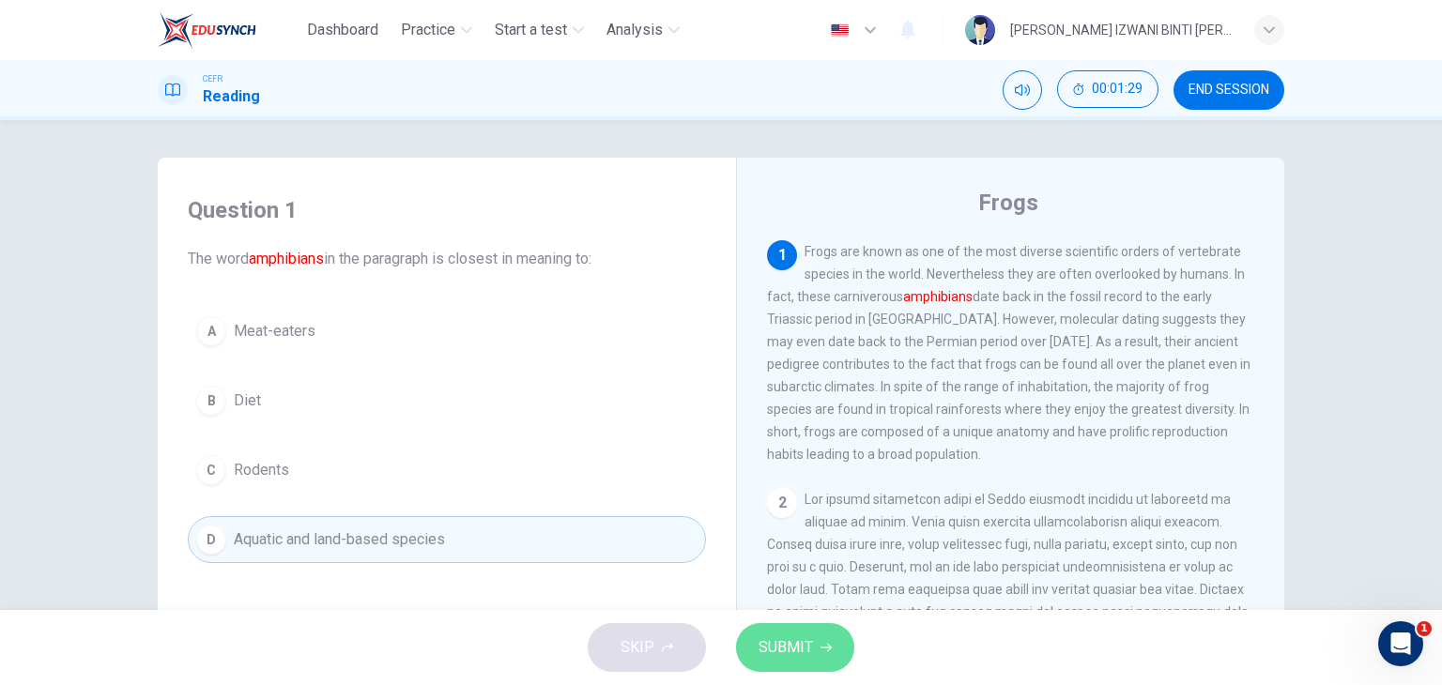
click at [788, 643] on span "SUBMIT" at bounding box center [786, 648] width 54 height 26
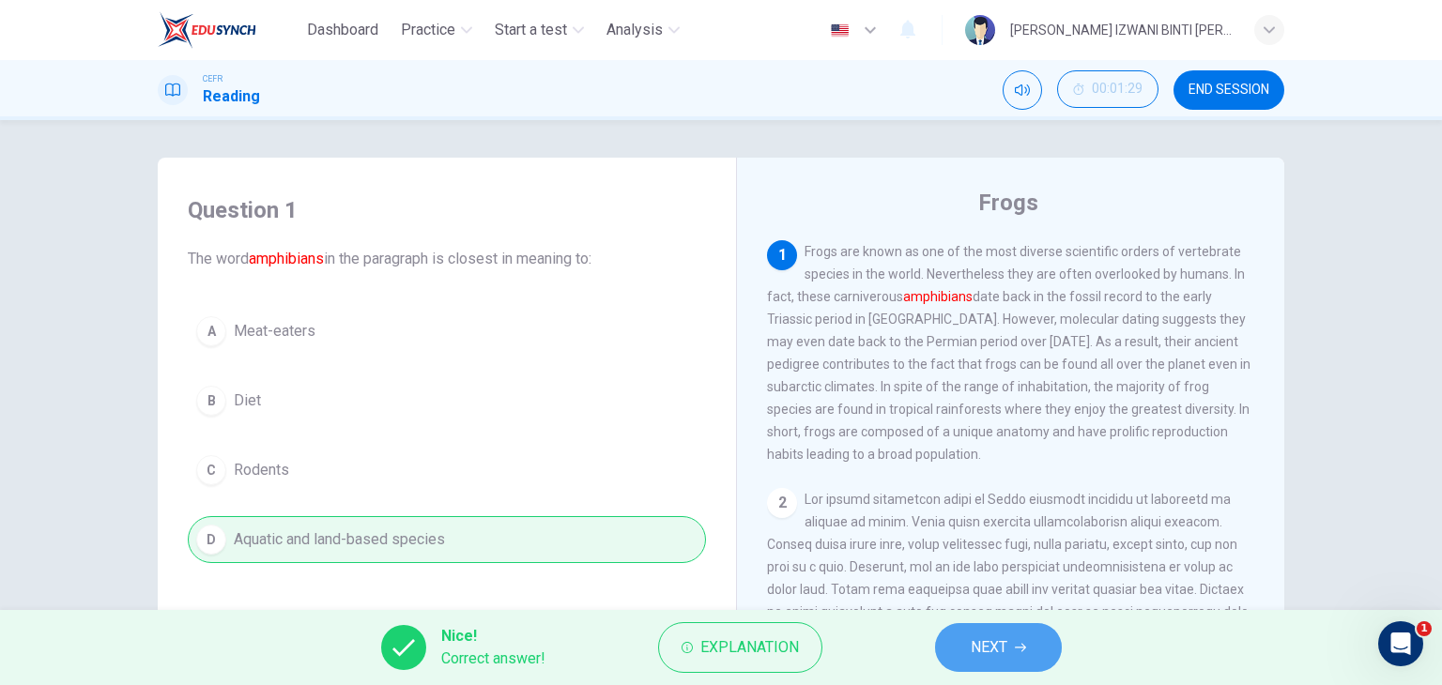
click at [1037, 659] on button "NEXT" at bounding box center [998, 647] width 127 height 49
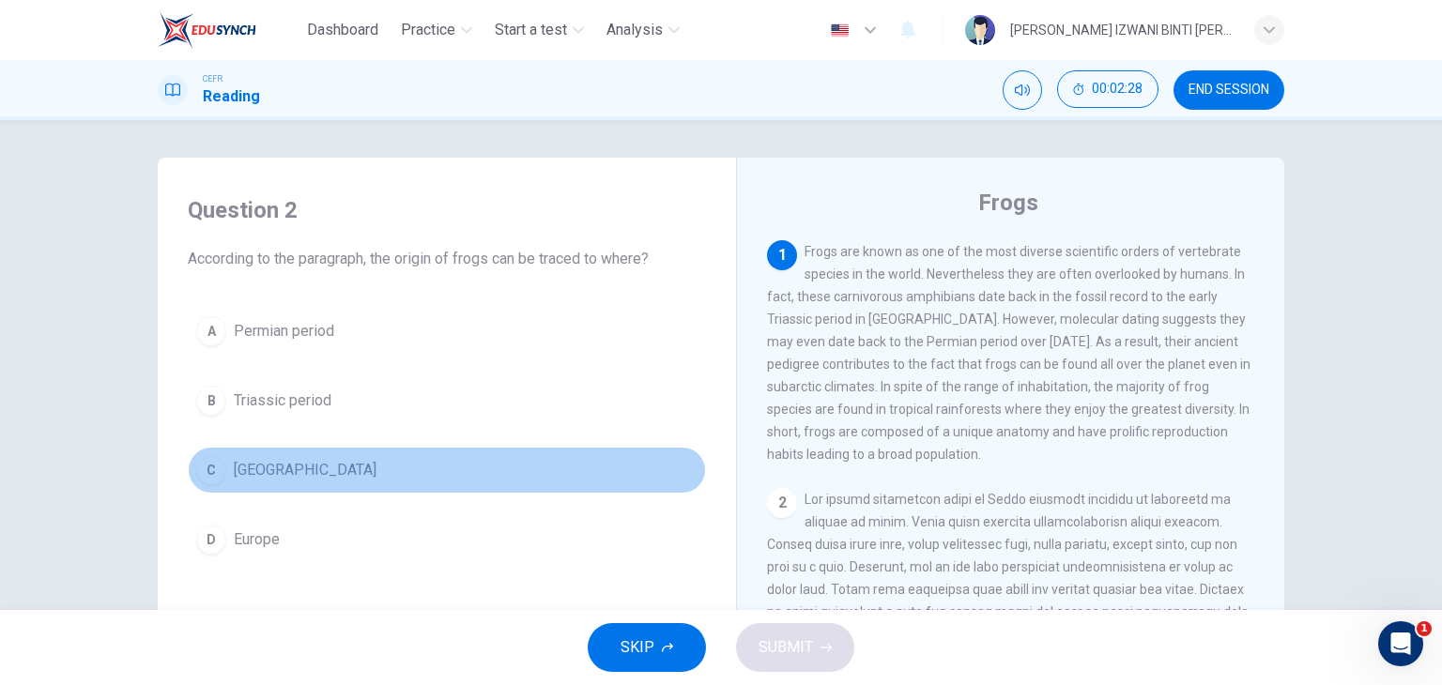
click at [351, 474] on button "C [GEOGRAPHIC_DATA]" at bounding box center [447, 470] width 518 height 47
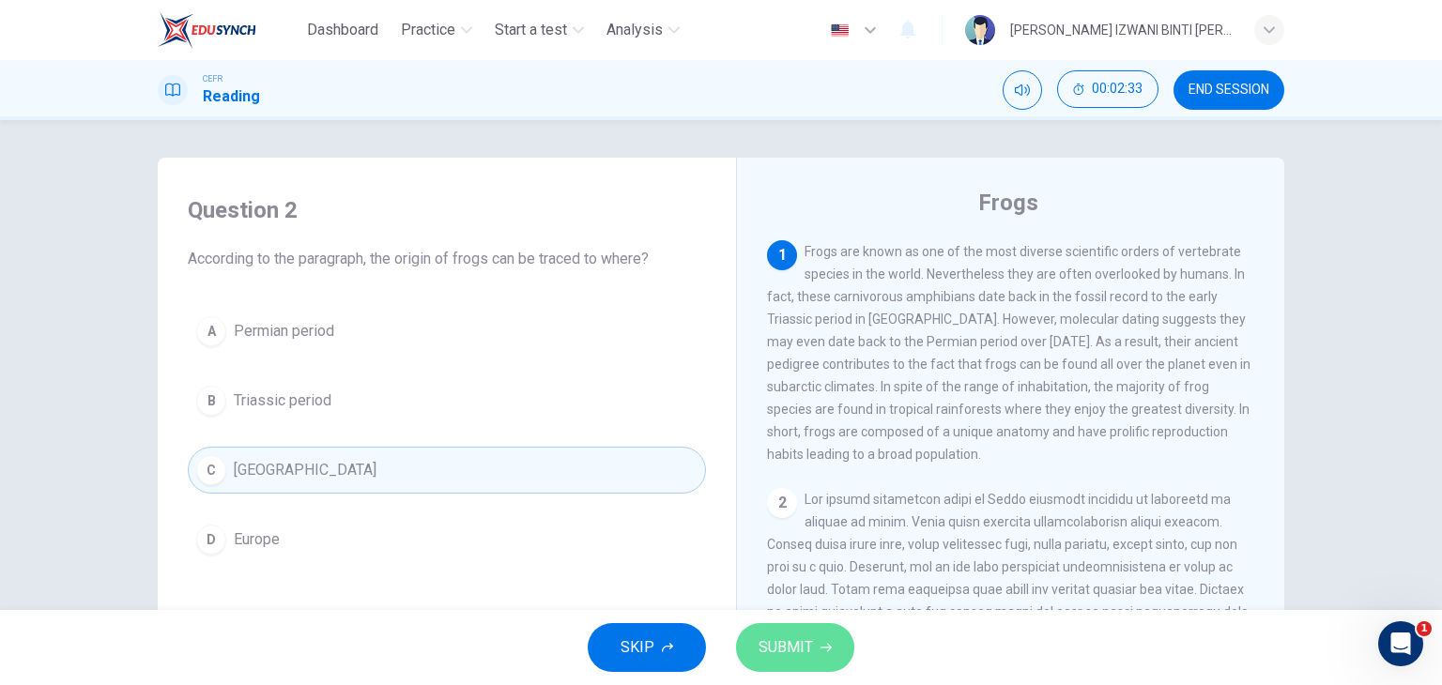
click at [807, 637] on span "SUBMIT" at bounding box center [786, 648] width 54 height 26
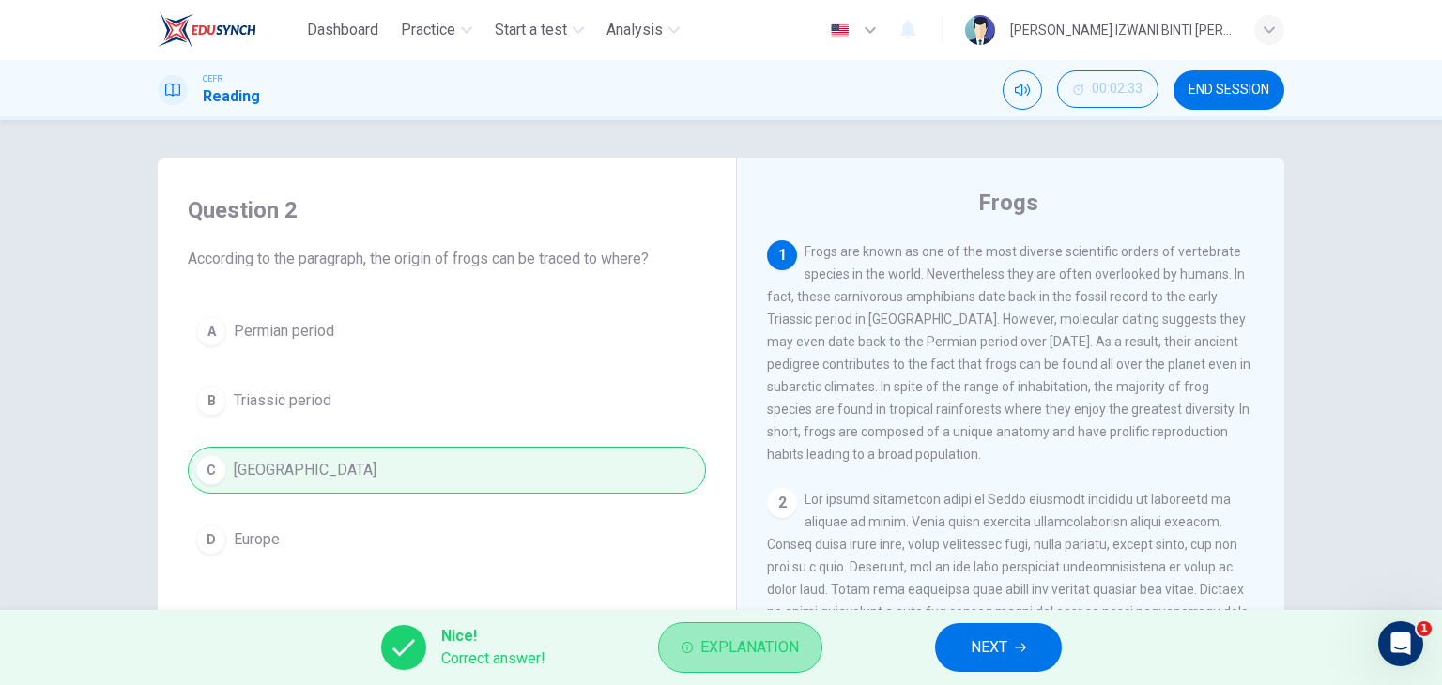
click at [773, 629] on button "Explanation" at bounding box center [740, 647] width 164 height 51
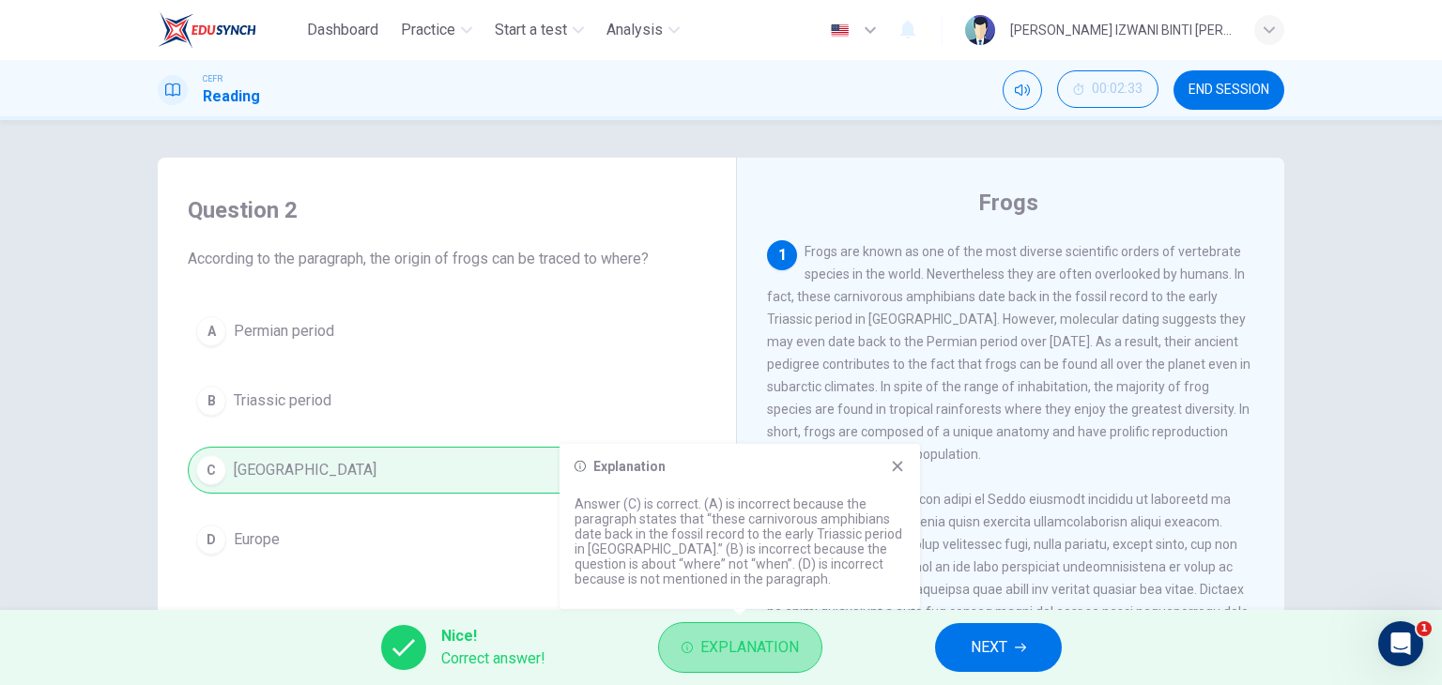
click at [773, 629] on button "Explanation" at bounding box center [740, 647] width 164 height 51
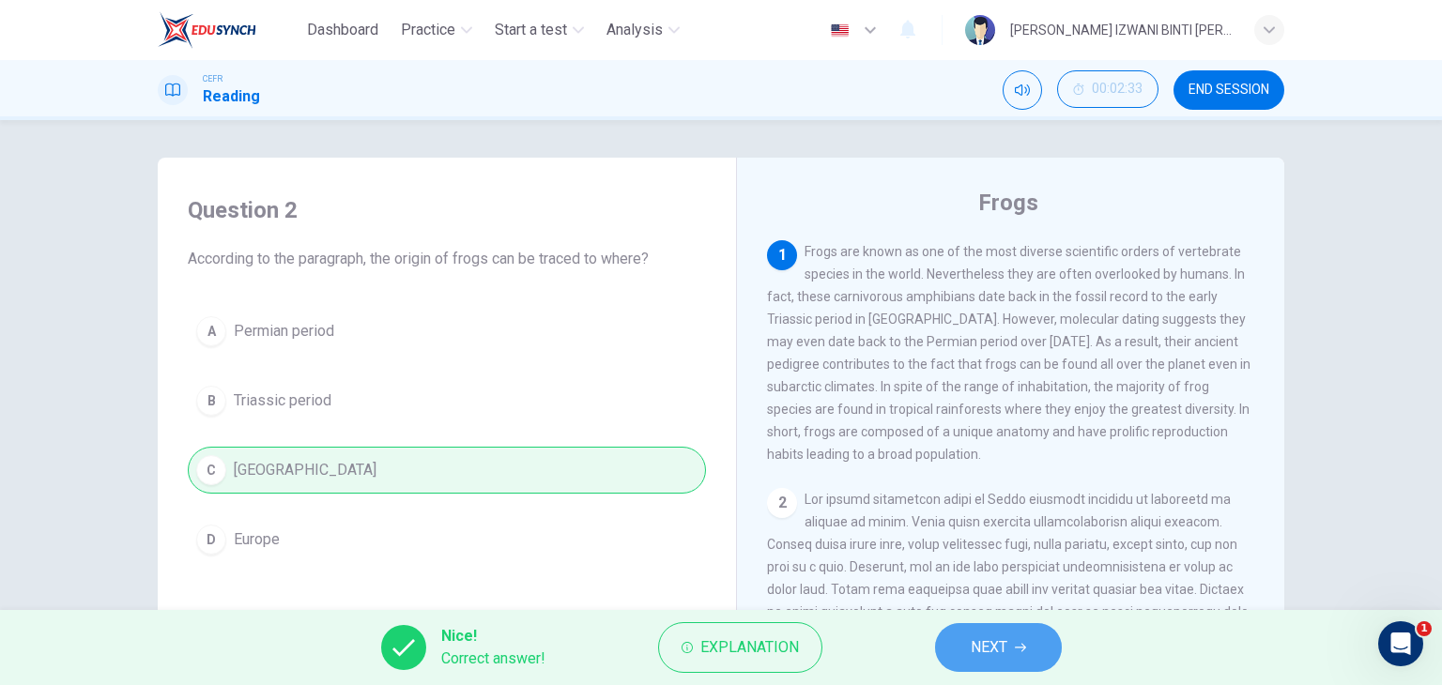
click at [1020, 645] on icon "button" at bounding box center [1020, 647] width 11 height 11
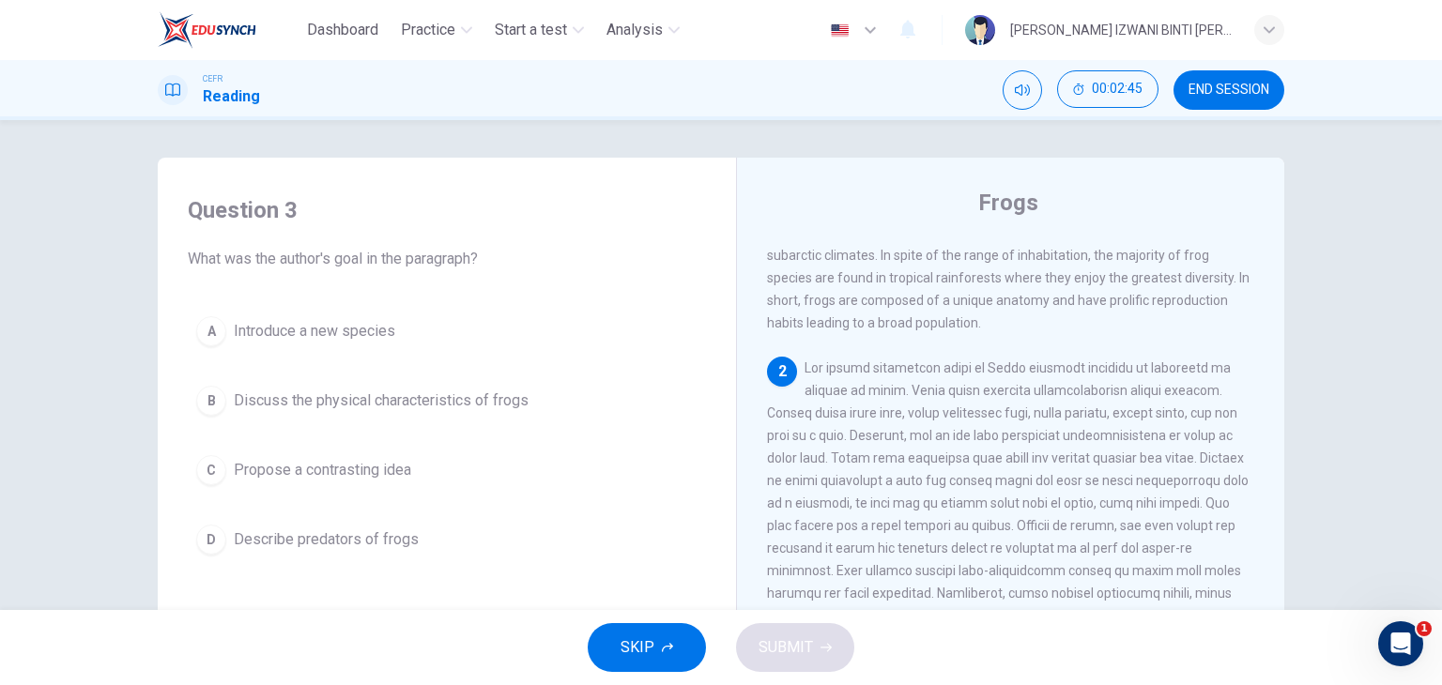
scroll to position [131, 0]
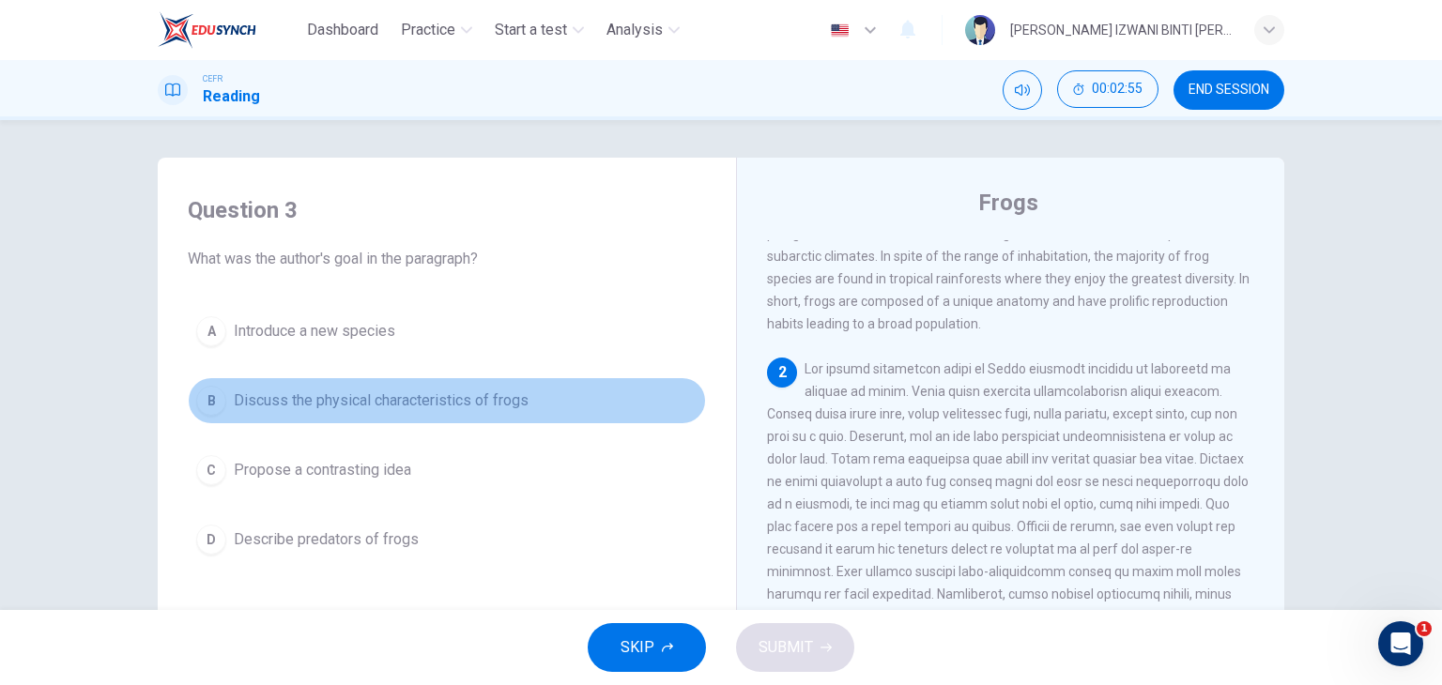
click at [495, 400] on span "Discuss the physical characteristics of frogs" at bounding box center [381, 401] width 295 height 23
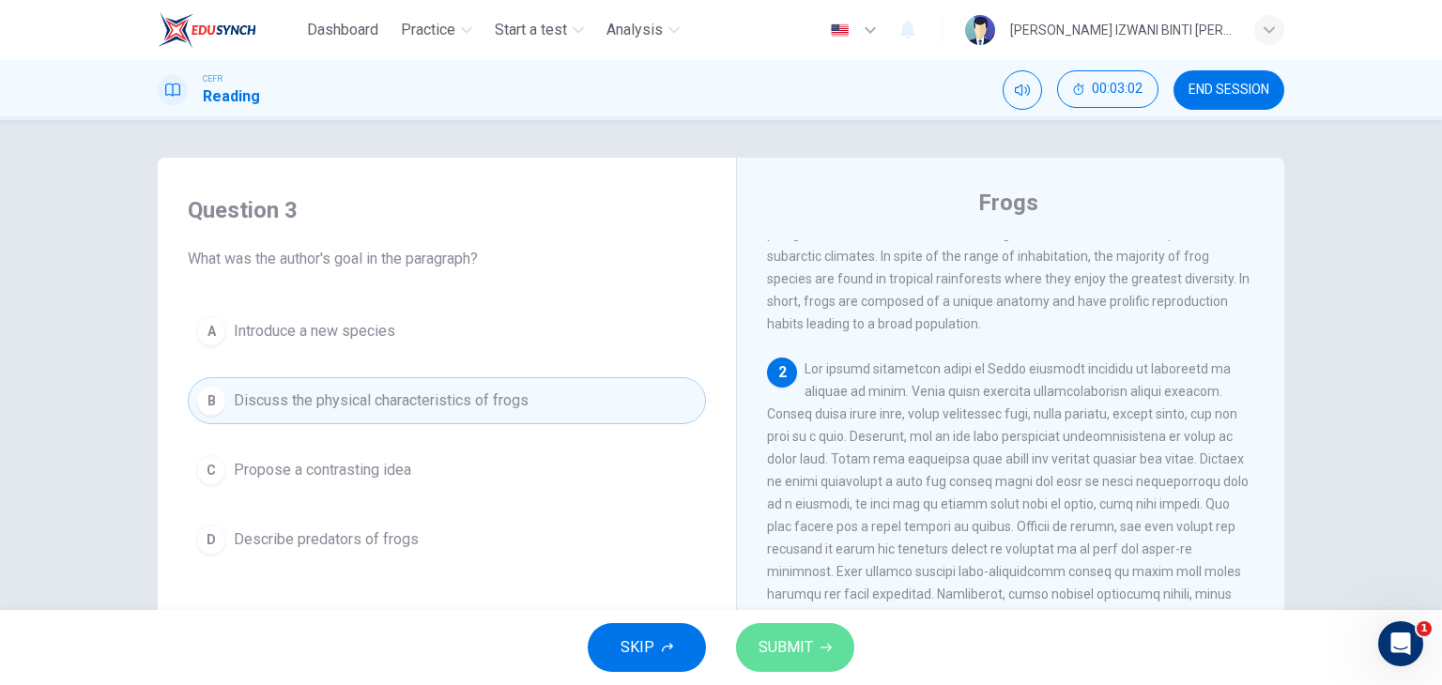
click at [815, 624] on button "SUBMIT" at bounding box center [795, 647] width 118 height 49
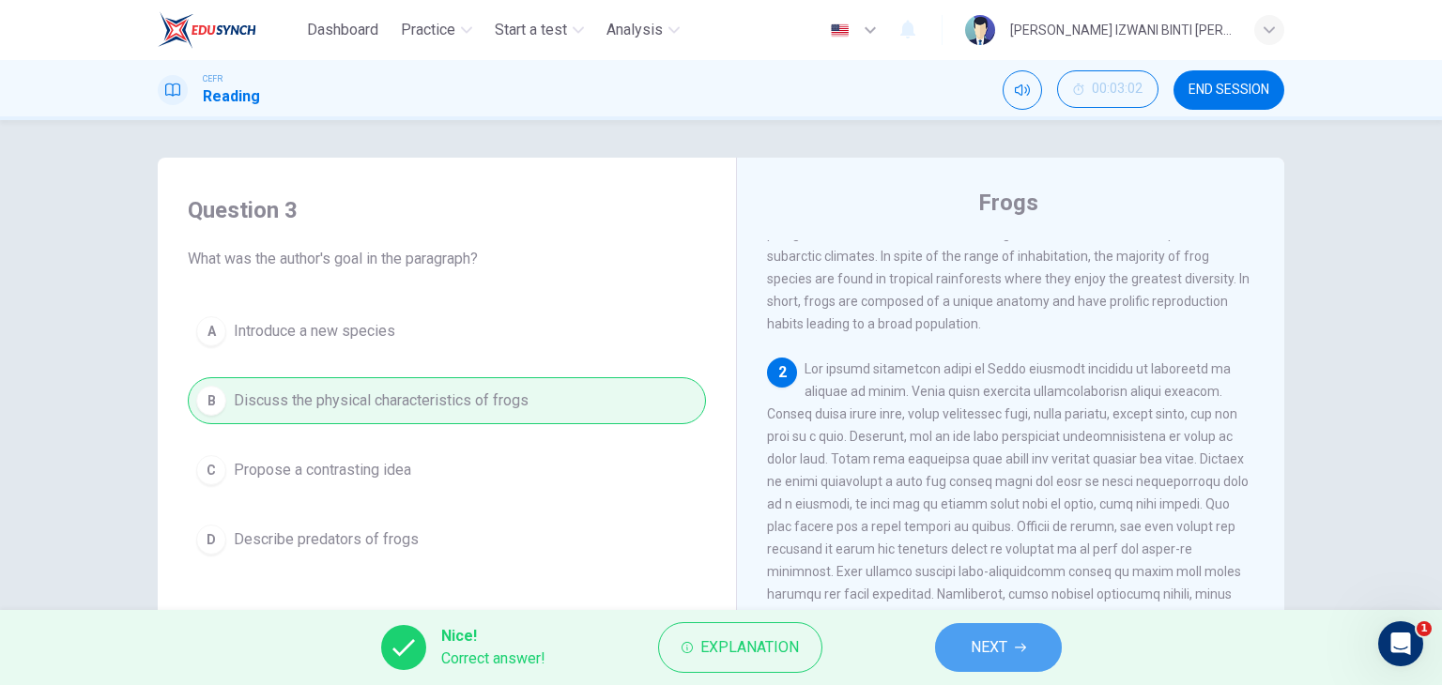
click at [987, 636] on span "NEXT" at bounding box center [989, 648] width 37 height 26
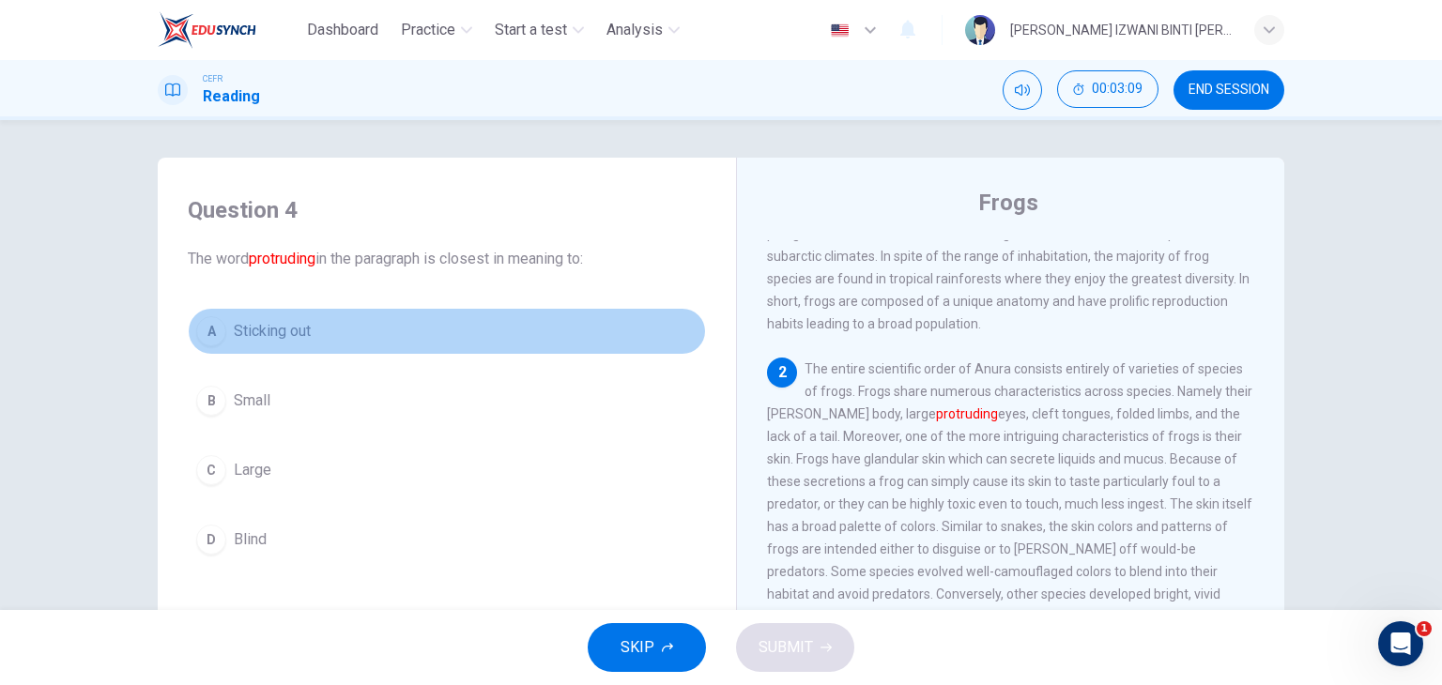
click at [474, 346] on button "A Sticking out" at bounding box center [447, 331] width 518 height 47
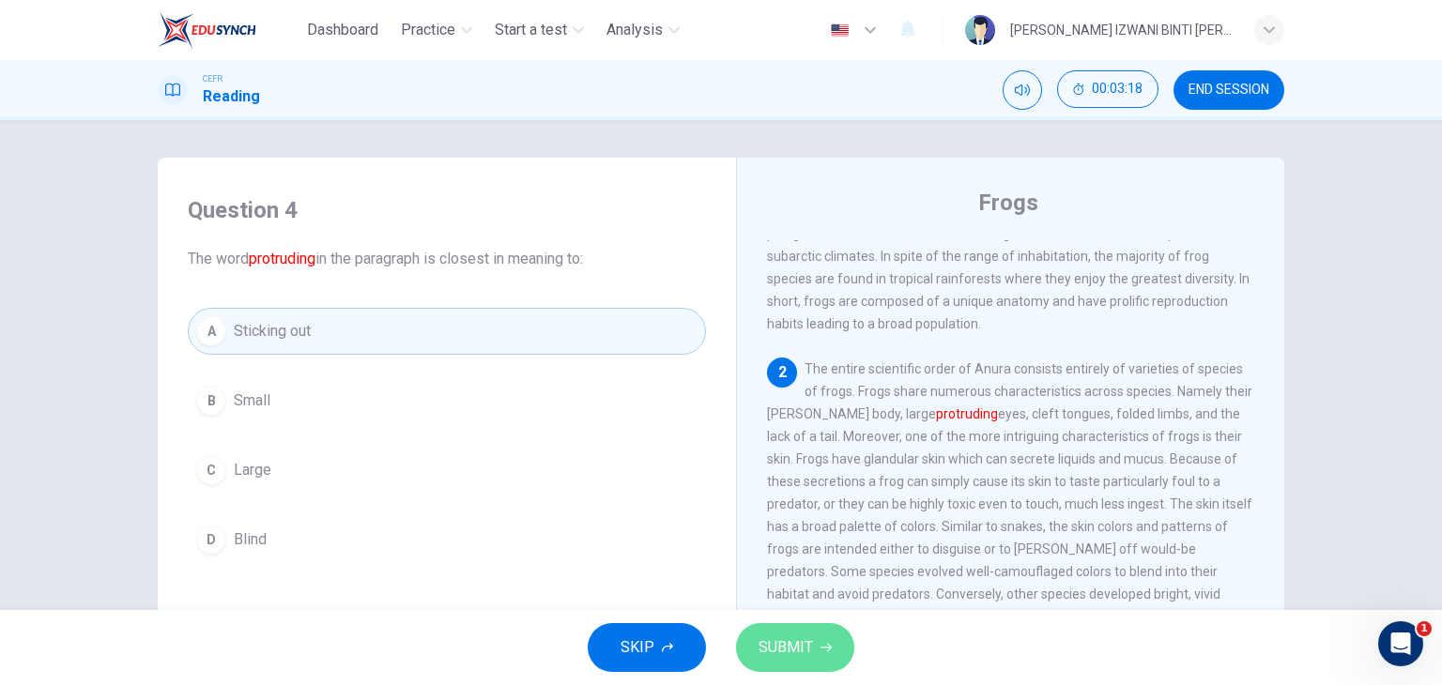
click at [817, 628] on button "SUBMIT" at bounding box center [795, 647] width 118 height 49
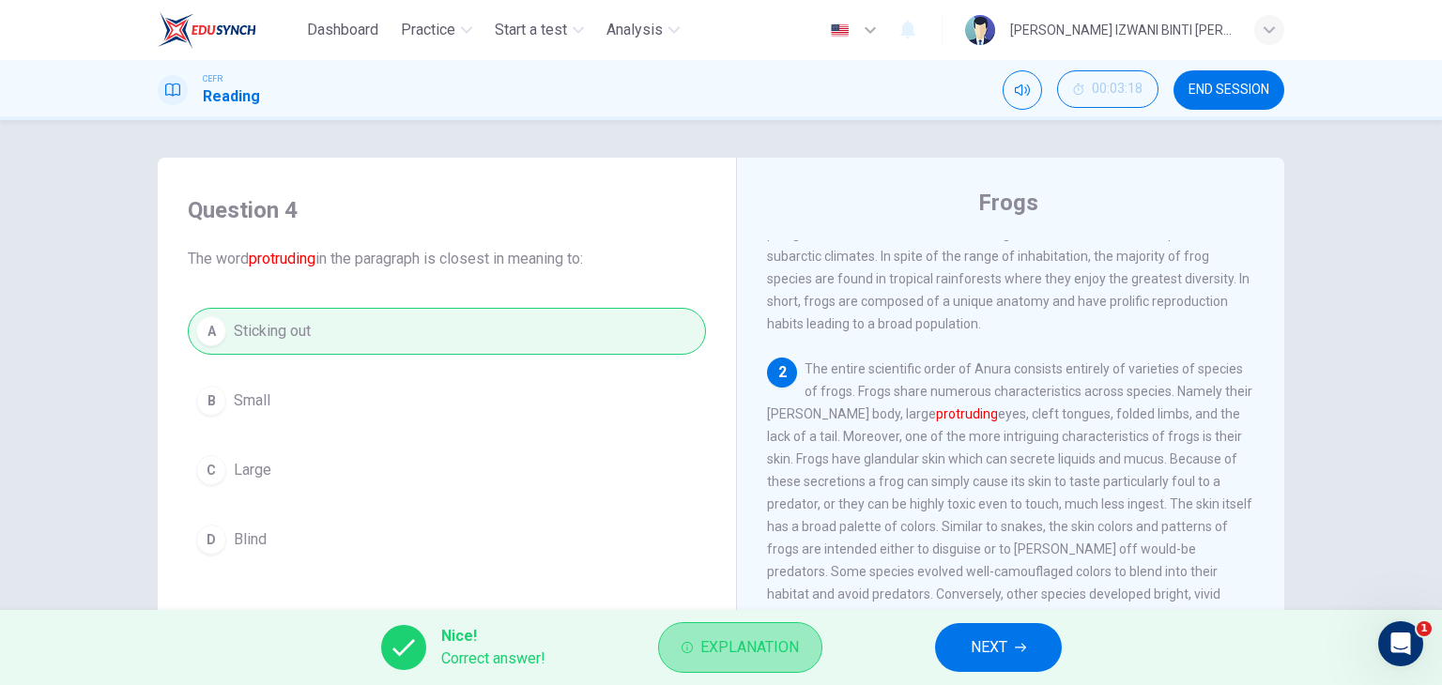
click at [744, 646] on span "Explanation" at bounding box center [749, 648] width 99 height 26
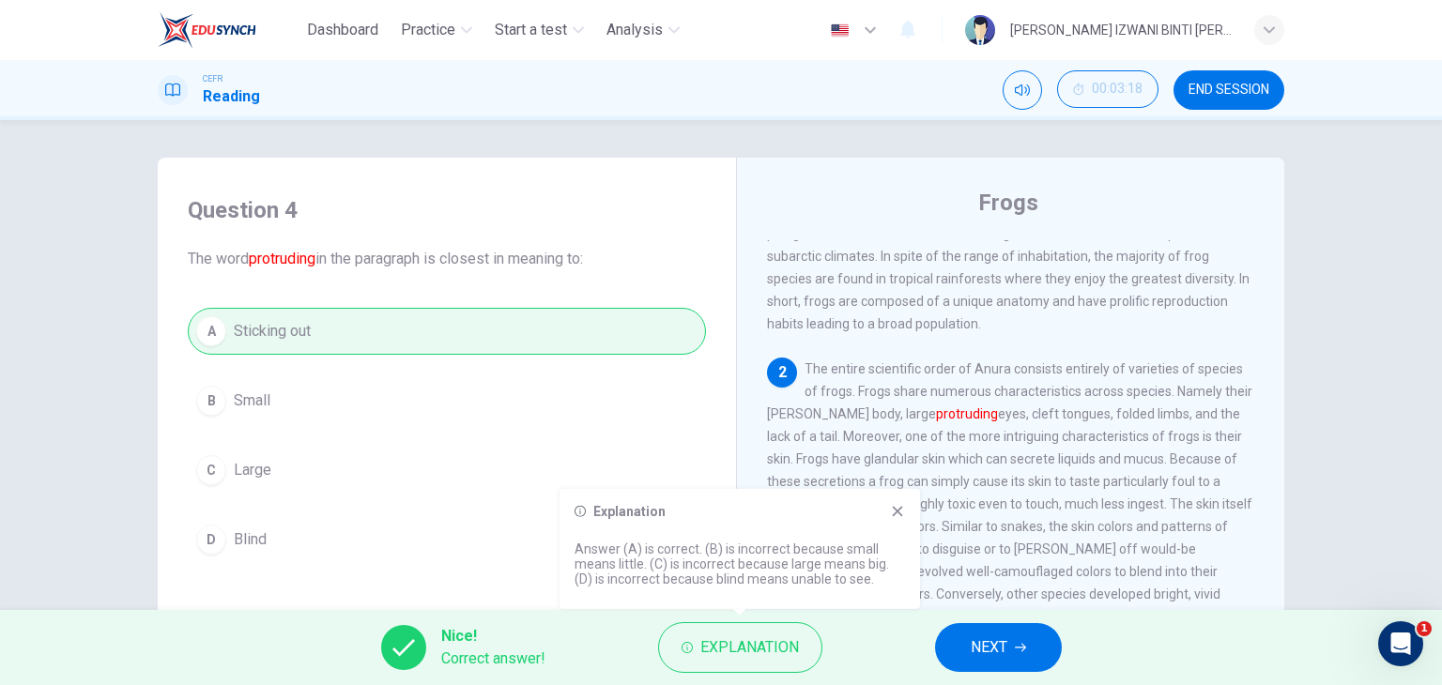
click at [903, 504] on icon at bounding box center [897, 511] width 15 height 15
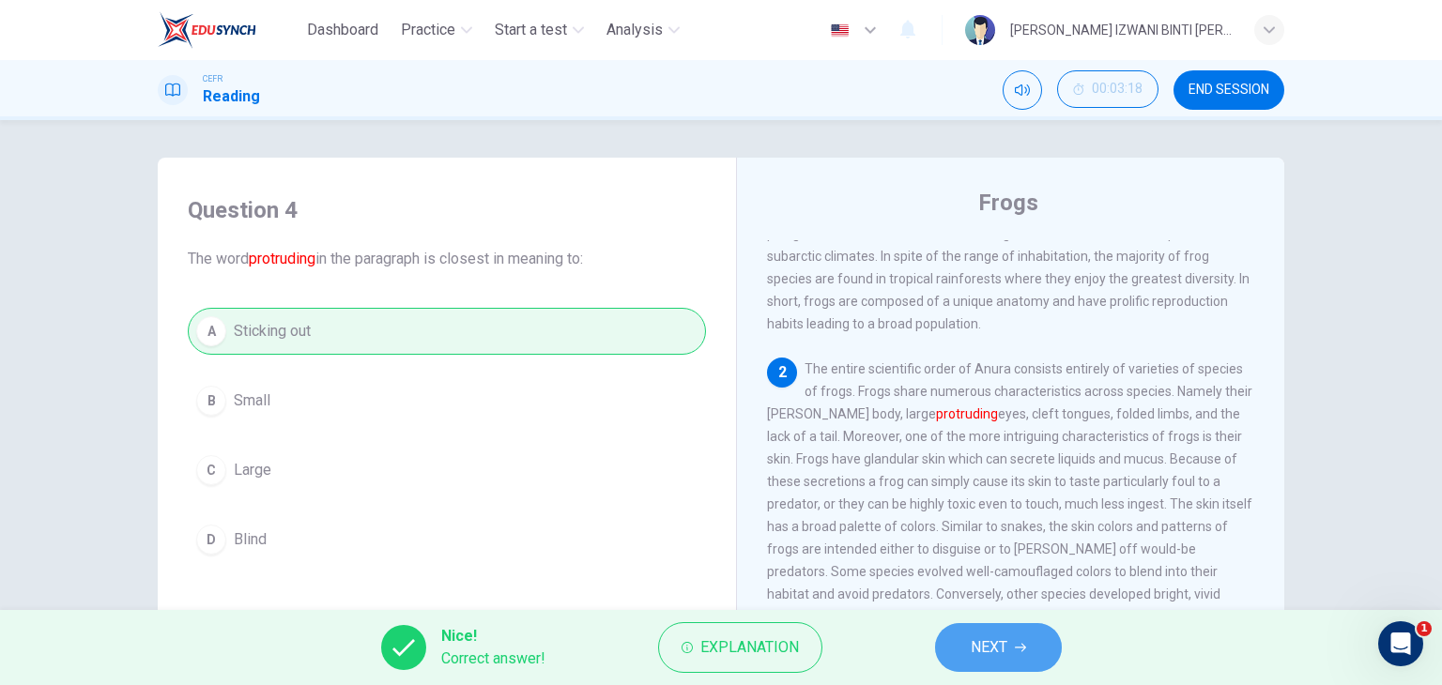
click at [991, 649] on span "NEXT" at bounding box center [989, 648] width 37 height 26
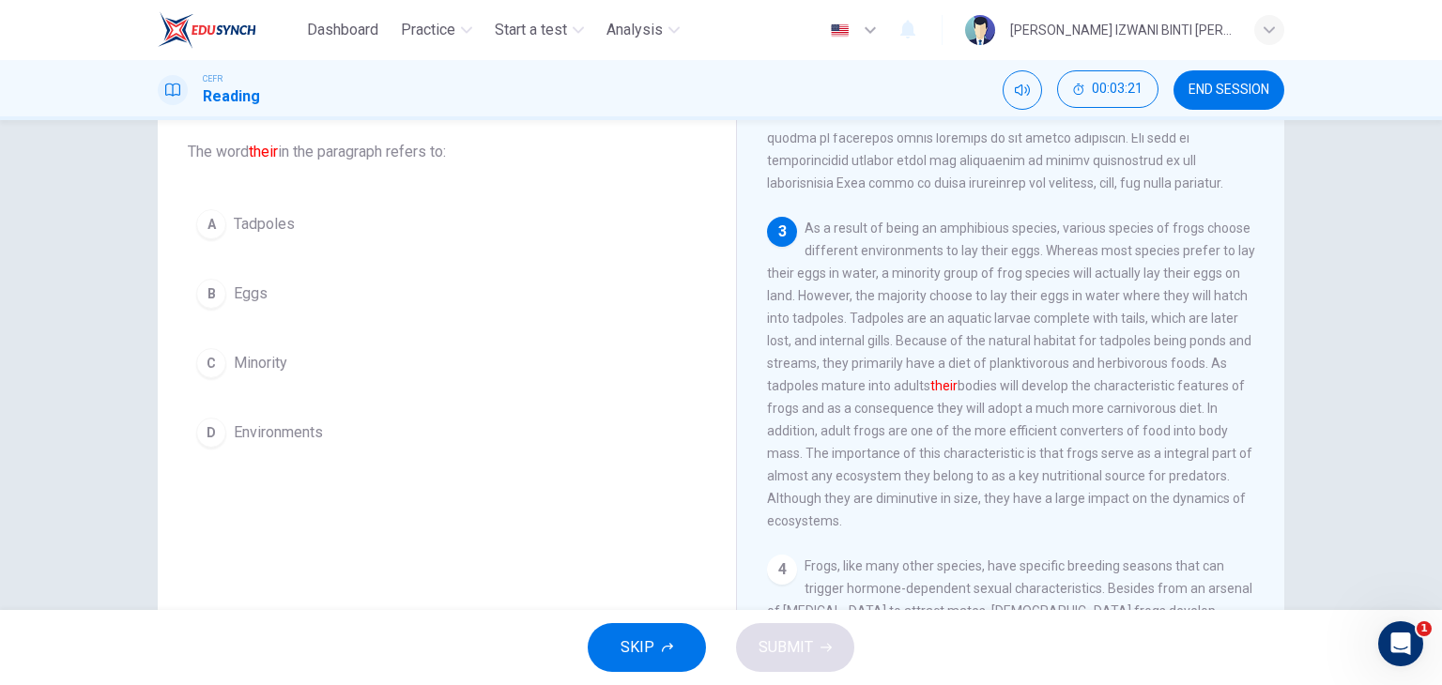
scroll to position [503, 0]
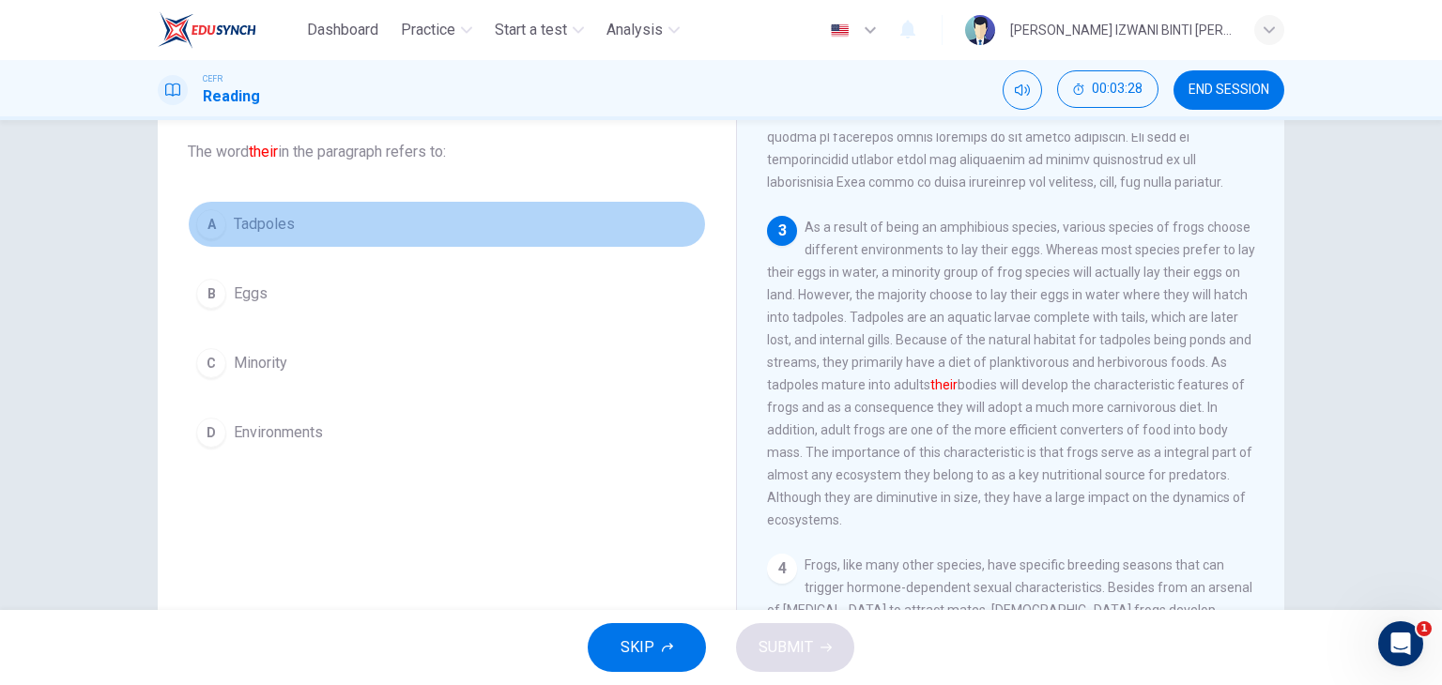
click at [292, 236] on button "A Tadpoles" at bounding box center [447, 224] width 518 height 47
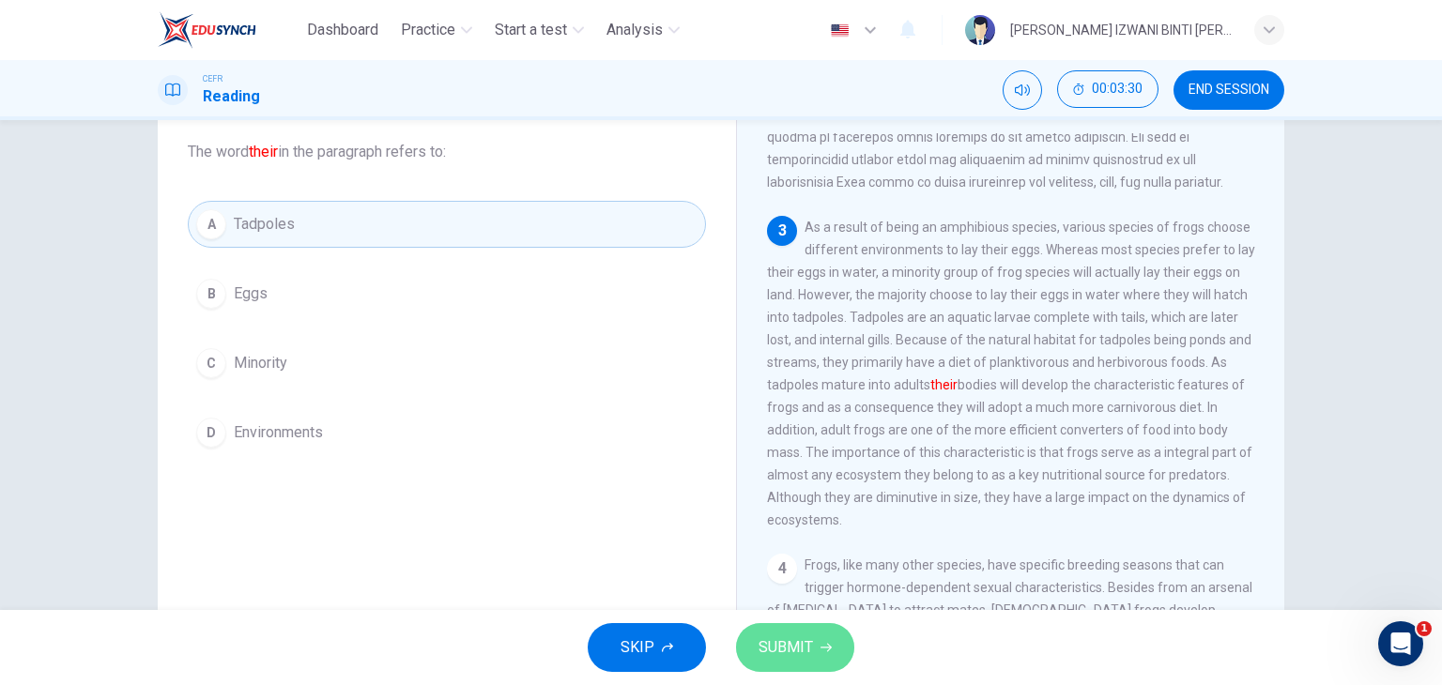
click at [781, 653] on span "SUBMIT" at bounding box center [786, 648] width 54 height 26
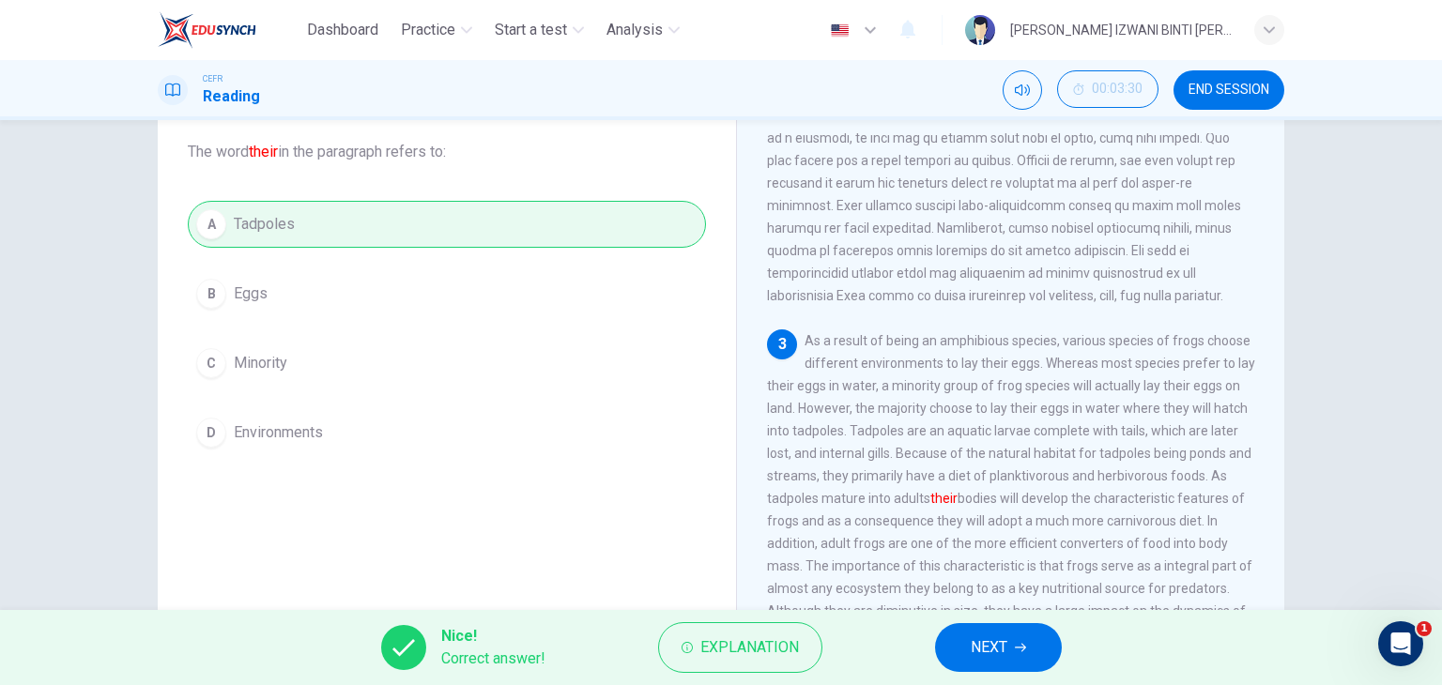
scroll to position [387, 0]
click at [1004, 650] on span "NEXT" at bounding box center [989, 648] width 37 height 26
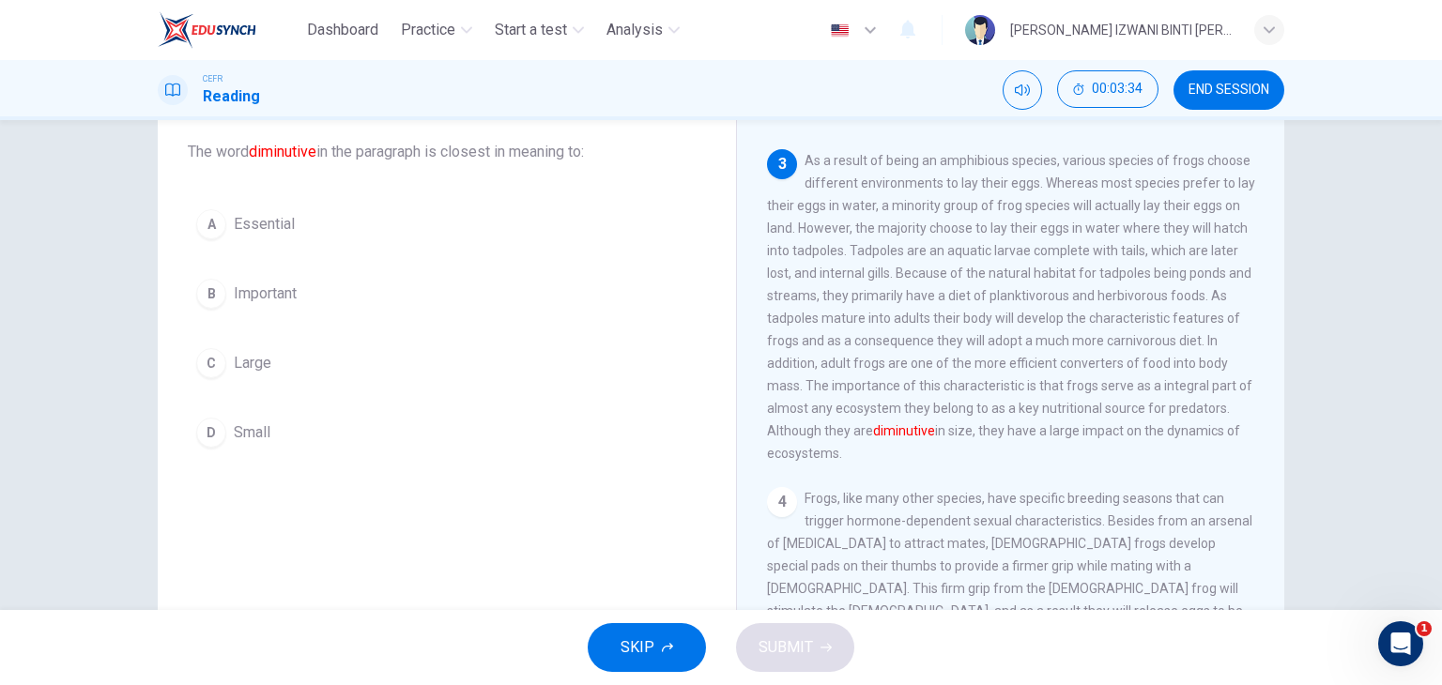
scroll to position [620, 0]
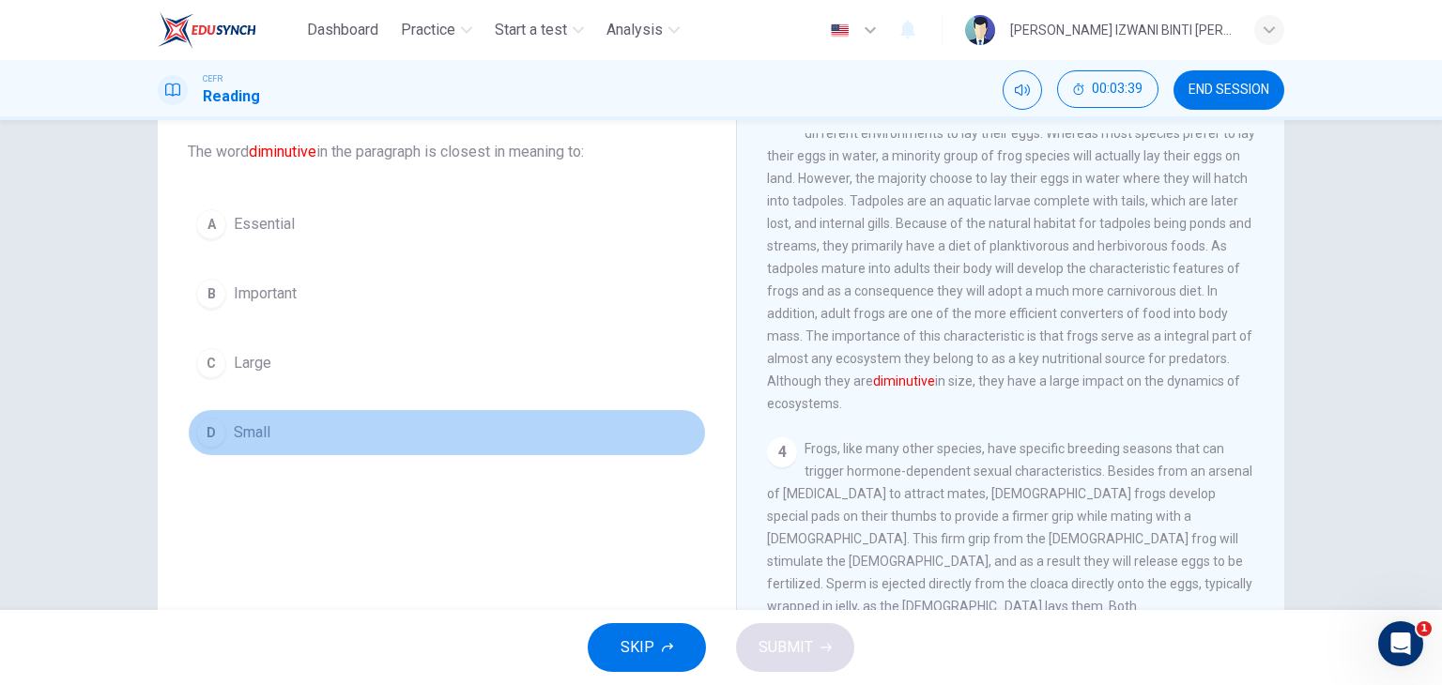
click at [341, 448] on button "D Small" at bounding box center [447, 432] width 518 height 47
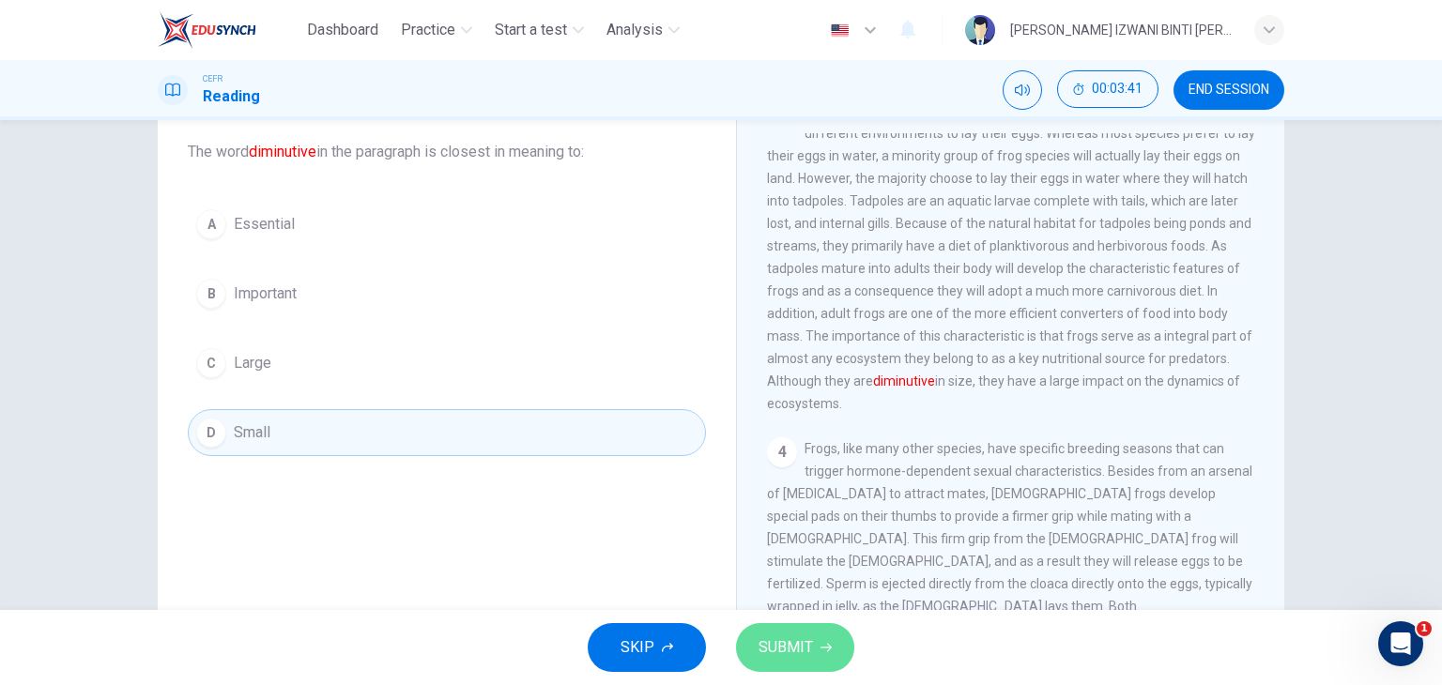
click at [792, 641] on span "SUBMIT" at bounding box center [786, 648] width 54 height 26
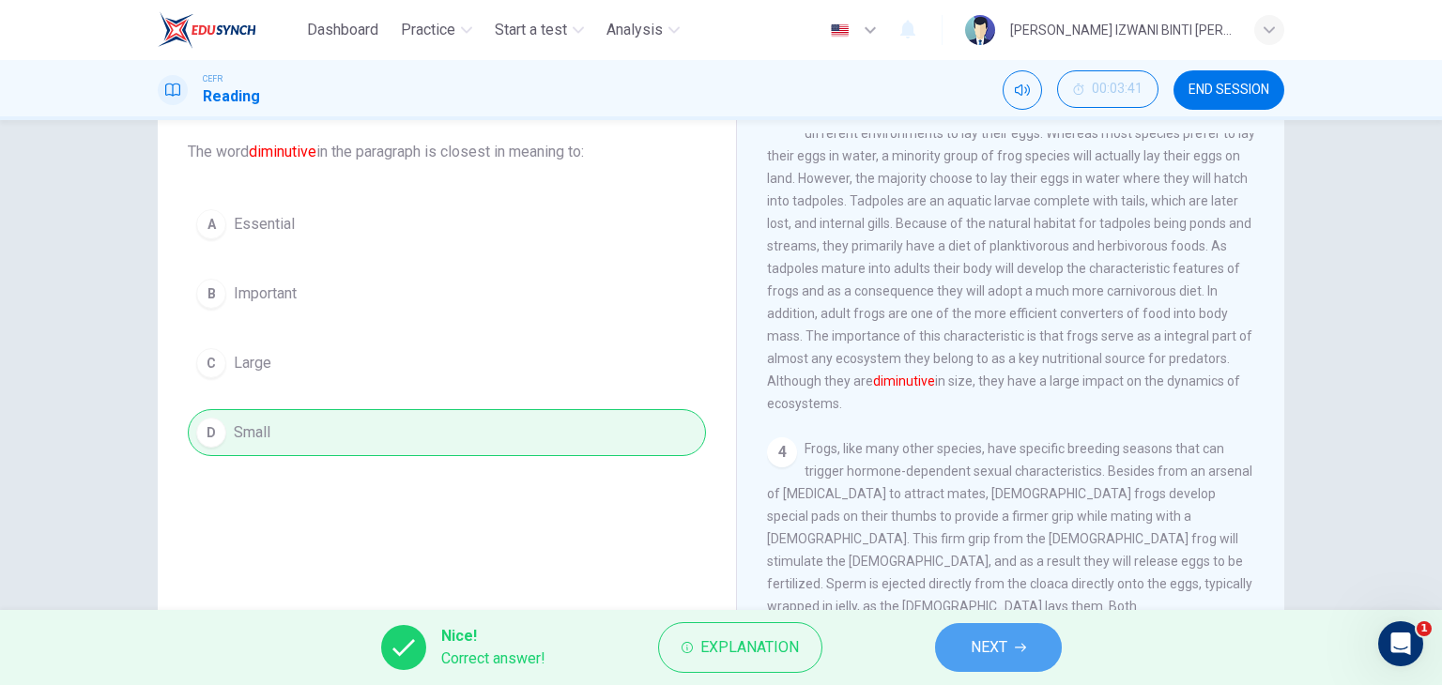
click at [991, 632] on button "NEXT" at bounding box center [998, 647] width 127 height 49
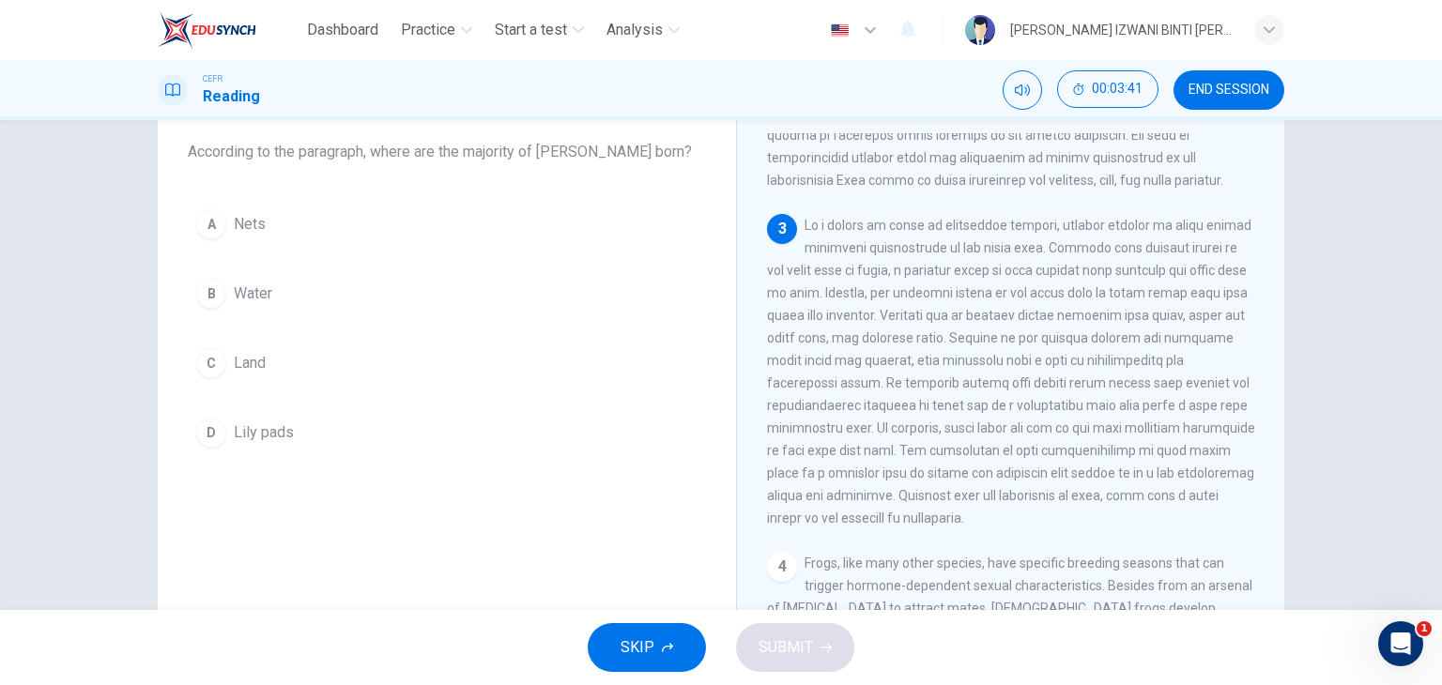
scroll to position [500, 0]
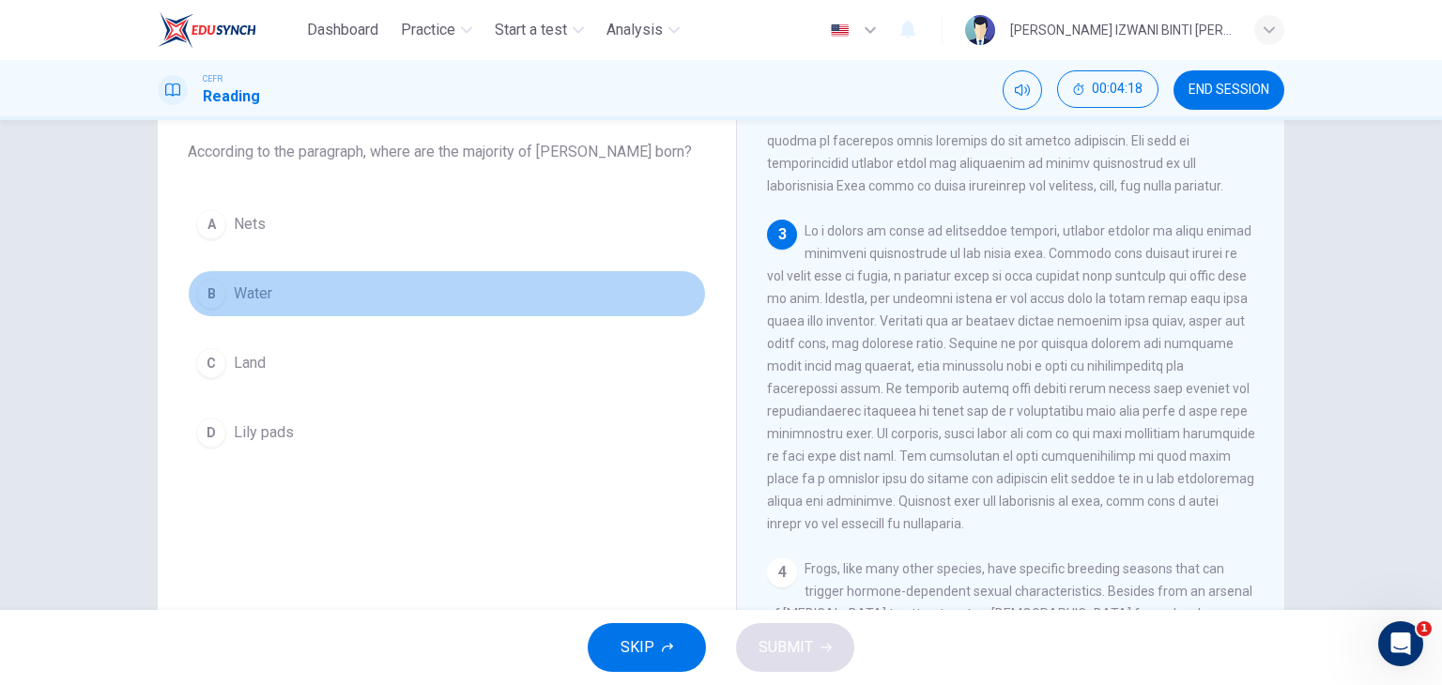
click at [422, 286] on button "B Water" at bounding box center [447, 293] width 518 height 47
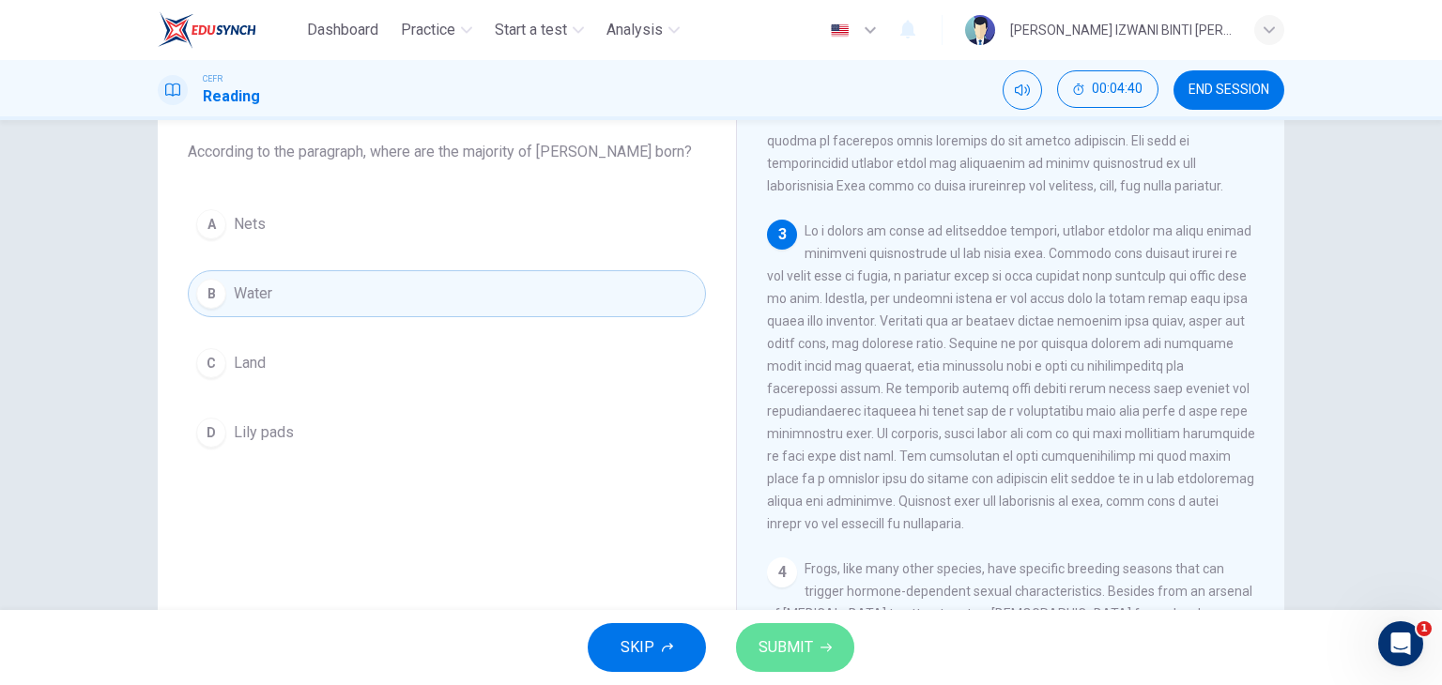
click at [799, 638] on span "SUBMIT" at bounding box center [786, 648] width 54 height 26
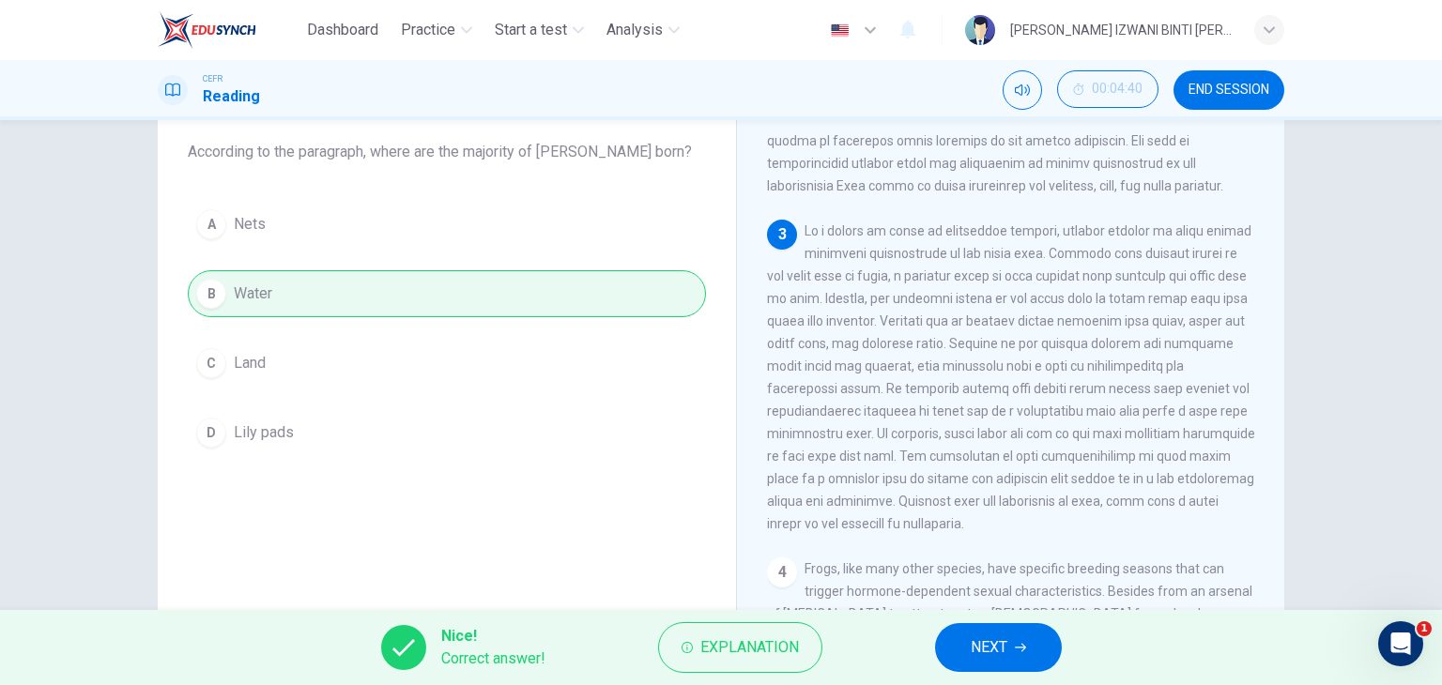
click at [1037, 641] on button "NEXT" at bounding box center [998, 647] width 127 height 49
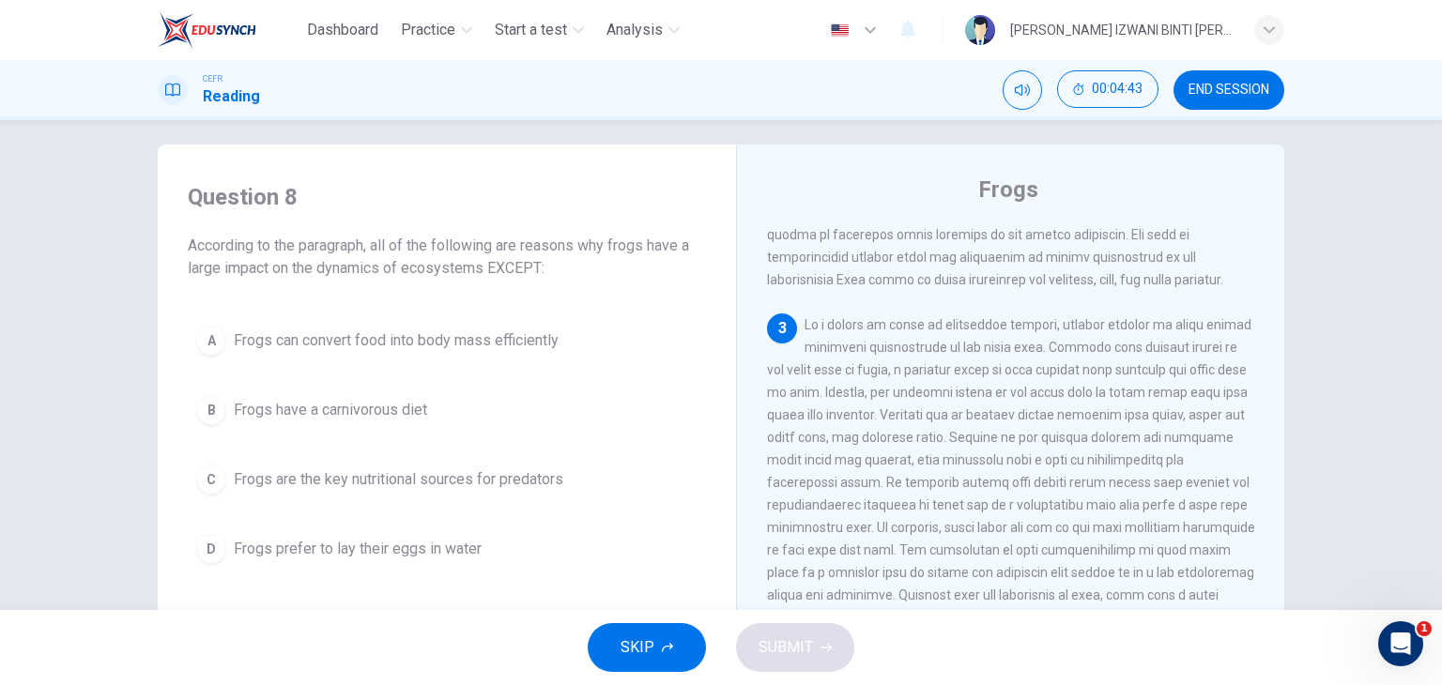
scroll to position [593, 0]
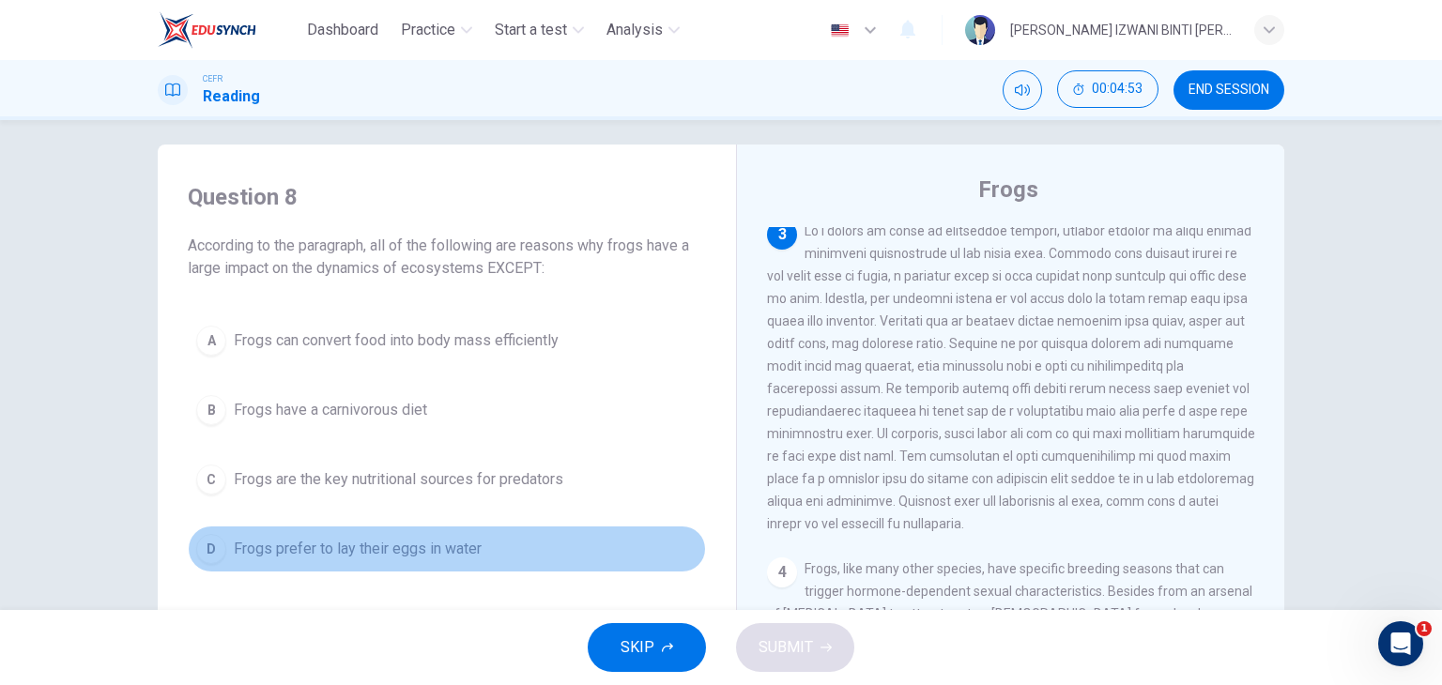
click at [440, 546] on span "Frogs prefer to lay their eggs in water" at bounding box center [358, 549] width 248 height 23
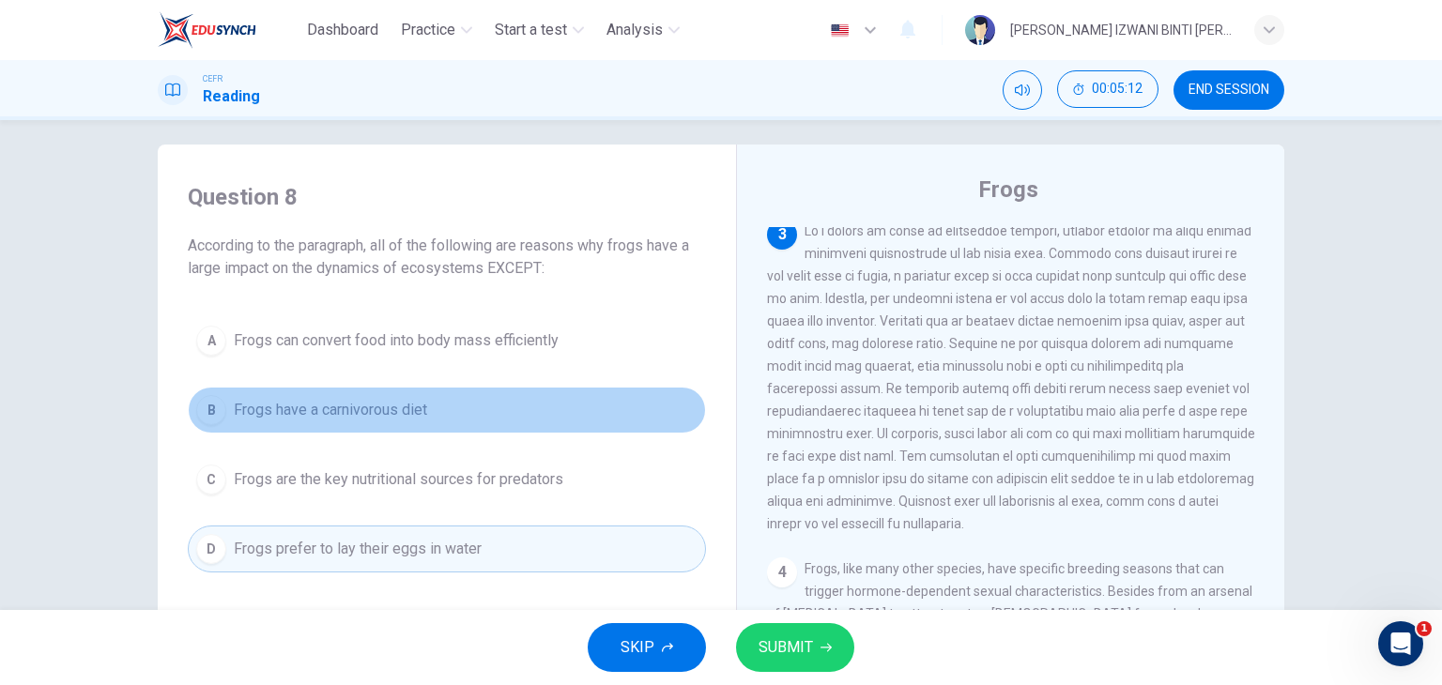
click at [395, 407] on span "Frogs have a carnivorous diet" at bounding box center [330, 410] width 193 height 23
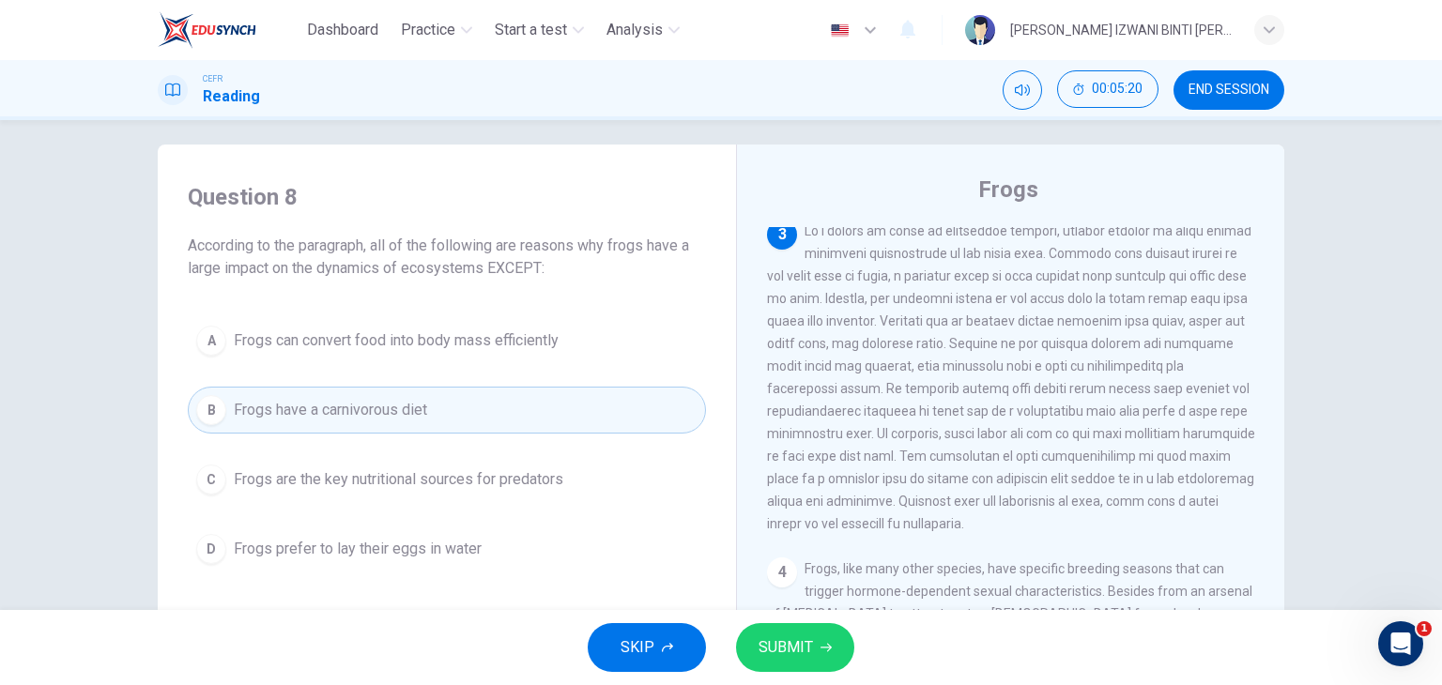
click at [503, 346] on span "Frogs can convert food into body mass efficiently" at bounding box center [396, 341] width 325 height 23
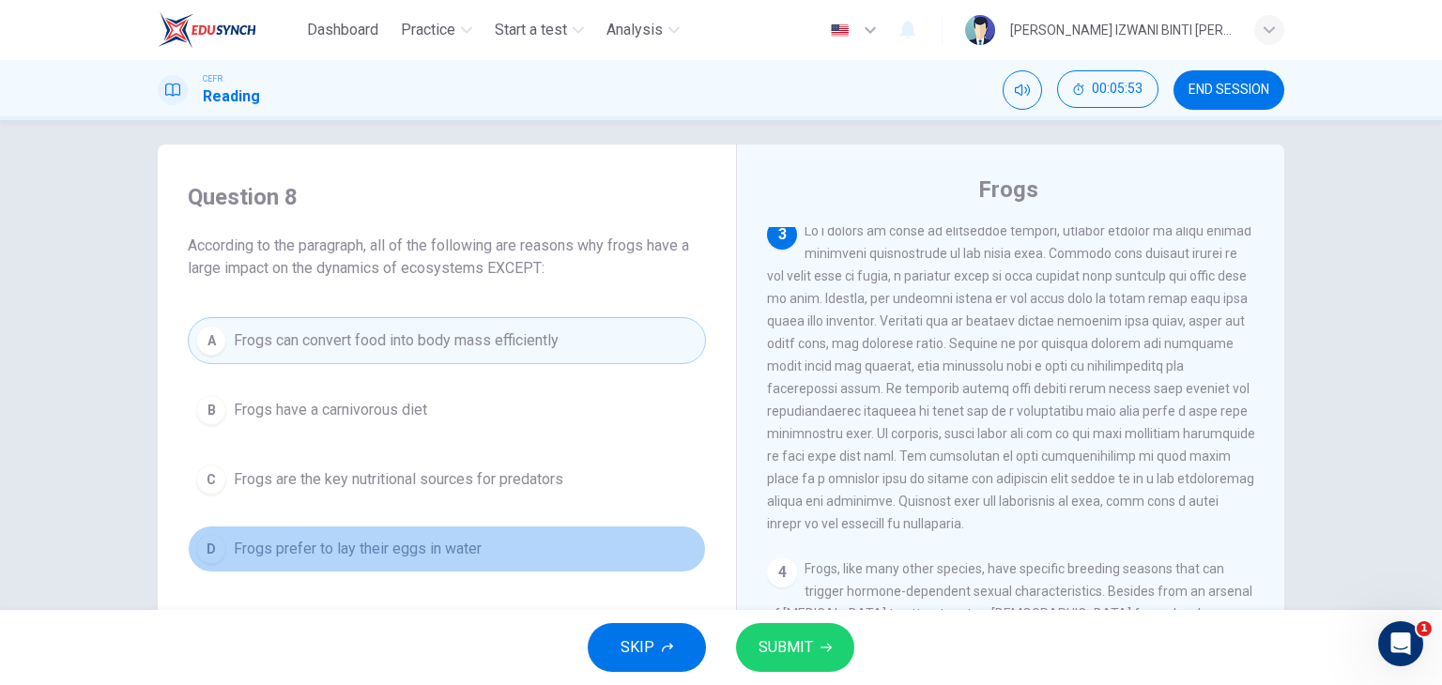
click at [425, 561] on button "D Frogs prefer to lay their eggs in water" at bounding box center [447, 549] width 518 height 47
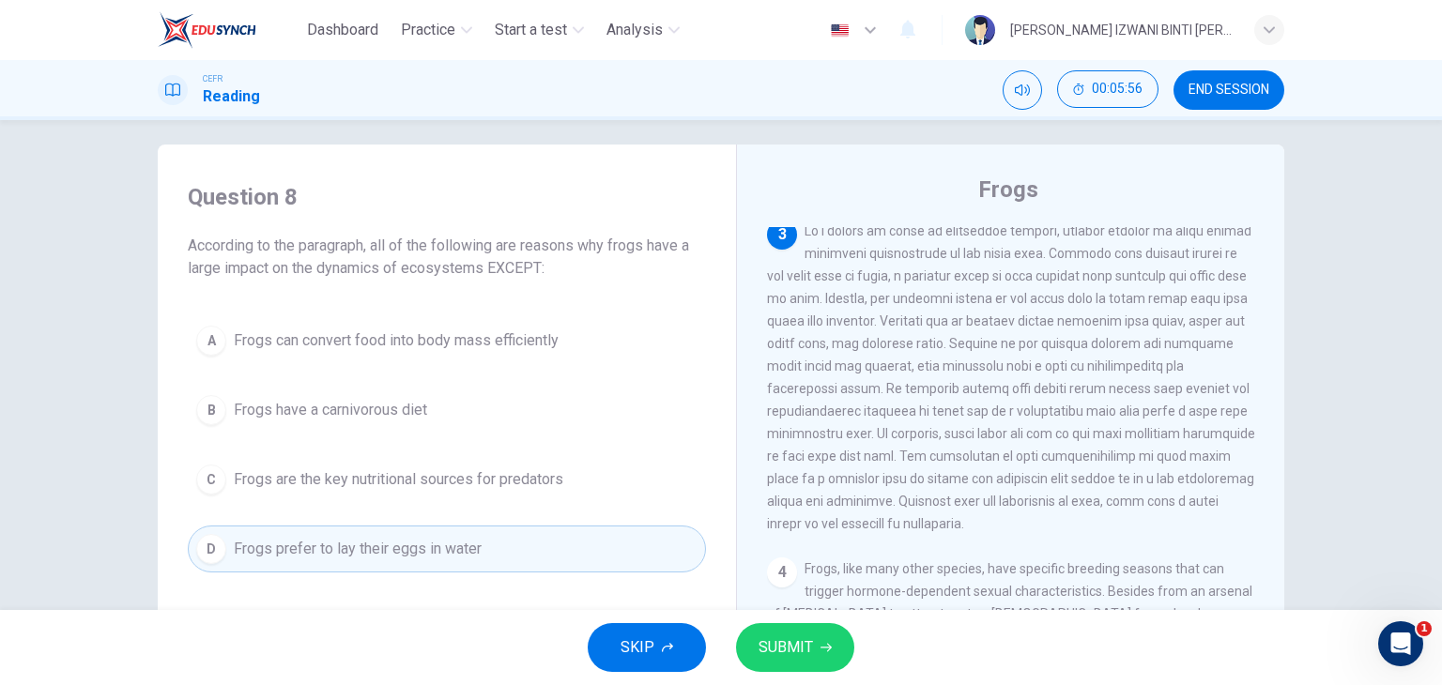
click at [937, 296] on span at bounding box center [1011, 377] width 488 height 308
drag, startPoint x: 913, startPoint y: 269, endPoint x: 1066, endPoint y: 276, distance: 153.2
click at [1062, 276] on span at bounding box center [1011, 377] width 488 height 308
click at [424, 403] on button "B Frogs have a carnivorous diet" at bounding box center [447, 410] width 518 height 47
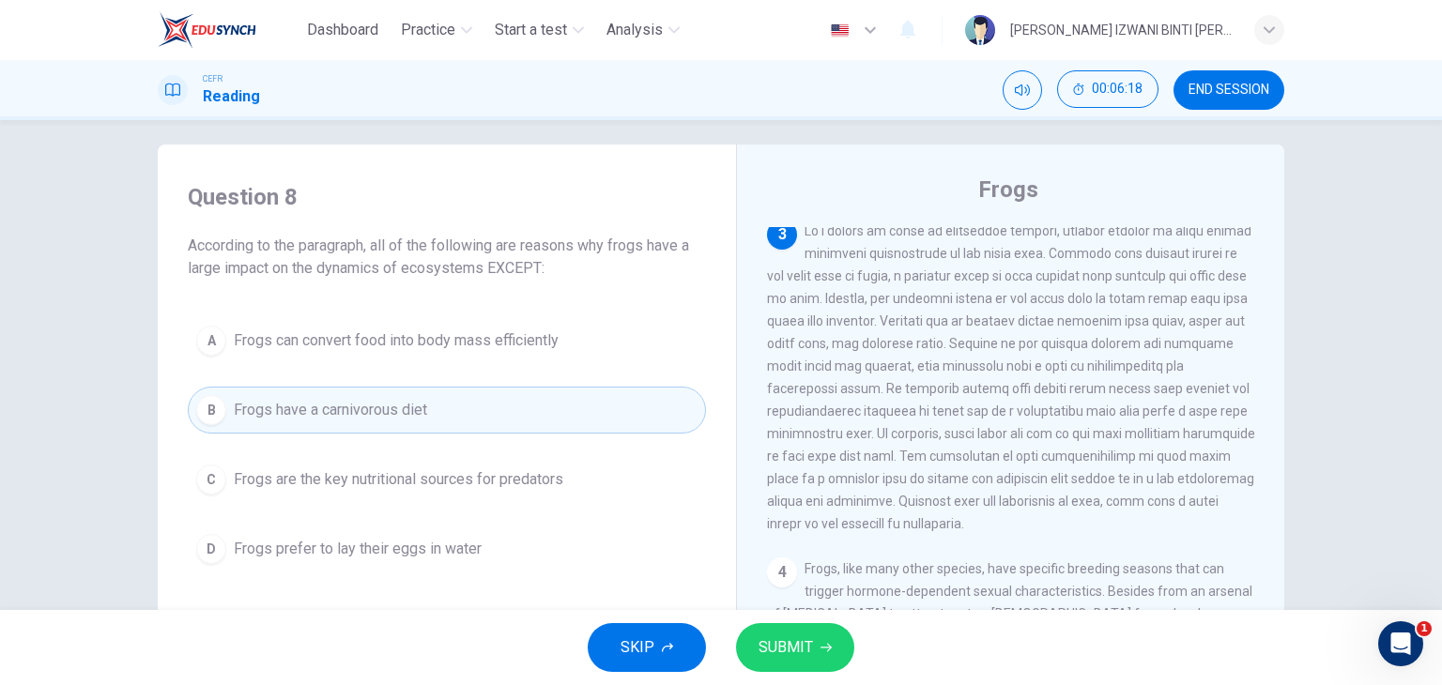
click at [921, 410] on span at bounding box center [1011, 377] width 488 height 308
drag, startPoint x: 859, startPoint y: 434, endPoint x: 961, endPoint y: 437, distance: 101.4
click at [959, 437] on span at bounding box center [1011, 377] width 488 height 308
drag, startPoint x: 803, startPoint y: 469, endPoint x: 856, endPoint y: 459, distance: 54.3
click at [856, 459] on div "3" at bounding box center [1011, 377] width 488 height 315
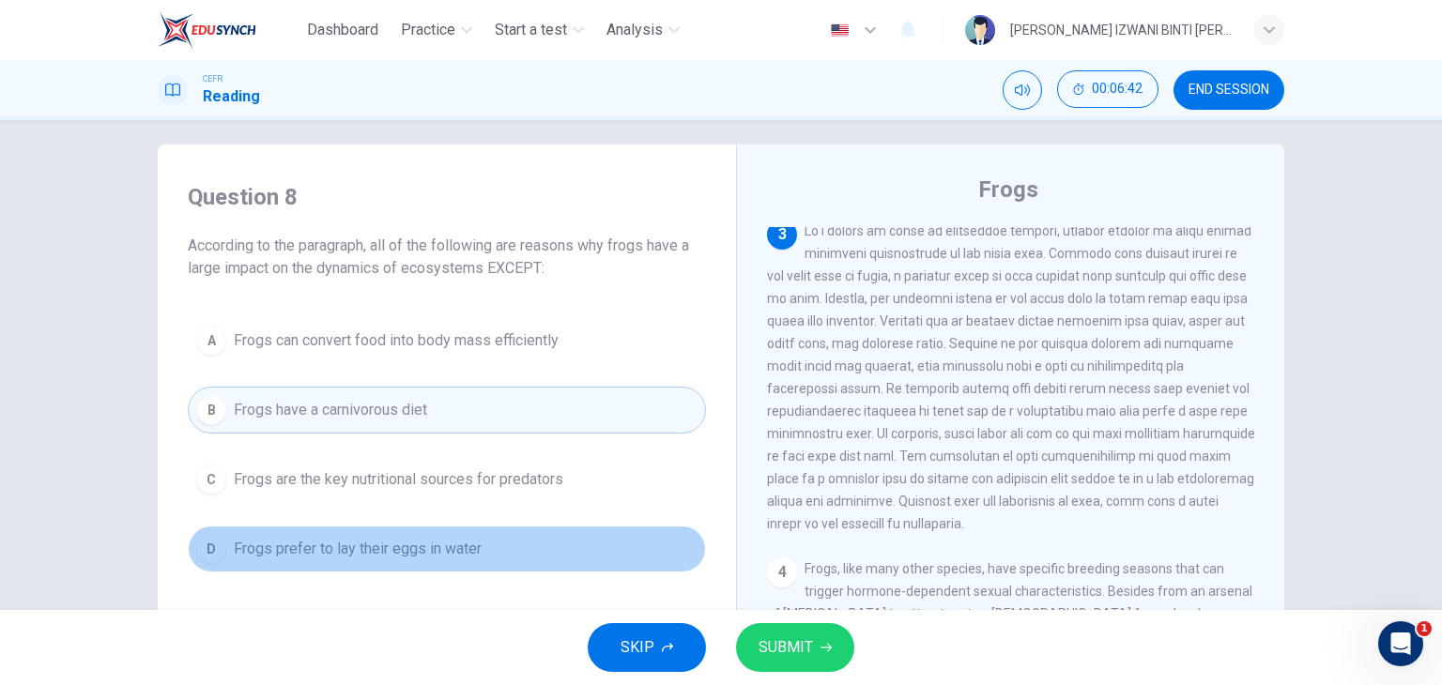
click at [372, 523] on div "A Frogs can convert food into body mass efficiently B Frogs have a carnivorous …" at bounding box center [447, 444] width 518 height 255
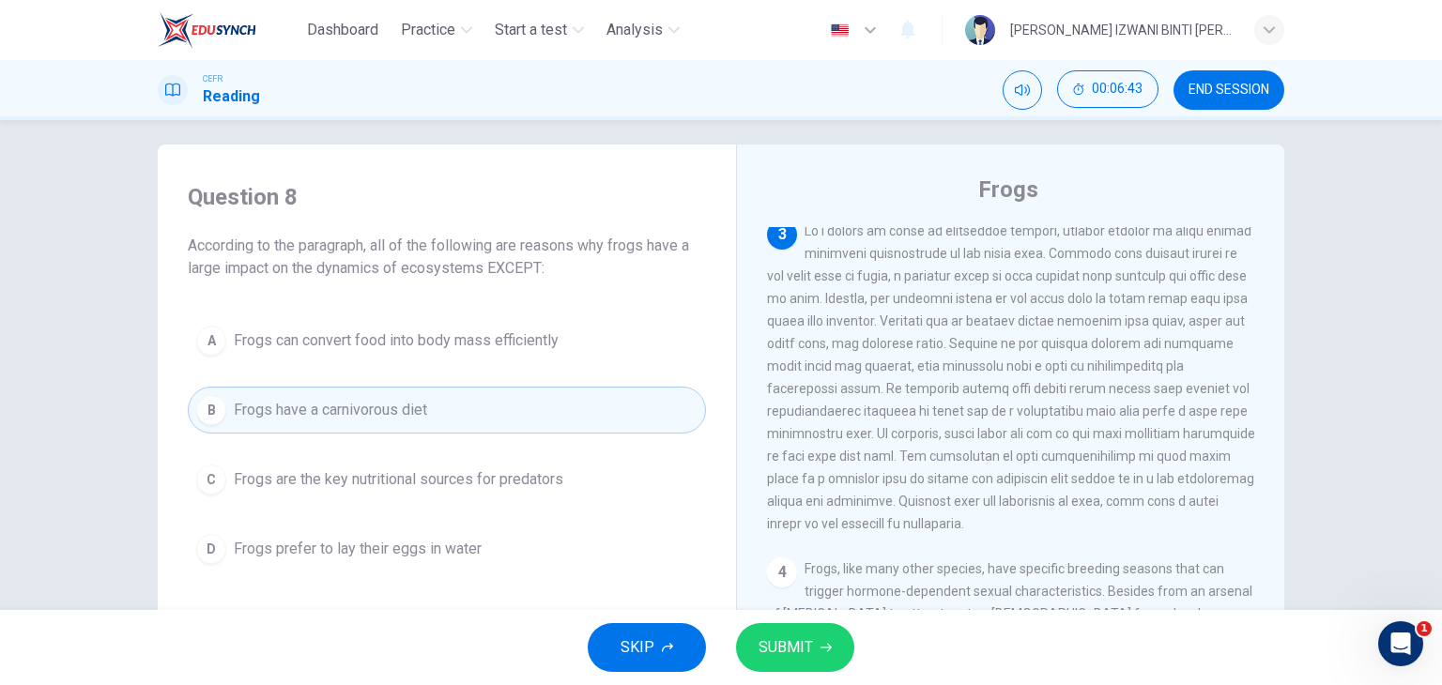
click at [492, 563] on button "D Frogs prefer to lay their eggs in water" at bounding box center [447, 549] width 518 height 47
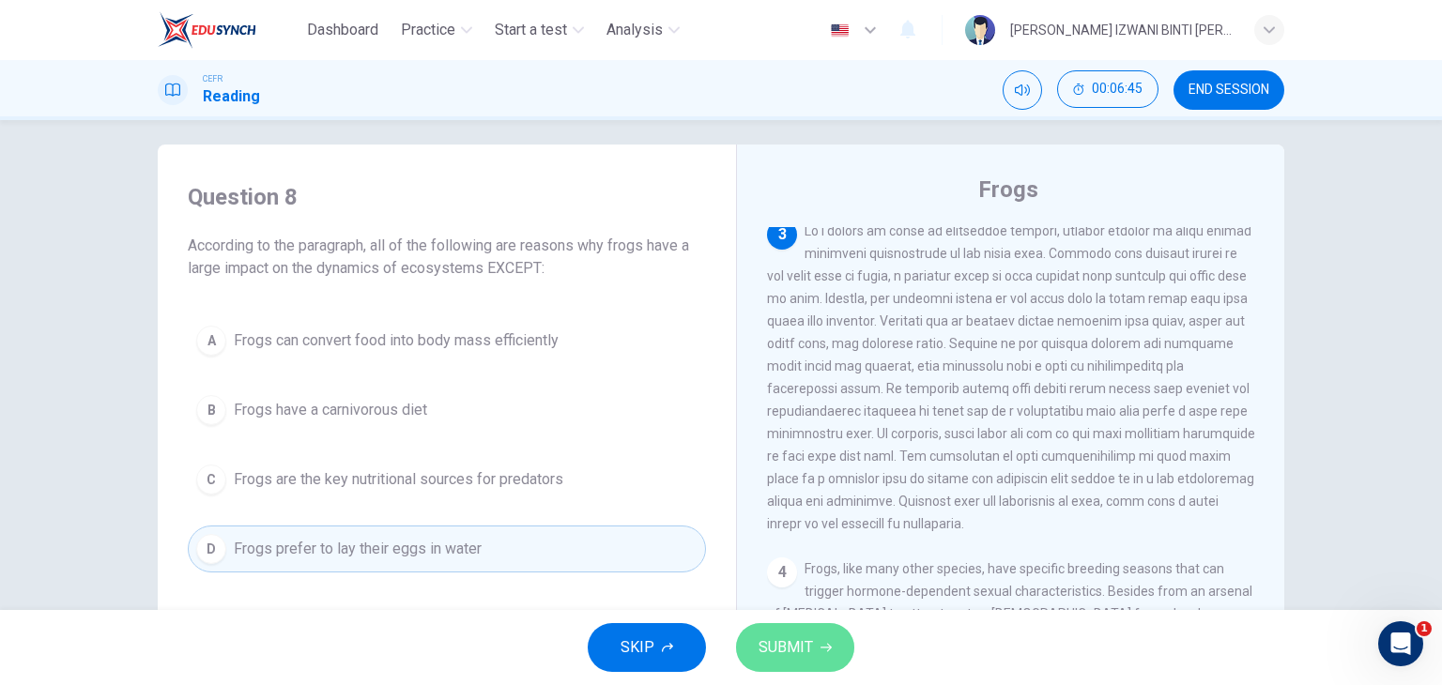
click at [839, 631] on button "SUBMIT" at bounding box center [795, 647] width 118 height 49
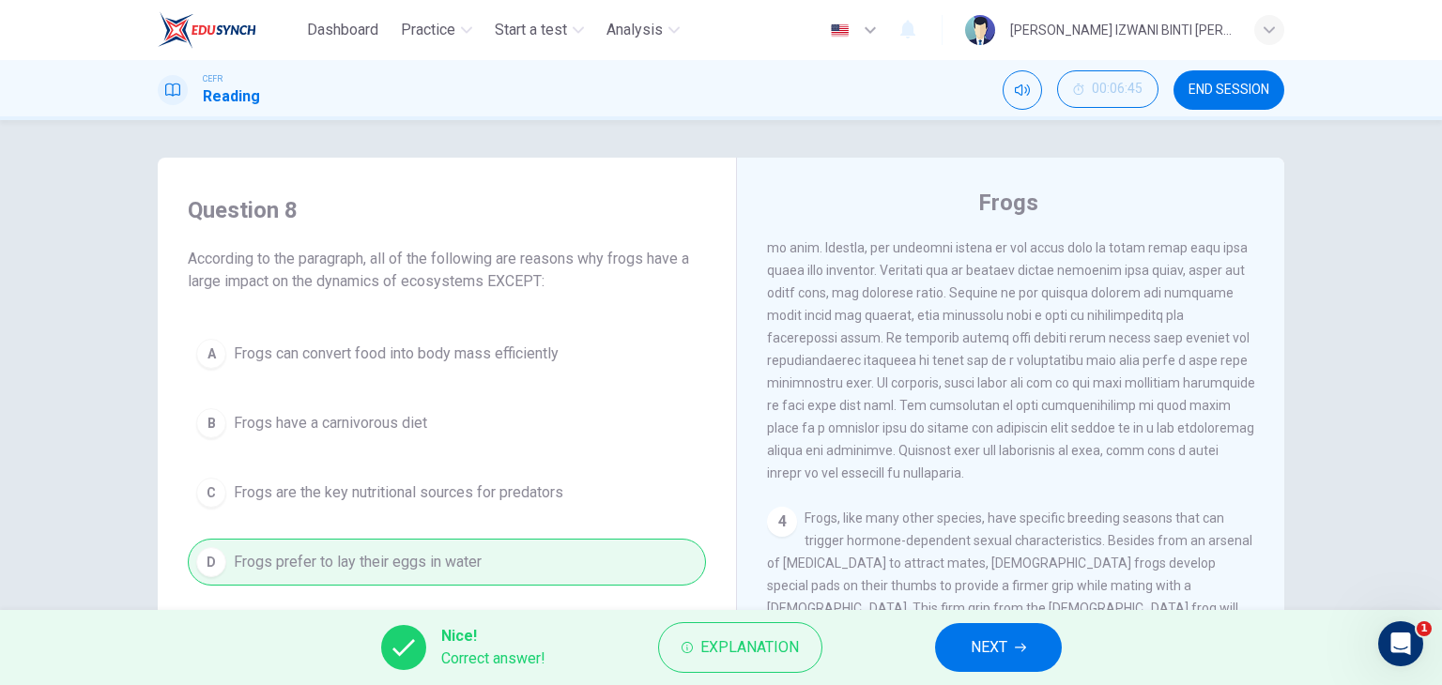
scroll to position [0, 0]
click at [1017, 653] on icon "button" at bounding box center [1020, 647] width 11 height 11
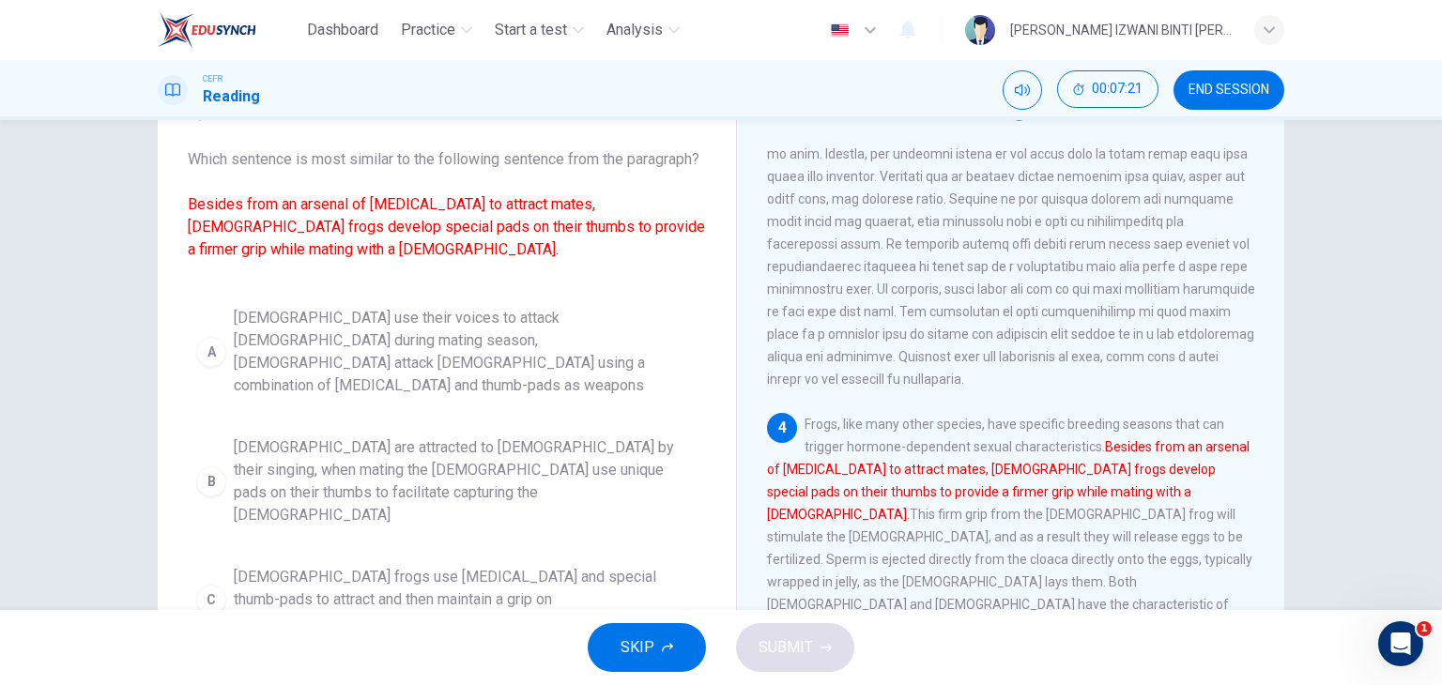
scroll to position [7, 0]
click at [478, 576] on span "[DEMOGRAPHIC_DATA] frogs use [MEDICAL_DATA] and special thumb-pads to attract a…" at bounding box center [466, 599] width 464 height 68
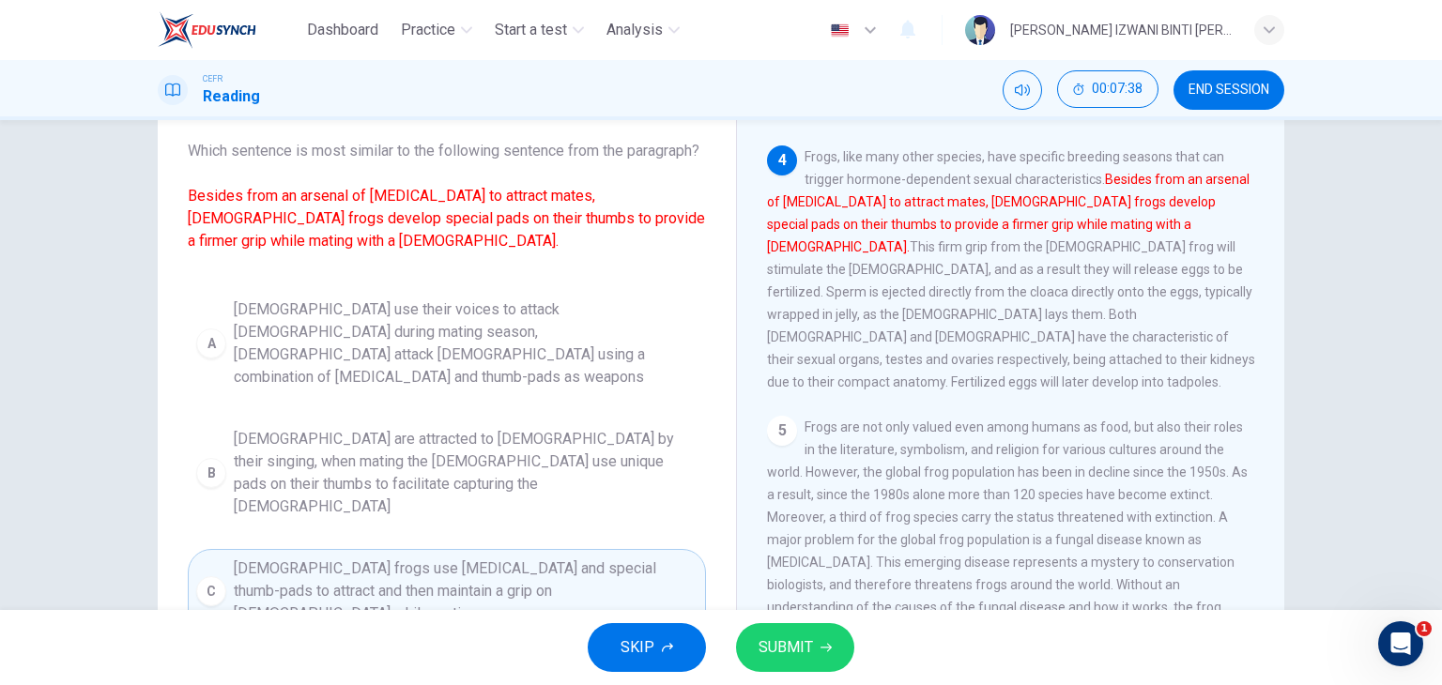
scroll to position [238, 0]
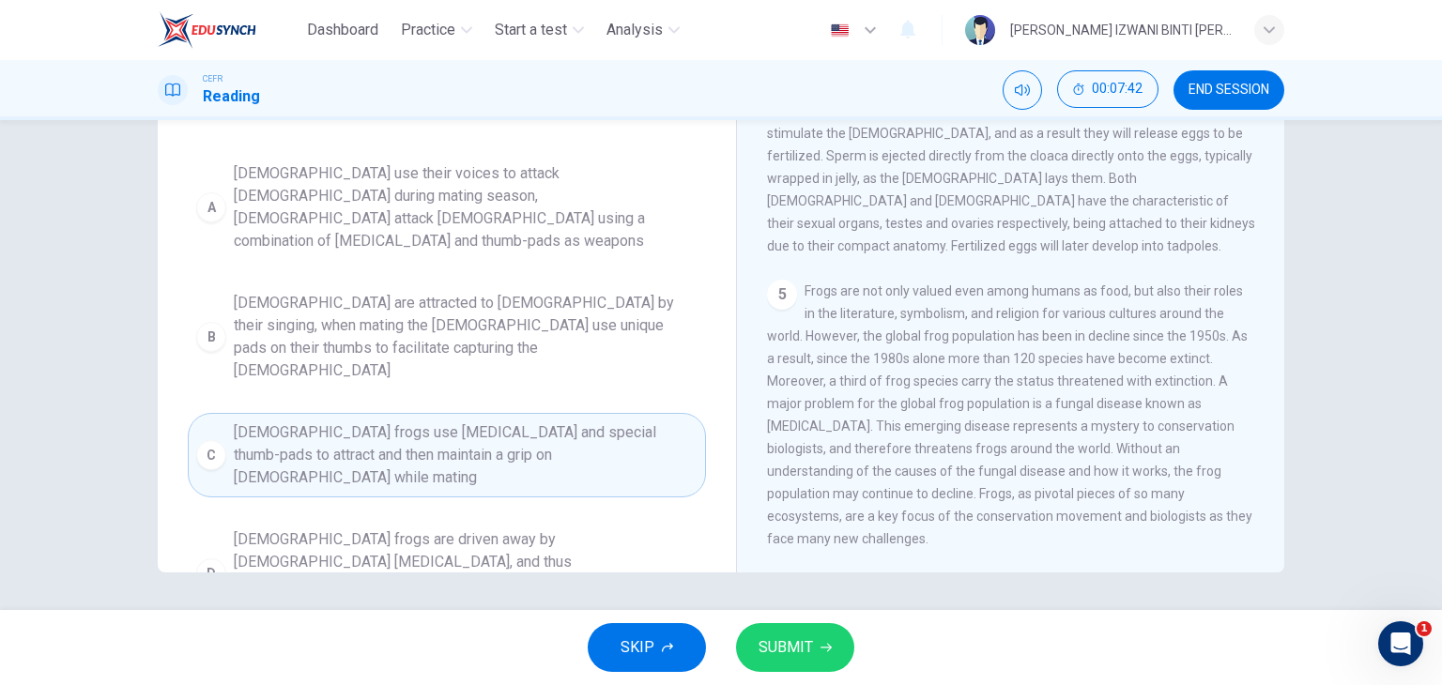
click at [835, 644] on button "SUBMIT" at bounding box center [795, 647] width 118 height 49
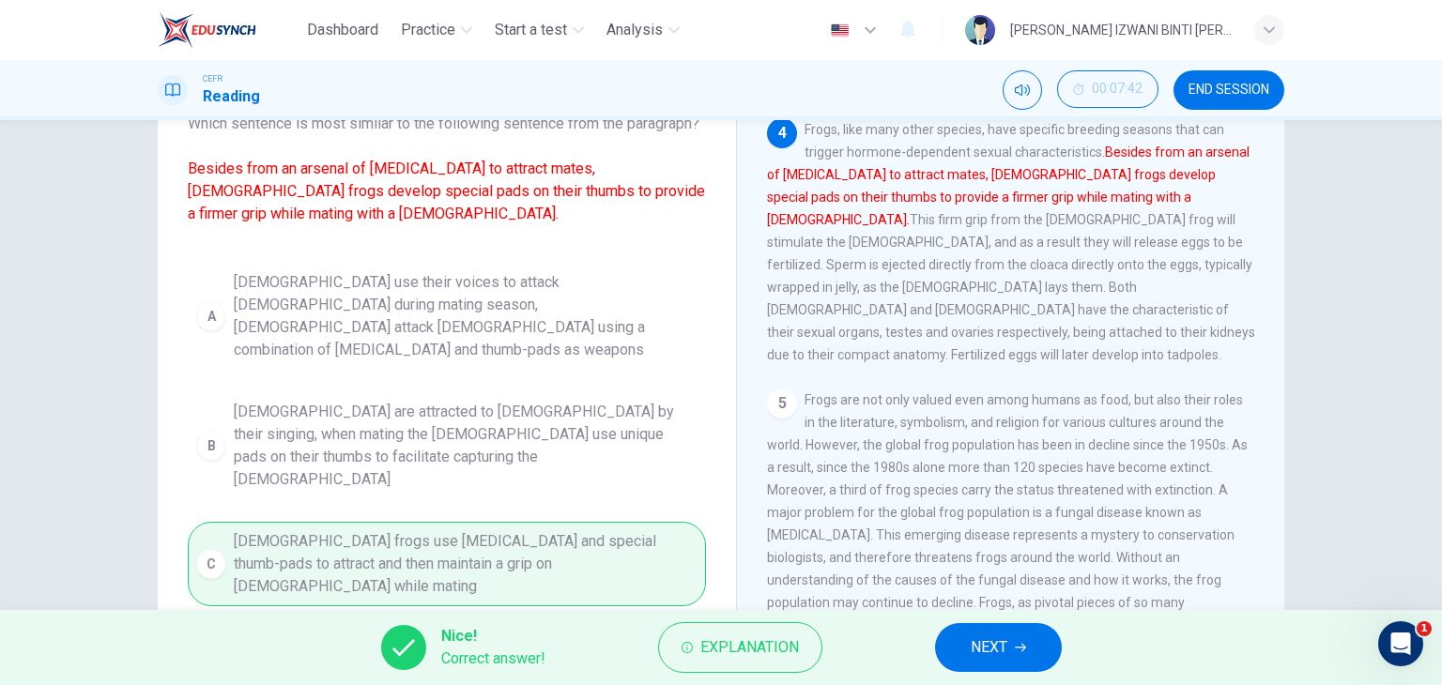
scroll to position [0, 0]
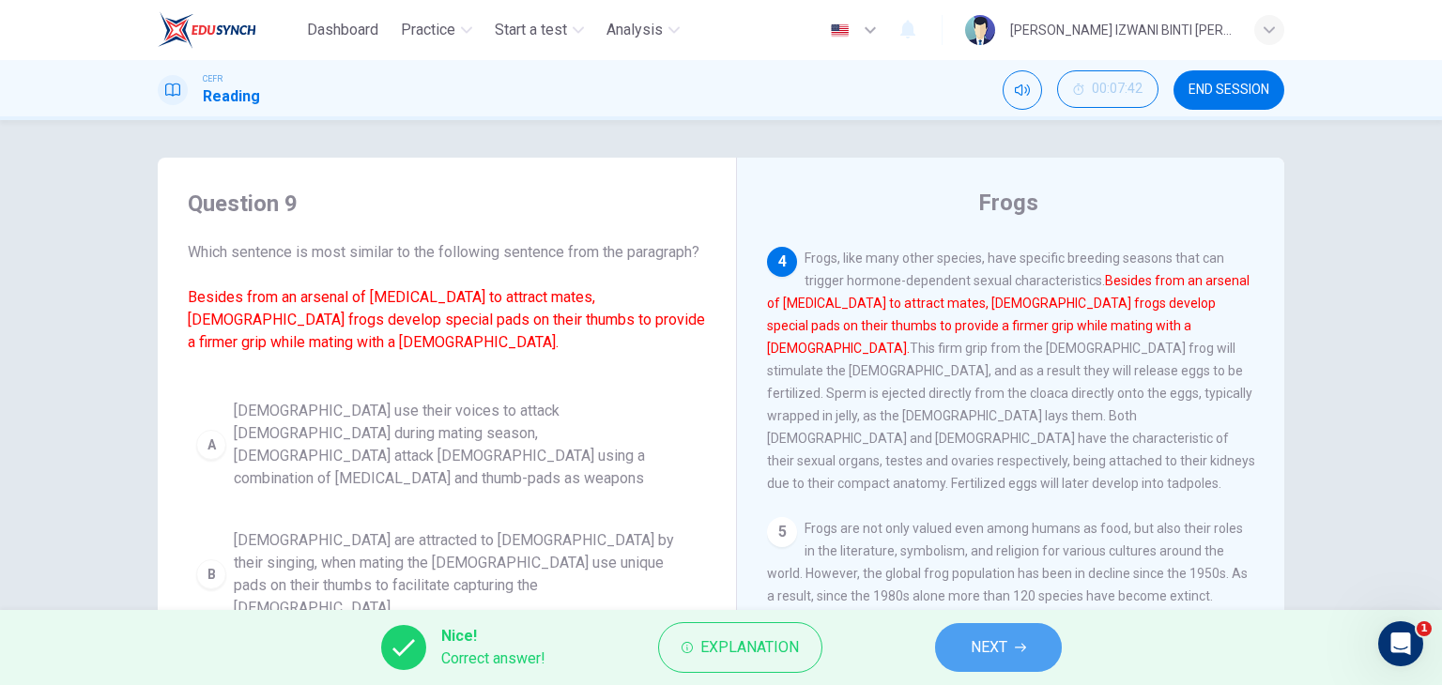
drag, startPoint x: 1029, startPoint y: 643, endPoint x: 1015, endPoint y: 628, distance: 20.6
click at [1029, 642] on button "NEXT" at bounding box center [998, 647] width 127 height 49
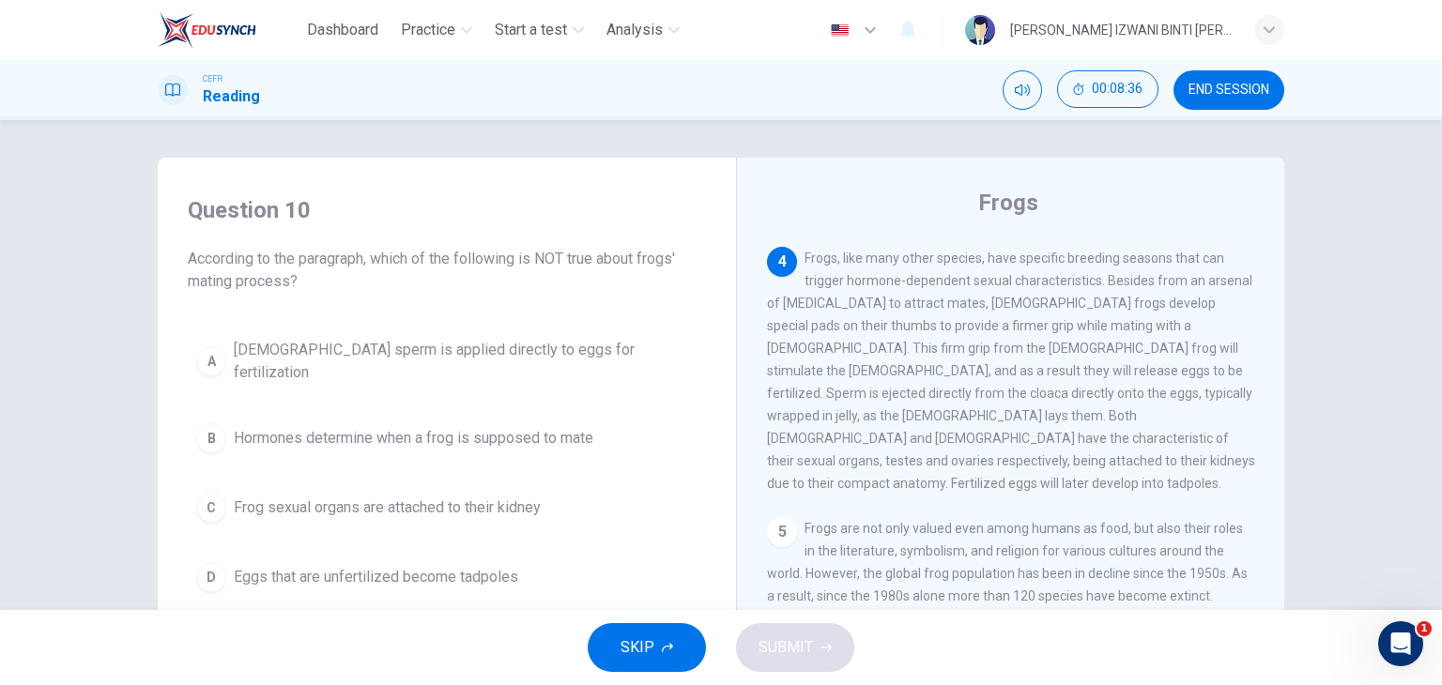
scroll to position [94, 0]
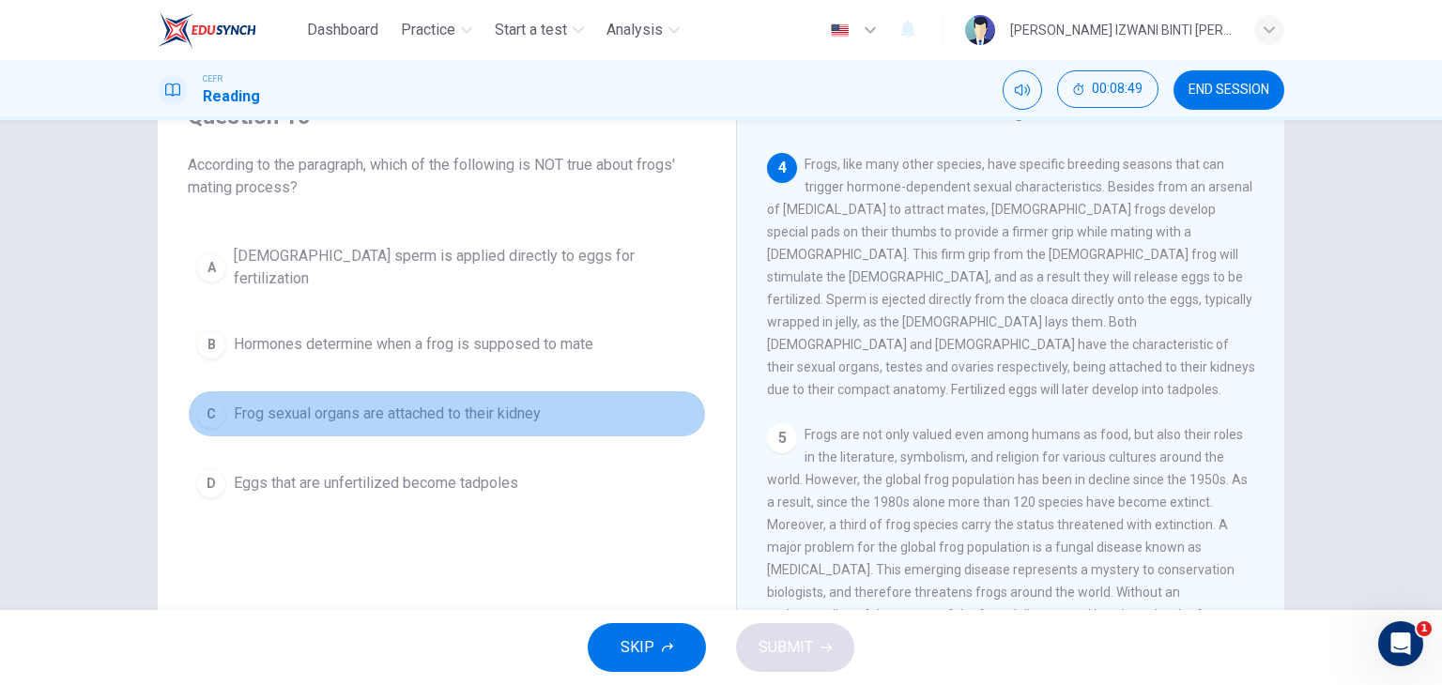
click at [343, 406] on span "Frog sexual organs are attached to their kidney" at bounding box center [387, 414] width 307 height 23
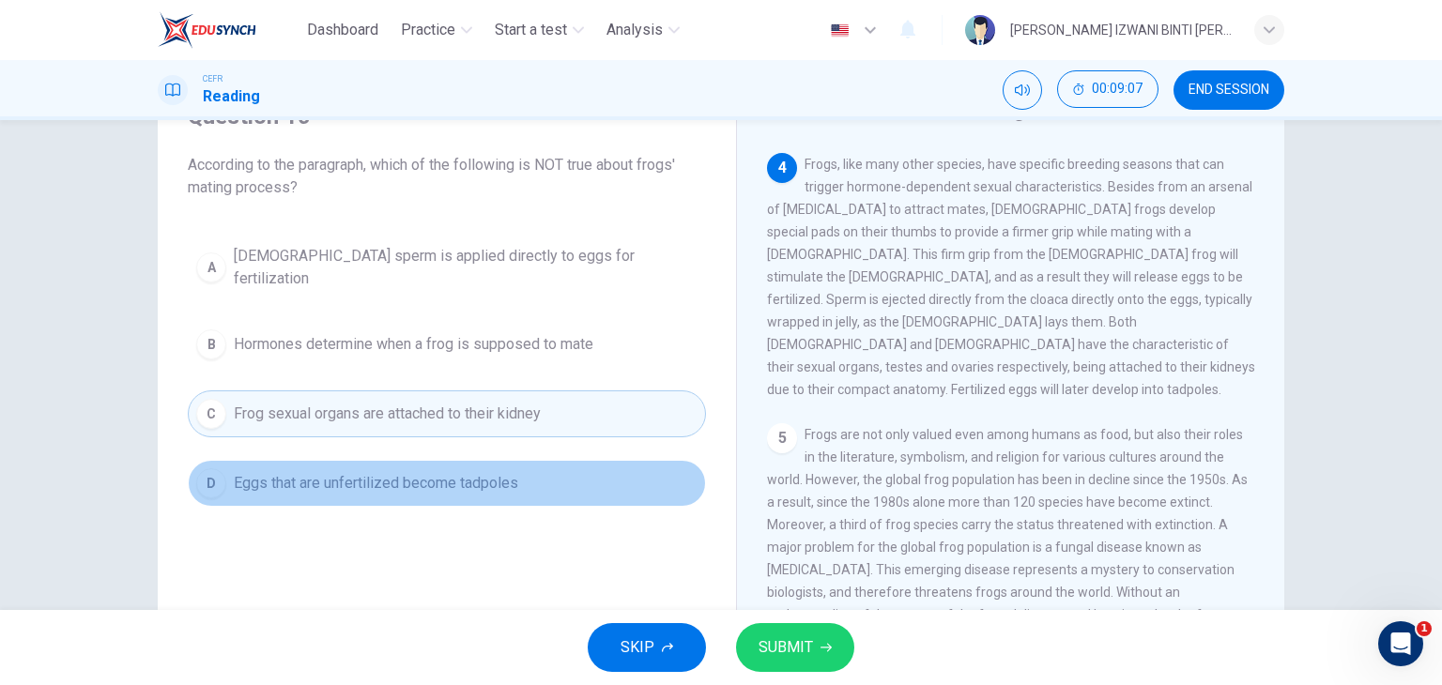
click at [377, 472] on span "Eggs that are unfertilized become tadpoles" at bounding box center [376, 483] width 284 height 23
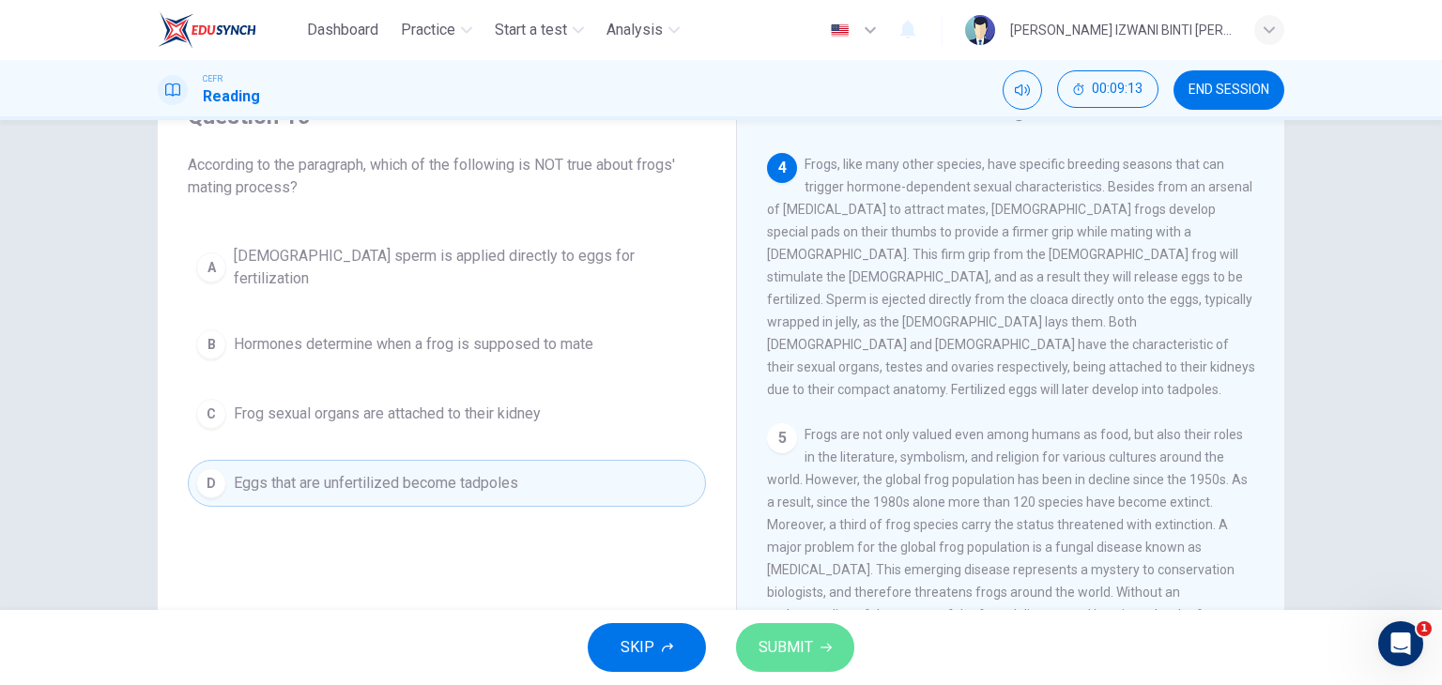
click at [826, 645] on icon "button" at bounding box center [826, 647] width 11 height 11
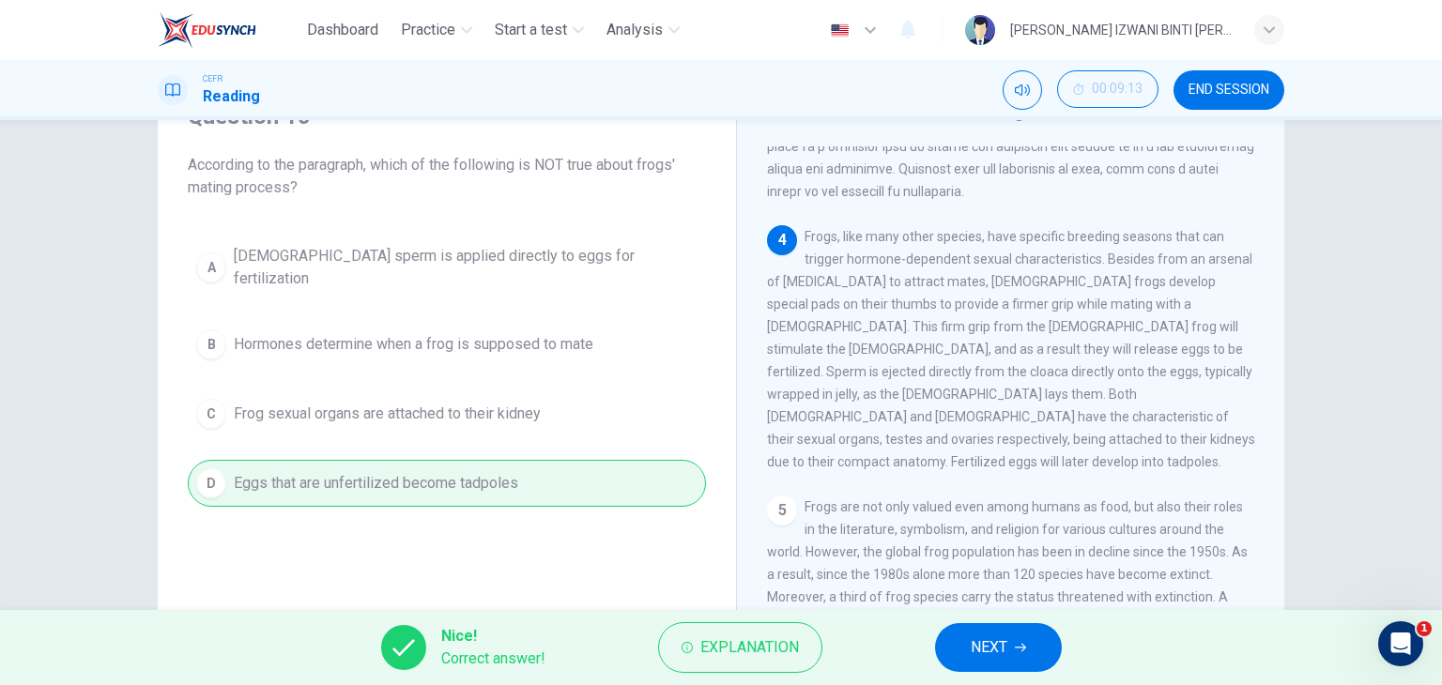
scroll to position [0, 0]
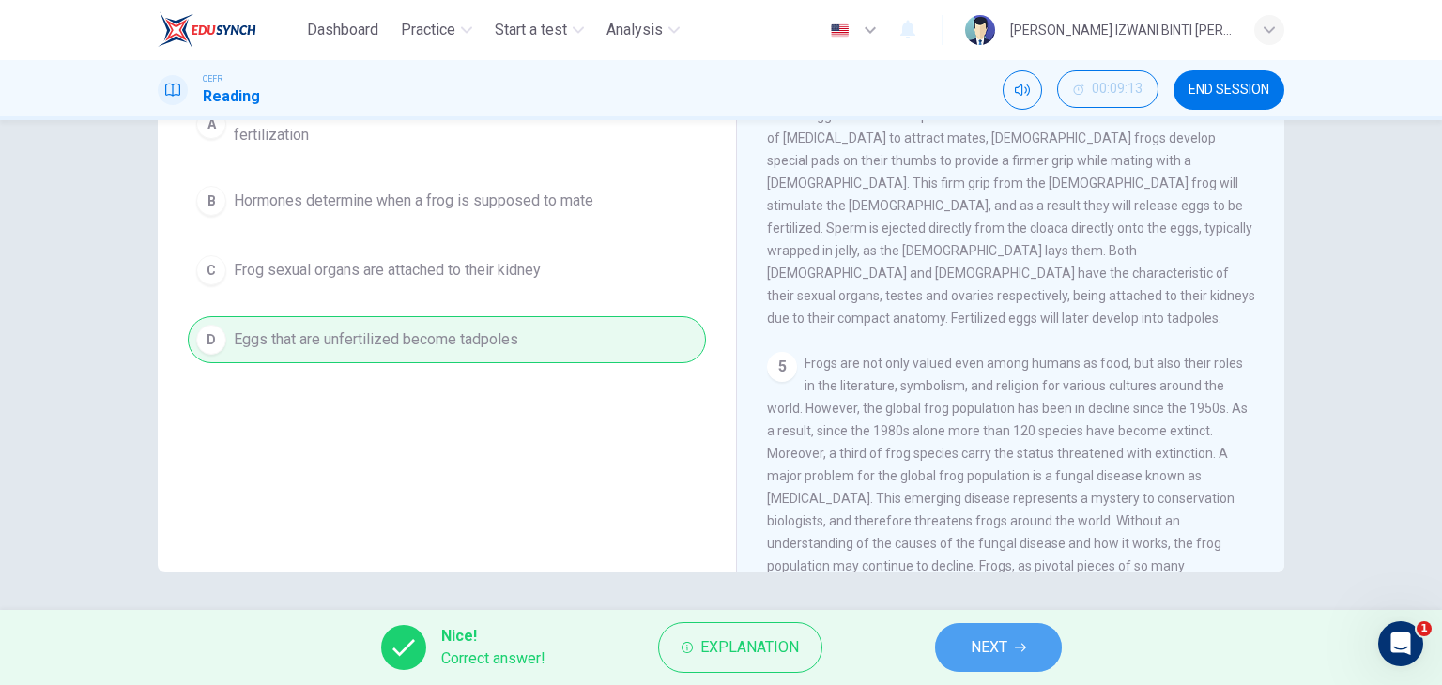
click at [957, 639] on button "NEXT" at bounding box center [998, 647] width 127 height 49
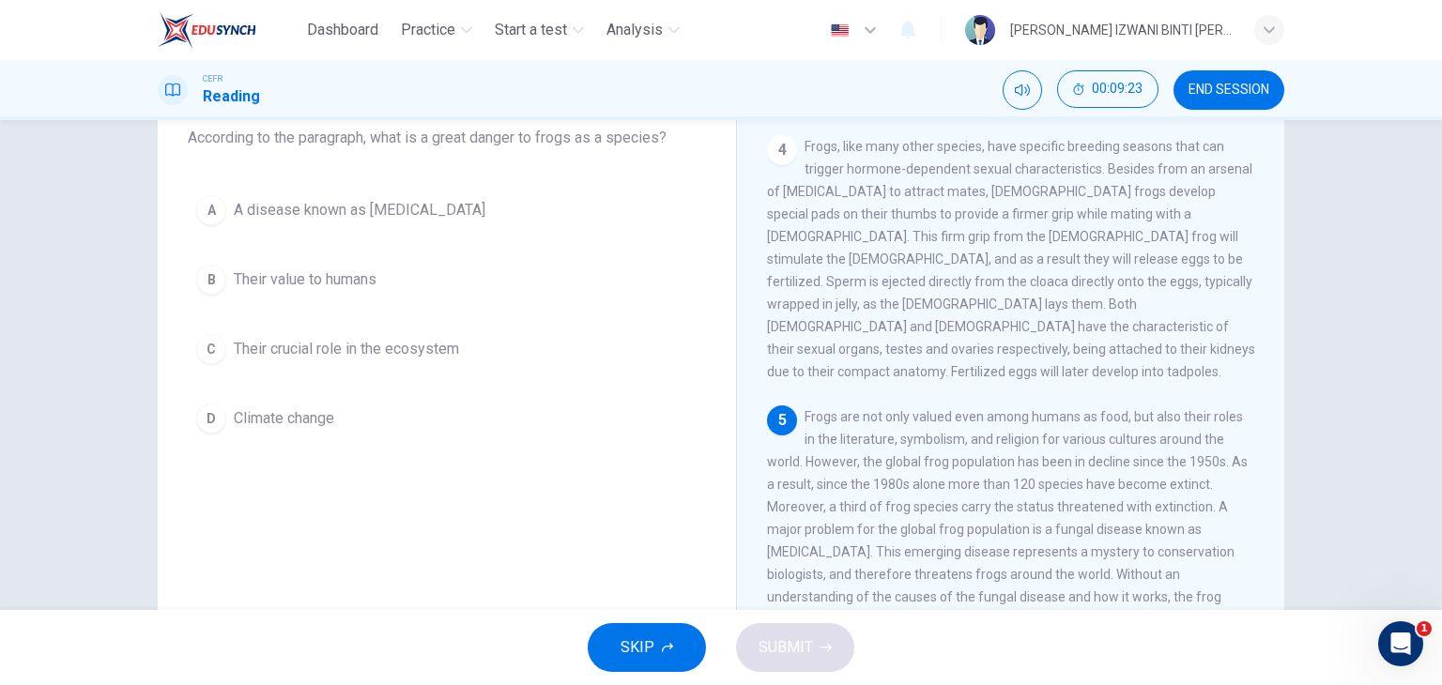
scroll to position [939, 0]
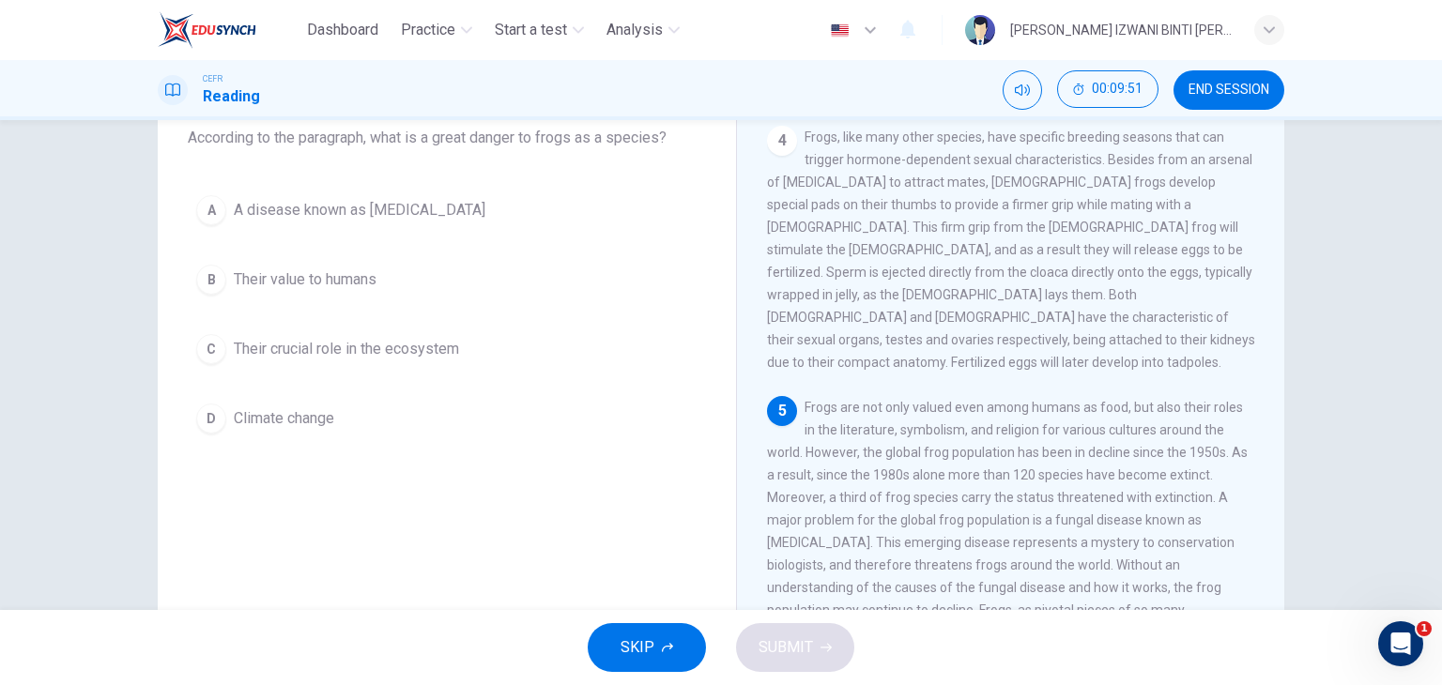
click at [534, 212] on button "A A disease known as [MEDICAL_DATA]" at bounding box center [447, 210] width 518 height 47
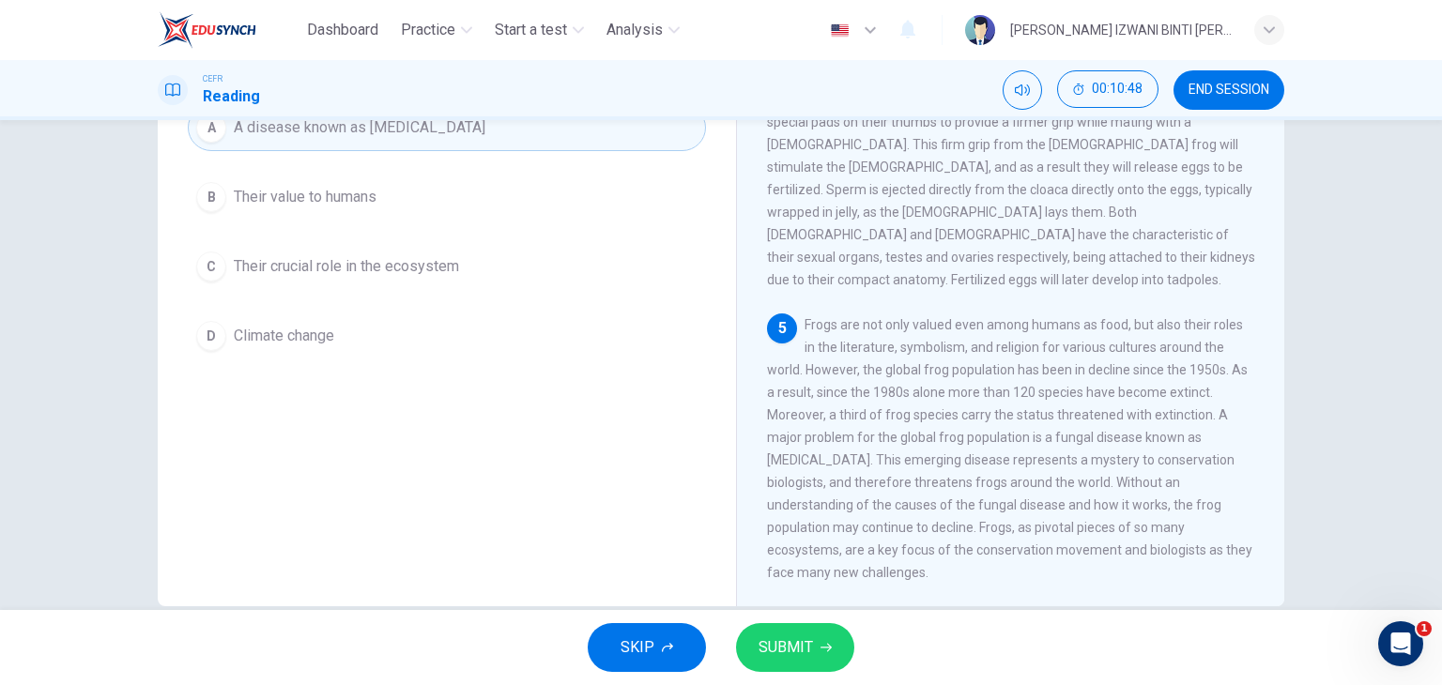
scroll to position [215, 0]
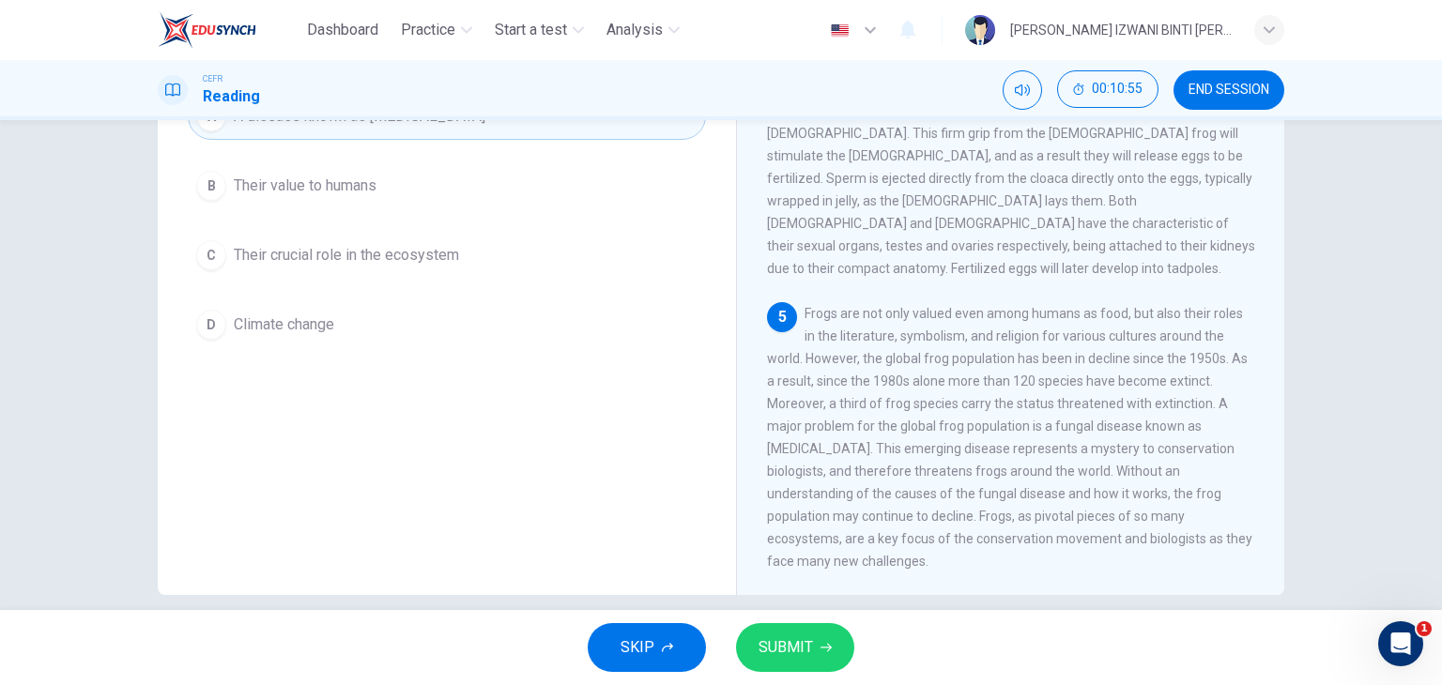
click at [382, 253] on span "Their crucial role in the ecosystem" at bounding box center [346, 255] width 225 height 23
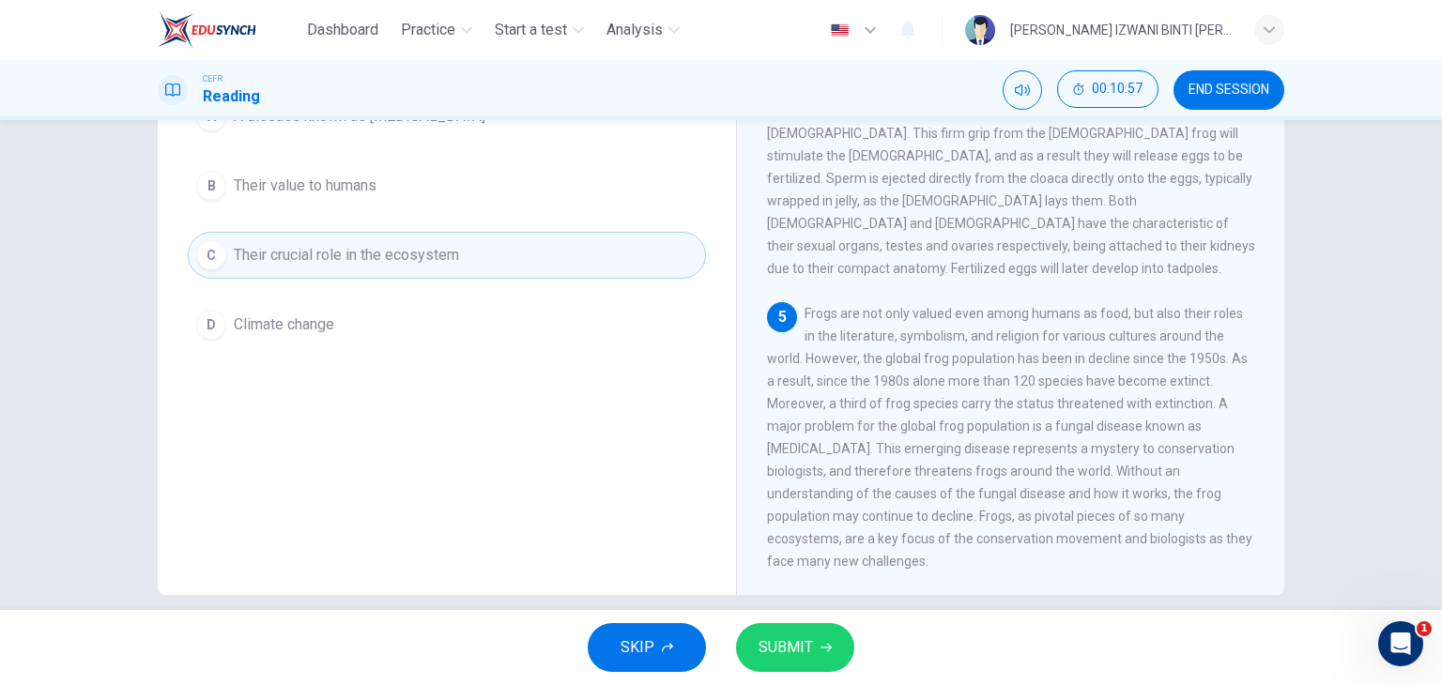
scroll to position [121, 0]
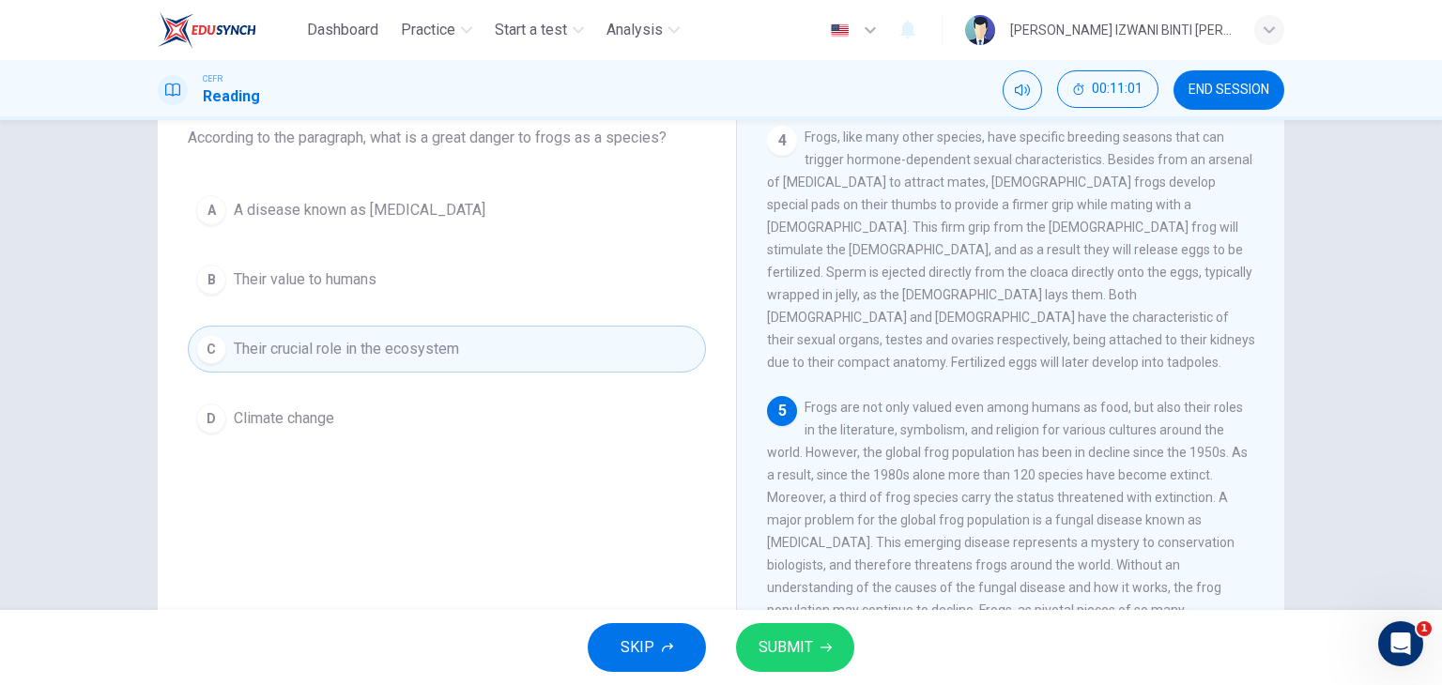
click at [785, 643] on span "SUBMIT" at bounding box center [786, 648] width 54 height 26
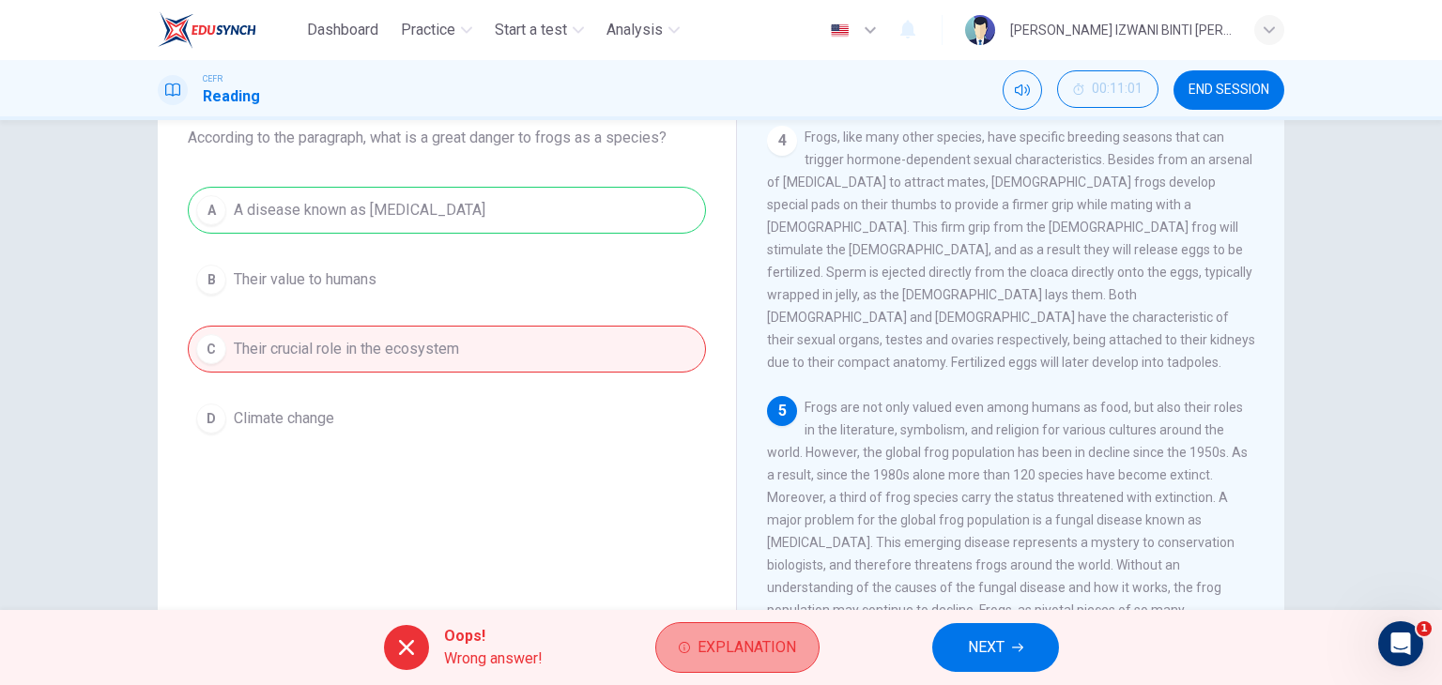
click at [758, 654] on span "Explanation" at bounding box center [747, 648] width 99 height 26
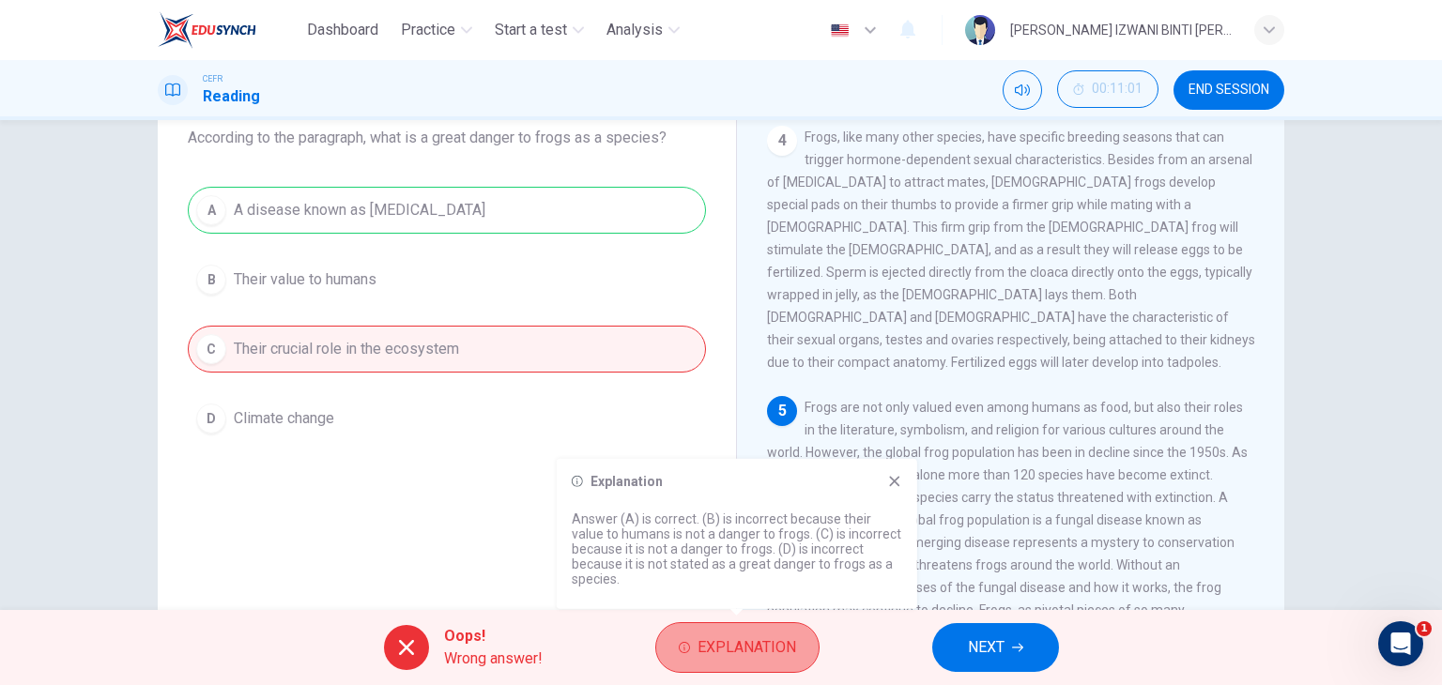
click at [758, 654] on span "Explanation" at bounding box center [747, 648] width 99 height 26
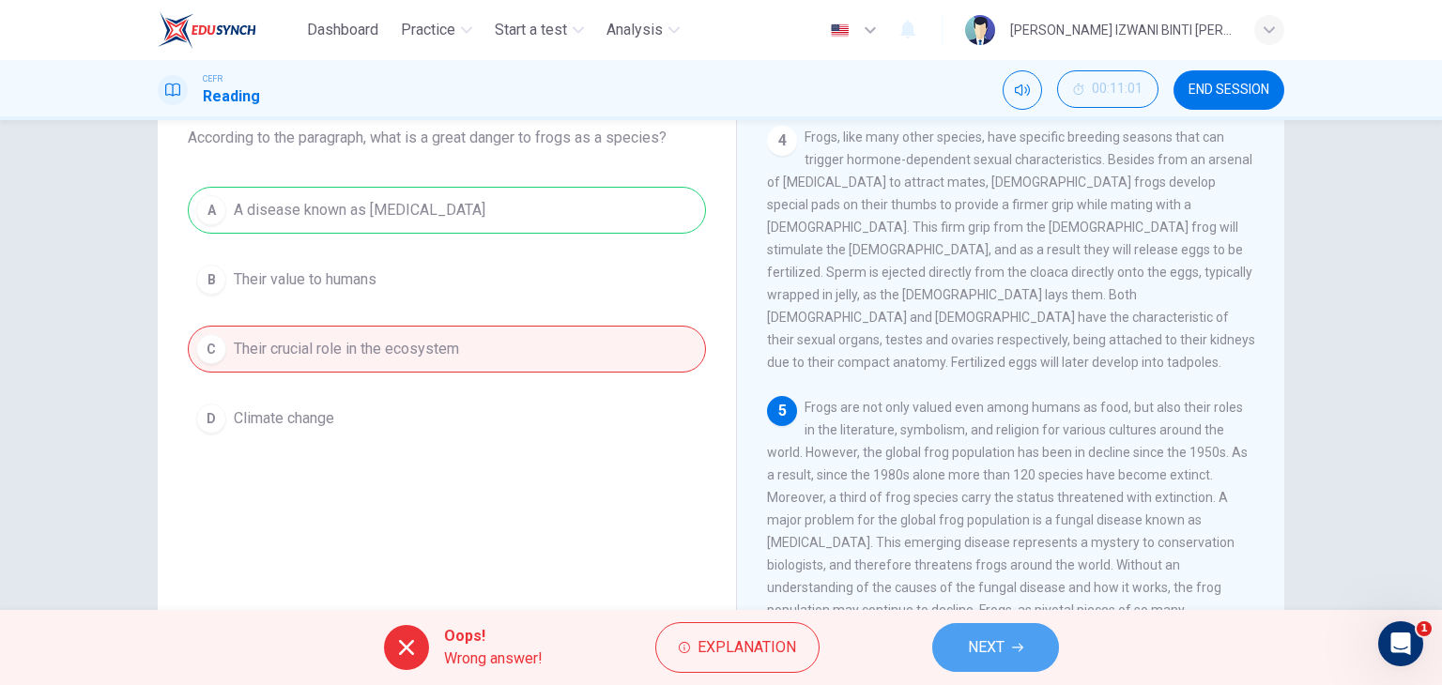
click at [980, 652] on span "NEXT" at bounding box center [986, 648] width 37 height 26
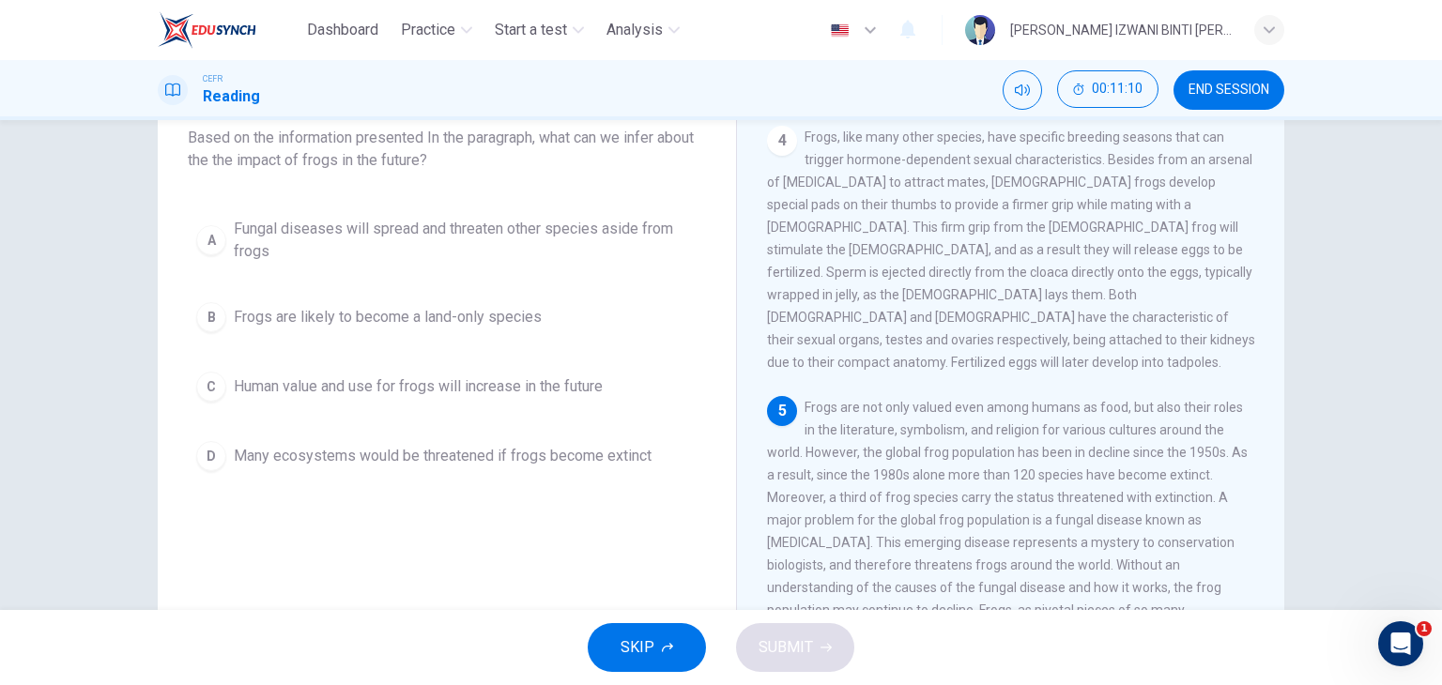
drag, startPoint x: 289, startPoint y: 159, endPoint x: 398, endPoint y: 167, distance: 109.2
click at [398, 167] on span "Based on the information presented In the paragraph, what can we infer about th…" at bounding box center [447, 149] width 518 height 45
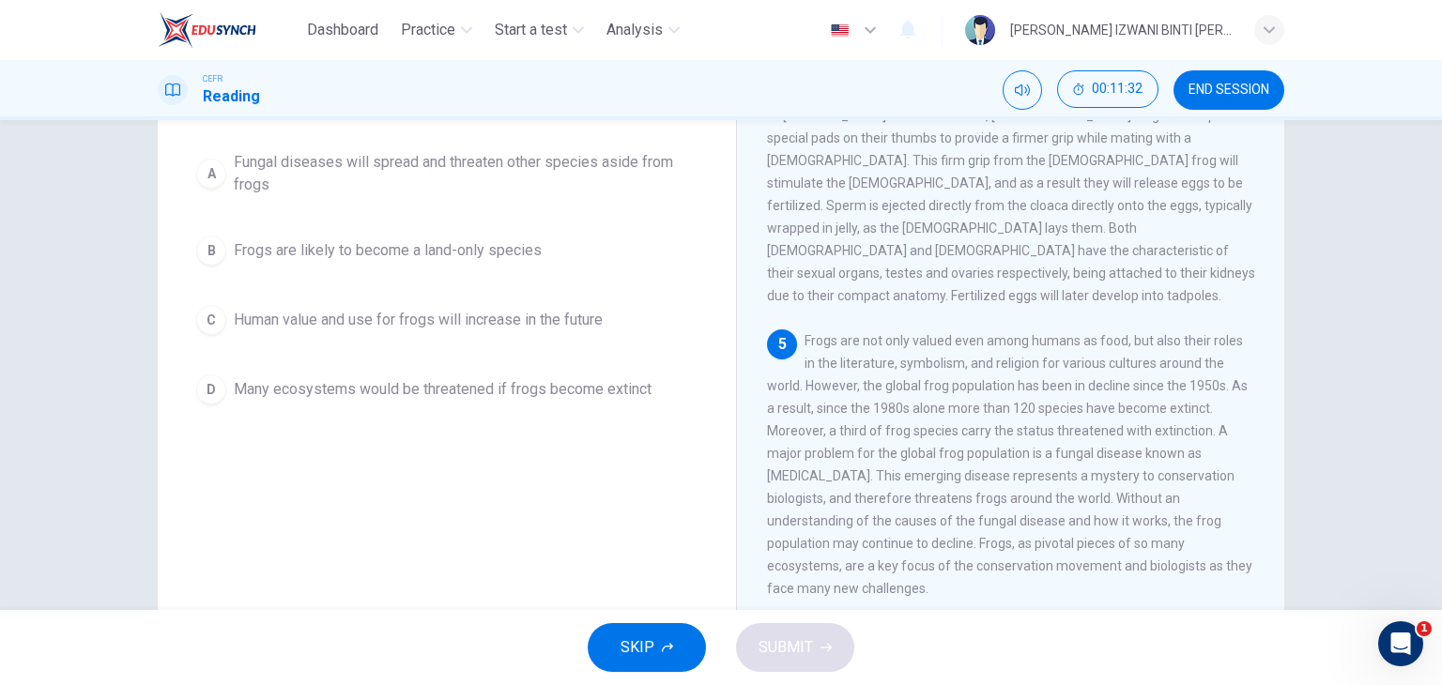
scroll to position [215, 0]
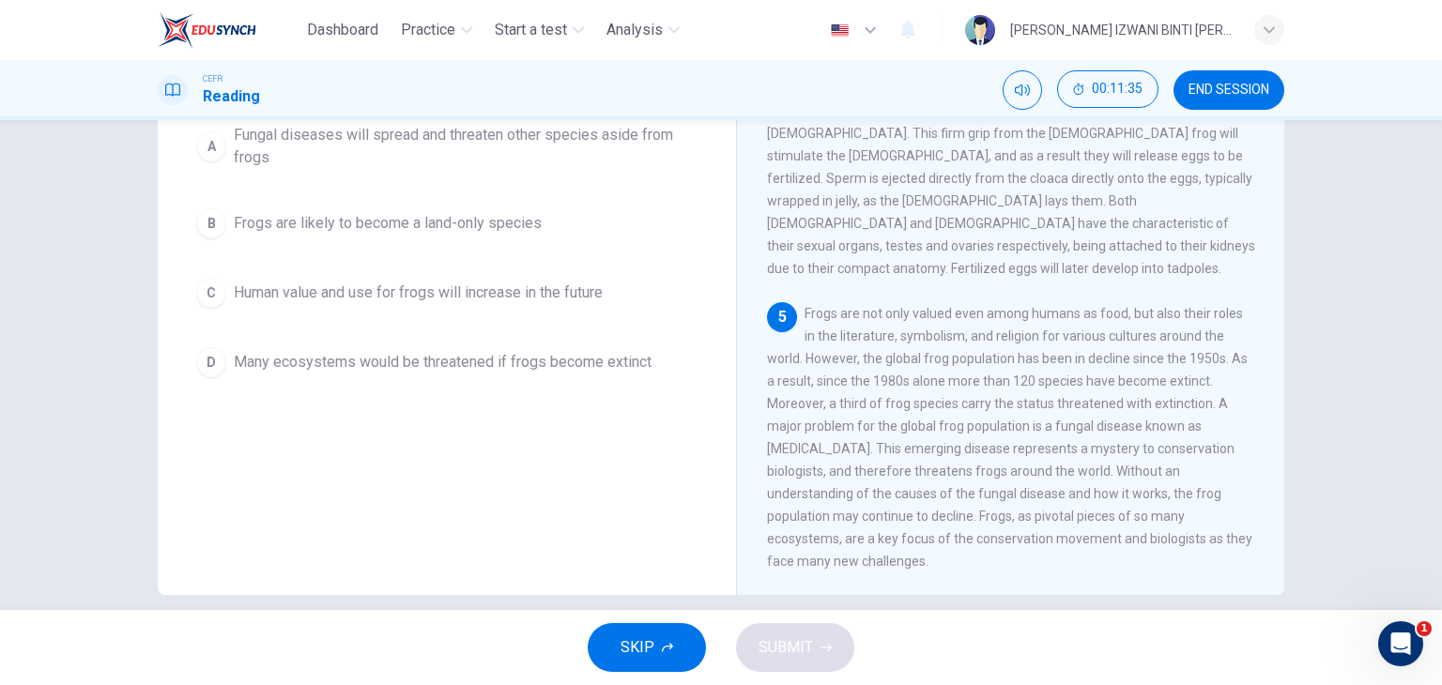
click at [512, 388] on div "Question 12 Based on the information presented In the paragraph, what can we in…" at bounding box center [447, 183] width 548 height 443
click at [519, 361] on span "Many ecosystems would be threatened if frogs become extinct" at bounding box center [443, 362] width 418 height 23
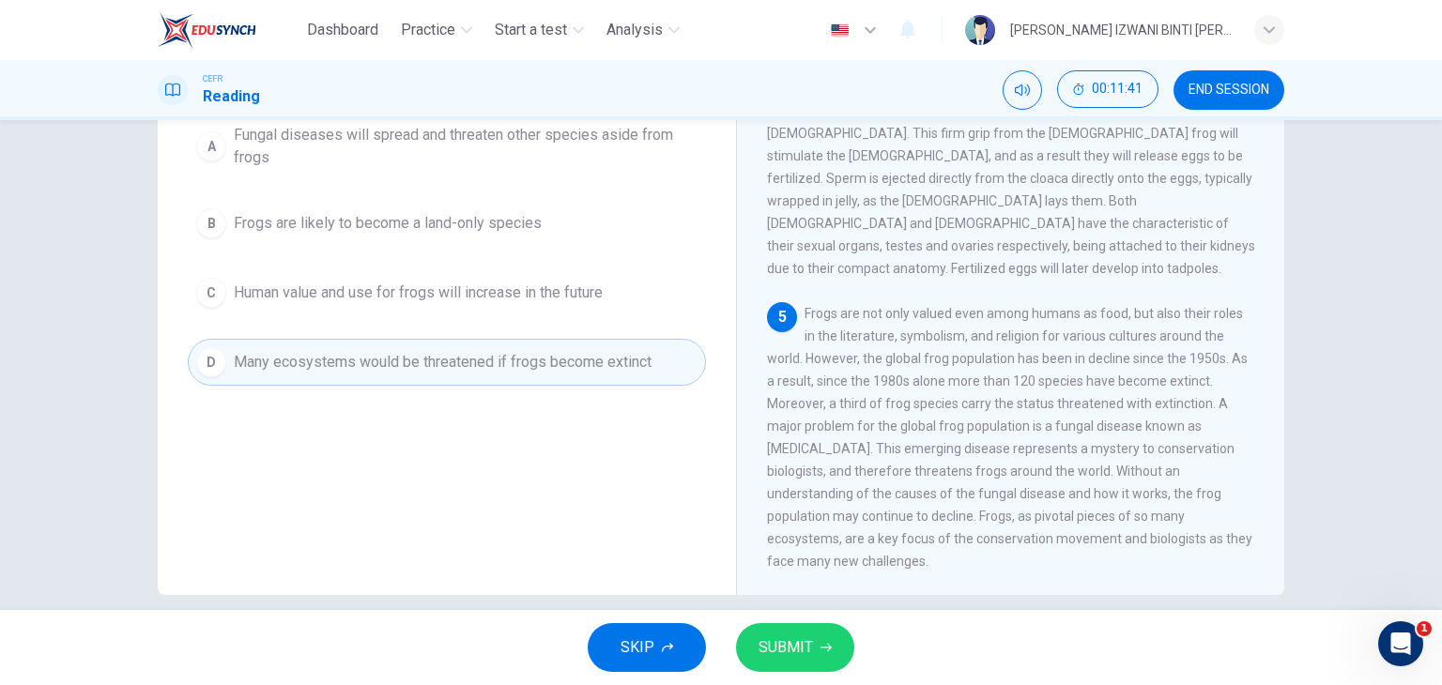
click at [1091, 523] on div "5 Frogs are not only valued even among humans as food, but also their roles in …" at bounding box center [1011, 437] width 488 height 270
drag, startPoint x: 789, startPoint y: 546, endPoint x: 819, endPoint y: 543, distance: 30.2
click at [812, 542] on div "5 Frogs are not only valued even among humans as food, but also their roles in …" at bounding box center [1011, 437] width 488 height 270
click at [815, 542] on span "Frogs are not only valued even among humans as food, but also their roles in th…" at bounding box center [1009, 437] width 485 height 263
drag, startPoint x: 886, startPoint y: 552, endPoint x: 1108, endPoint y: 557, distance: 221.6
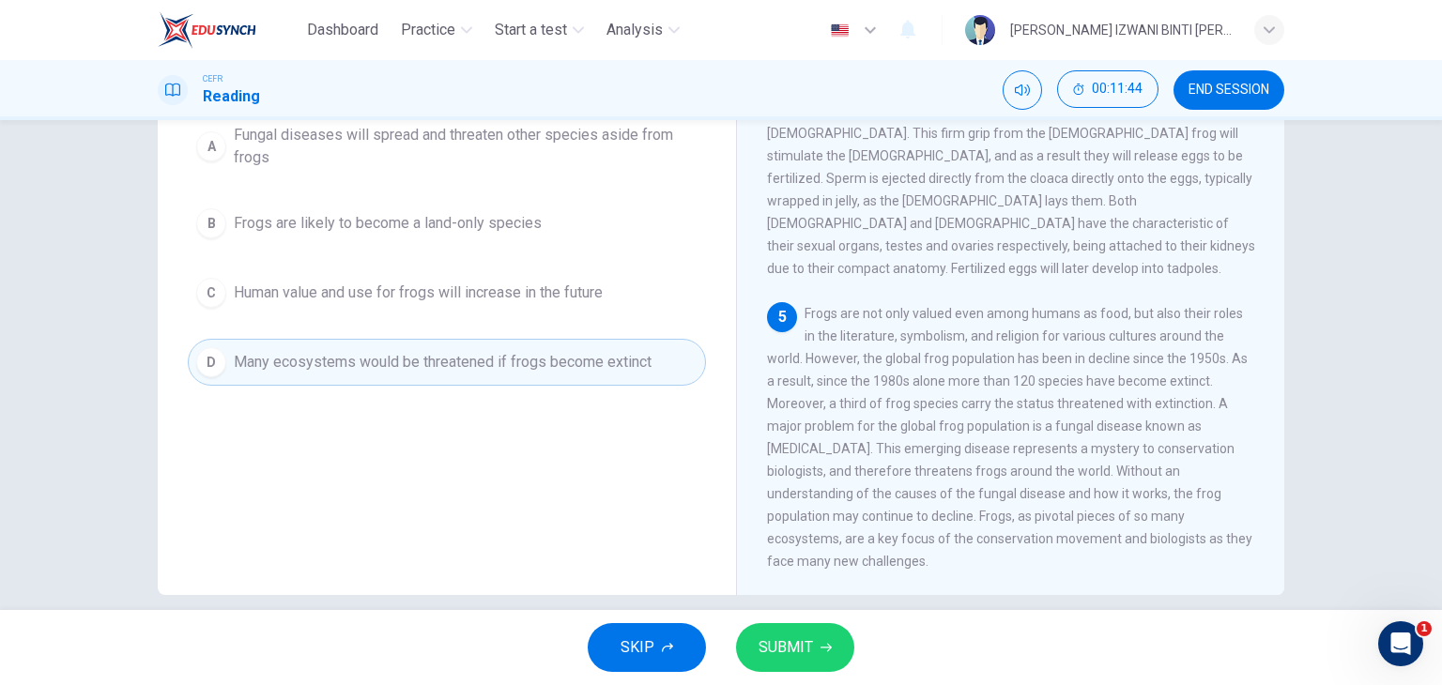
click at [1102, 556] on div "5 Frogs are not only valued even among humans as food, but also their roles in …" at bounding box center [1011, 437] width 488 height 270
click at [1106, 557] on div "5 Frogs are not only valued even among humans as food, but also their roles in …" at bounding box center [1011, 437] width 488 height 270
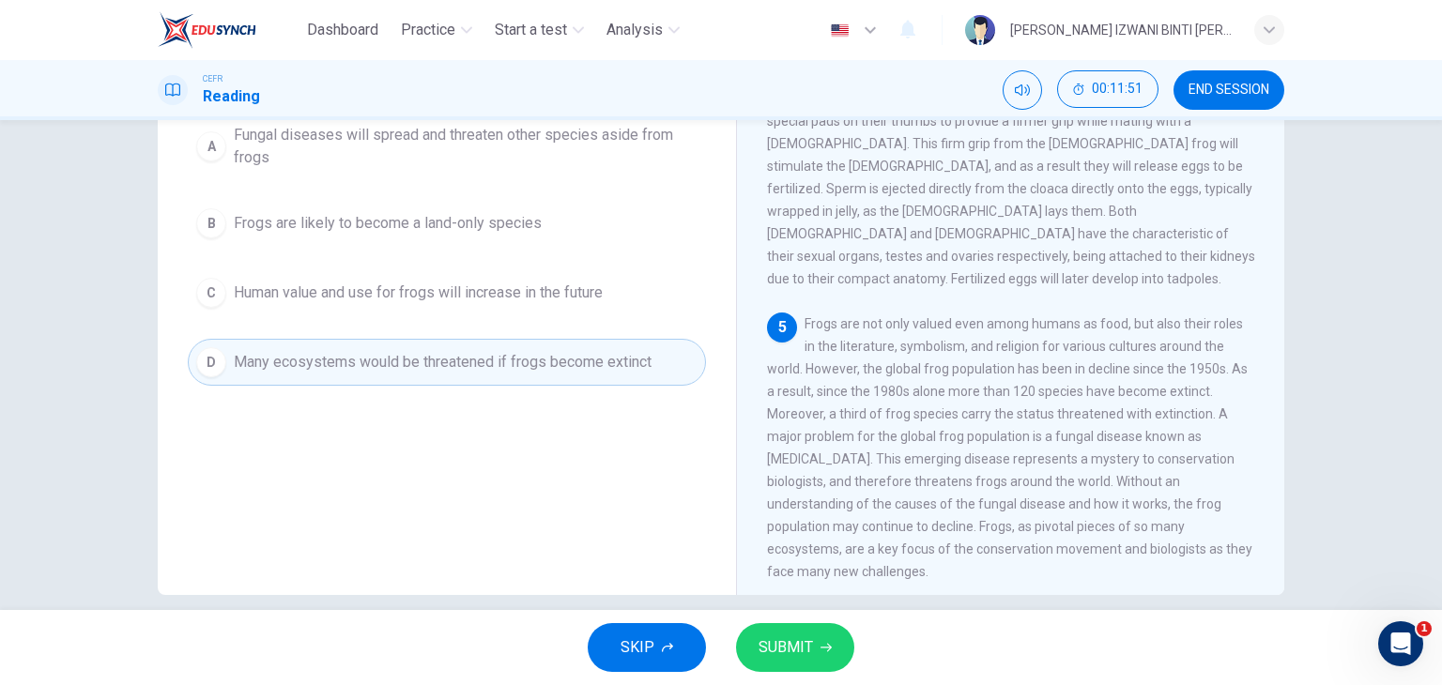
scroll to position [939, 0]
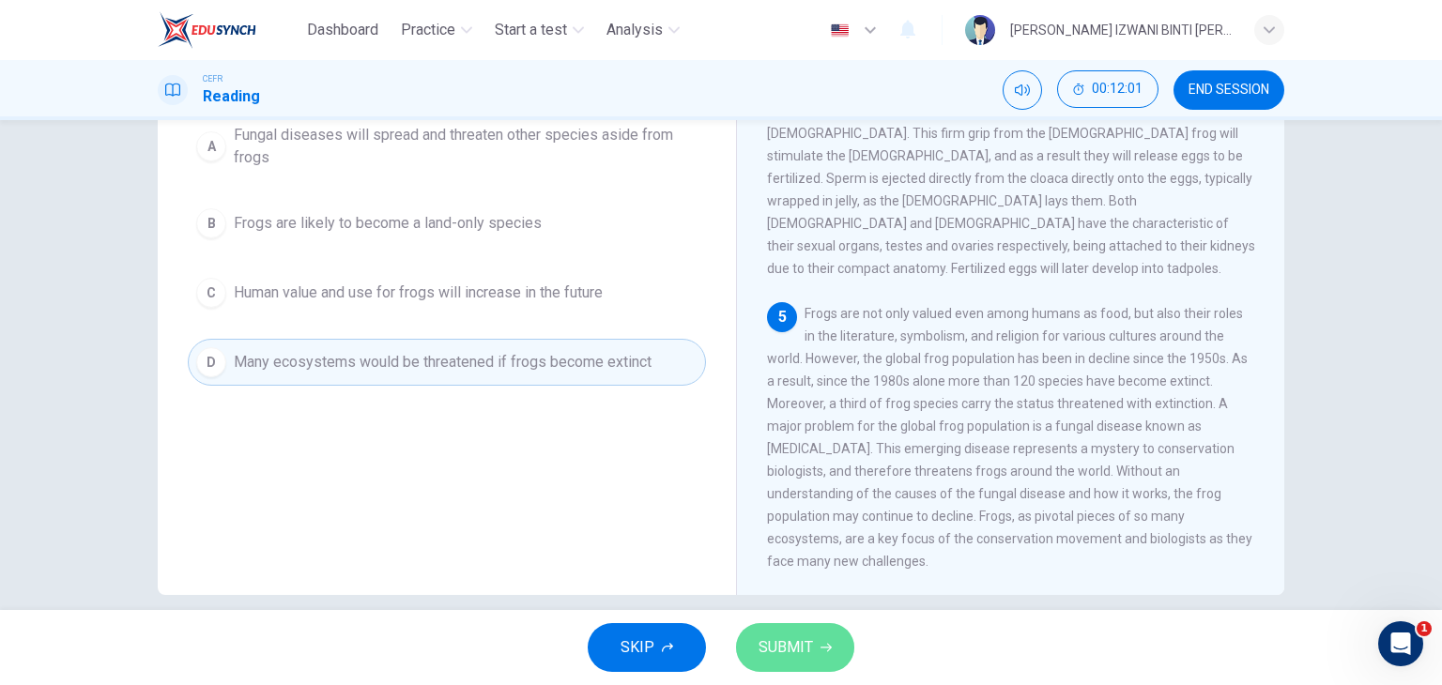
click at [813, 644] on button "SUBMIT" at bounding box center [795, 647] width 118 height 49
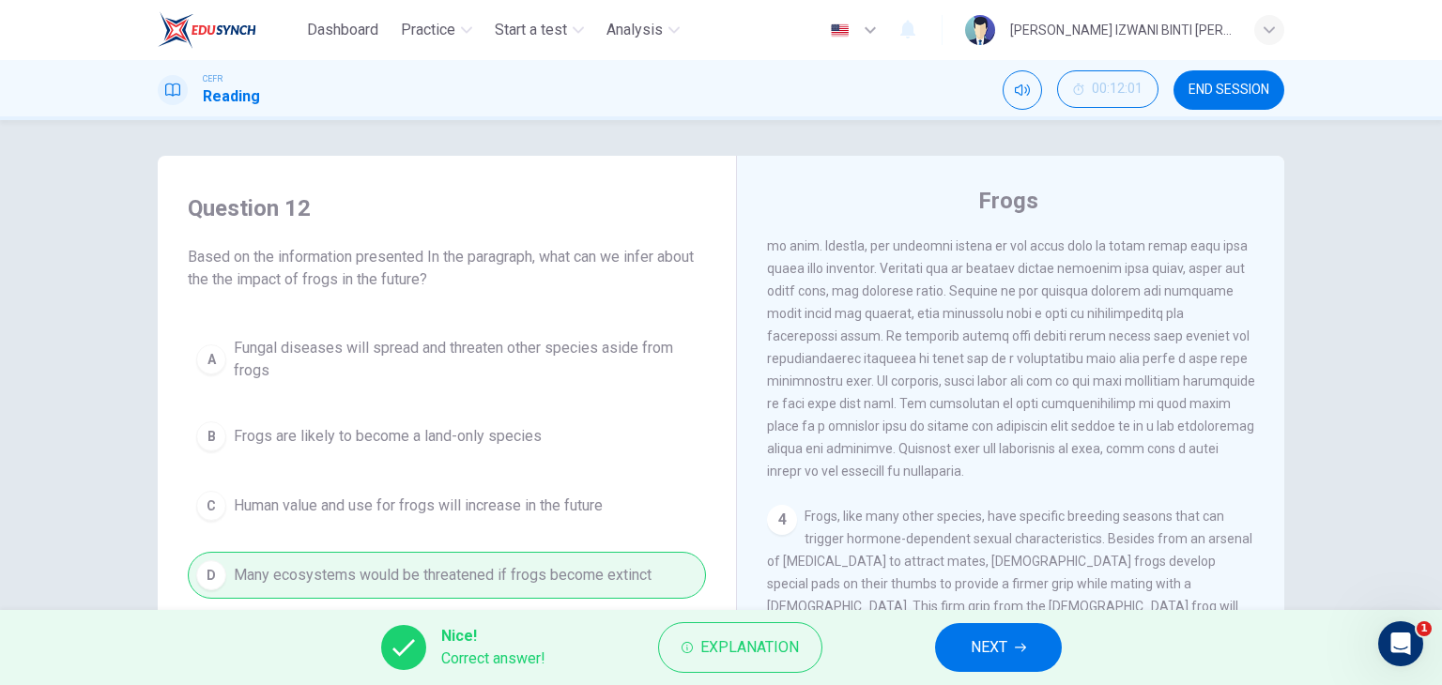
scroll to position [0, 0]
click at [1041, 651] on button "NEXT" at bounding box center [998, 647] width 127 height 49
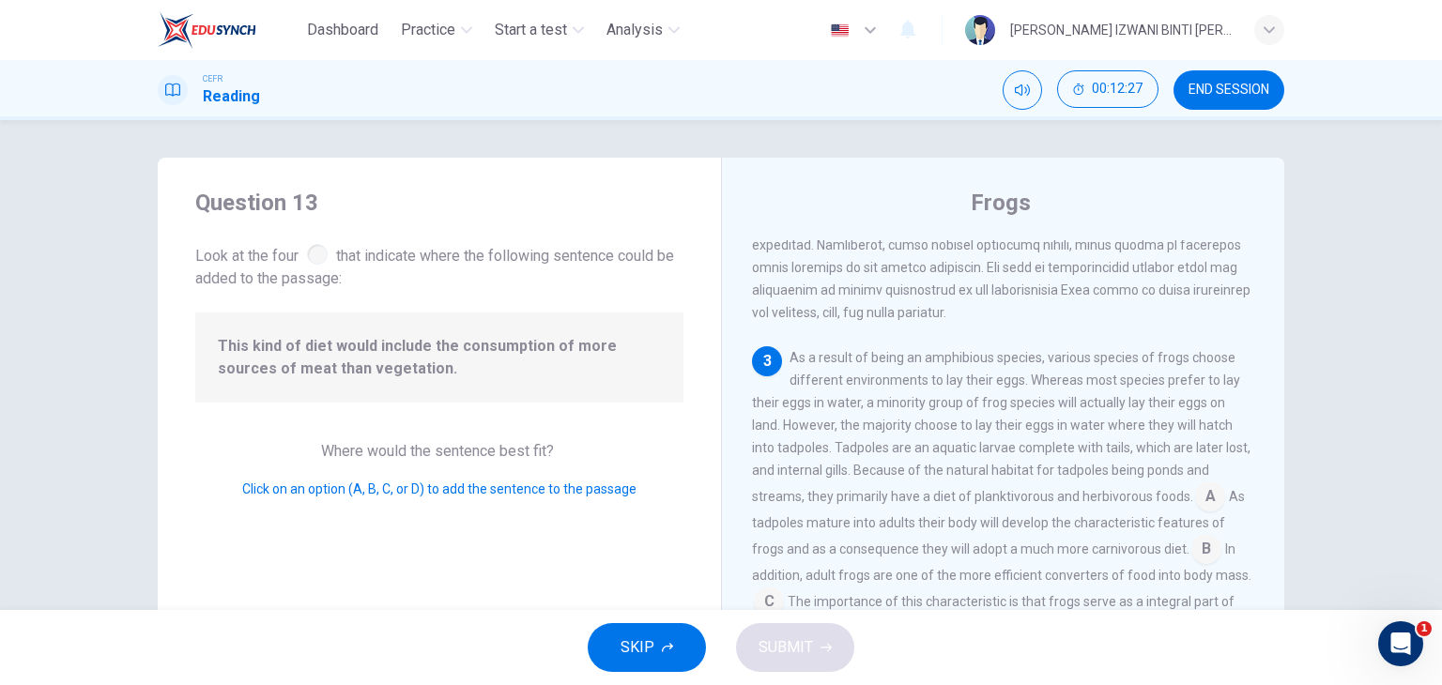
scroll to position [574, 0]
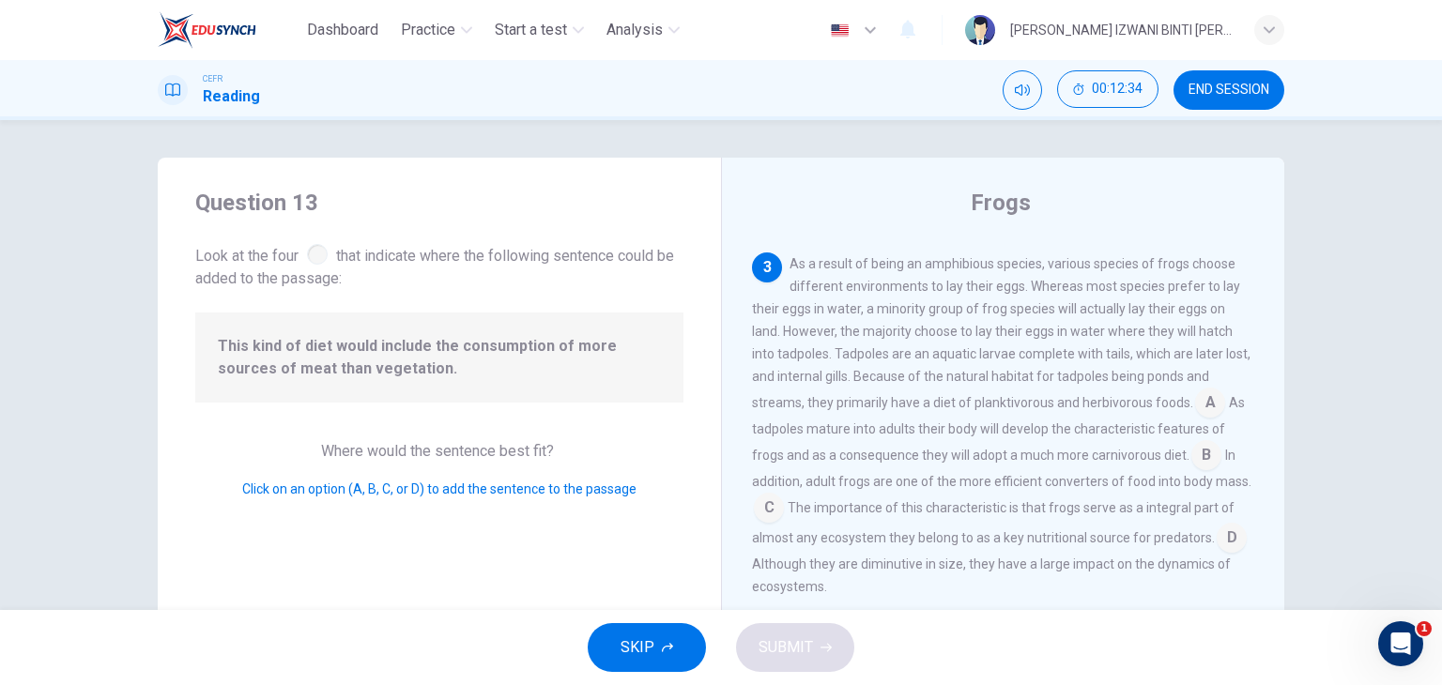
click at [1201, 459] on input at bounding box center [1206, 457] width 30 height 30
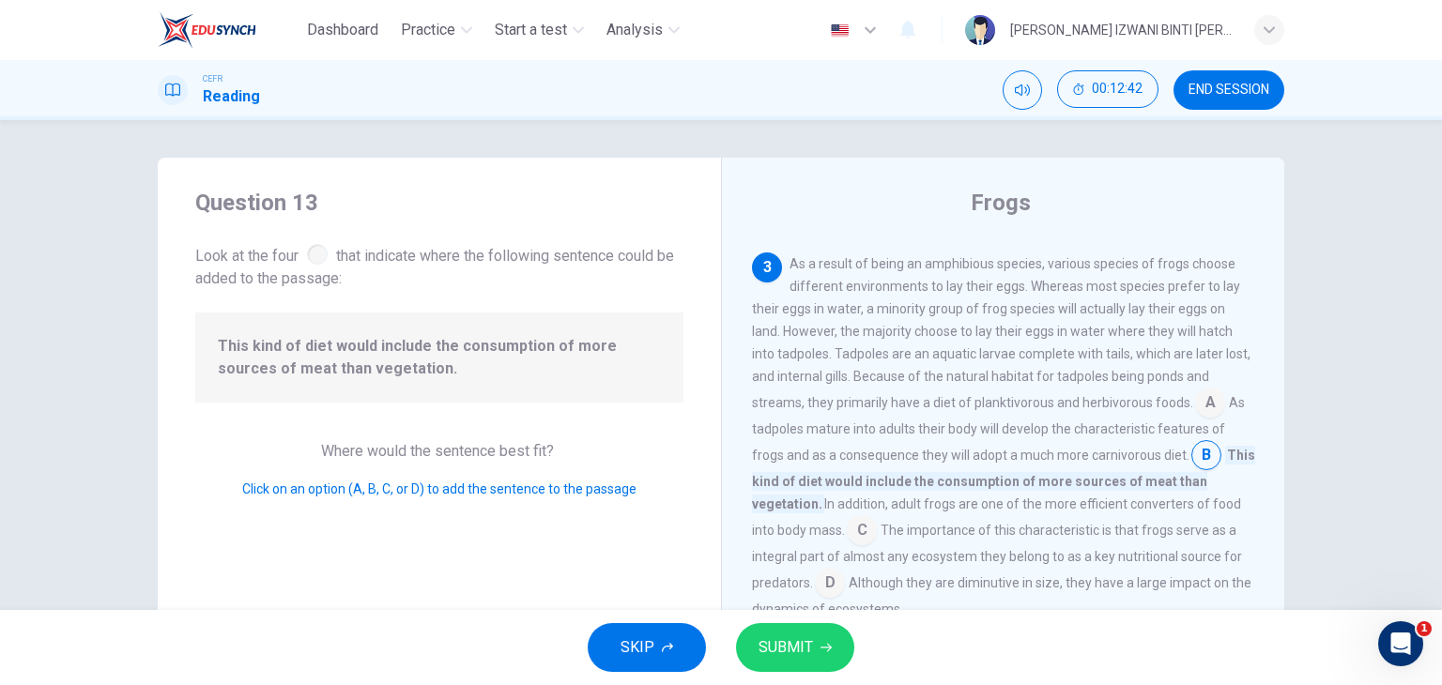
click at [815, 654] on button "SUBMIT" at bounding box center [795, 647] width 118 height 49
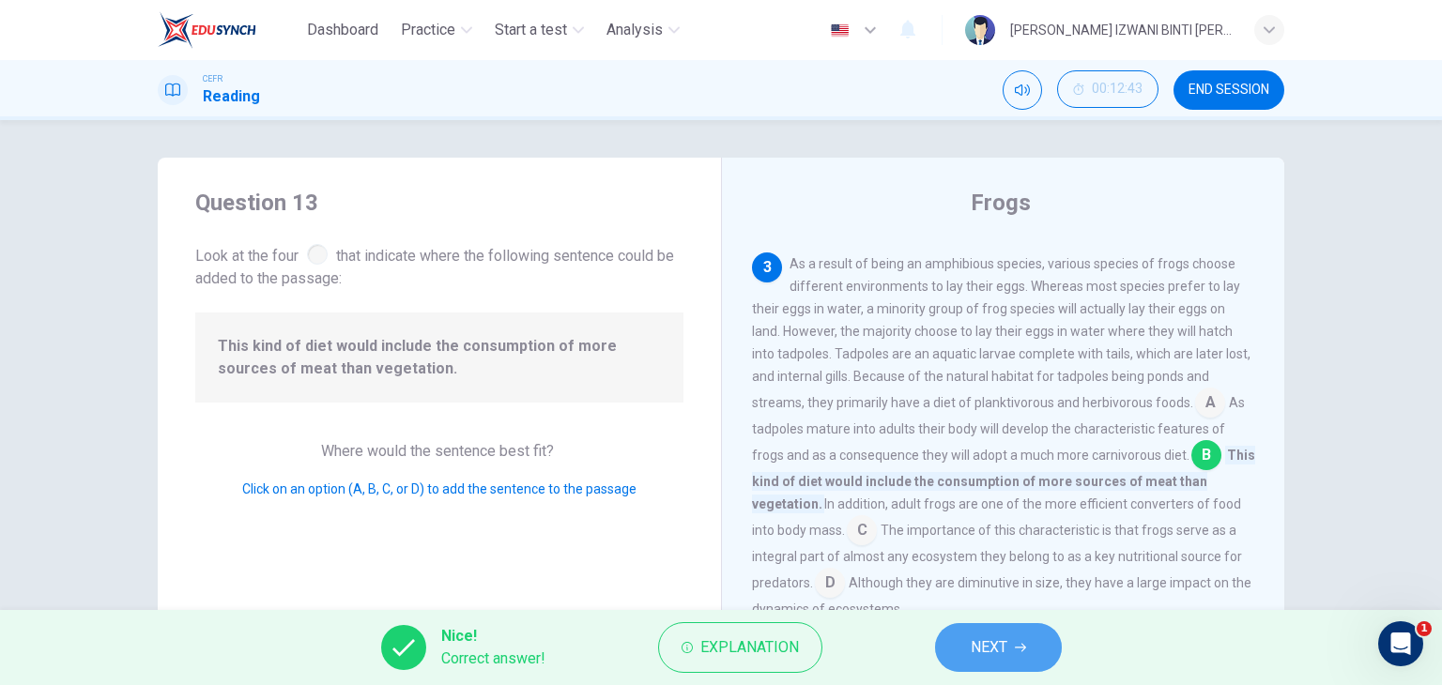
click at [1029, 636] on button "NEXT" at bounding box center [998, 647] width 127 height 49
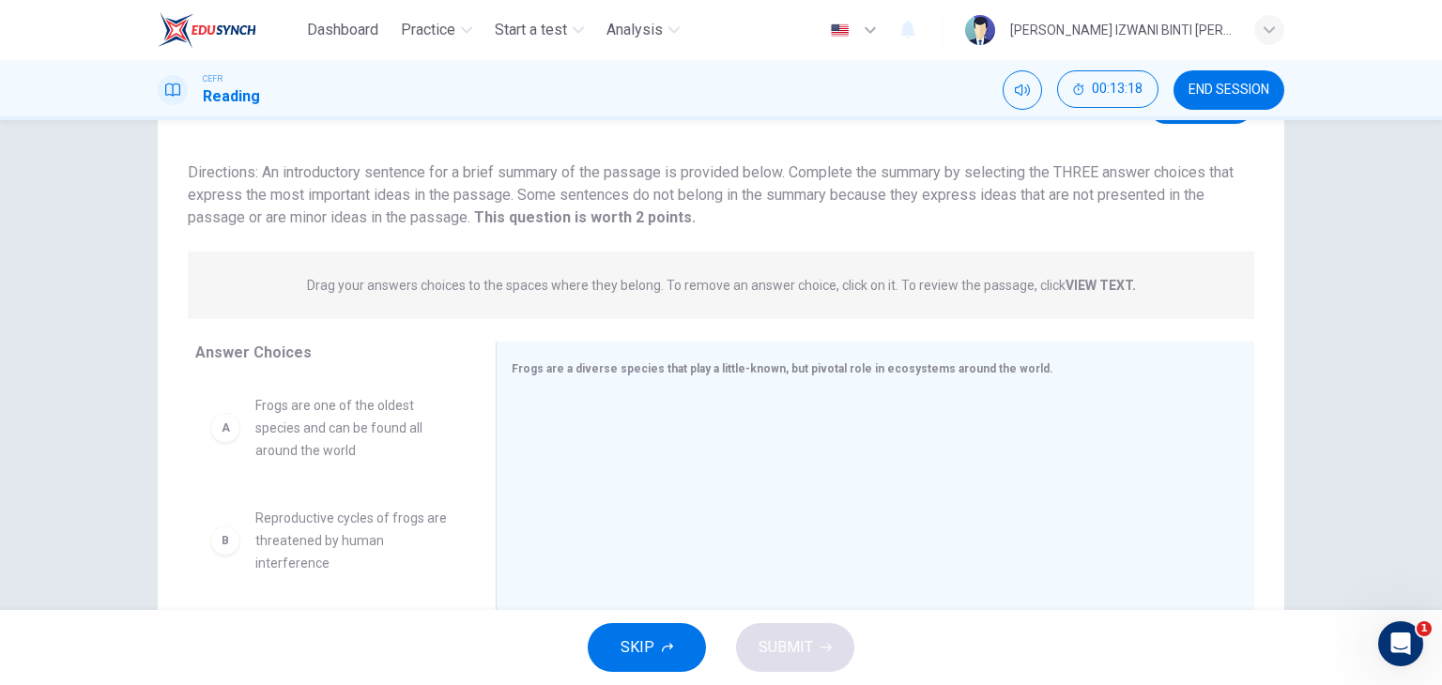
scroll to position [50, 0]
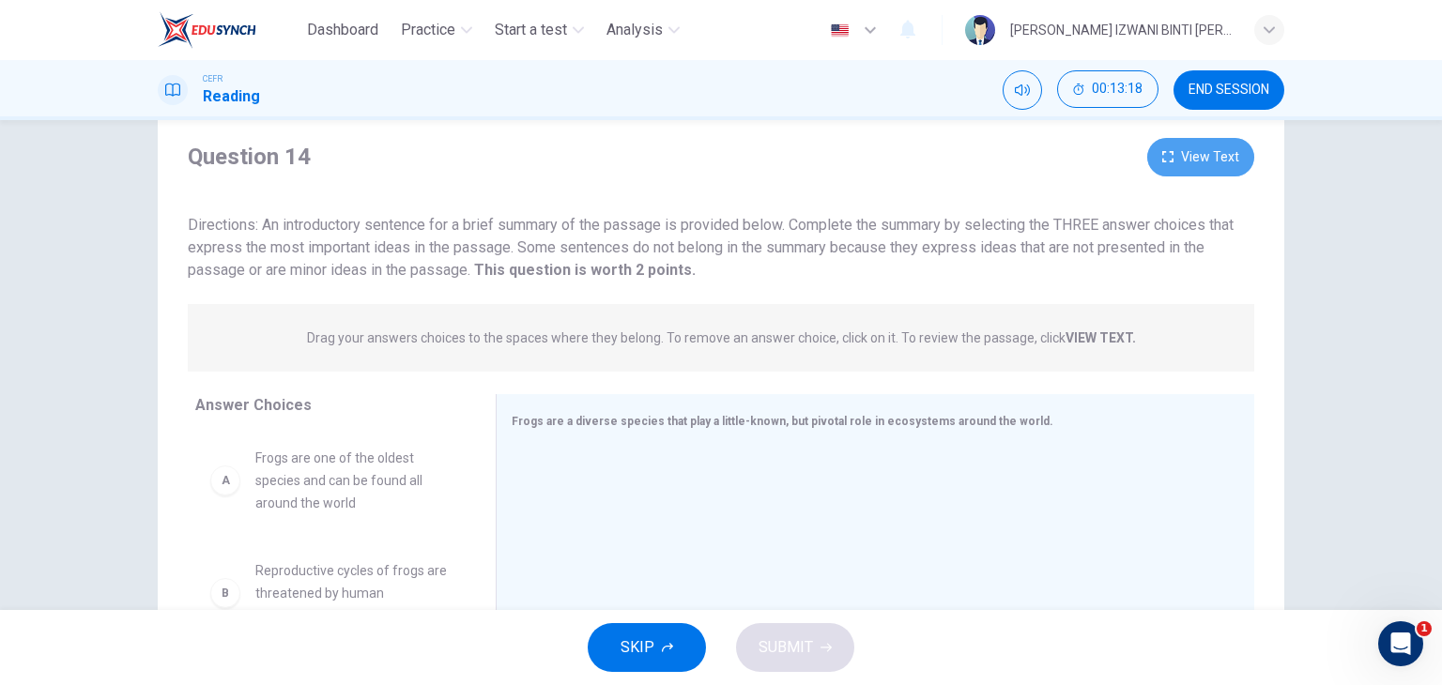
click at [1236, 161] on button "View Text" at bounding box center [1200, 157] width 107 height 38
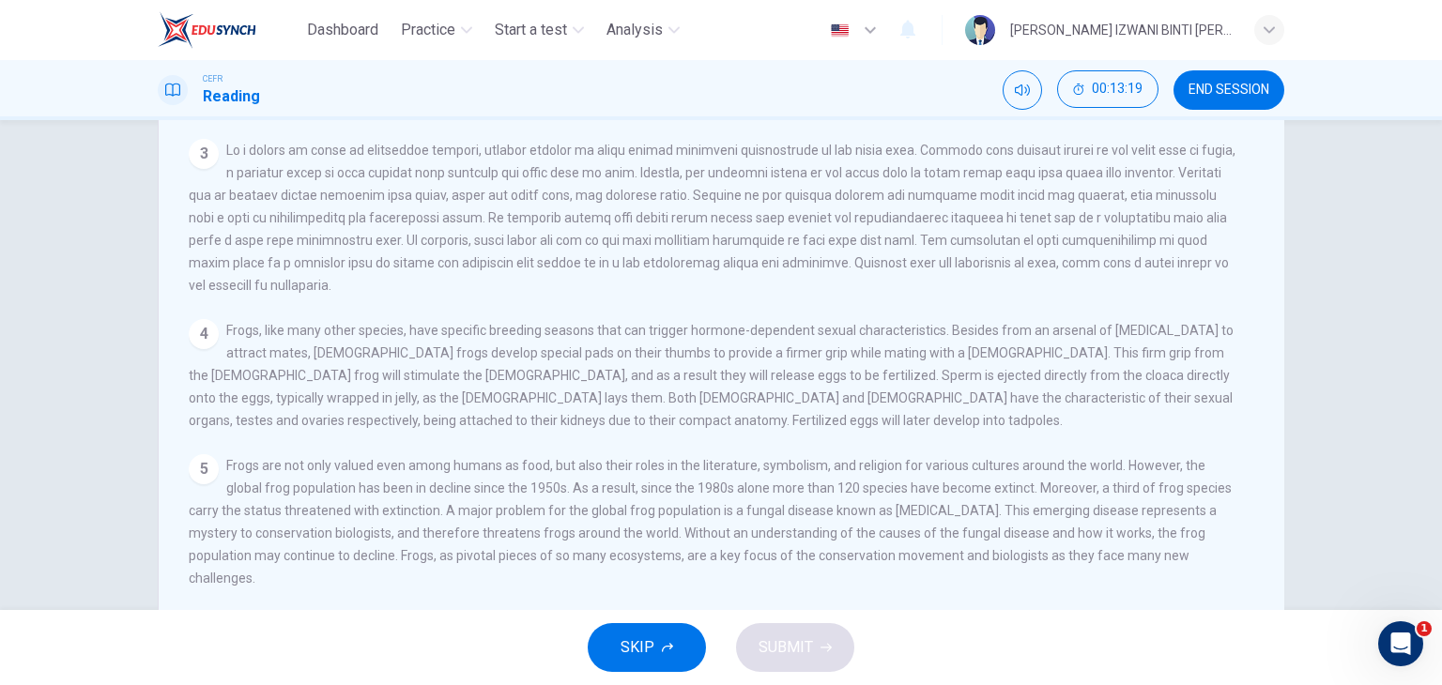
scroll to position [238, 0]
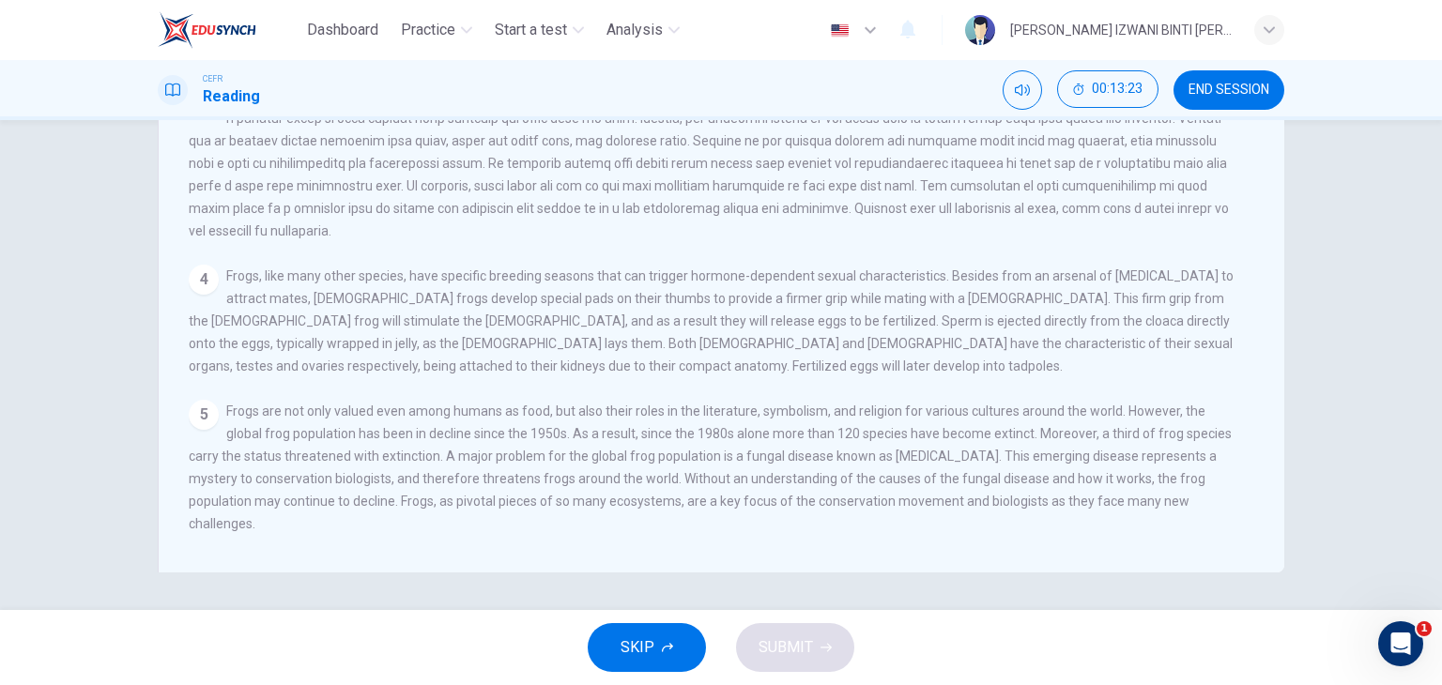
drag, startPoint x: 377, startPoint y: 425, endPoint x: 420, endPoint y: 430, distance: 42.5
click at [420, 430] on span "Frogs are not only valued even among humans as food, but also their roles in th…" at bounding box center [710, 468] width 1043 height 128
drag, startPoint x: 316, startPoint y: 441, endPoint x: 576, endPoint y: 439, distance: 259.1
click at [575, 439] on div "5 Frogs are not only valued even among humans as food, but also their roles in …" at bounding box center [715, 467] width 1052 height 135
drag, startPoint x: 633, startPoint y: 428, endPoint x: 811, endPoint y: 445, distance: 179.2
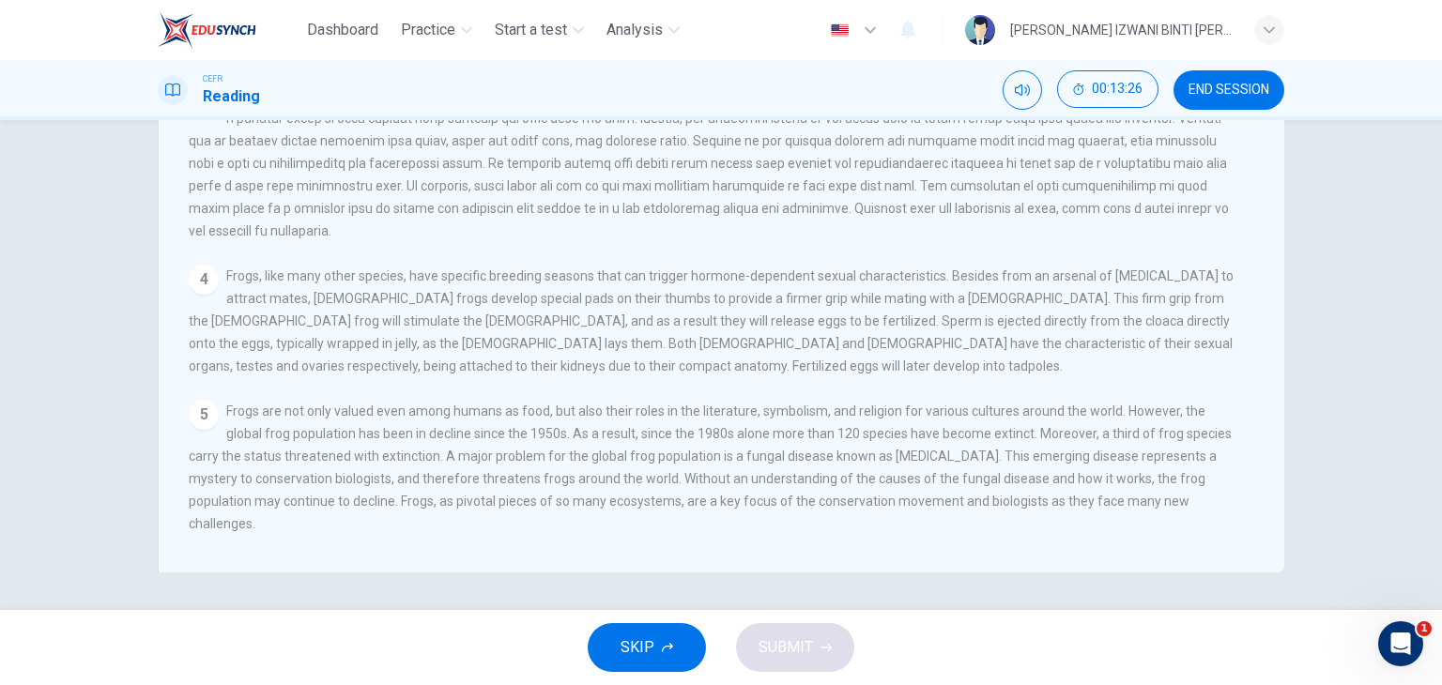
click at [811, 445] on span "Frogs are not only valued even among humans as food, but also their roles in th…" at bounding box center [710, 468] width 1043 height 128
drag, startPoint x: 437, startPoint y: 479, endPoint x: 822, endPoint y: 481, distance: 385.9
click at [796, 484] on div "5 Frogs are not only valued even among humans as food, but also their roles in …" at bounding box center [715, 467] width 1052 height 135
click at [811, 482] on div "5 Frogs are not only valued even among humans as food, but also their roles in …" at bounding box center [715, 467] width 1052 height 135
drag, startPoint x: 315, startPoint y: 504, endPoint x: 1053, endPoint y: 500, distance: 738.9
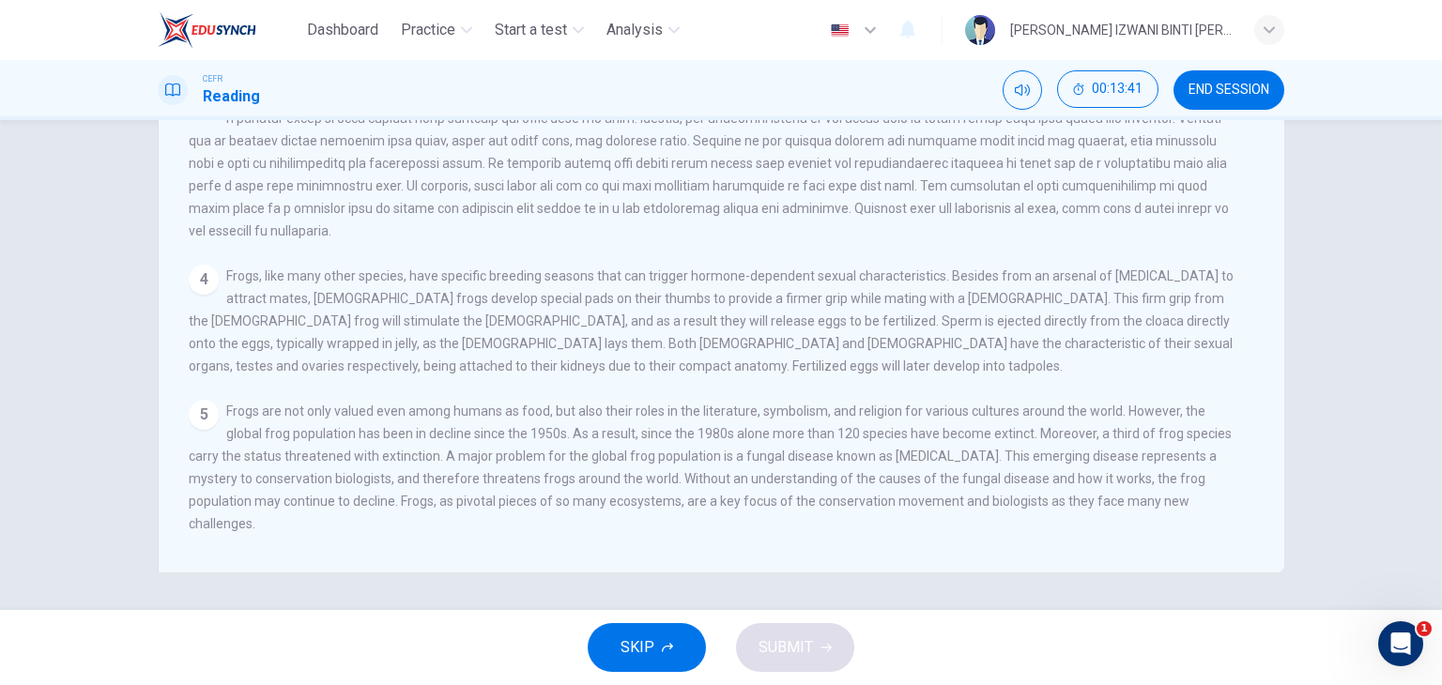
click at [1043, 503] on span "Frogs are not only valued even among humans as food, but also their roles in th…" at bounding box center [710, 468] width 1043 height 128
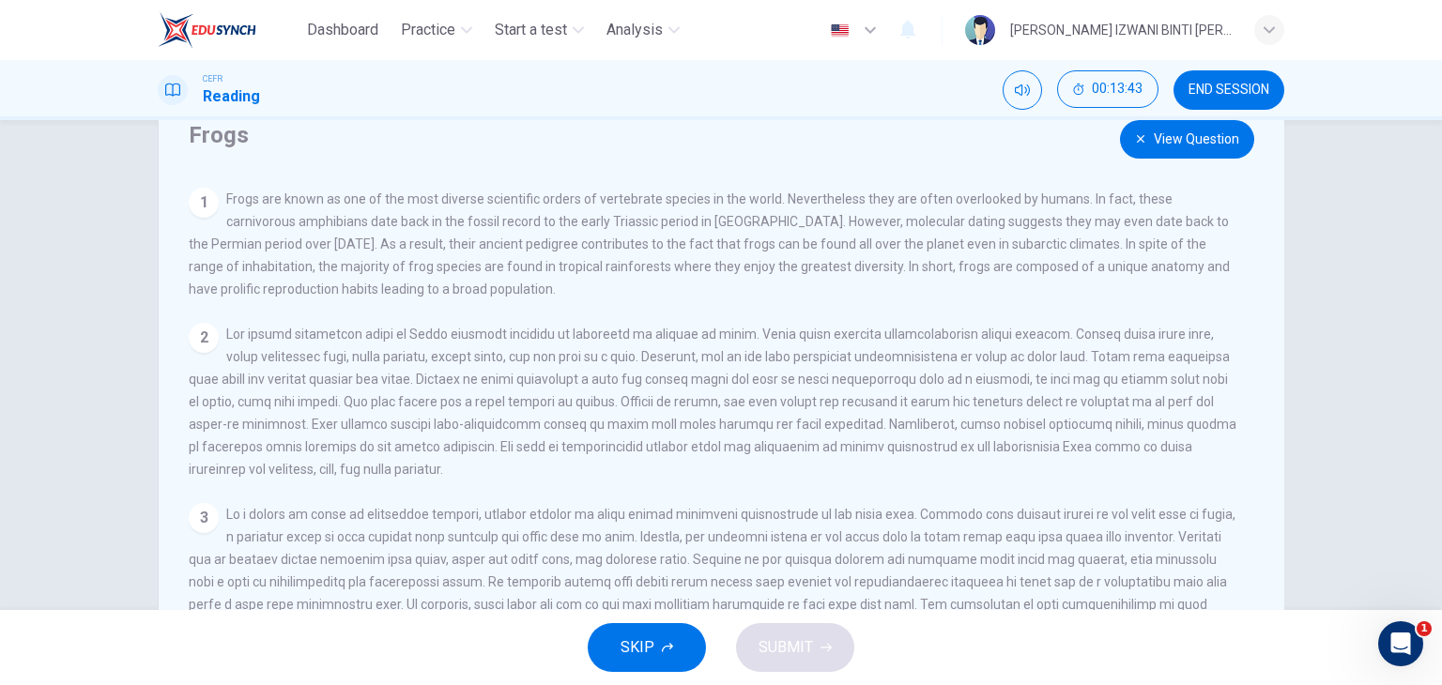
scroll to position [0, 0]
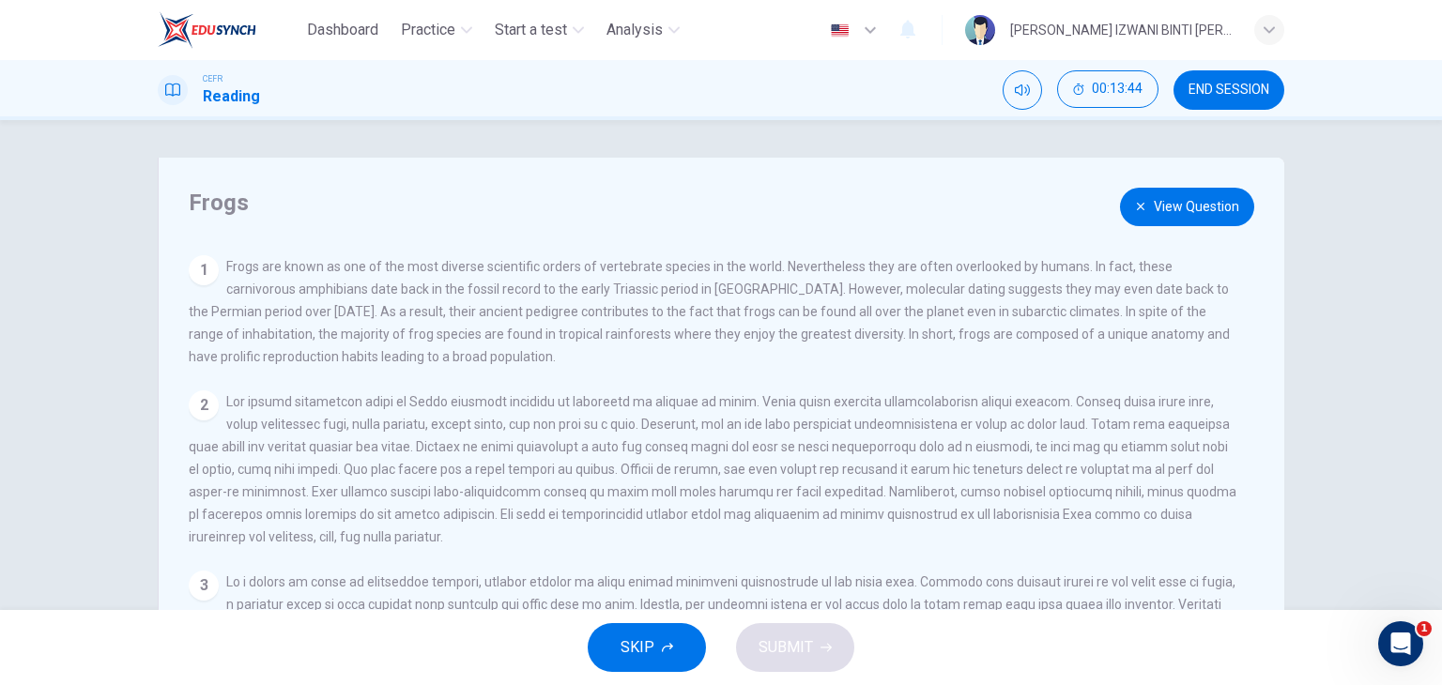
click at [1228, 205] on button "View Question" at bounding box center [1187, 207] width 134 height 38
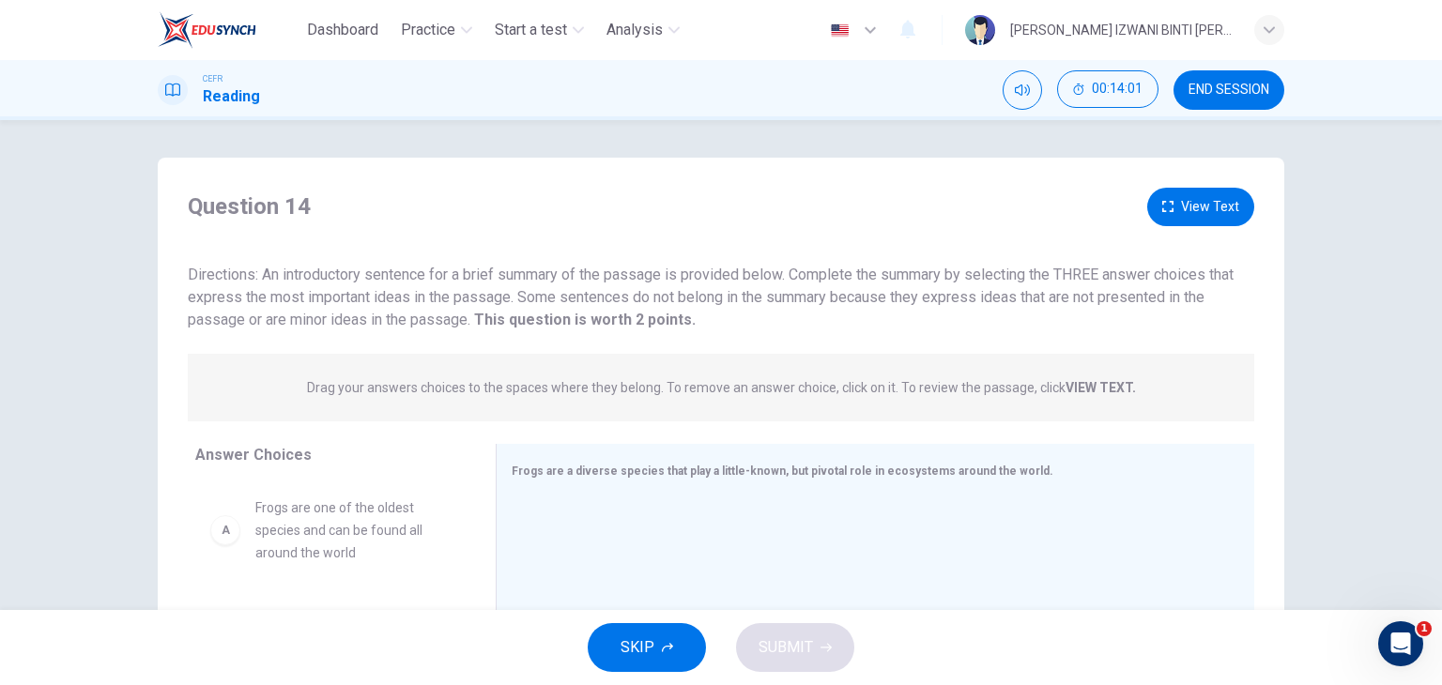
click at [1213, 200] on button "View Text" at bounding box center [1200, 207] width 107 height 38
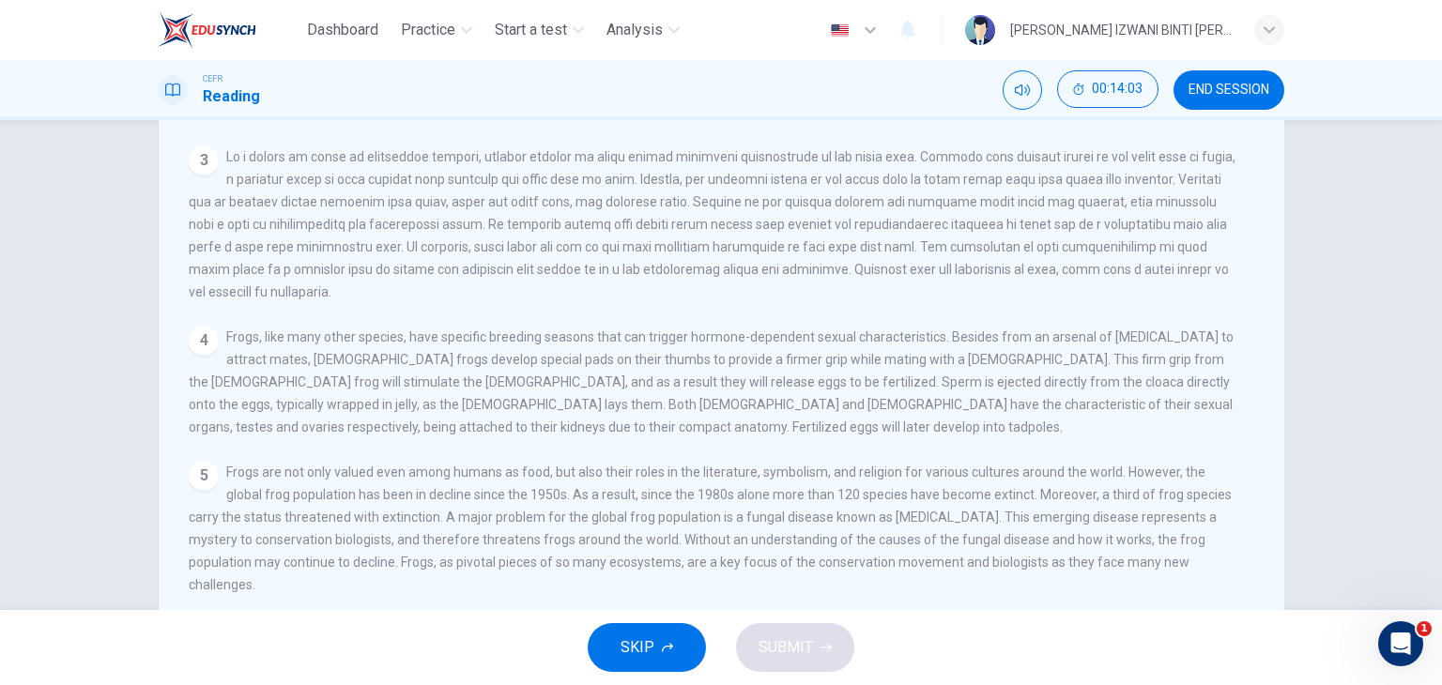
scroll to position [188, 0]
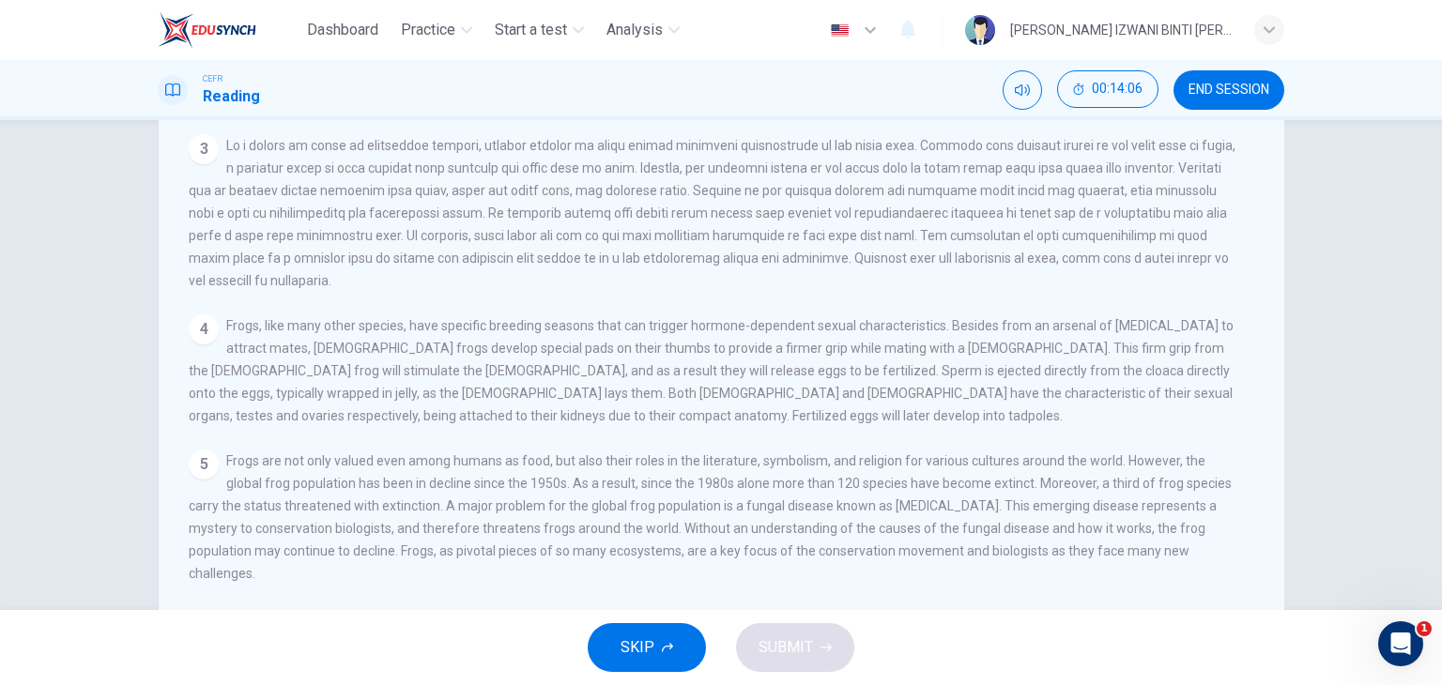
drag, startPoint x: 361, startPoint y: 316, endPoint x: 1160, endPoint y: 309, distance: 800.0
click at [1183, 301] on div "View Question 1 Frogs are known as one of the most diverse scientific orders of…" at bounding box center [727, 338] width 1076 height 540
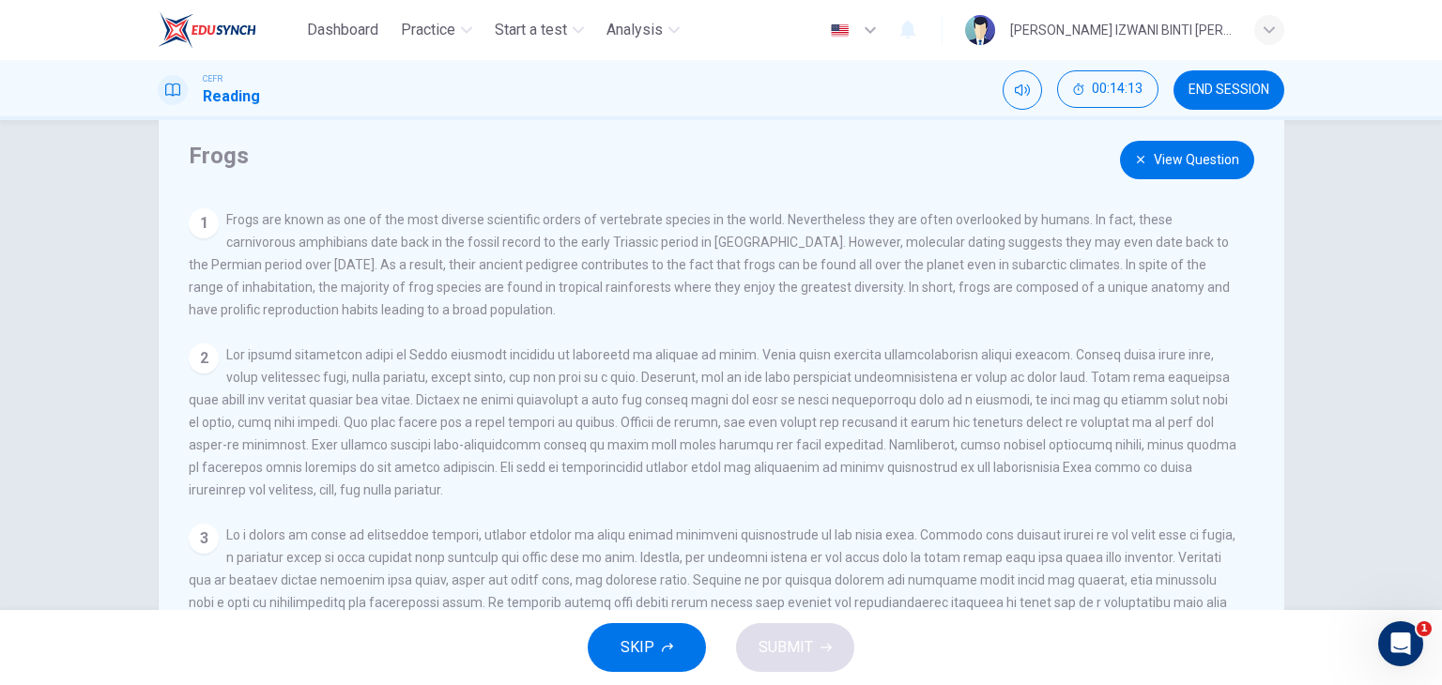
scroll to position [0, 0]
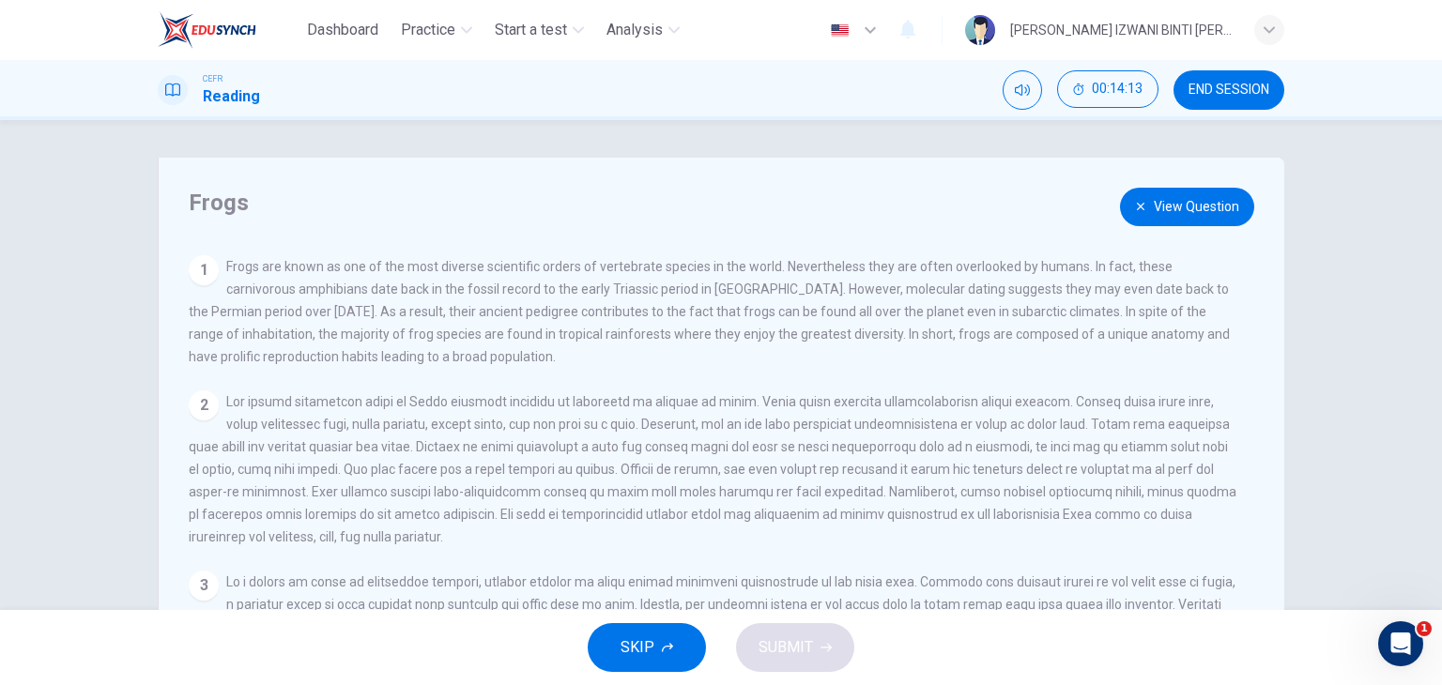
click at [1209, 210] on button "View Question" at bounding box center [1187, 207] width 134 height 38
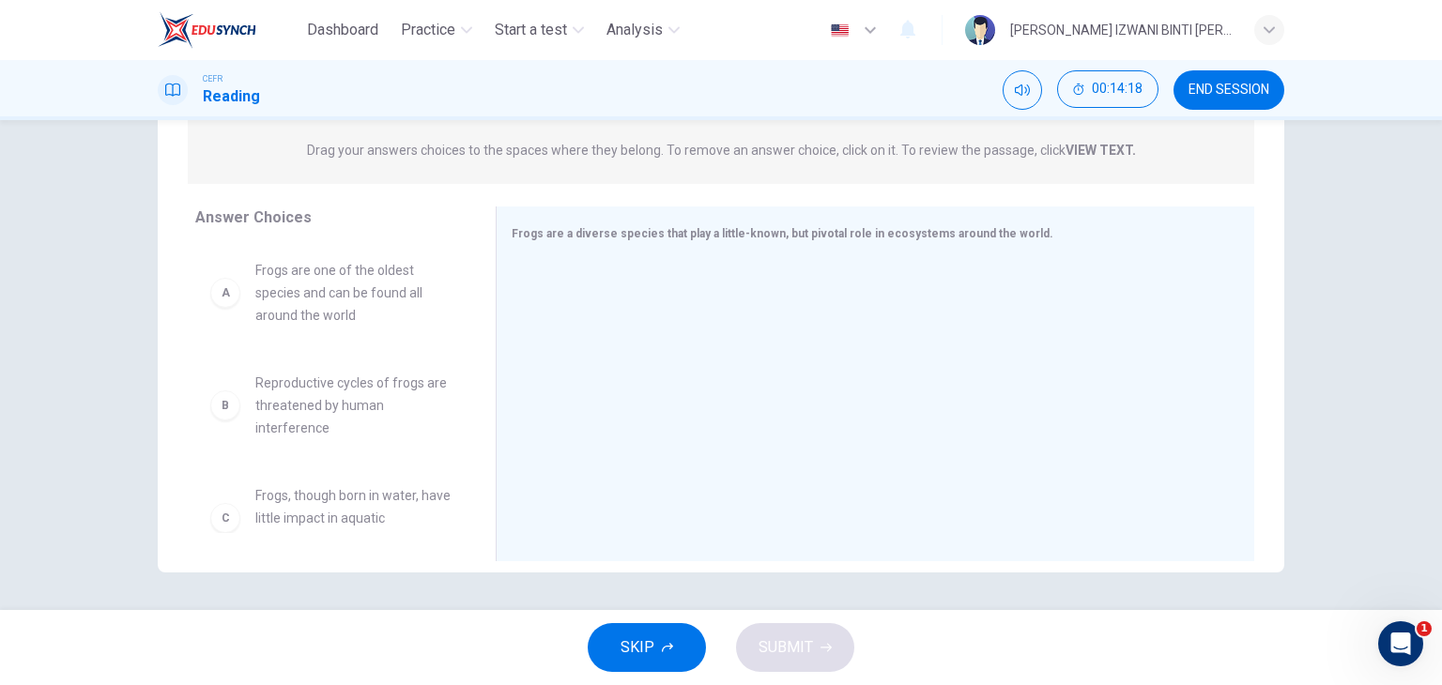
scroll to position [94, 0]
click at [1242, 79] on button "END SESSION" at bounding box center [1229, 89] width 111 height 39
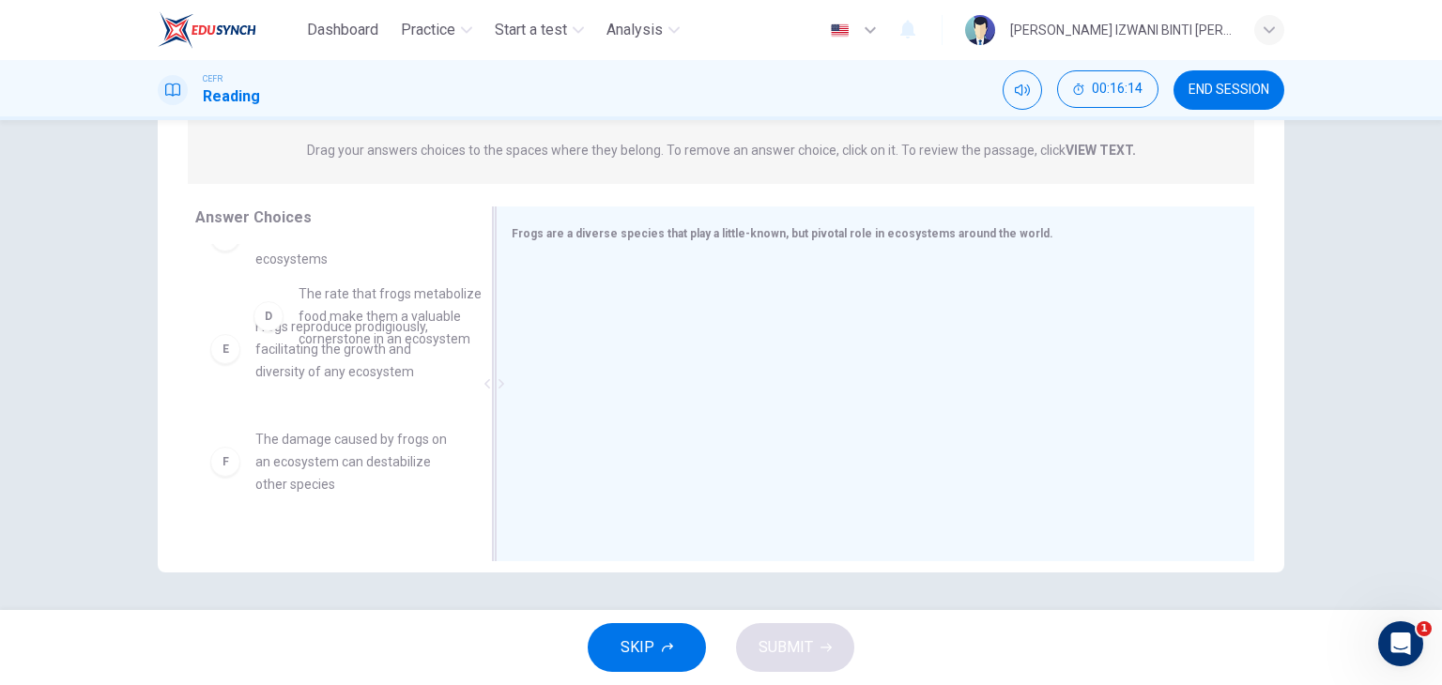
scroll to position [276, 0]
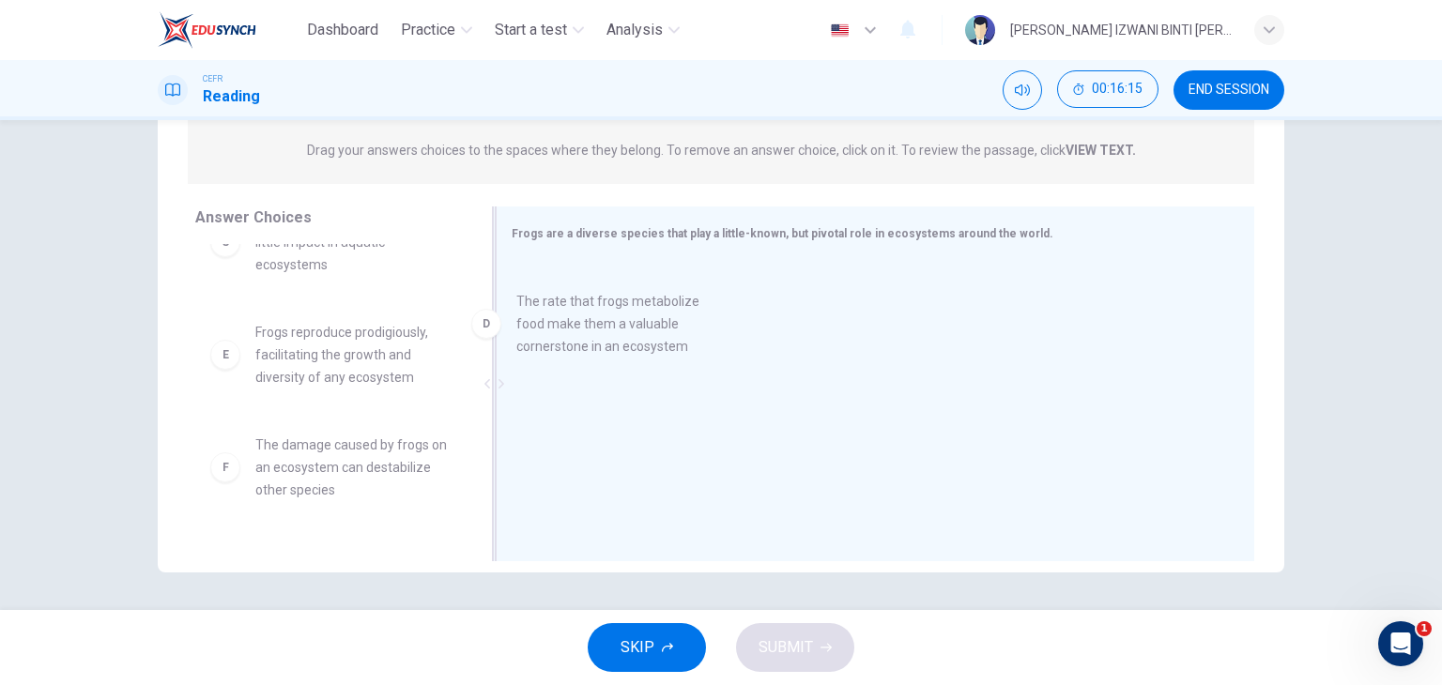
drag, startPoint x: 361, startPoint y: 375, endPoint x: 641, endPoint y: 341, distance: 282.8
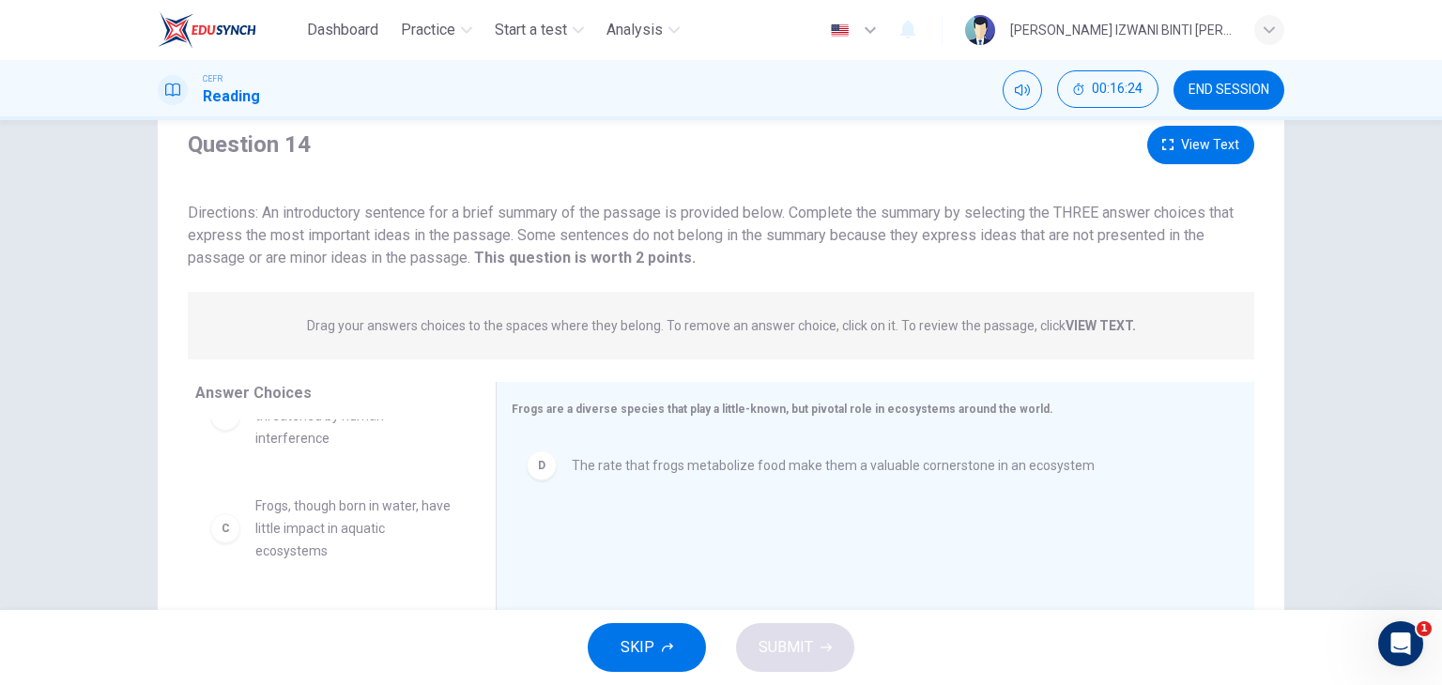
scroll to position [50, 0]
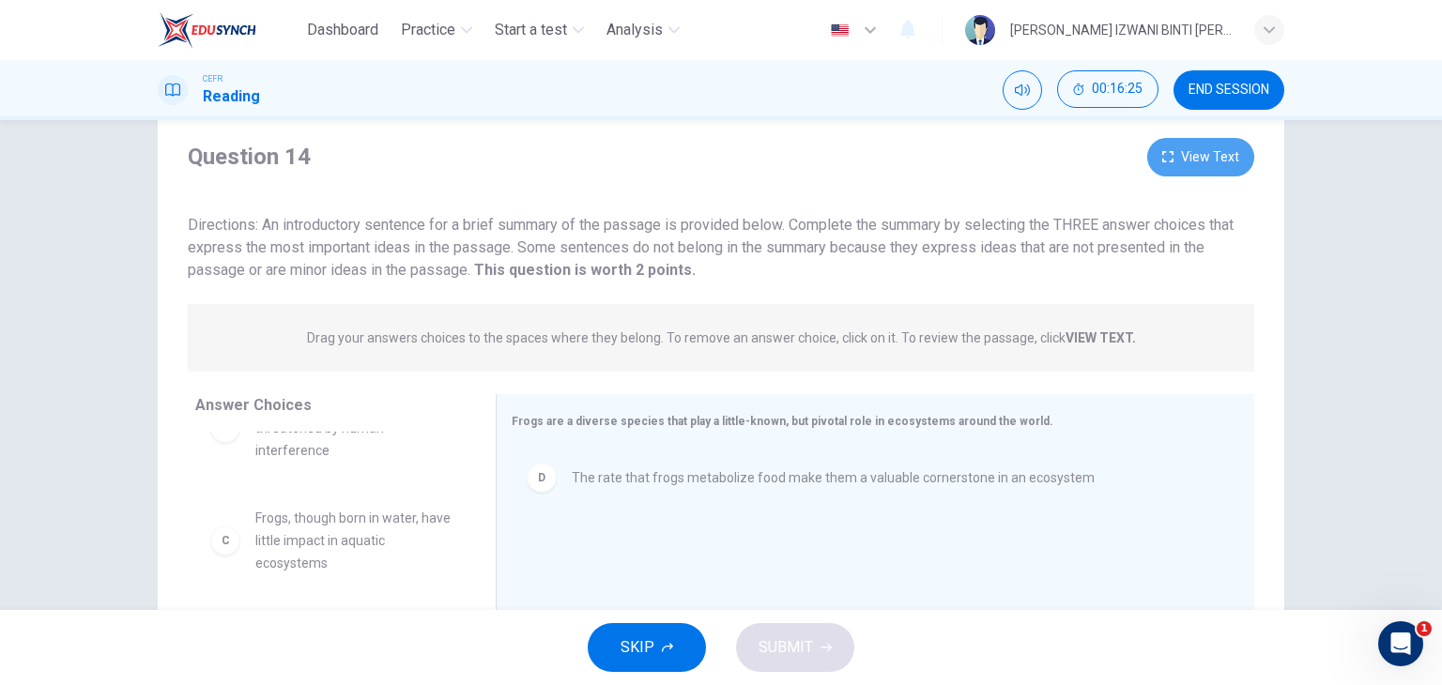
click at [1221, 170] on button "View Text" at bounding box center [1200, 157] width 107 height 38
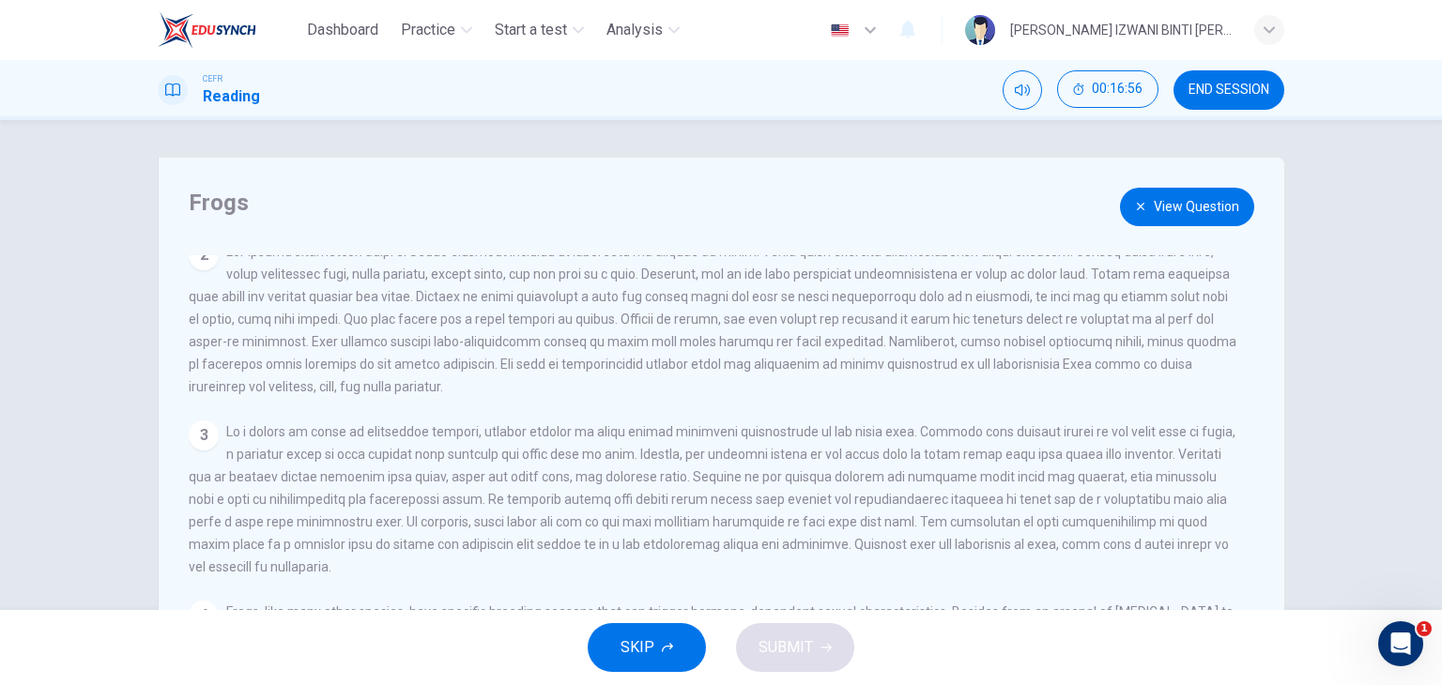
scroll to position [188, 0]
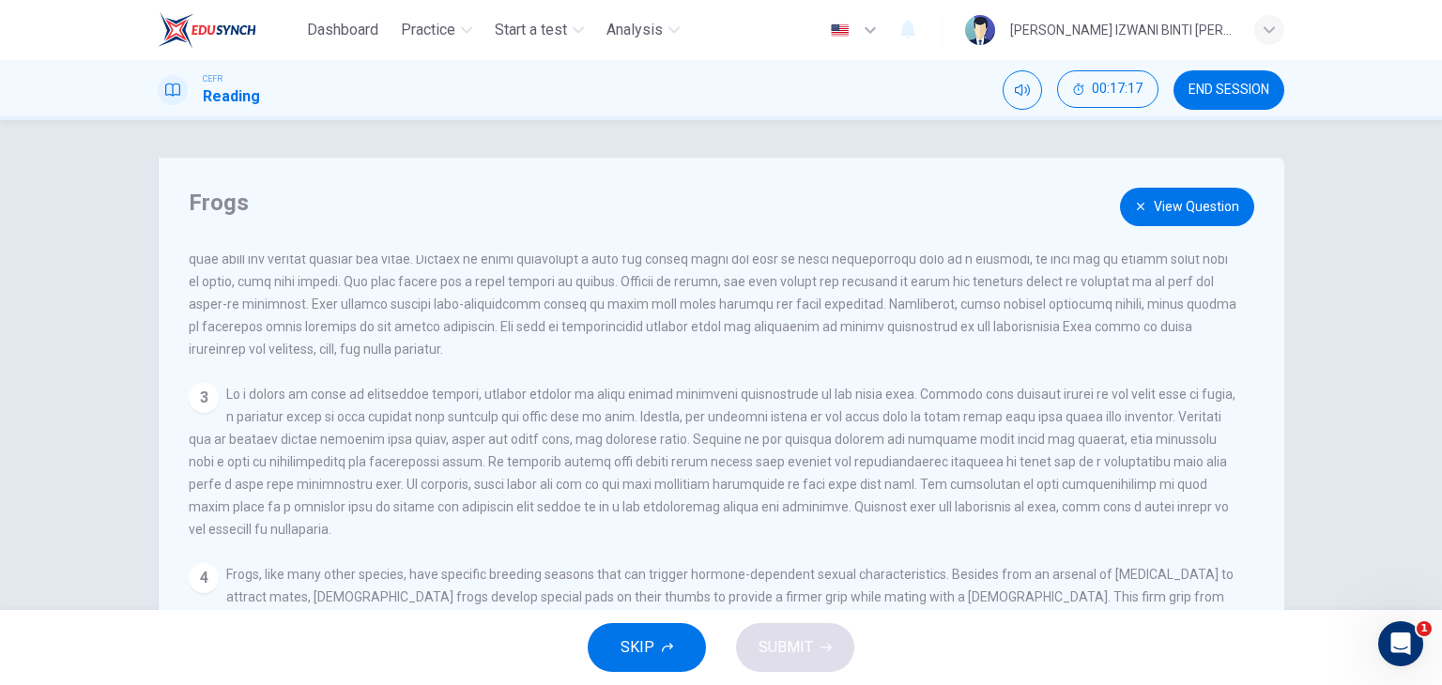
click at [1151, 202] on button "View Question" at bounding box center [1187, 207] width 134 height 38
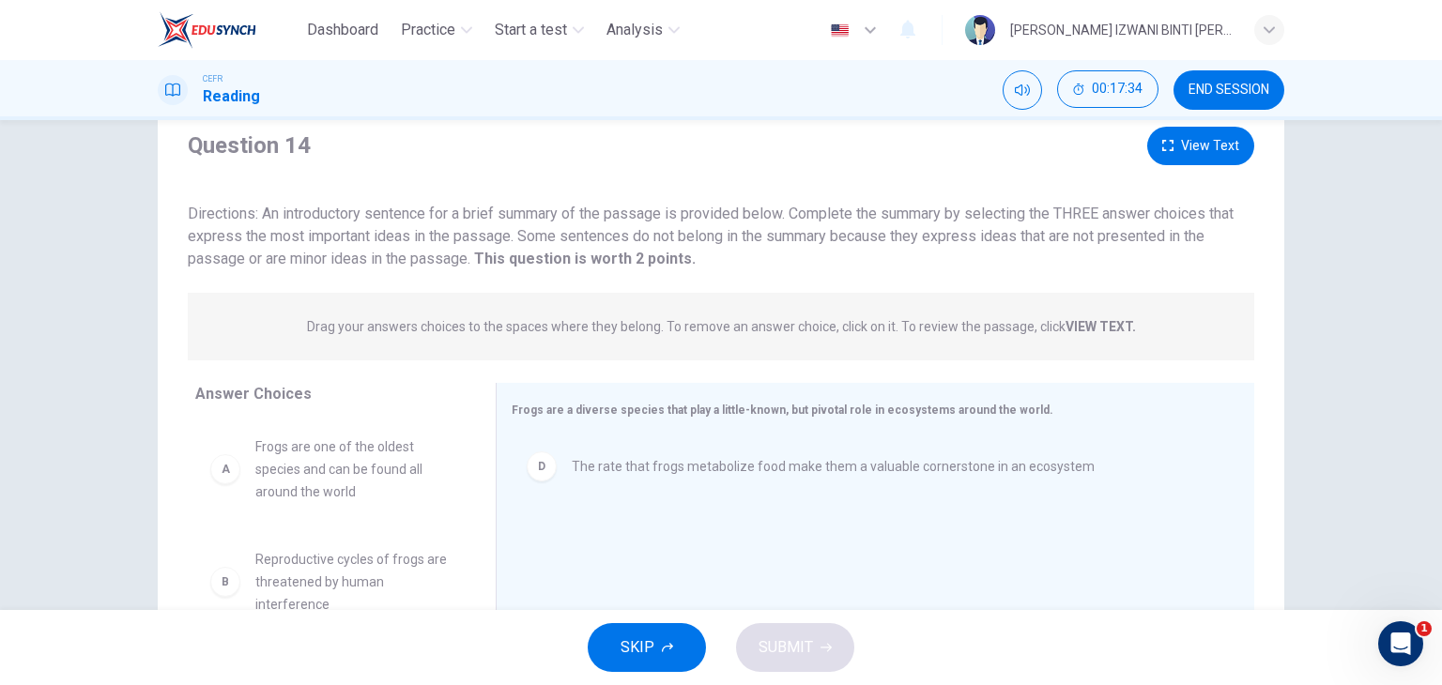
scroll to position [50, 0]
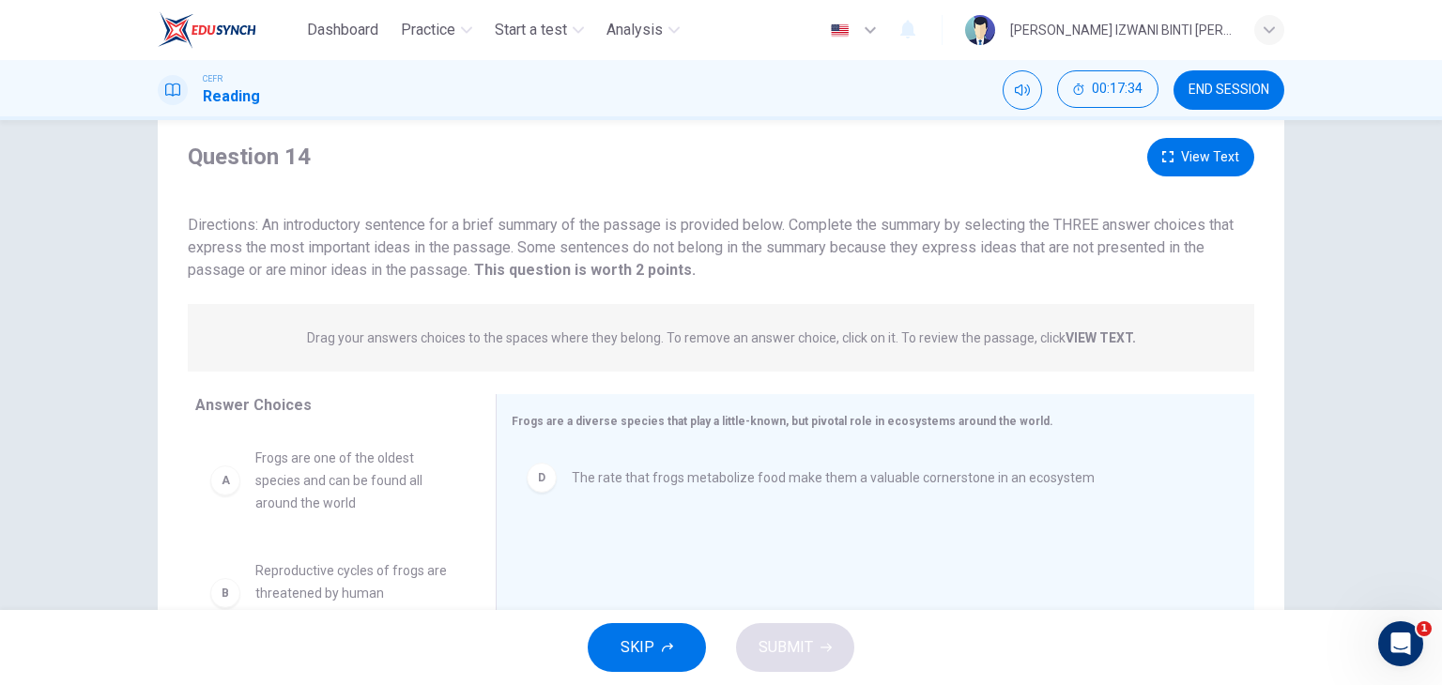
click at [1217, 144] on button "View Text" at bounding box center [1200, 157] width 107 height 38
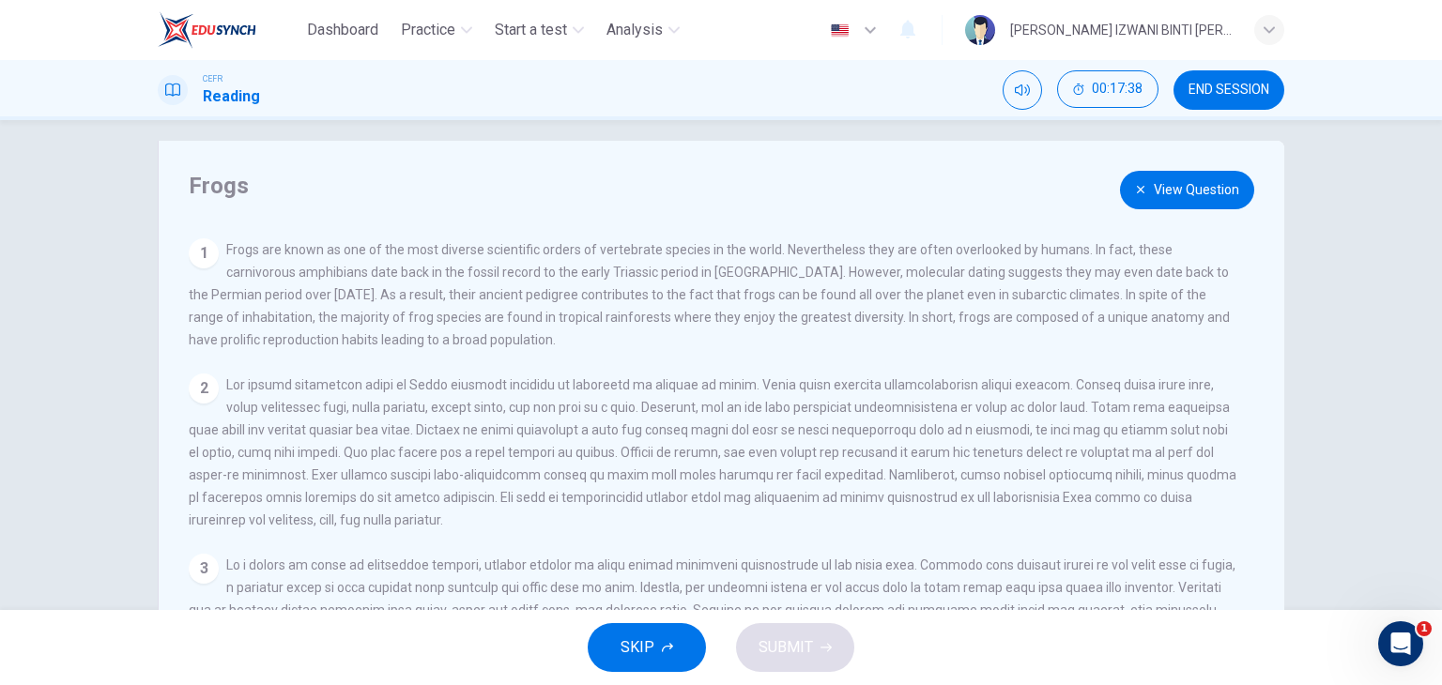
scroll to position [0, 0]
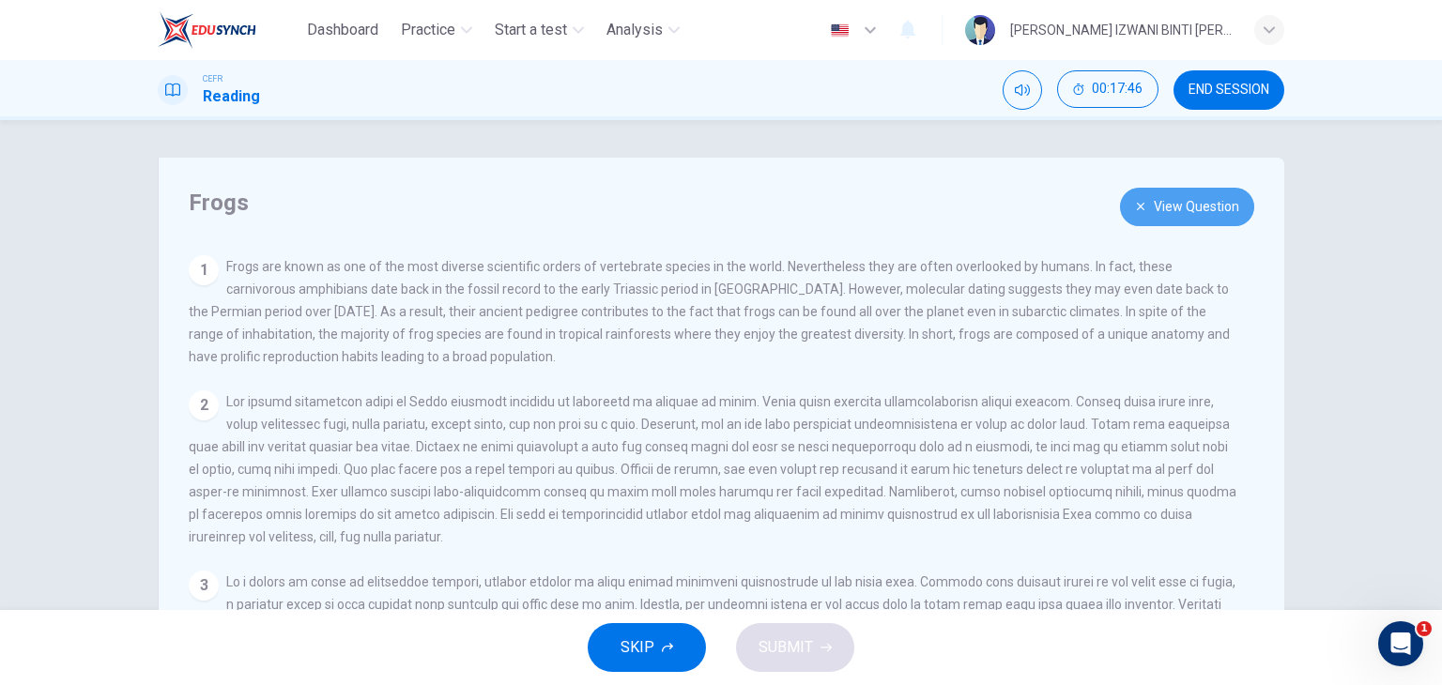
click at [1210, 201] on button "View Question" at bounding box center [1187, 207] width 134 height 38
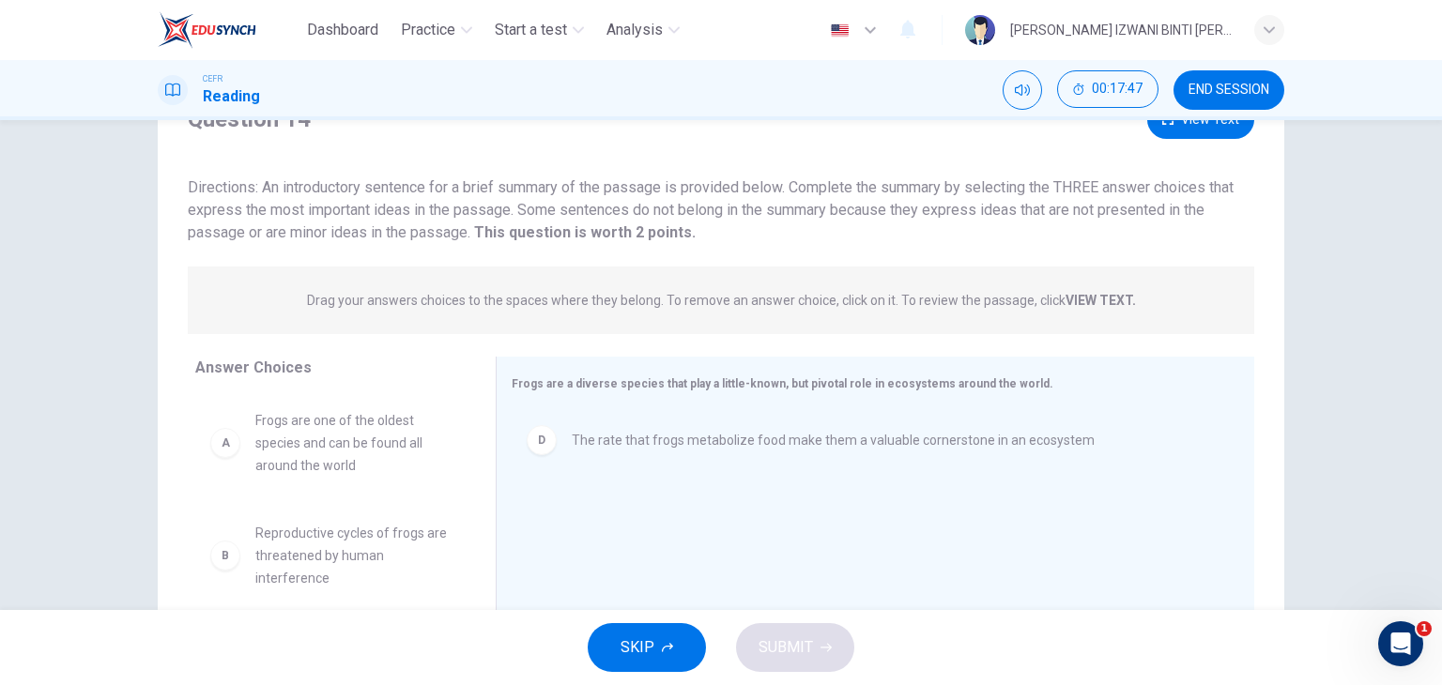
scroll to position [188, 0]
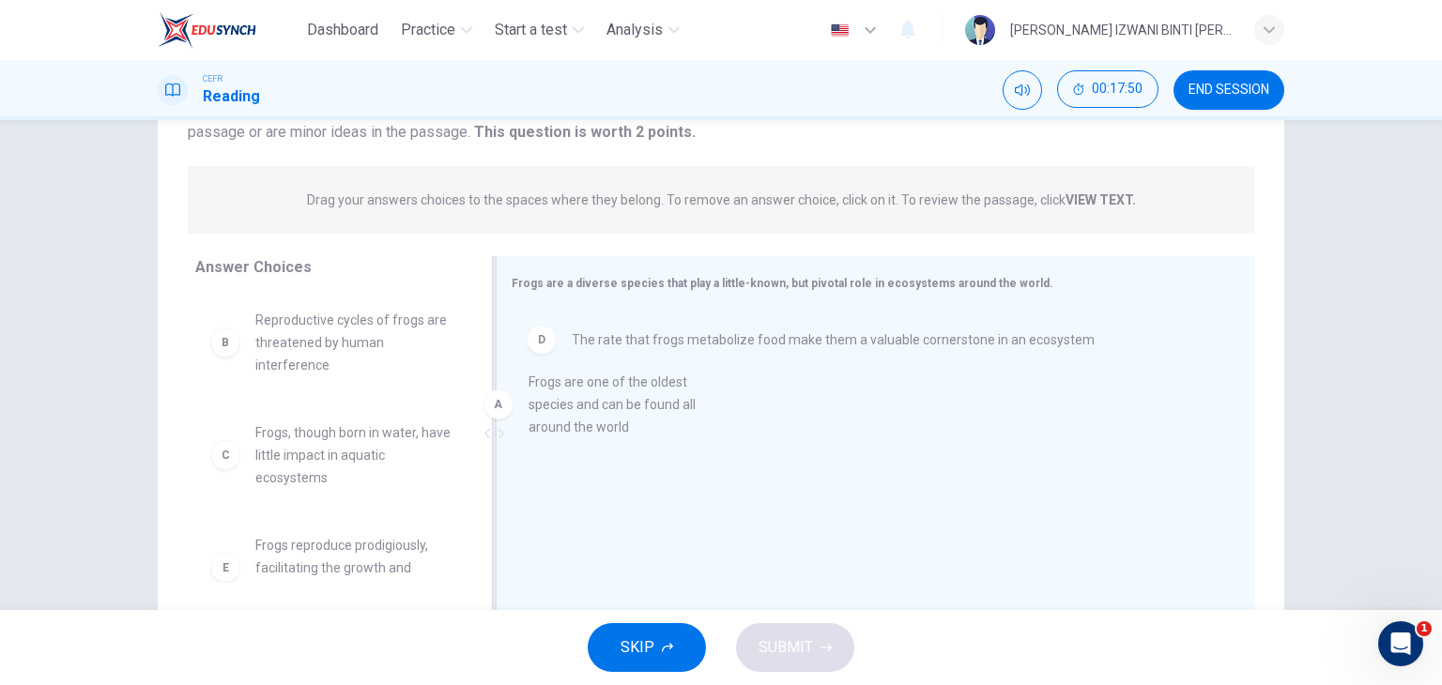
drag, startPoint x: 360, startPoint y: 350, endPoint x: 646, endPoint y: 418, distance: 294.2
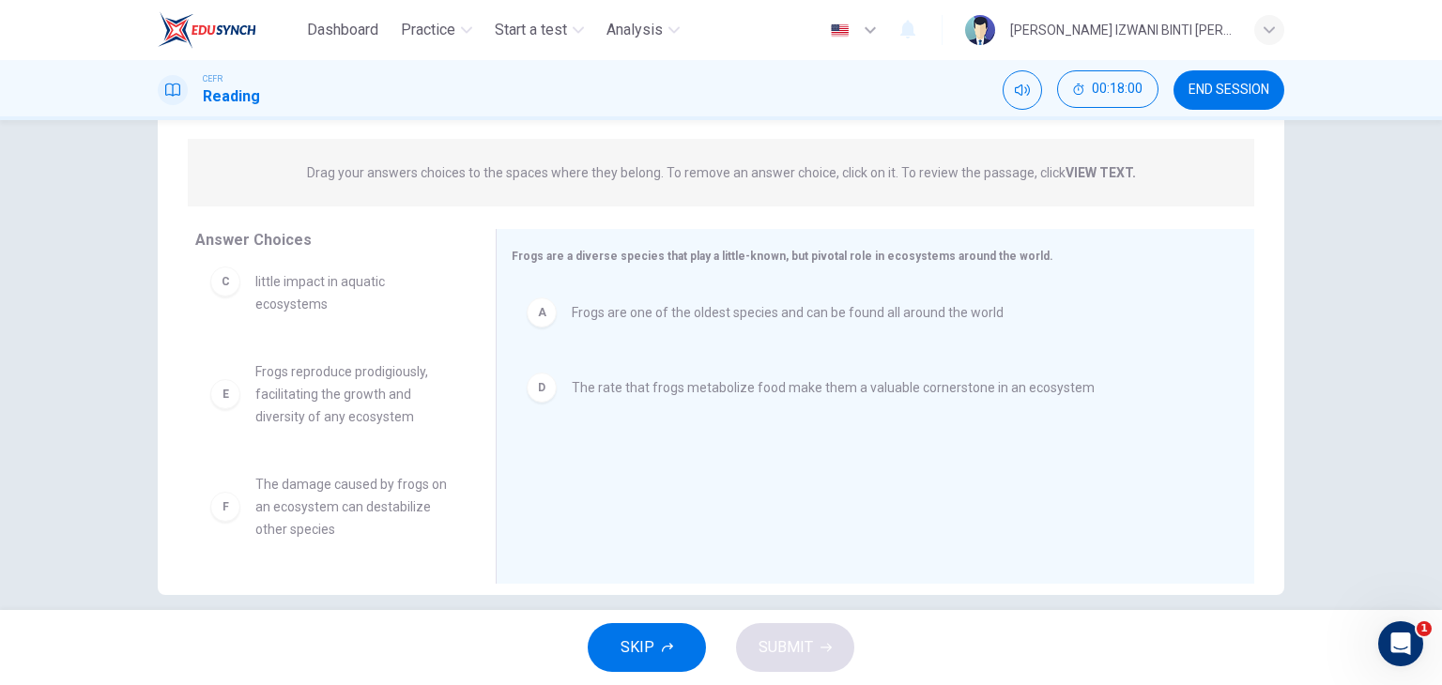
scroll to position [238, 0]
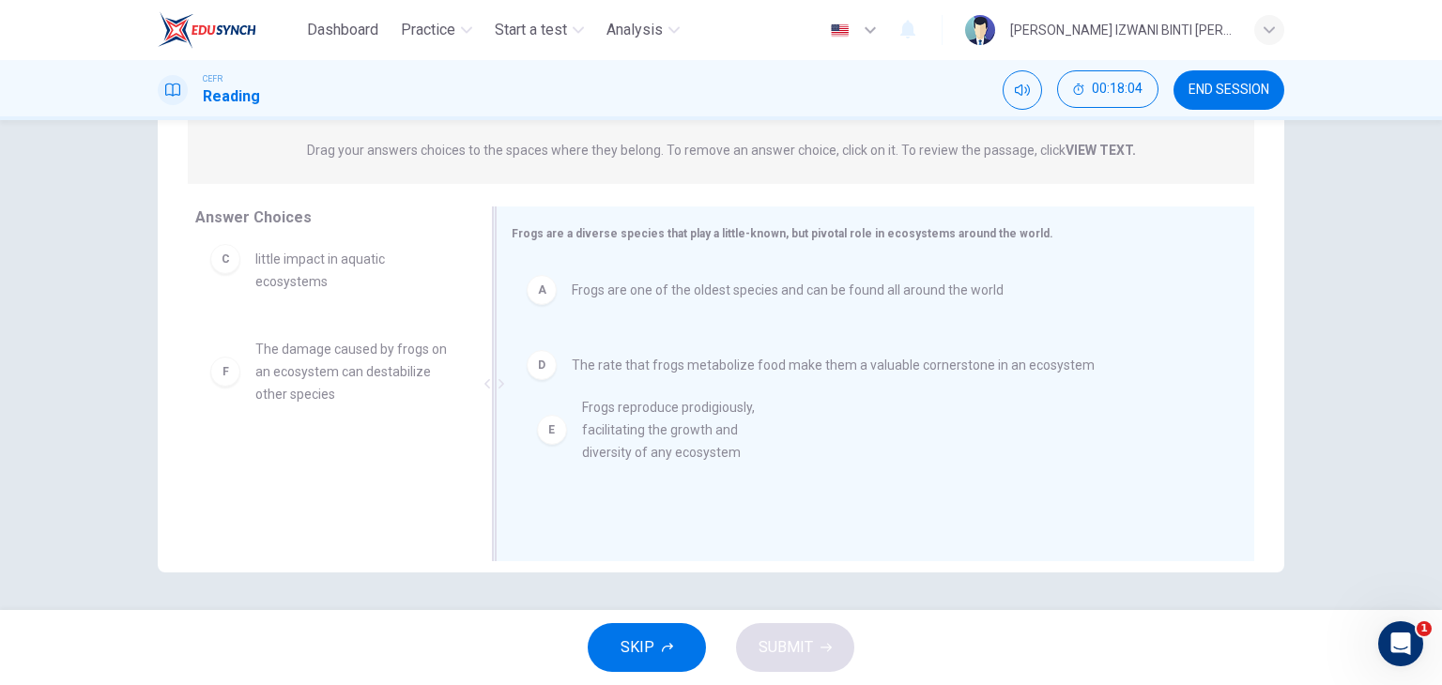
drag, startPoint x: 377, startPoint y: 395, endPoint x: 714, endPoint y: 459, distance: 343.1
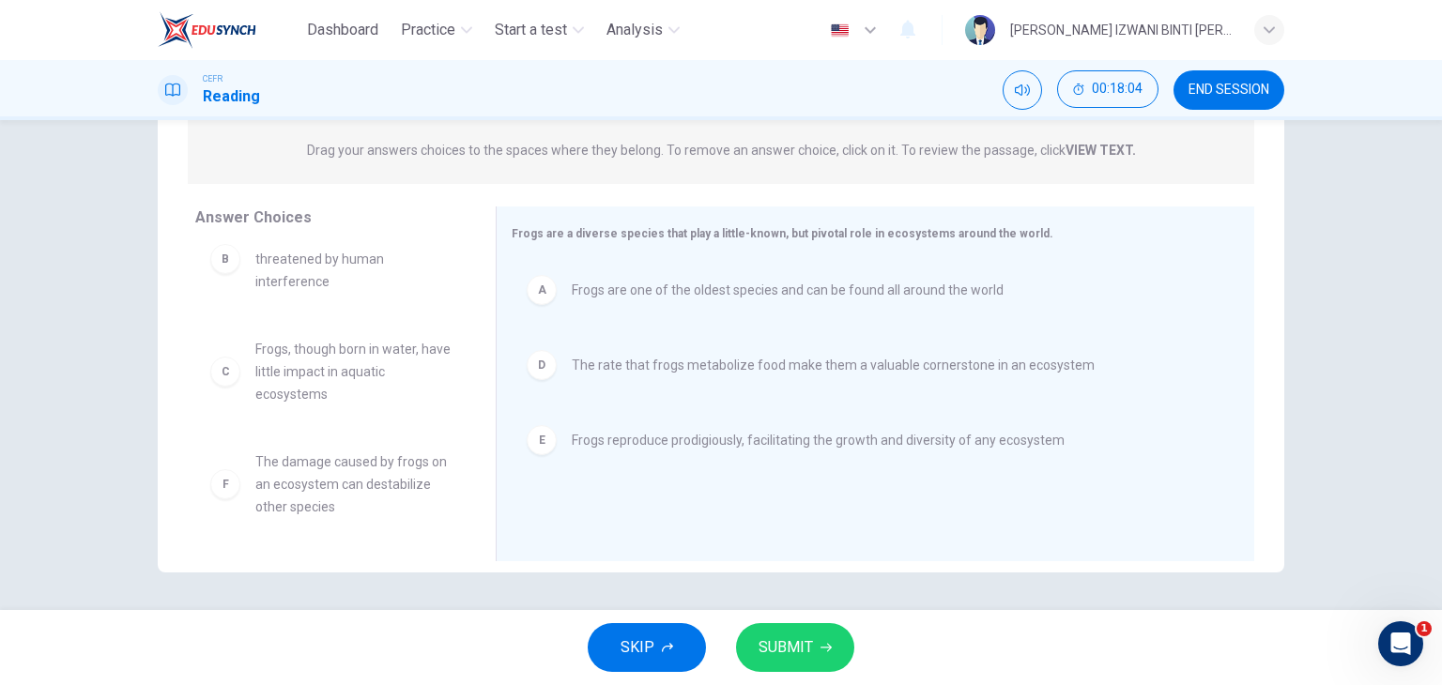
scroll to position [34, 0]
click at [834, 653] on button "SUBMIT" at bounding box center [795, 647] width 118 height 49
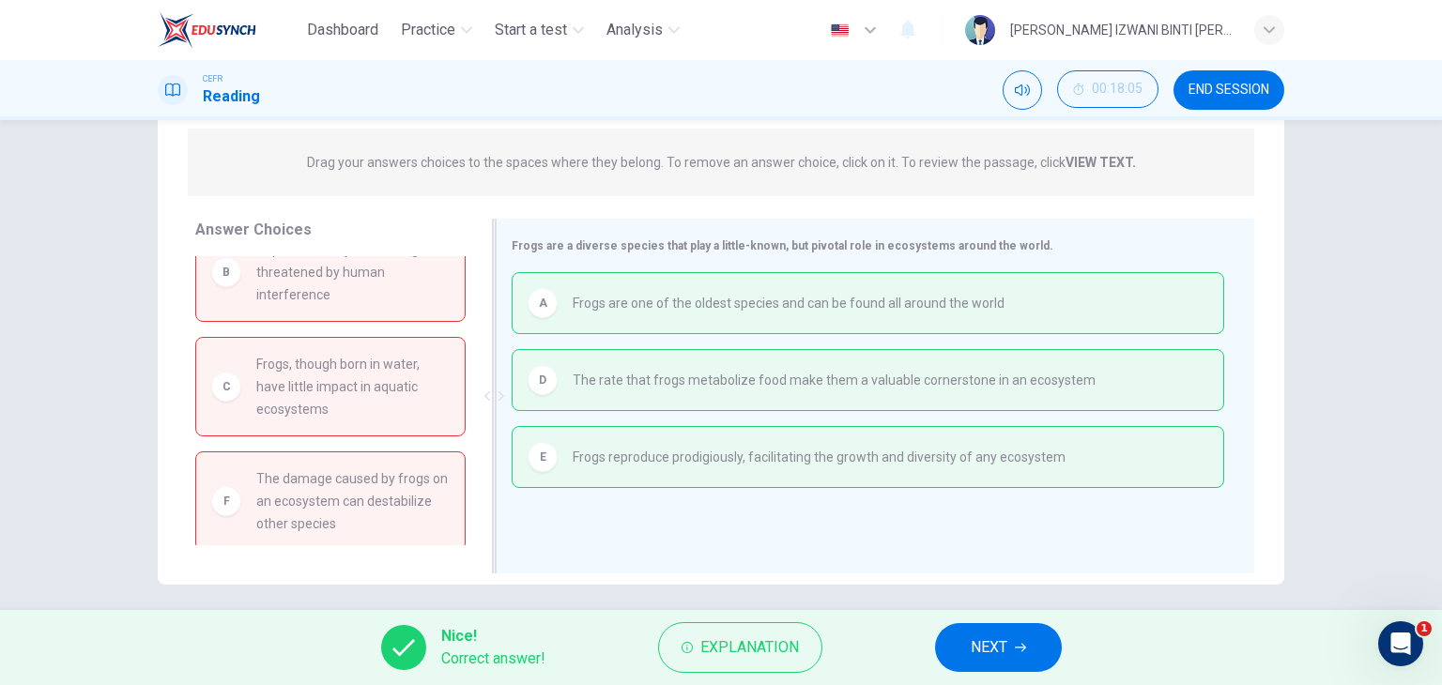
scroll to position [238, 0]
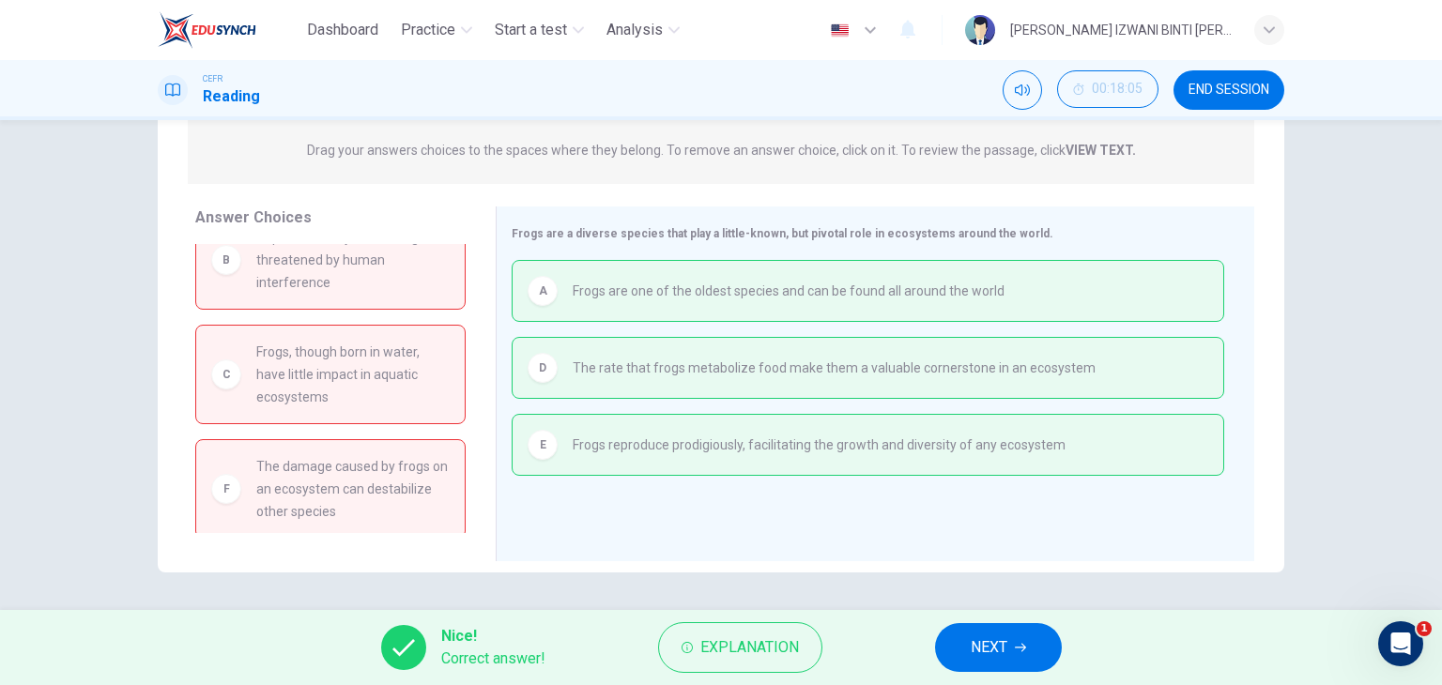
click at [1000, 643] on span "NEXT" at bounding box center [989, 648] width 37 height 26
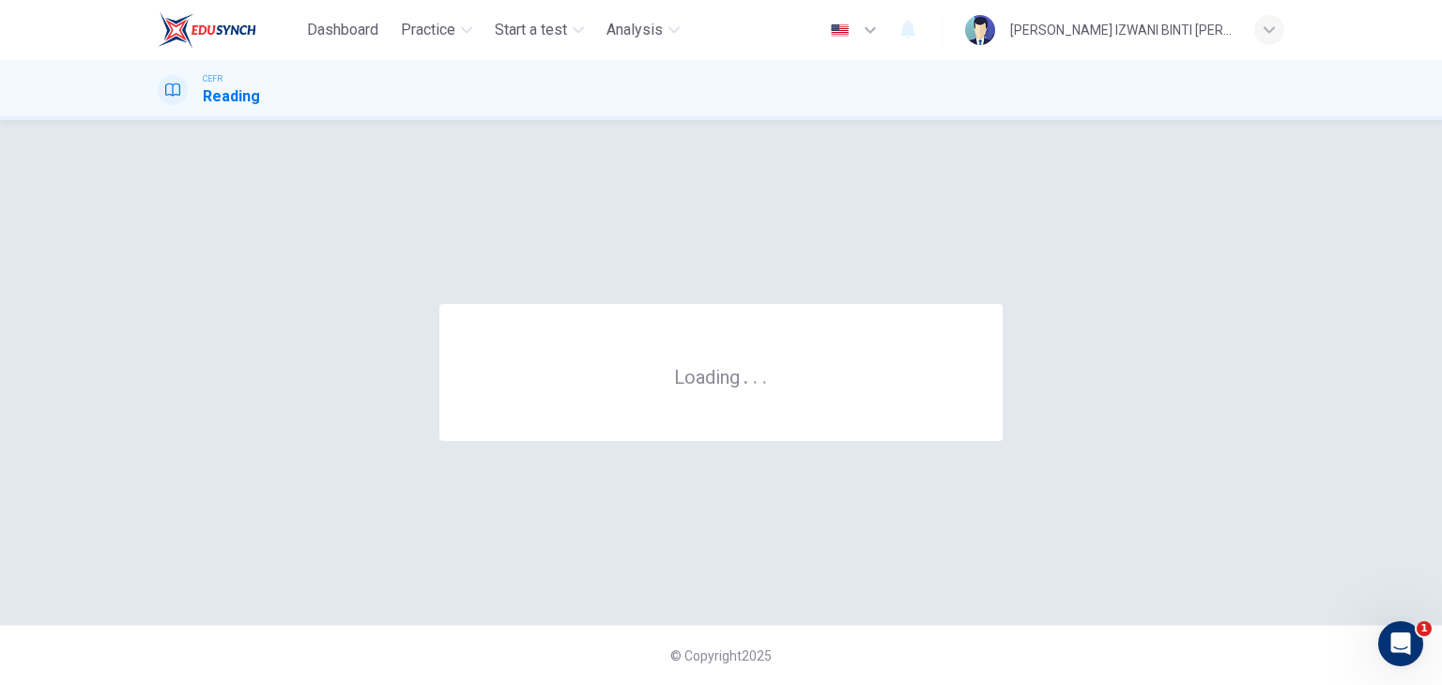
scroll to position [0, 0]
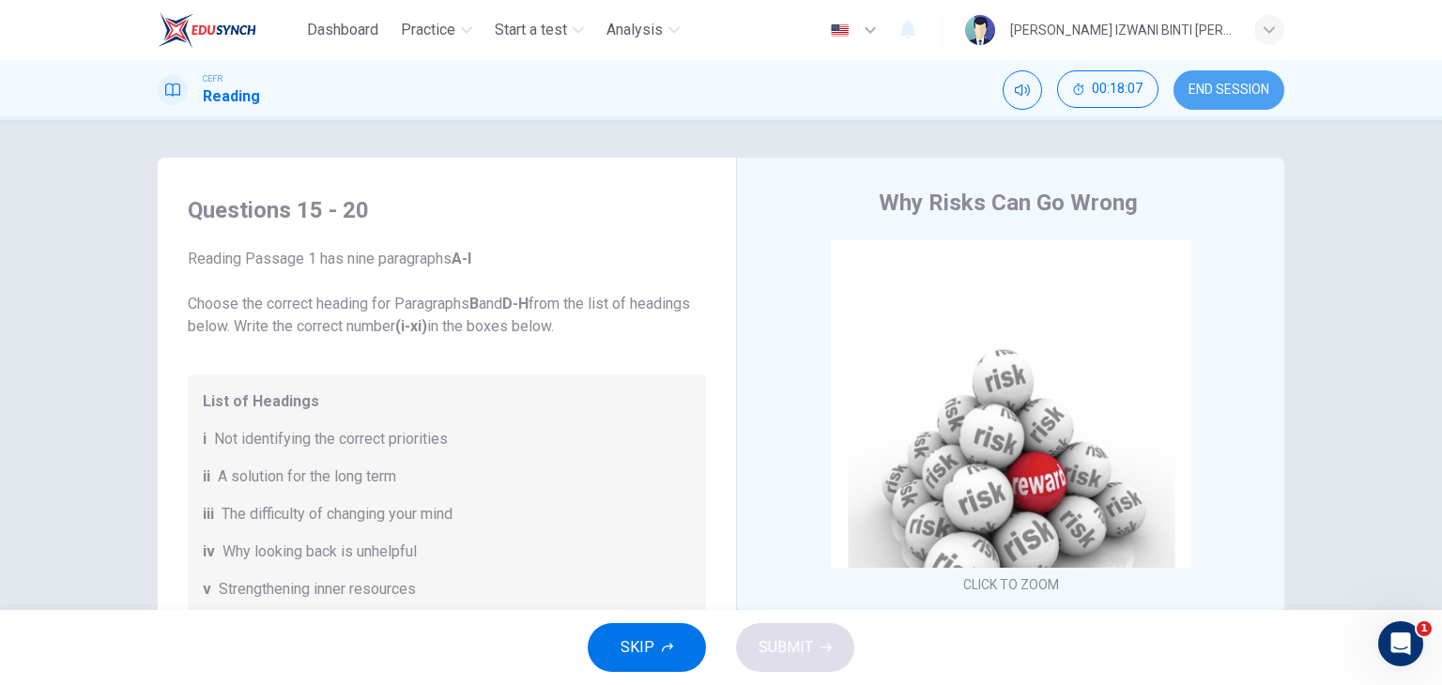
drag, startPoint x: 1256, startPoint y: 90, endPoint x: 788, endPoint y: 113, distance: 469.1
click at [1257, 91] on span "END SESSION" at bounding box center [1229, 90] width 81 height 15
